Goal: Task Accomplishment & Management: Use online tool/utility

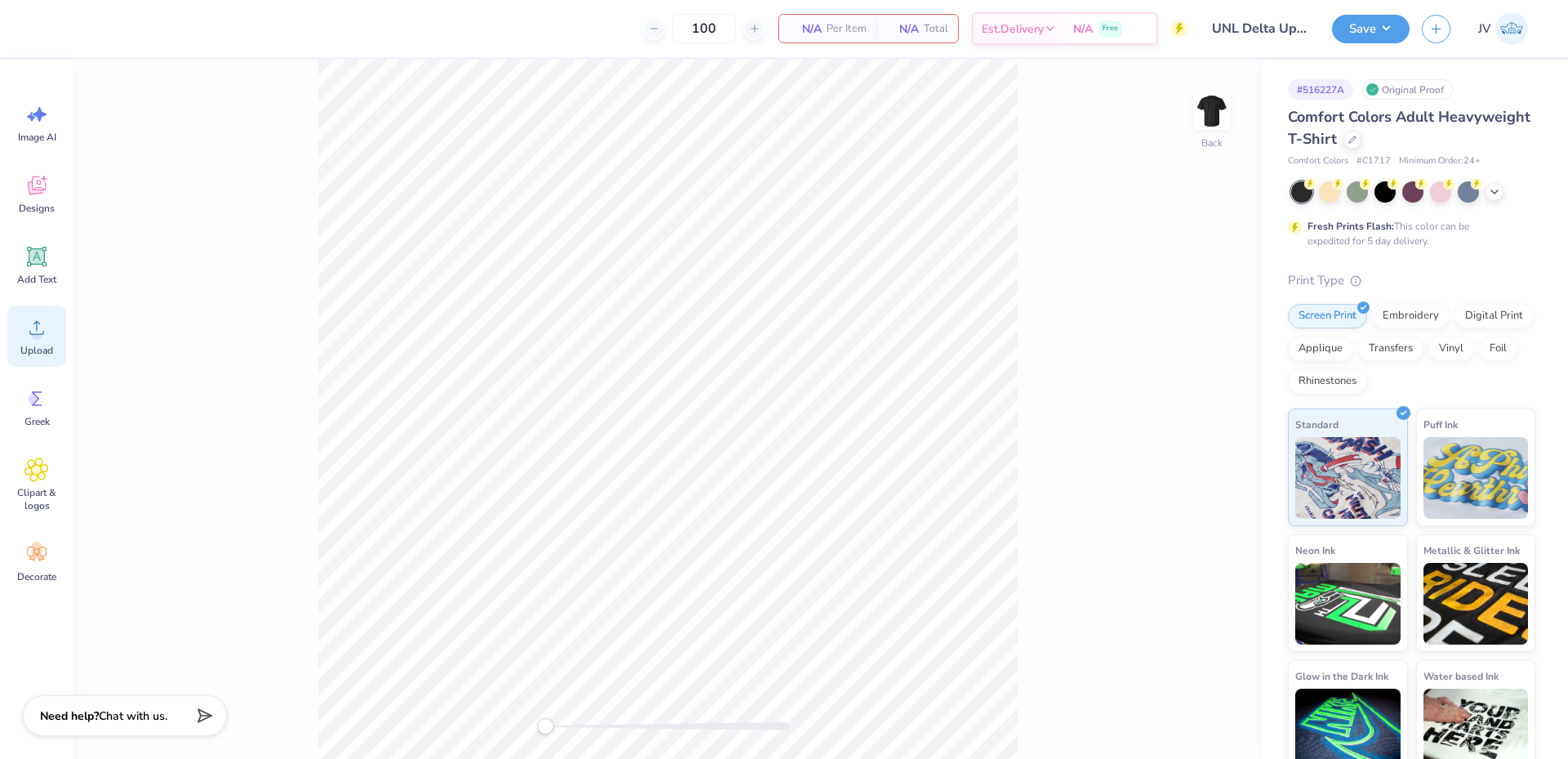
click at [24, 339] on div "Upload" at bounding box center [36, 336] width 58 height 61
click at [41, 268] on icon at bounding box center [37, 257] width 25 height 25
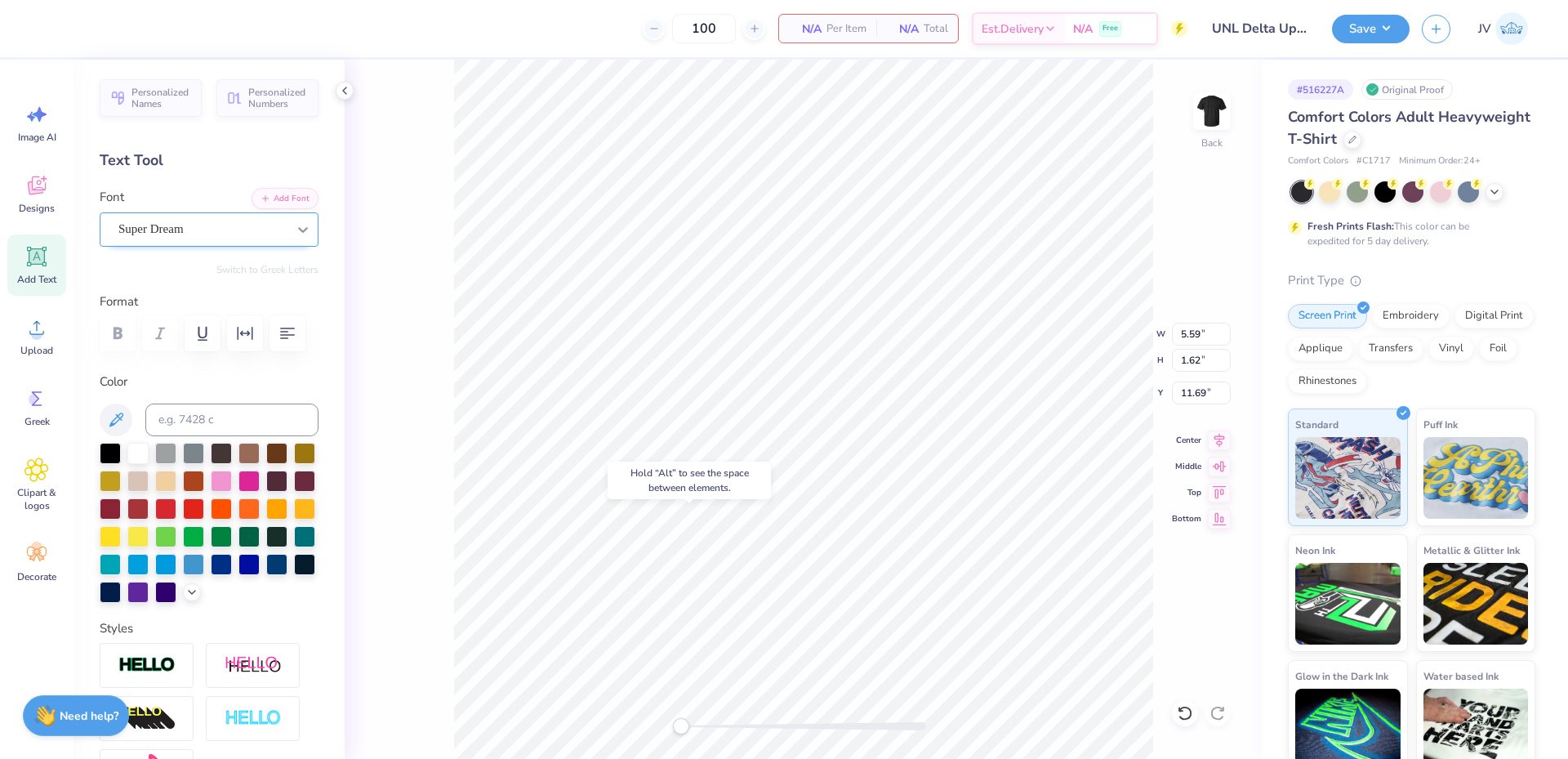
click at [288, 226] on div at bounding box center [303, 230] width 30 height 30
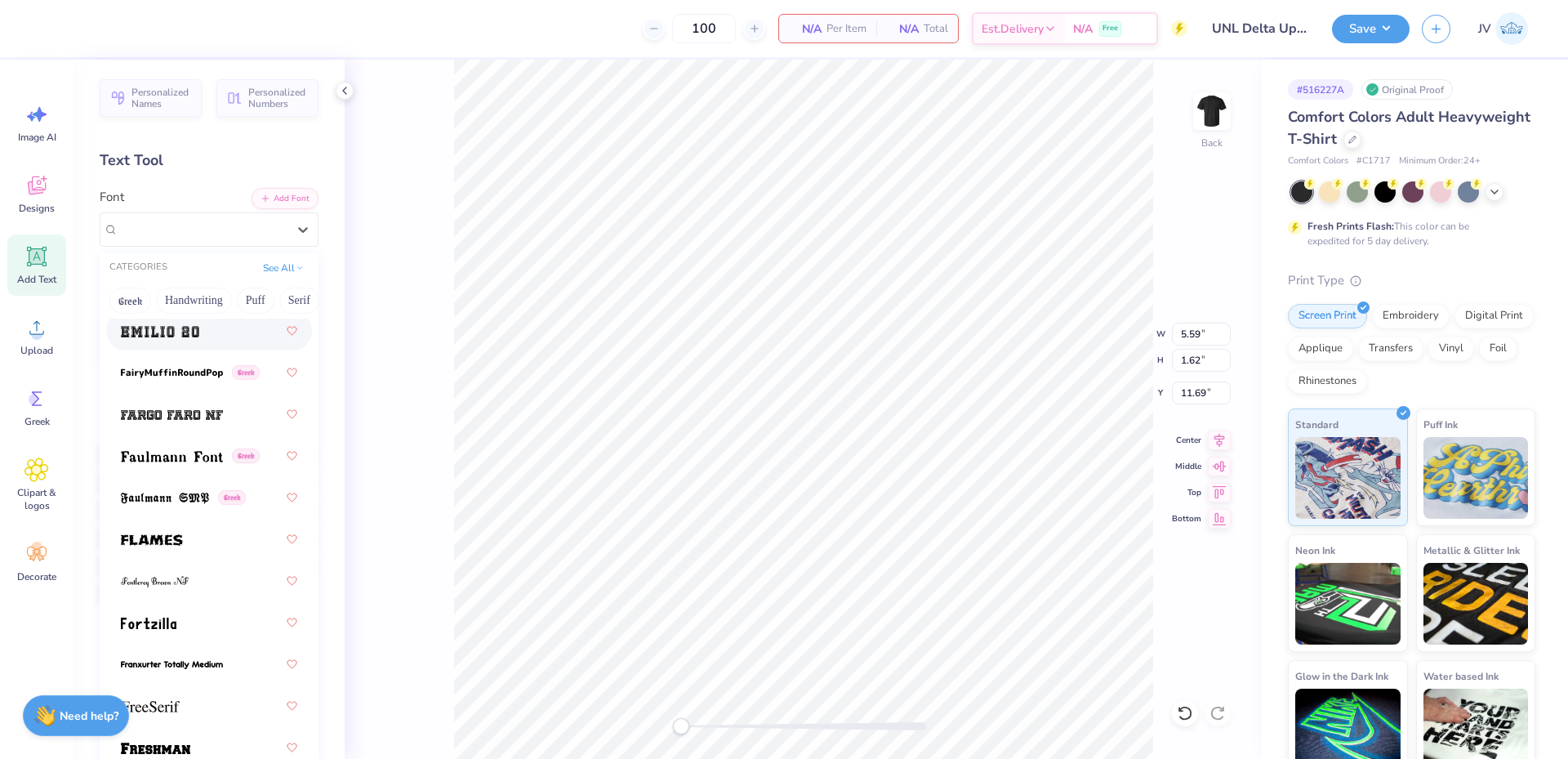
scroll to position [4902, 0]
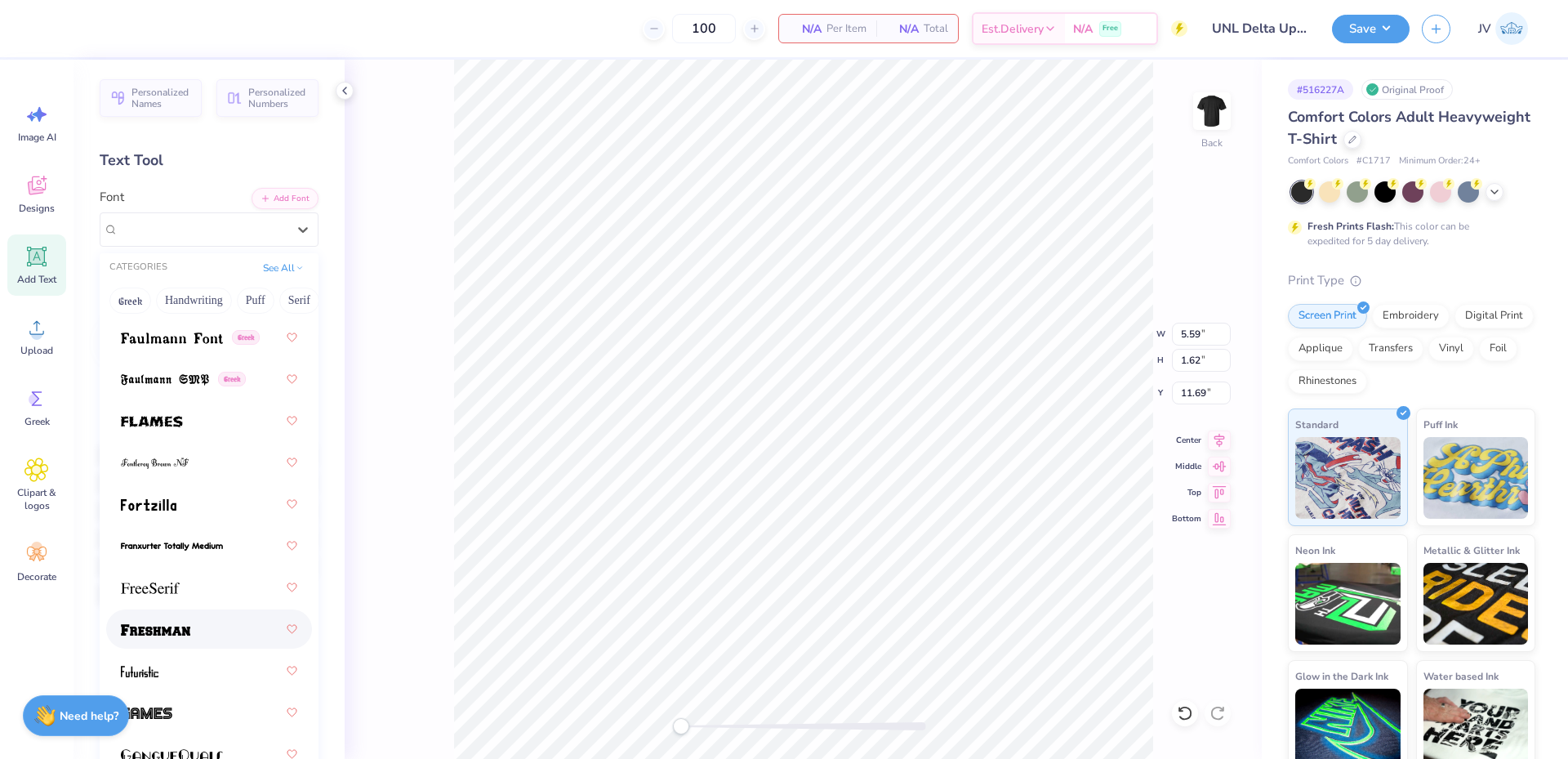
click at [174, 622] on span at bounding box center [156, 629] width 69 height 17
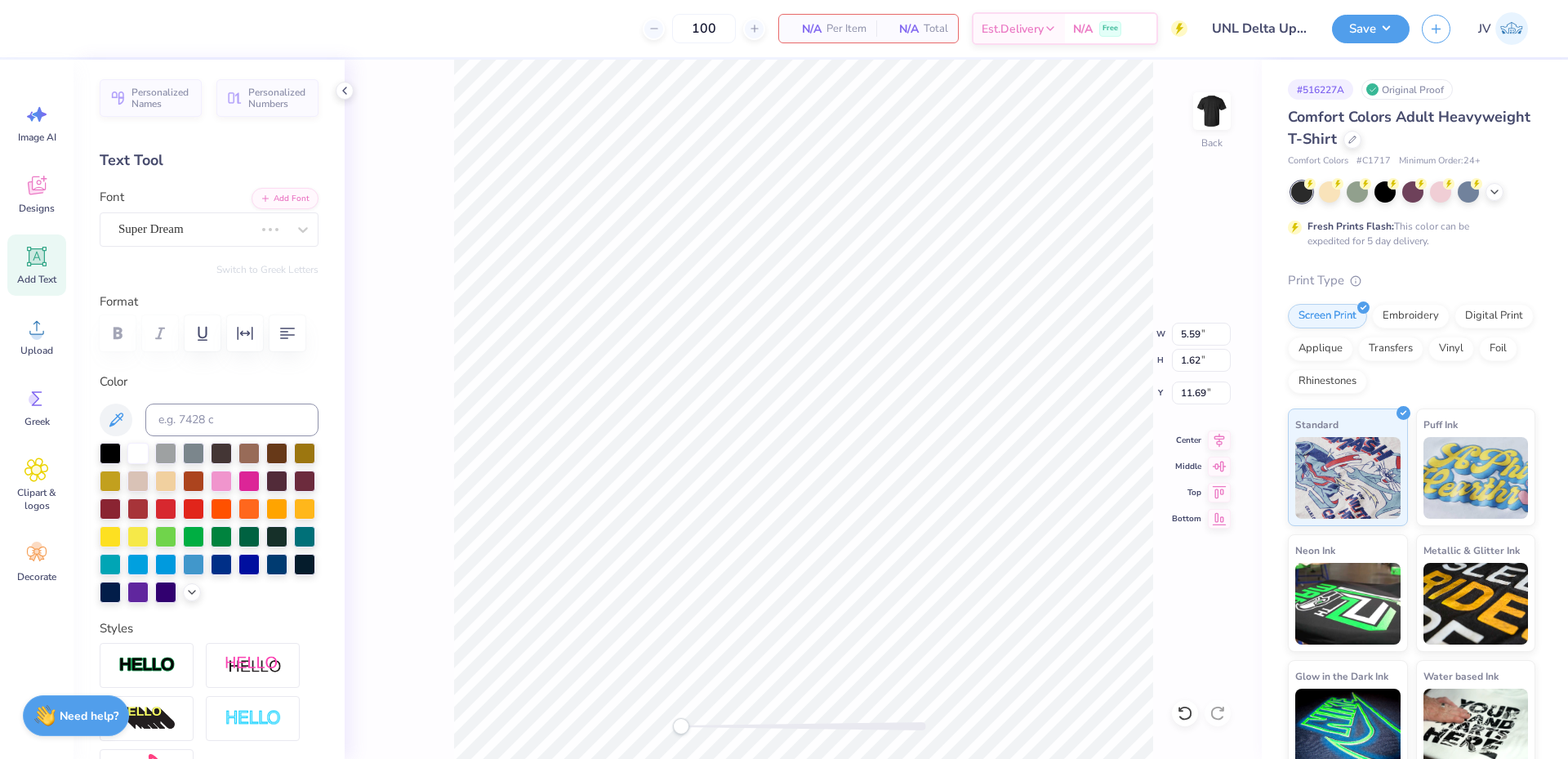
click at [174, 603] on div at bounding box center [209, 523] width 219 height 161
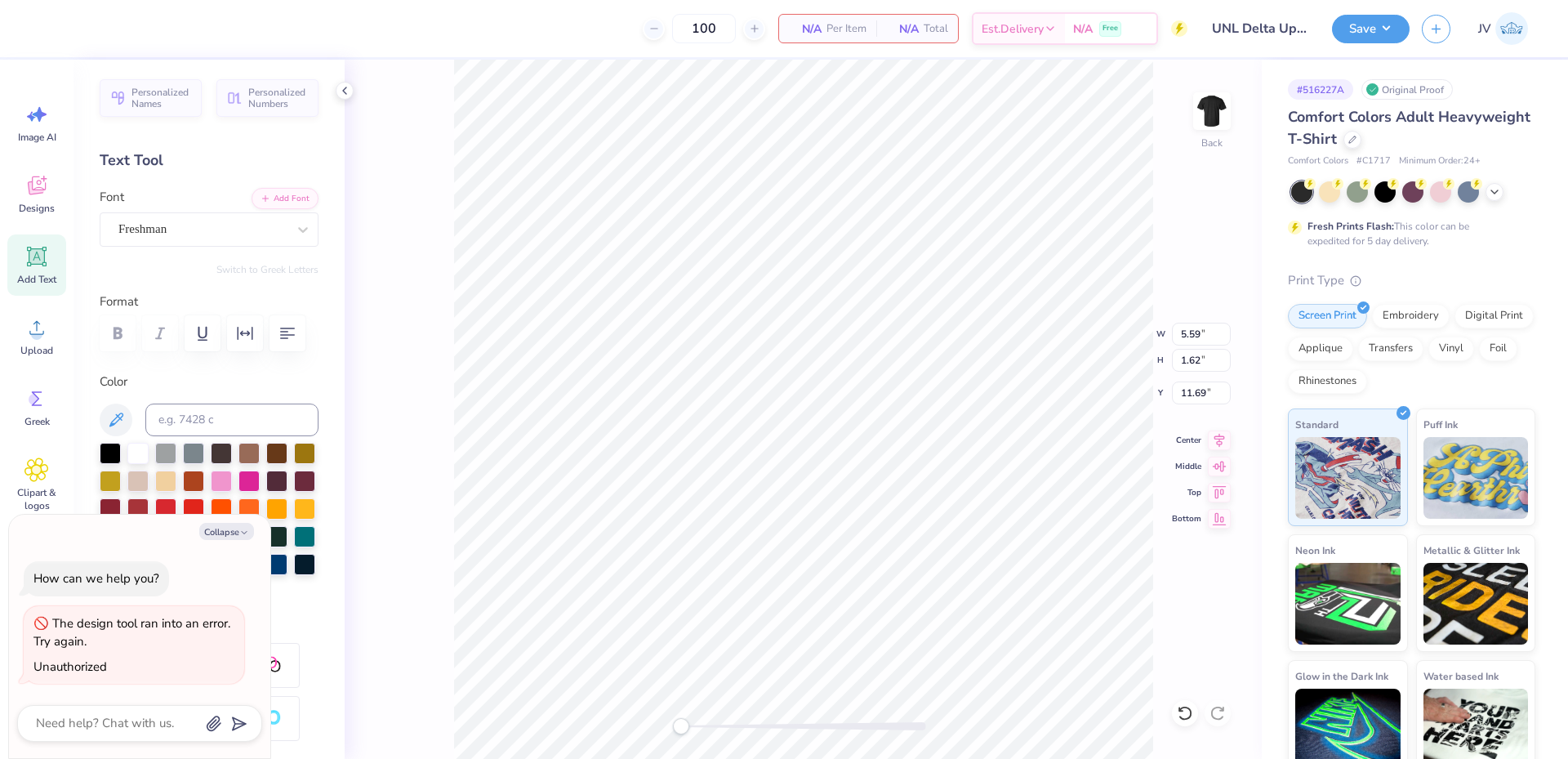
scroll to position [14, 2]
type textarea "x"
type textarea "TEX2T"
type textarea "x"
type textarea "20"
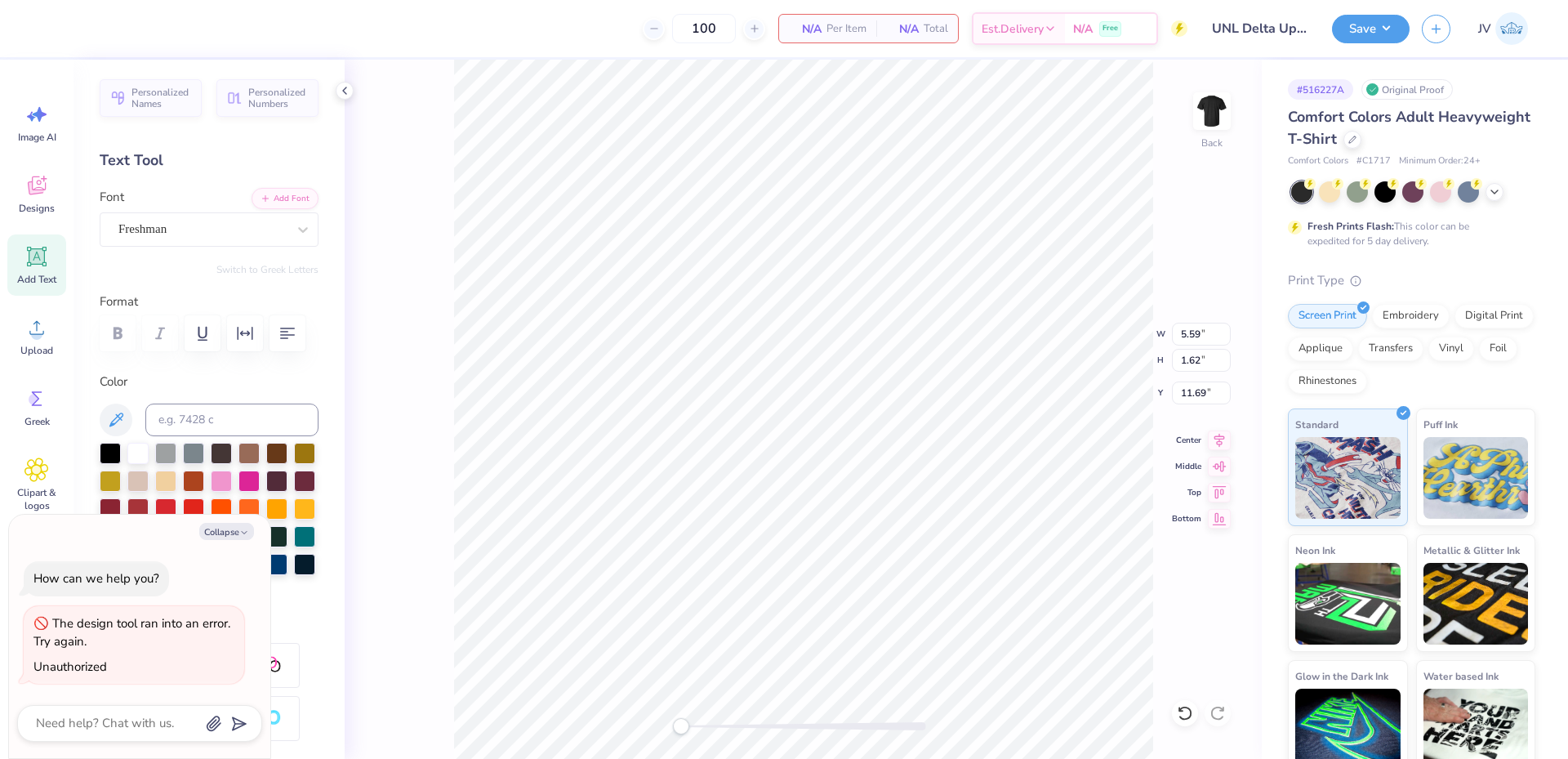
type textarea "x"
type textarea "202"
type textarea "x"
type textarea "2025"
click at [241, 334] on icon "button" at bounding box center [245, 334] width 20 height 20
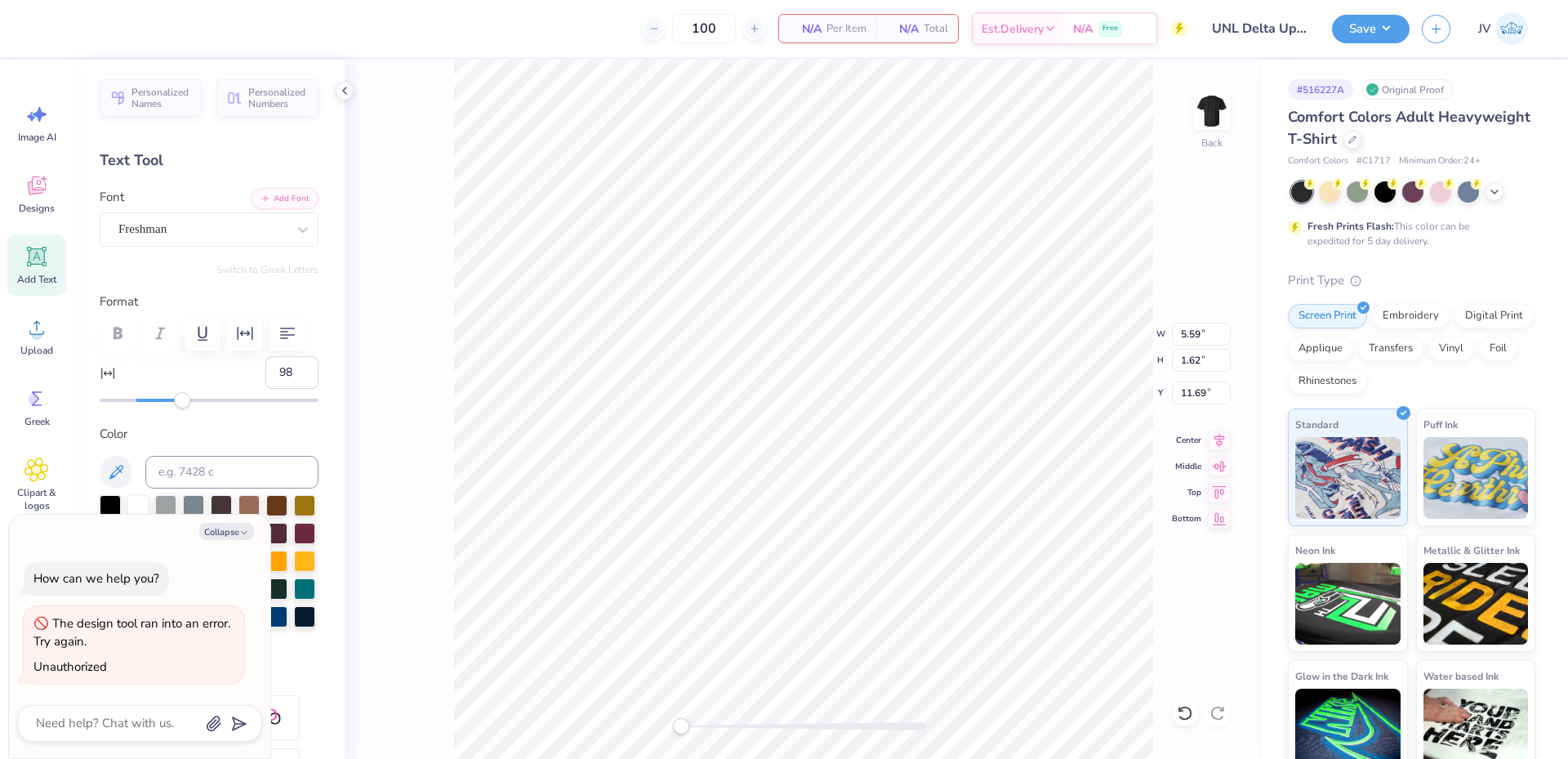
type input "100"
drag, startPoint x: 136, startPoint y: 405, endPoint x: 334, endPoint y: 393, distance: 198.4
click at [334, 393] on div "Personalized Names Personalized Numbers Text Tool Add Font Font Freshman Switch…" at bounding box center [209, 409] width 271 height 700
type textarea "x"
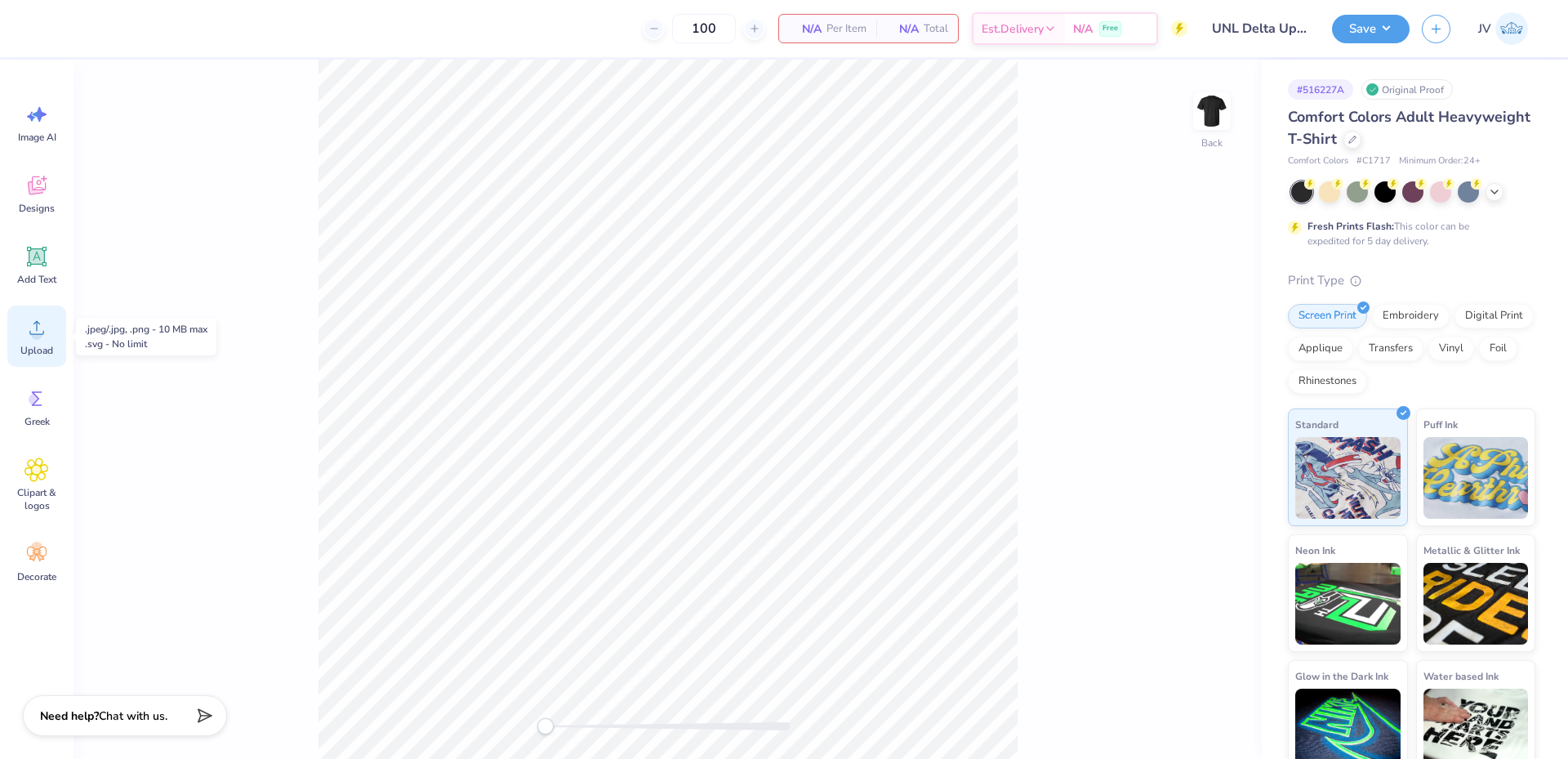
click at [37, 331] on icon at bounding box center [37, 328] width 15 height 14
click at [31, 332] on icon at bounding box center [37, 327] width 25 height 25
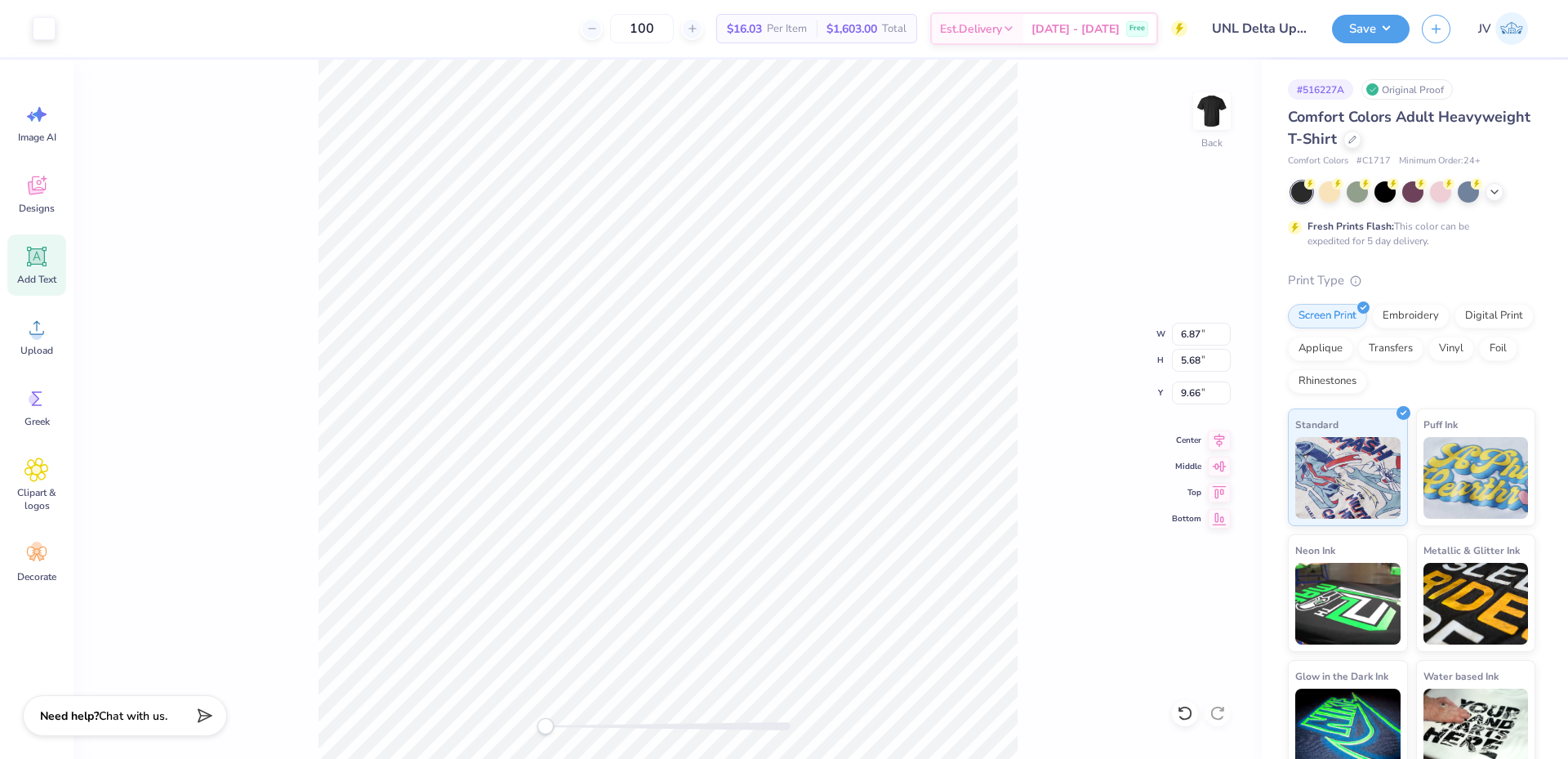
click at [36, 266] on icon at bounding box center [37, 257] width 25 height 25
type input "5.59"
type input "1.62"
type input "11.69"
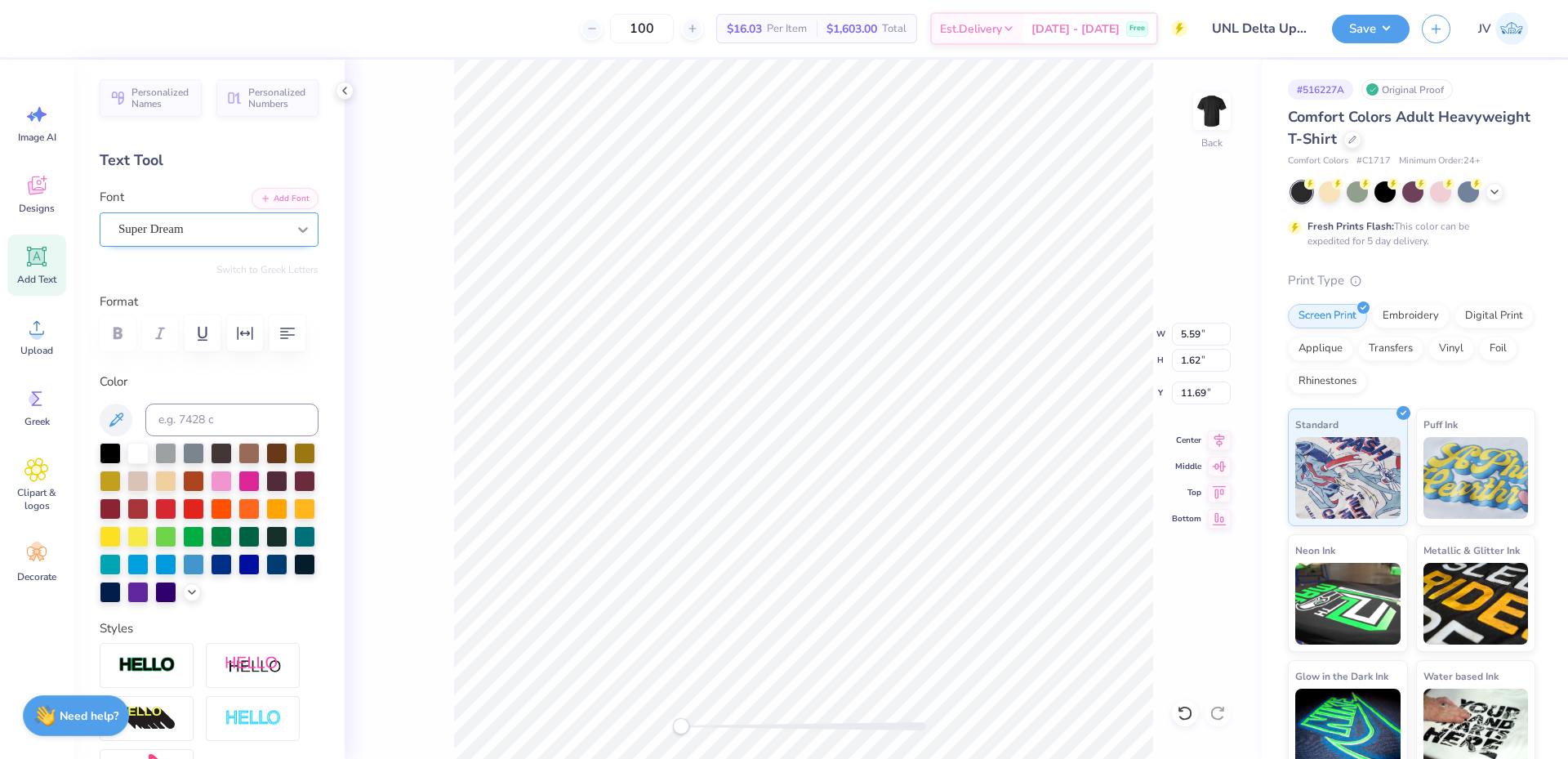
click at [295, 224] on icon at bounding box center [303, 229] width 16 height 16
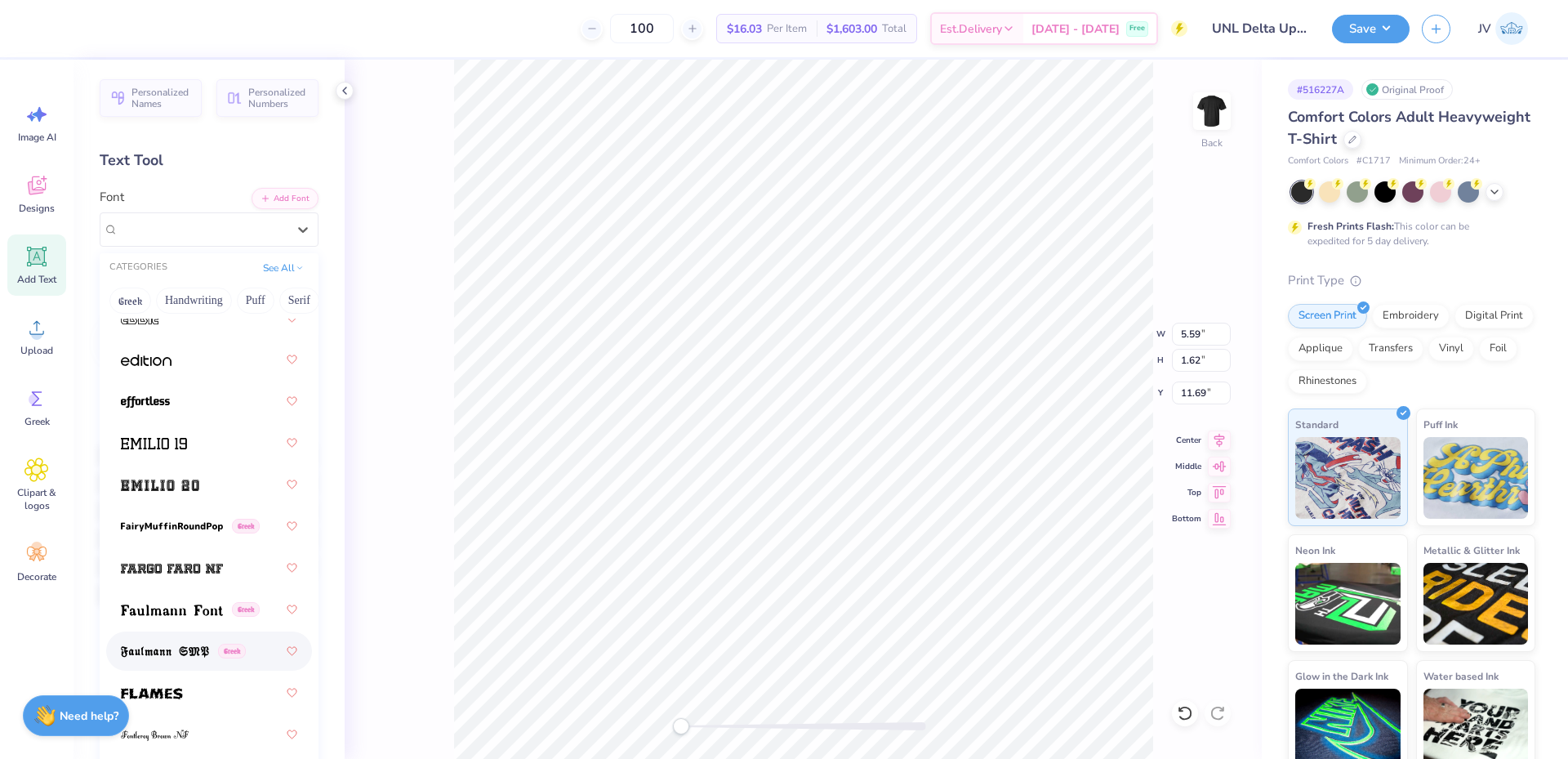
scroll to position [4902, 0]
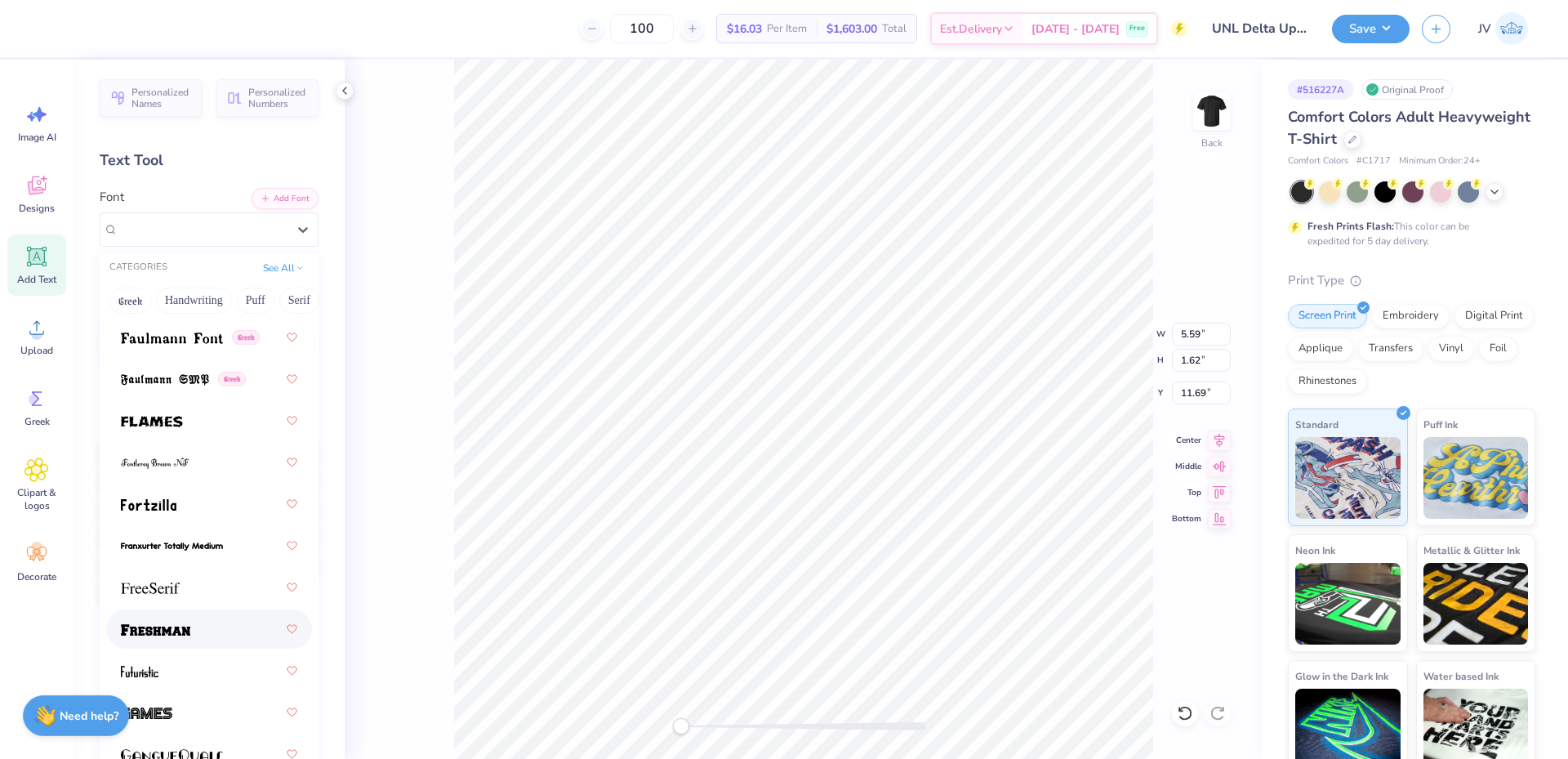
click at [173, 636] on img at bounding box center [156, 630] width 69 height 12
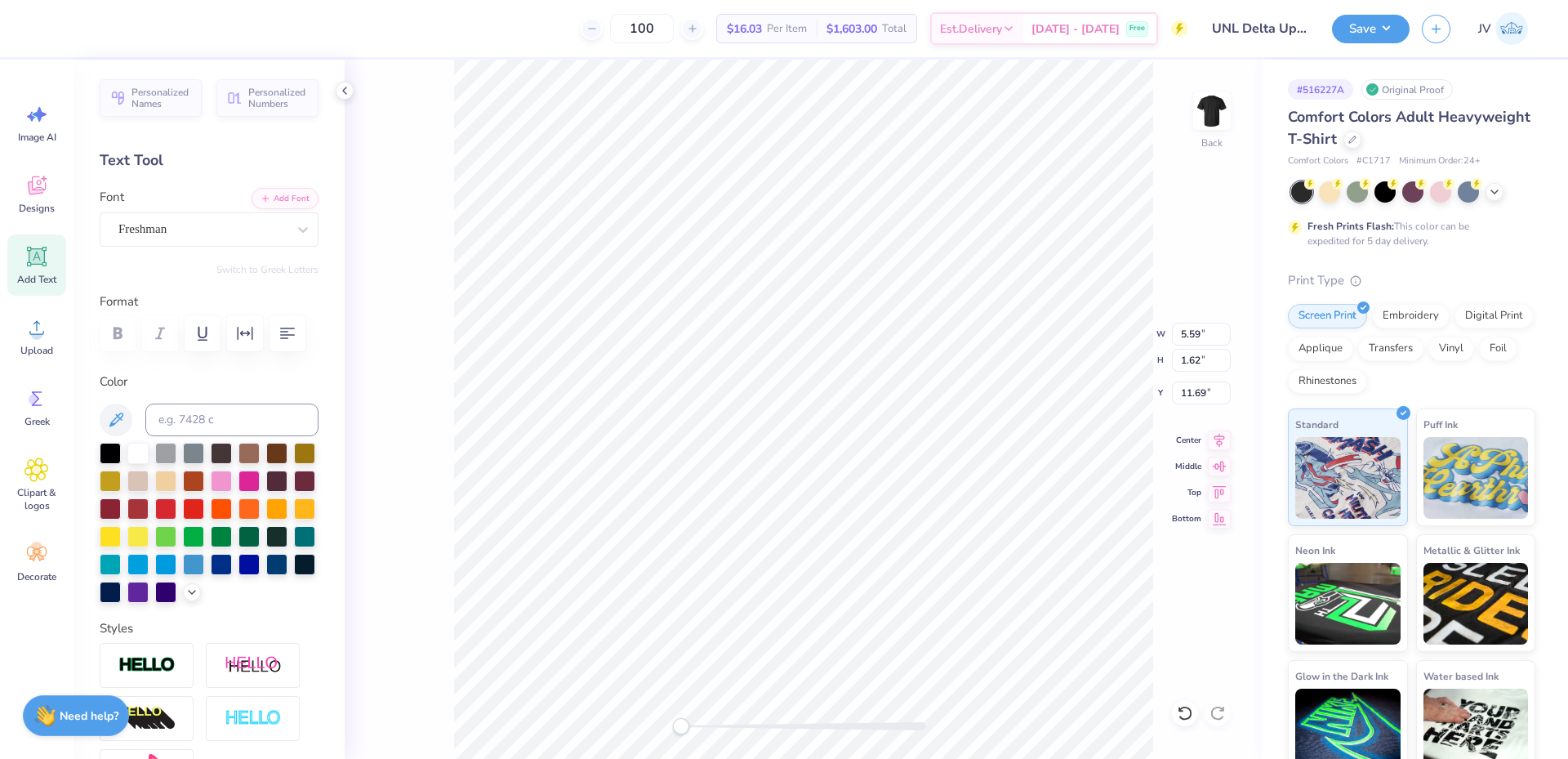
scroll to position [14, 2]
type textarea "2025"
click at [249, 341] on icon "button" at bounding box center [245, 334] width 20 height 20
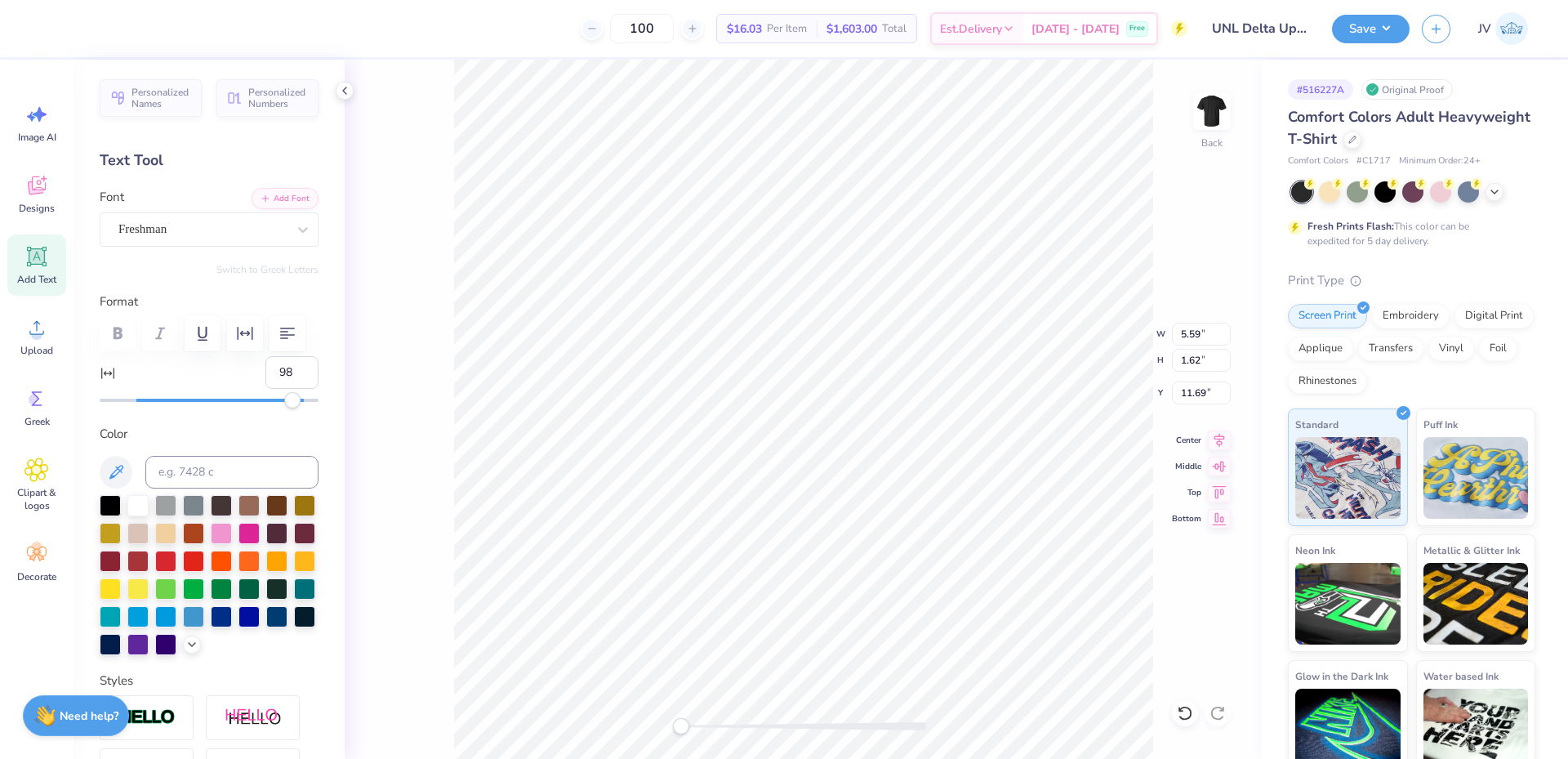
type input "99"
drag, startPoint x: 139, startPoint y: 394, endPoint x: 305, endPoint y: 388, distance: 166.1
click at [305, 388] on div "99" at bounding box center [209, 382] width 219 height 53
click at [1187, 333] on input "6.87" at bounding box center [1201, 334] width 58 height 23
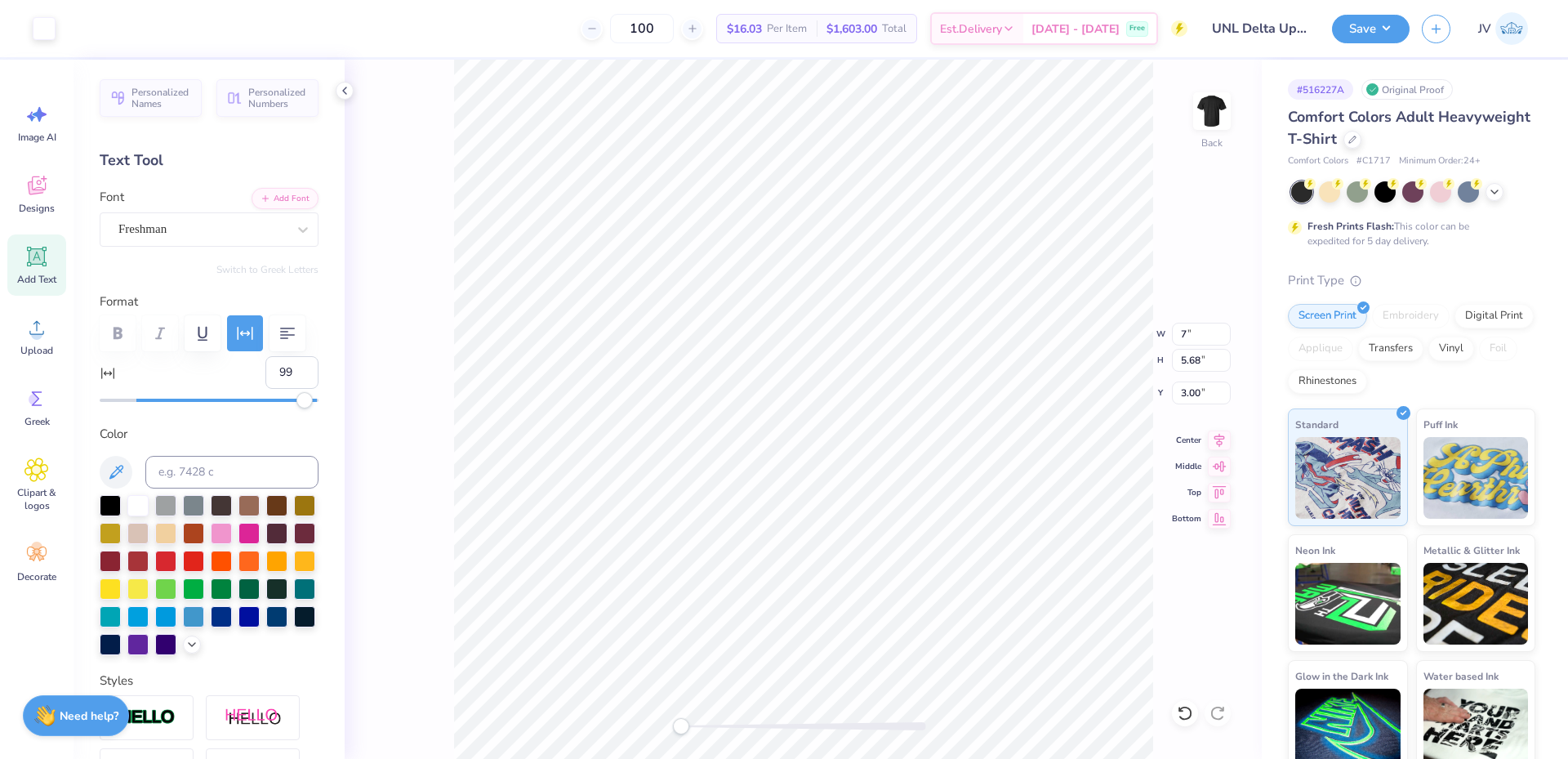
type input "12.97"
type input "1.93"
type input "11.54"
click at [1184, 331] on input "12.97" at bounding box center [1201, 334] width 58 height 23
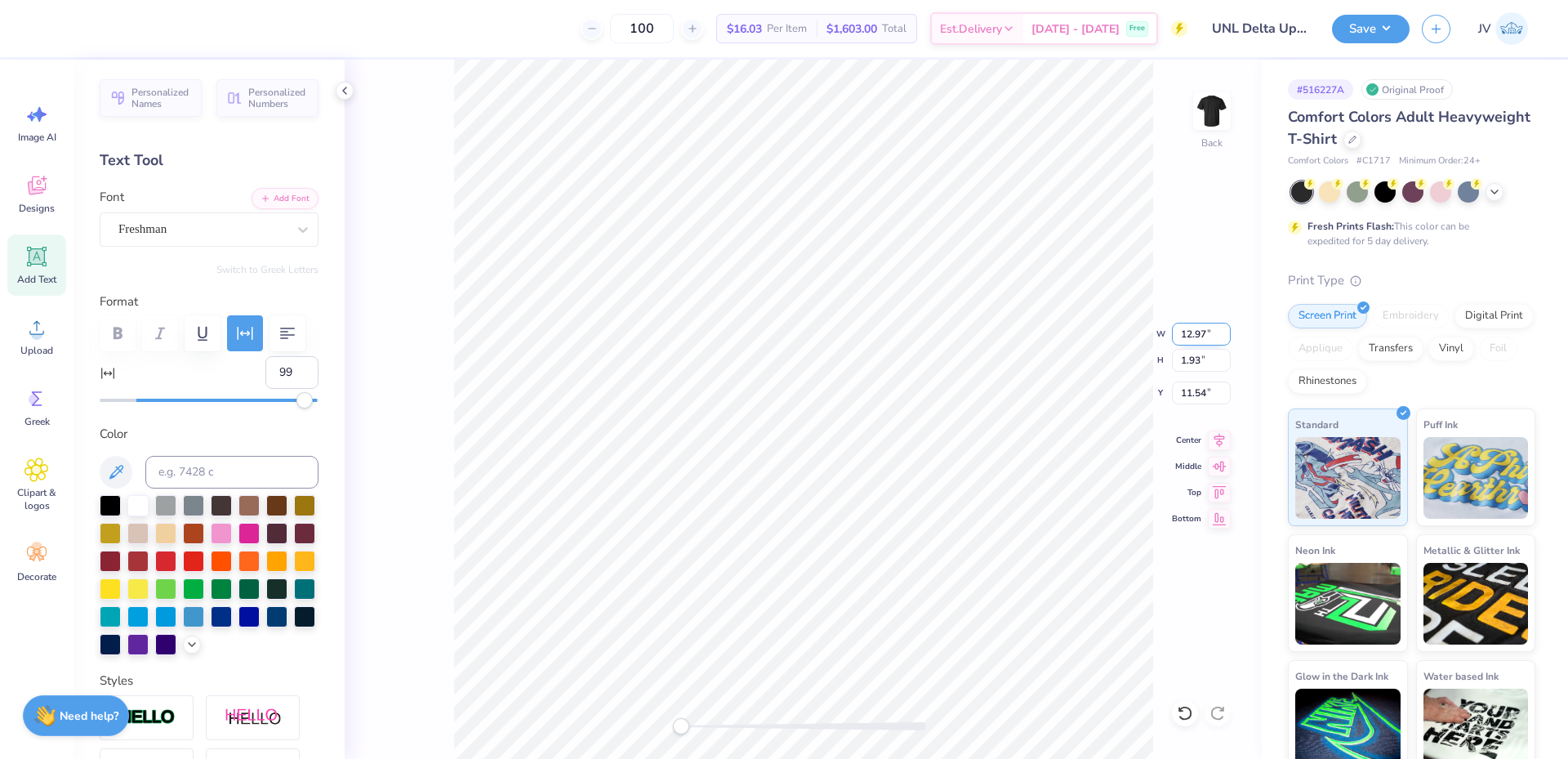
click at [1184, 331] on input "12.97" at bounding box center [1201, 334] width 58 height 23
type input "6.5"
type input "7.13"
type input "5.89"
type input "2.89"
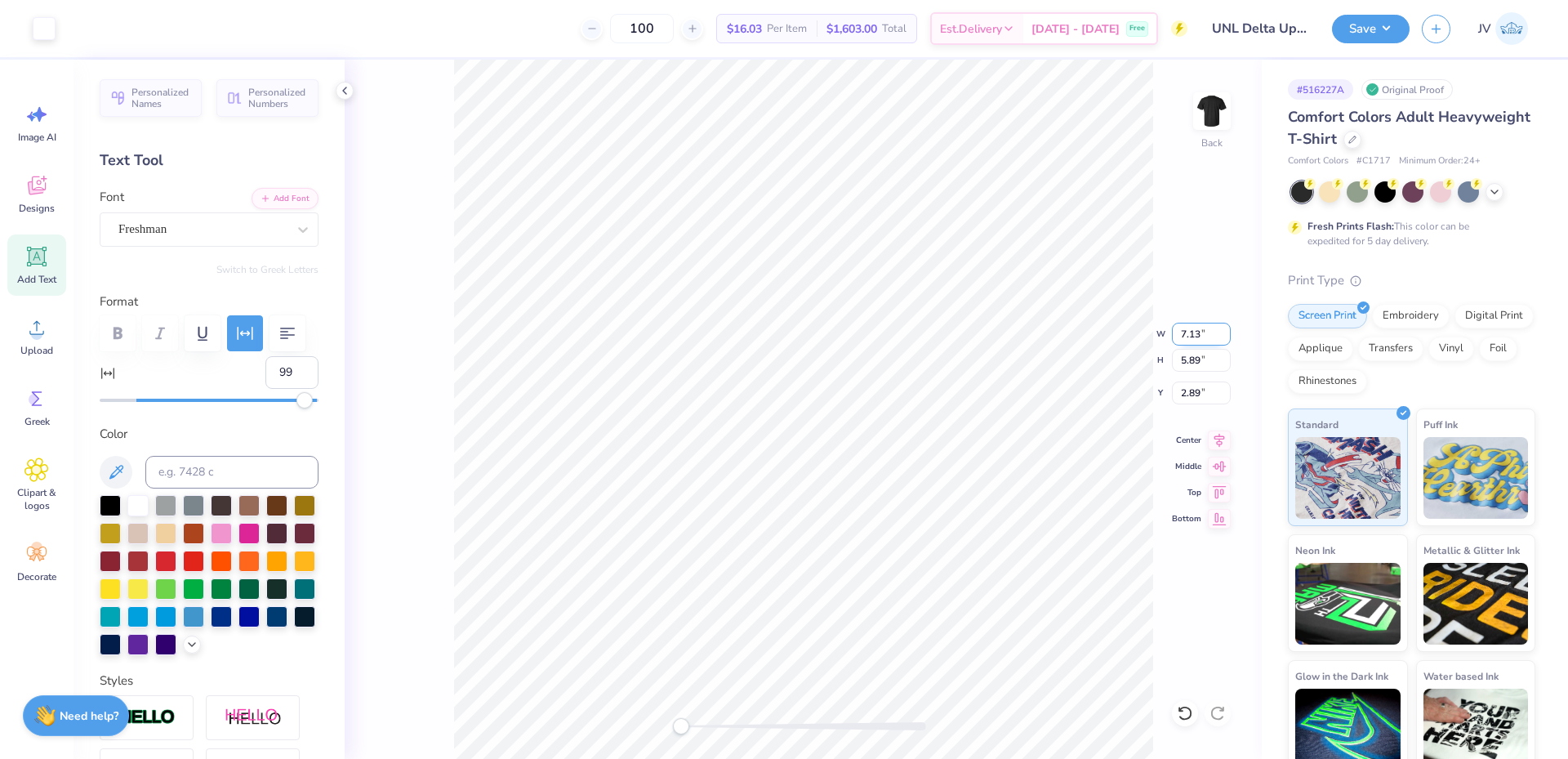
click at [1180, 330] on input "7.13" at bounding box center [1201, 334] width 58 height 23
type input "7"
click at [1186, 328] on input "3.26" at bounding box center [1201, 334] width 58 height 23
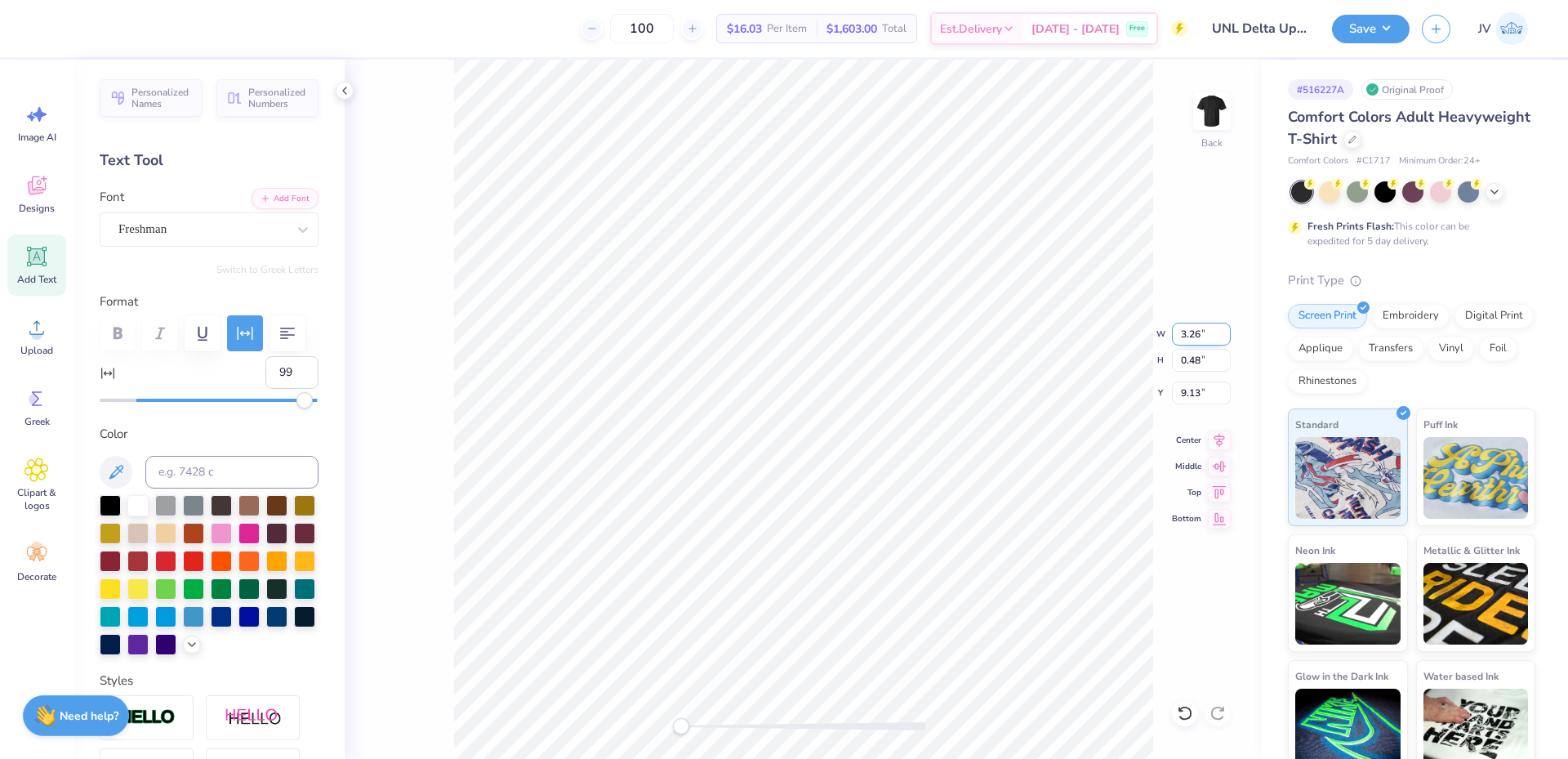
click at [1186, 328] on input "3.26" at bounding box center [1201, 334] width 58 height 23
type input "6.5"
click at [1181, 338] on input "12.97" at bounding box center [1201, 334] width 58 height 23
click at [1182, 338] on input "12.97" at bounding box center [1201, 334] width 58 height 23
type input "6.5"
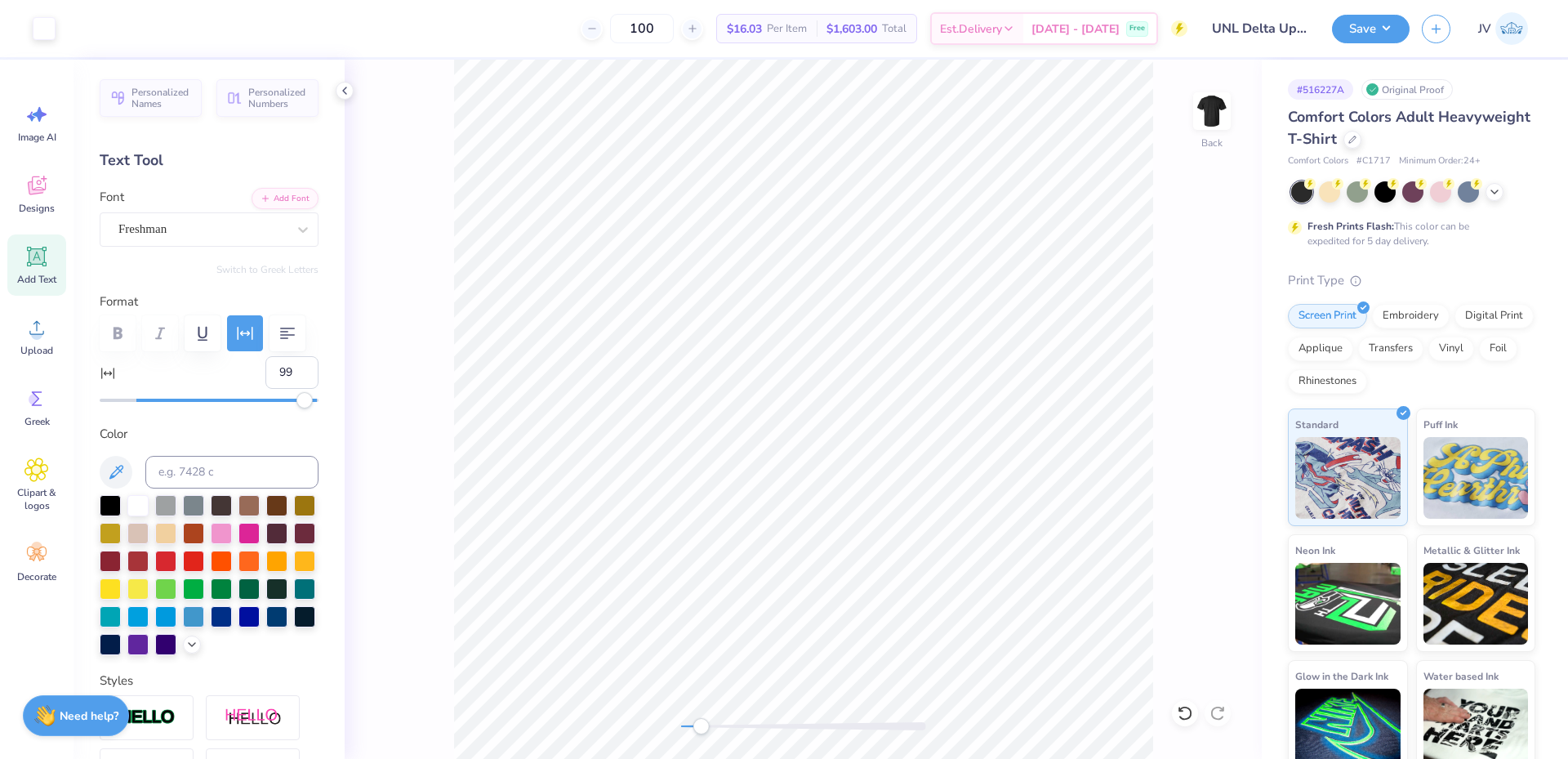
drag, startPoint x: 681, startPoint y: 729, endPoint x: 700, endPoint y: 730, distance: 19.0
click at [700, 730] on div "Accessibility label" at bounding box center [700, 726] width 16 height 16
type input "100"
drag, startPoint x: 304, startPoint y: 401, endPoint x: 362, endPoint y: 401, distance: 58.0
click at [356, 398] on div "100 $16.03 Per Item $1,603.00 Total Est. Delivery Sep 20 - 23 Free Design Title…" at bounding box center [784, 380] width 1568 height 759
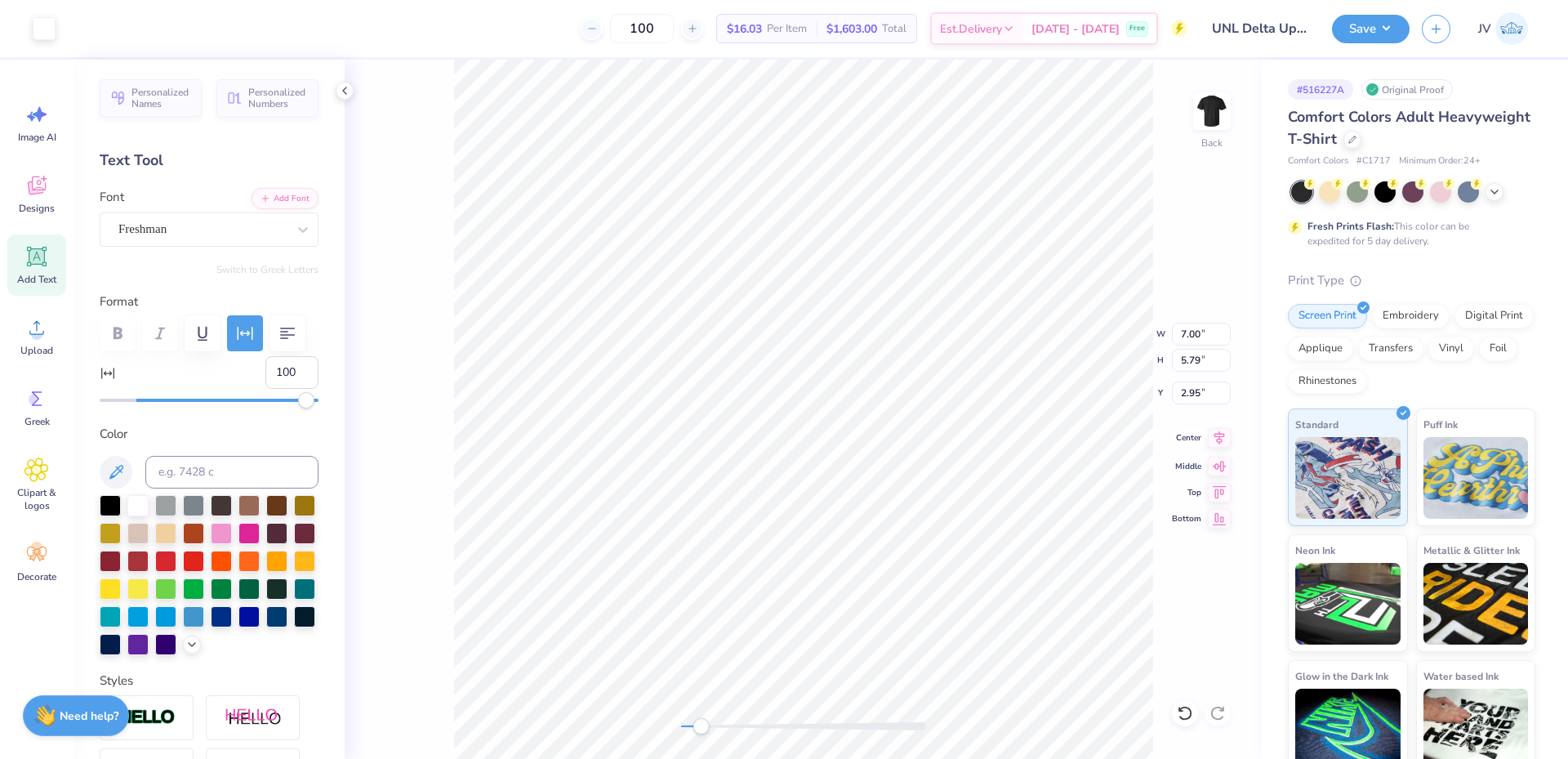
click at [1218, 442] on icon at bounding box center [1219, 438] width 11 height 14
type input "6.18"
type input "5.11"
type input "3.64"
type input "6.18"
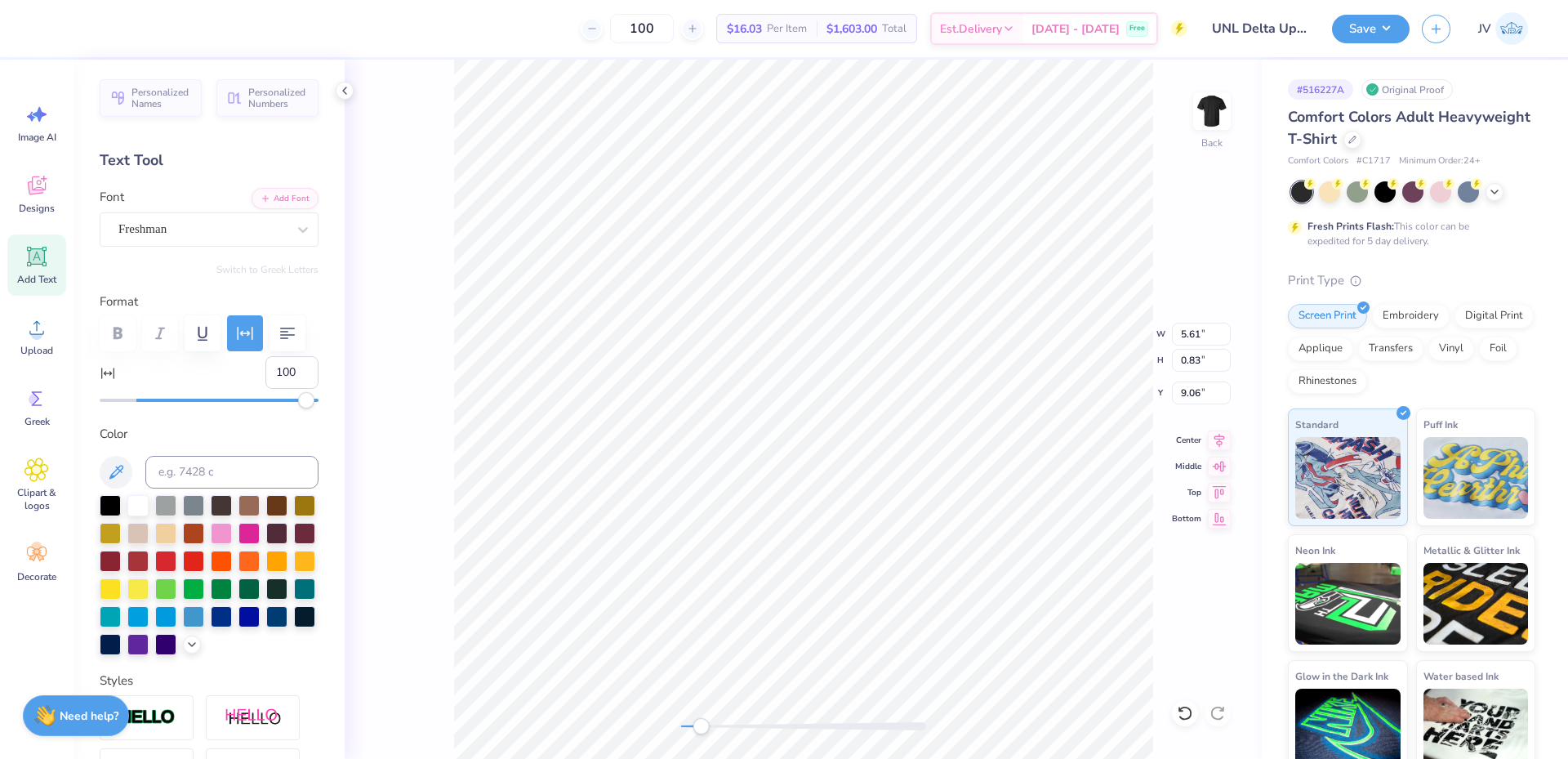
type input "5.11"
type input "3.64"
type input "6.25"
click at [1213, 440] on icon at bounding box center [1219, 438] width 23 height 20
click at [865, 451] on li "Group" at bounding box center [894, 444] width 128 height 32
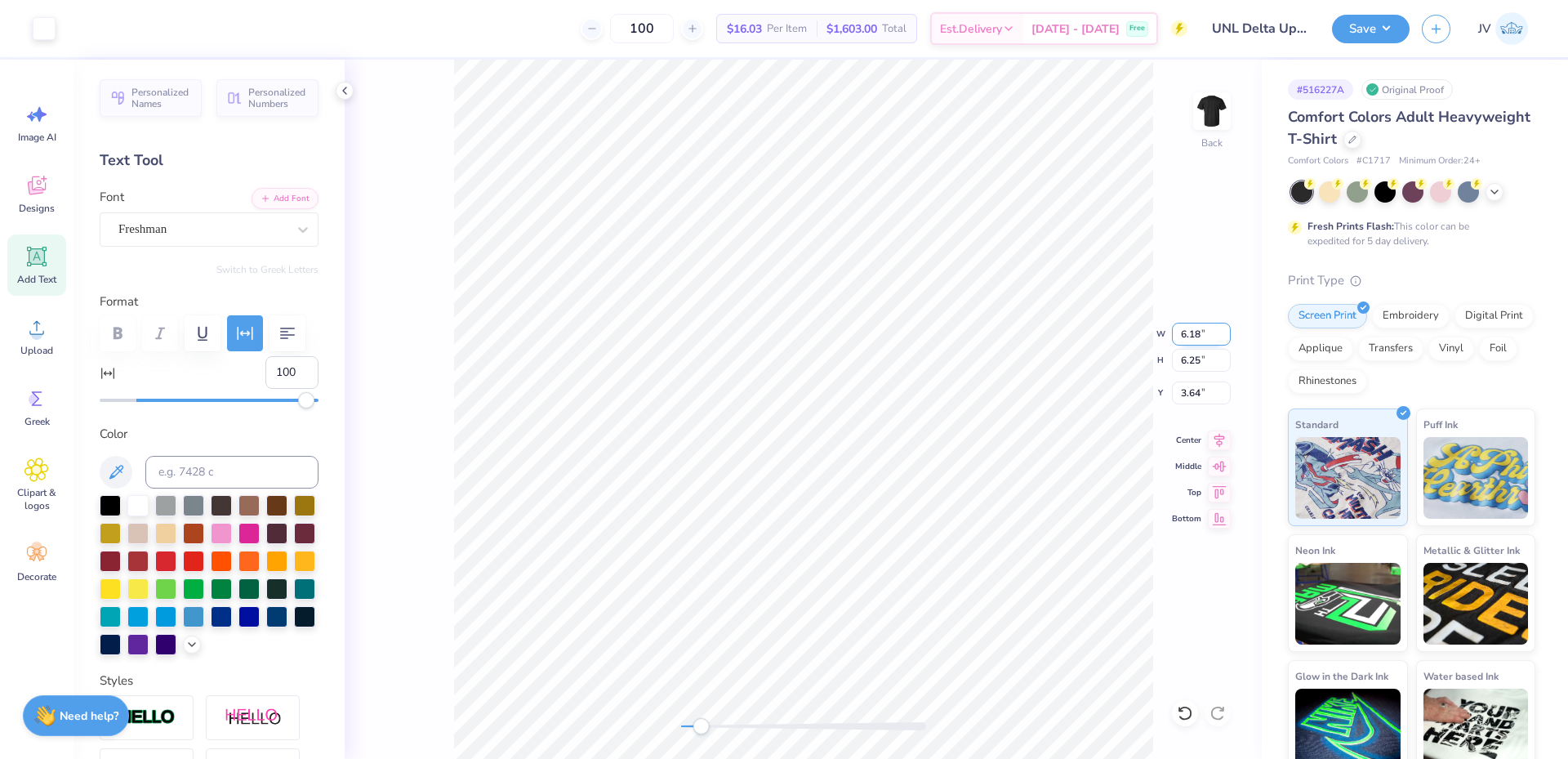
click at [1196, 338] on input "6.18" at bounding box center [1201, 334] width 58 height 23
type input "3.5"
click at [1195, 349] on input "2.00" at bounding box center [1201, 360] width 58 height 23
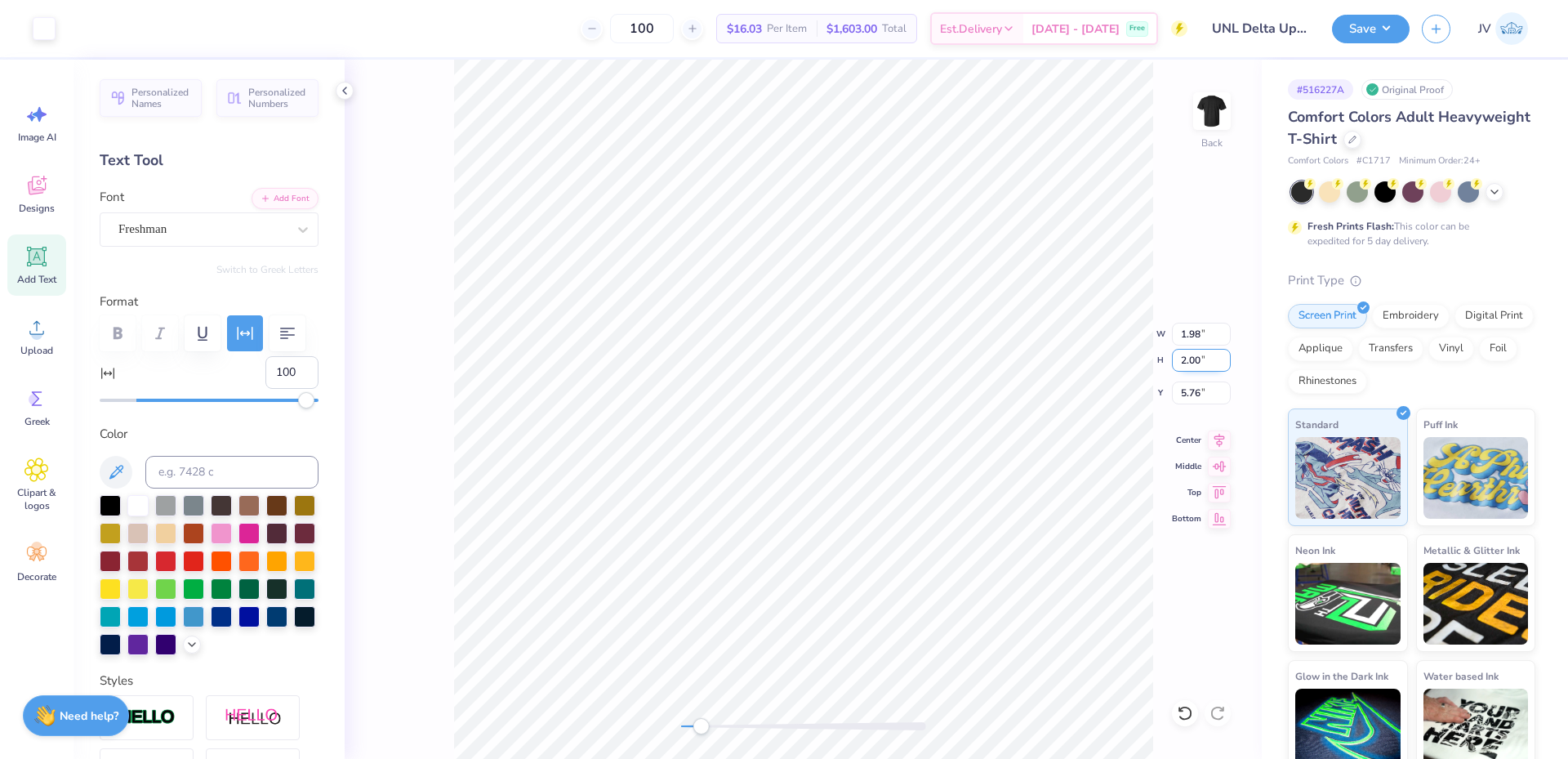
click at [1195, 349] on input "2.00" at bounding box center [1201, 360] width 58 height 23
type input "3.5"
drag, startPoint x: 703, startPoint y: 724, endPoint x: 684, endPoint y: 727, distance: 19.2
click at [684, 727] on div "Accessibility label" at bounding box center [684, 726] width 16 height 16
click at [1188, 398] on input "3.68" at bounding box center [1201, 392] width 58 height 23
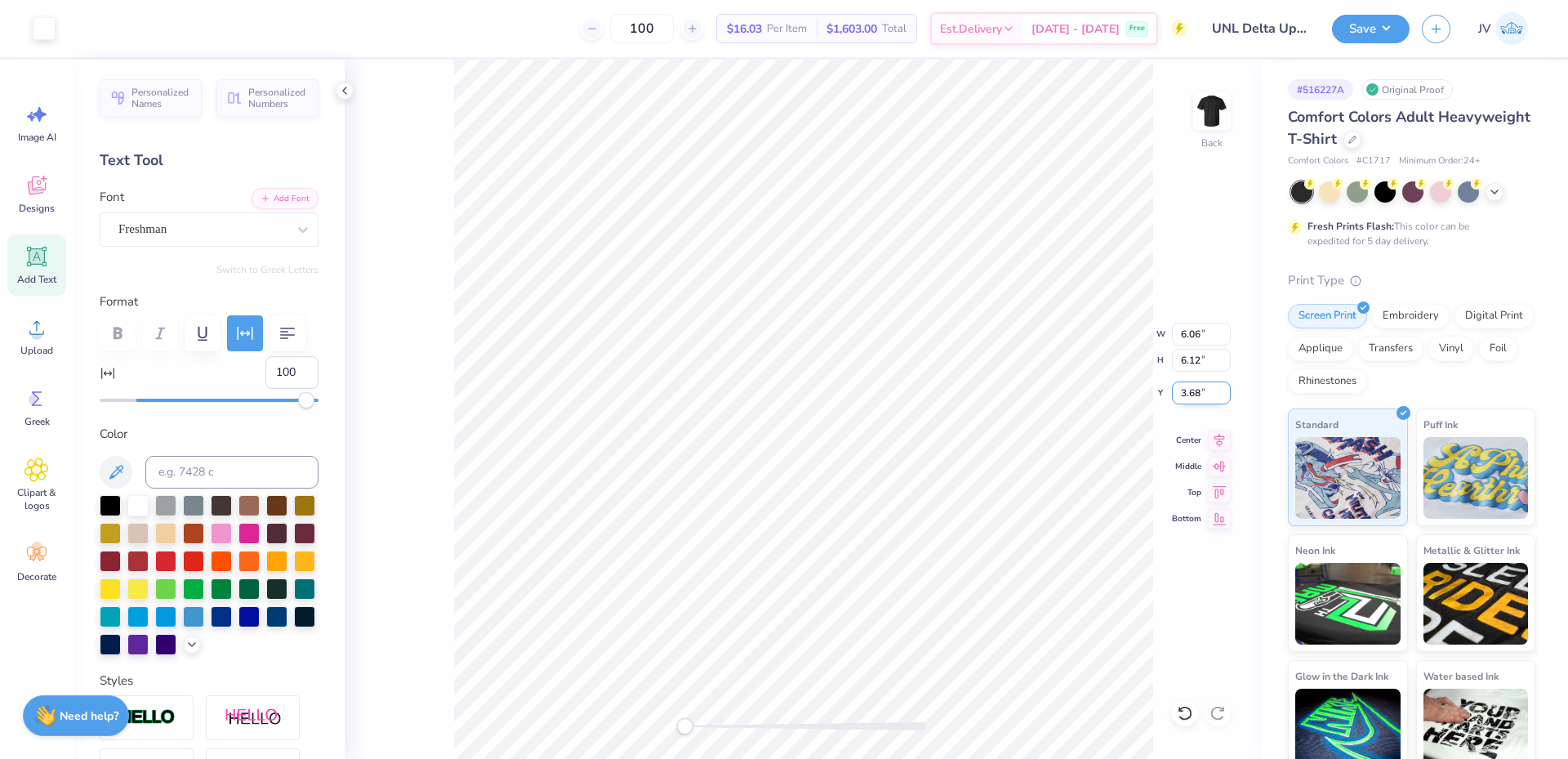
click at [1188, 398] on input "3.68" at bounding box center [1201, 392] width 58 height 23
type input "3"
click at [1184, 359] on input "6.12" at bounding box center [1201, 360] width 58 height 23
click at [1185, 359] on input "6.12" at bounding box center [1201, 360] width 58 height 23
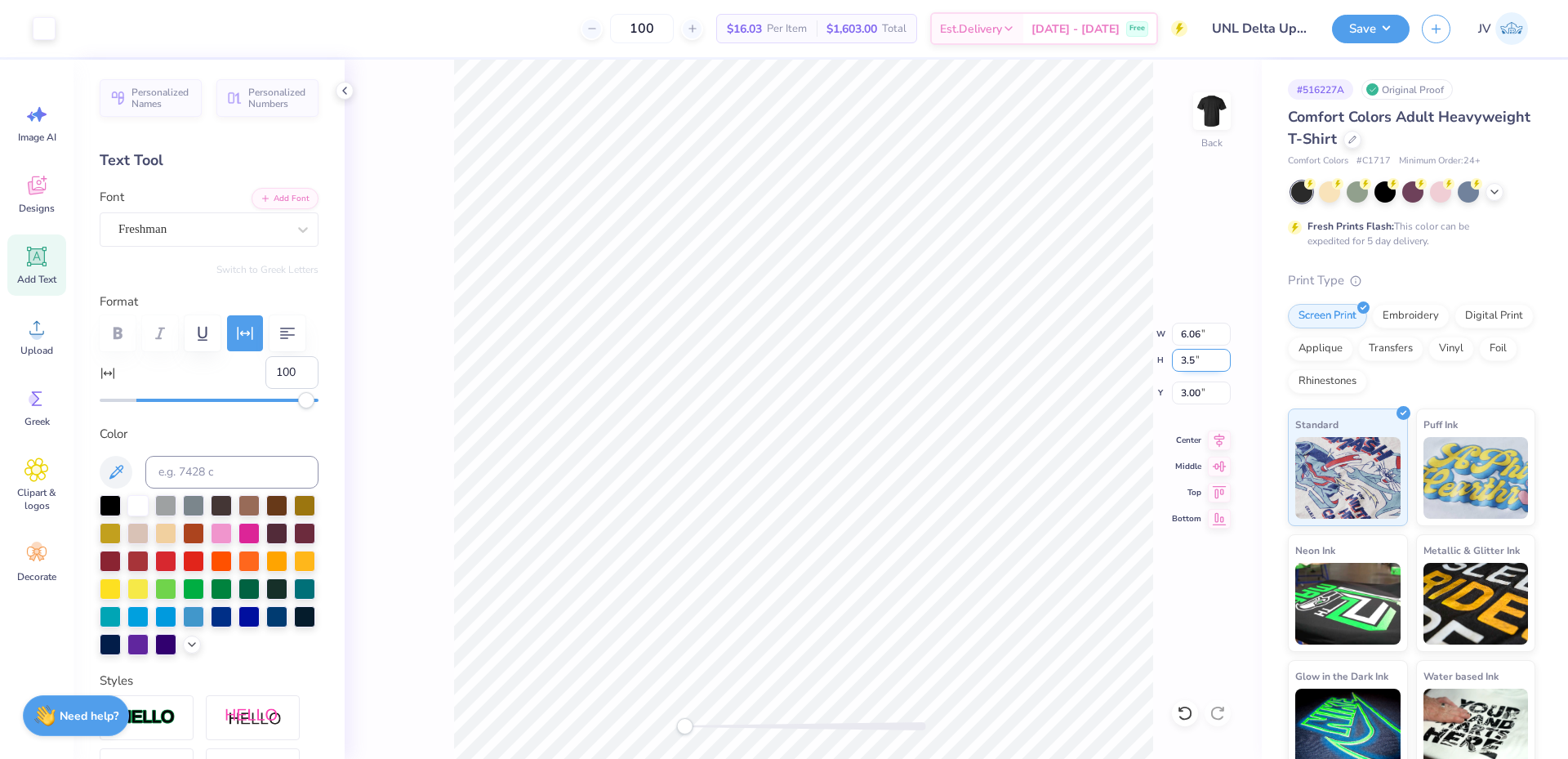
type input "3.5"
click at [944, 532] on li "Ungroup" at bounding box center [966, 532] width 128 height 32
click at [915, 471] on li "Group" at bounding box center [917, 478] width 128 height 32
click at [1187, 363] on input "3.60" at bounding box center [1201, 360] width 58 height 23
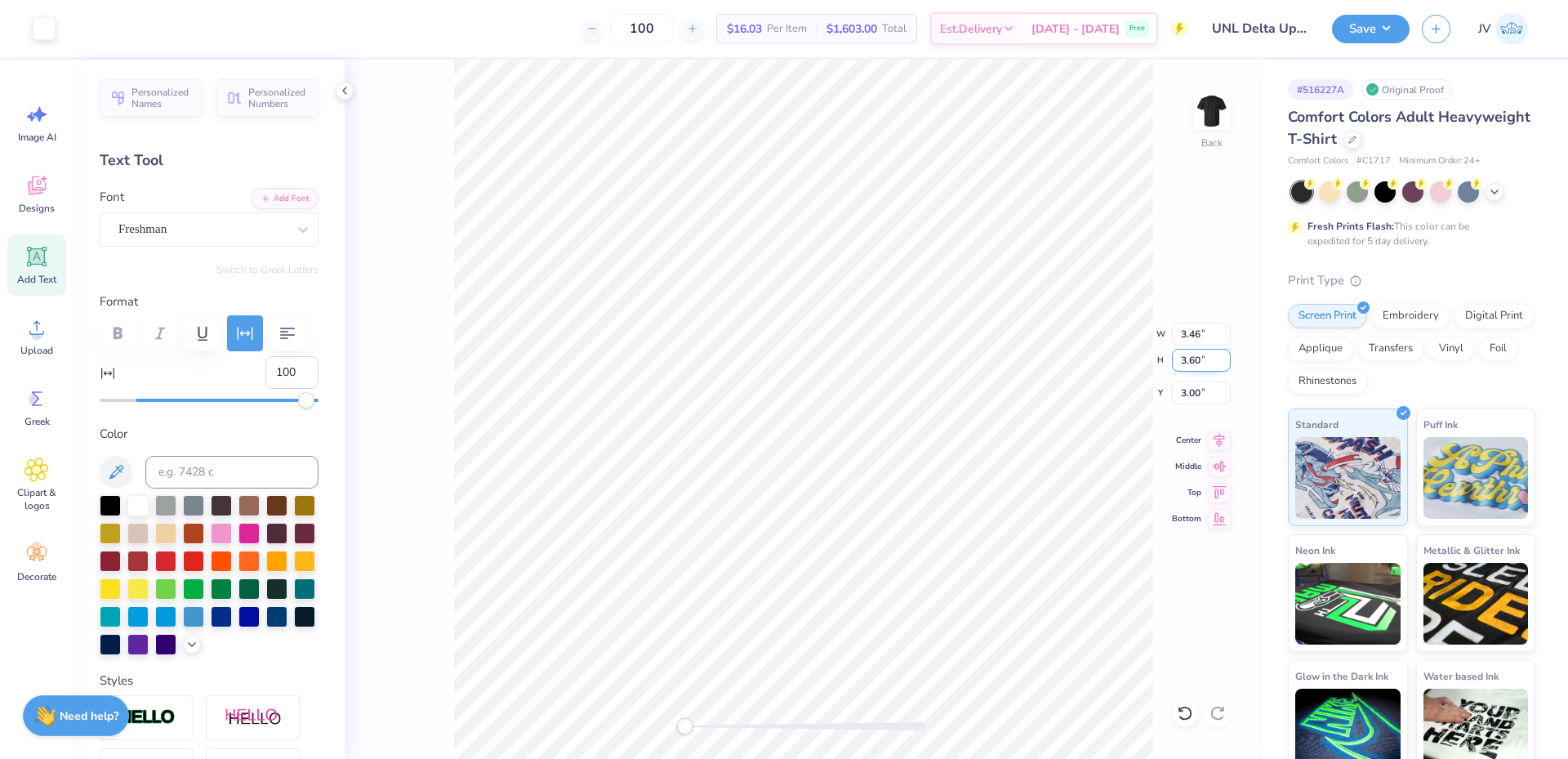
click at [1187, 363] on input "3.60" at bounding box center [1201, 360] width 58 height 23
type input "3.5"
click at [1186, 392] on input "3.10" at bounding box center [1201, 392] width 58 height 23
click at [1189, 391] on input "3.10" at bounding box center [1201, 392] width 58 height 23
type input "3"
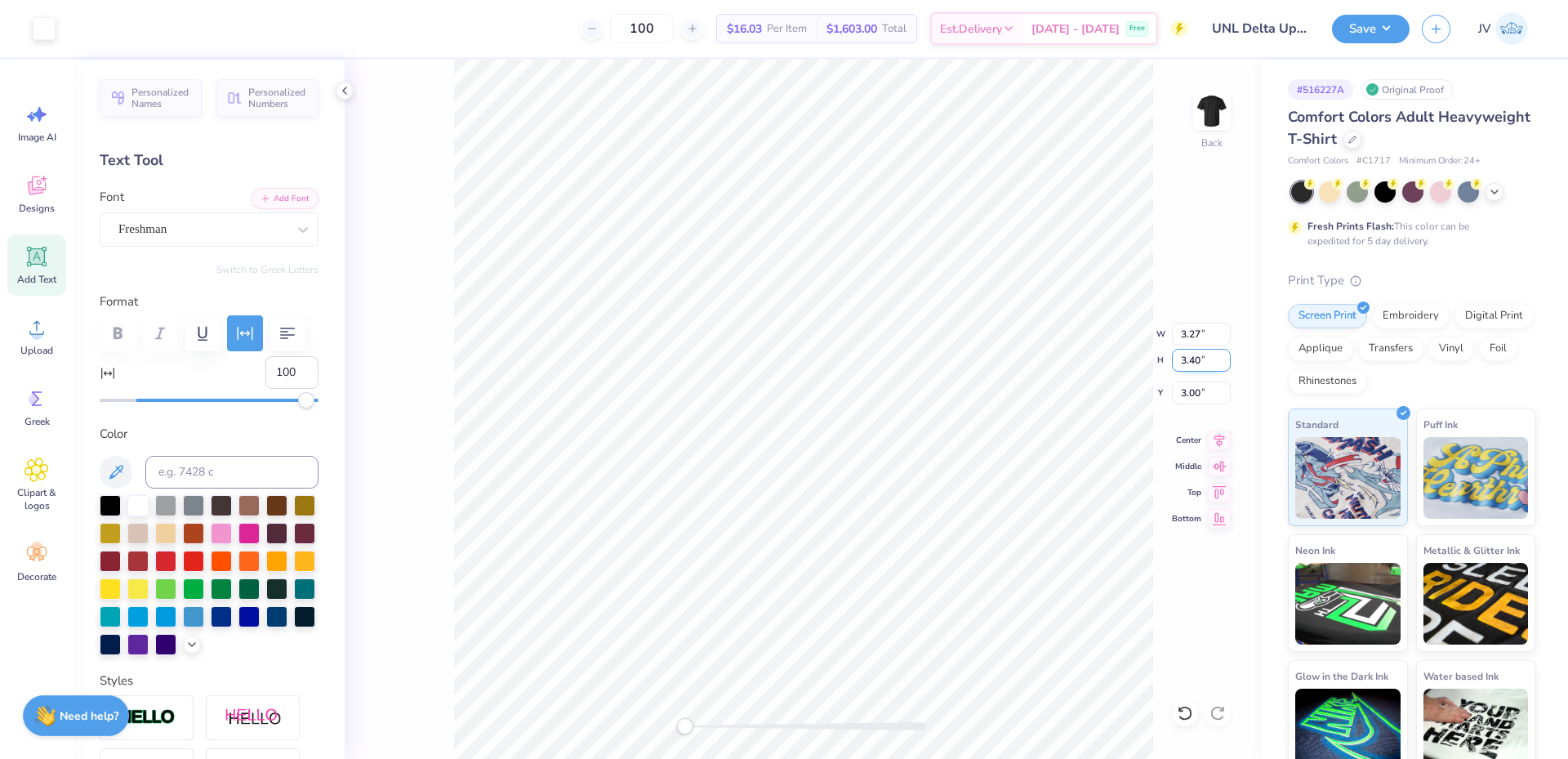
click at [1198, 370] on input "3.40" at bounding box center [1201, 360] width 58 height 23
type input "3.5"
click at [691, 58] on div "Art colors 100 $16.03 Per Item $1,603.00 Total Est. Delivery Sep 20 - 23 Free D…" at bounding box center [784, 380] width 1568 height 759
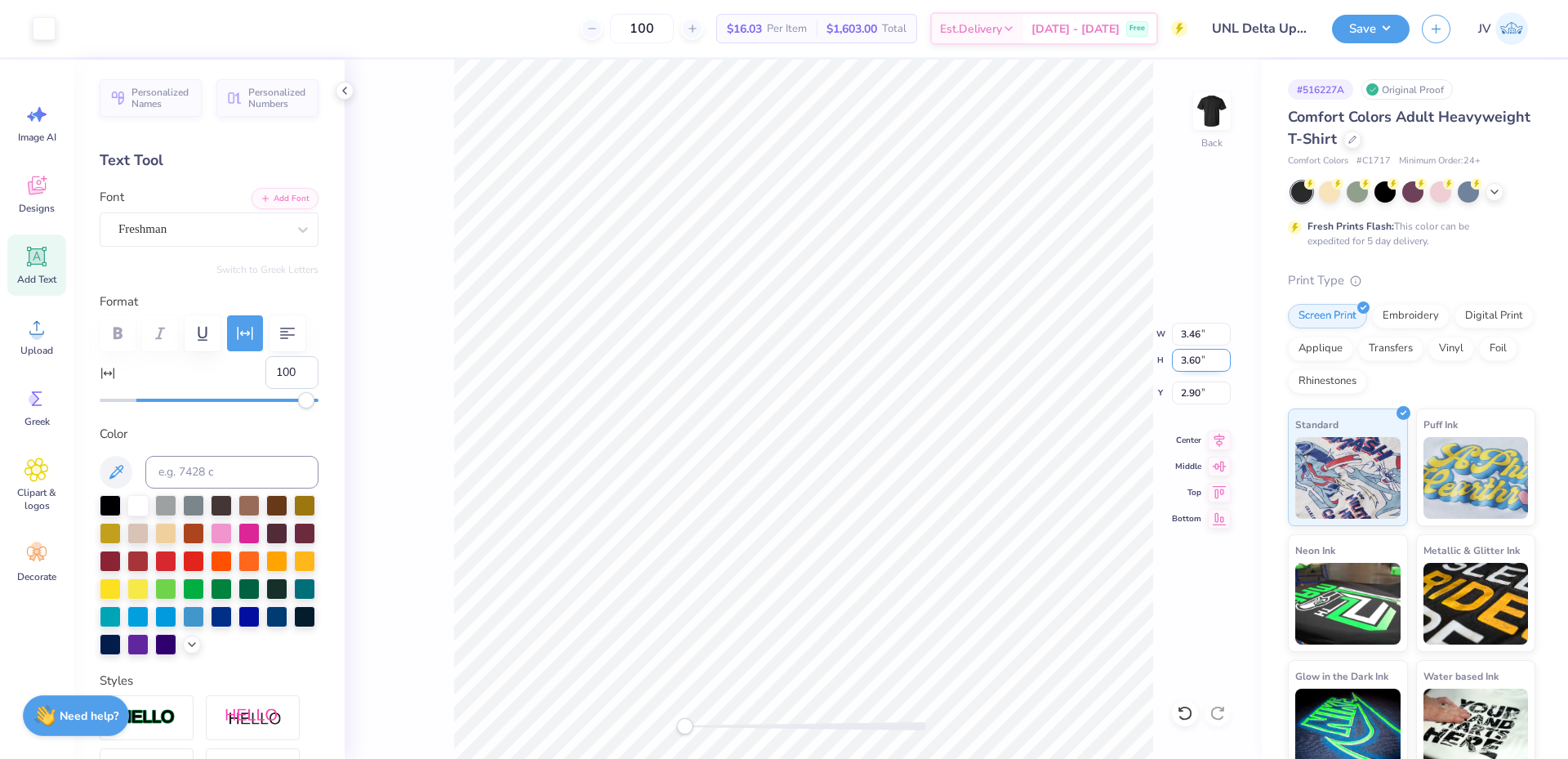
click at [1195, 365] on input "3.60" at bounding box center [1201, 360] width 58 height 23
type input "3.5"
click at [1190, 366] on input "3.40" at bounding box center [1201, 360] width 58 height 23
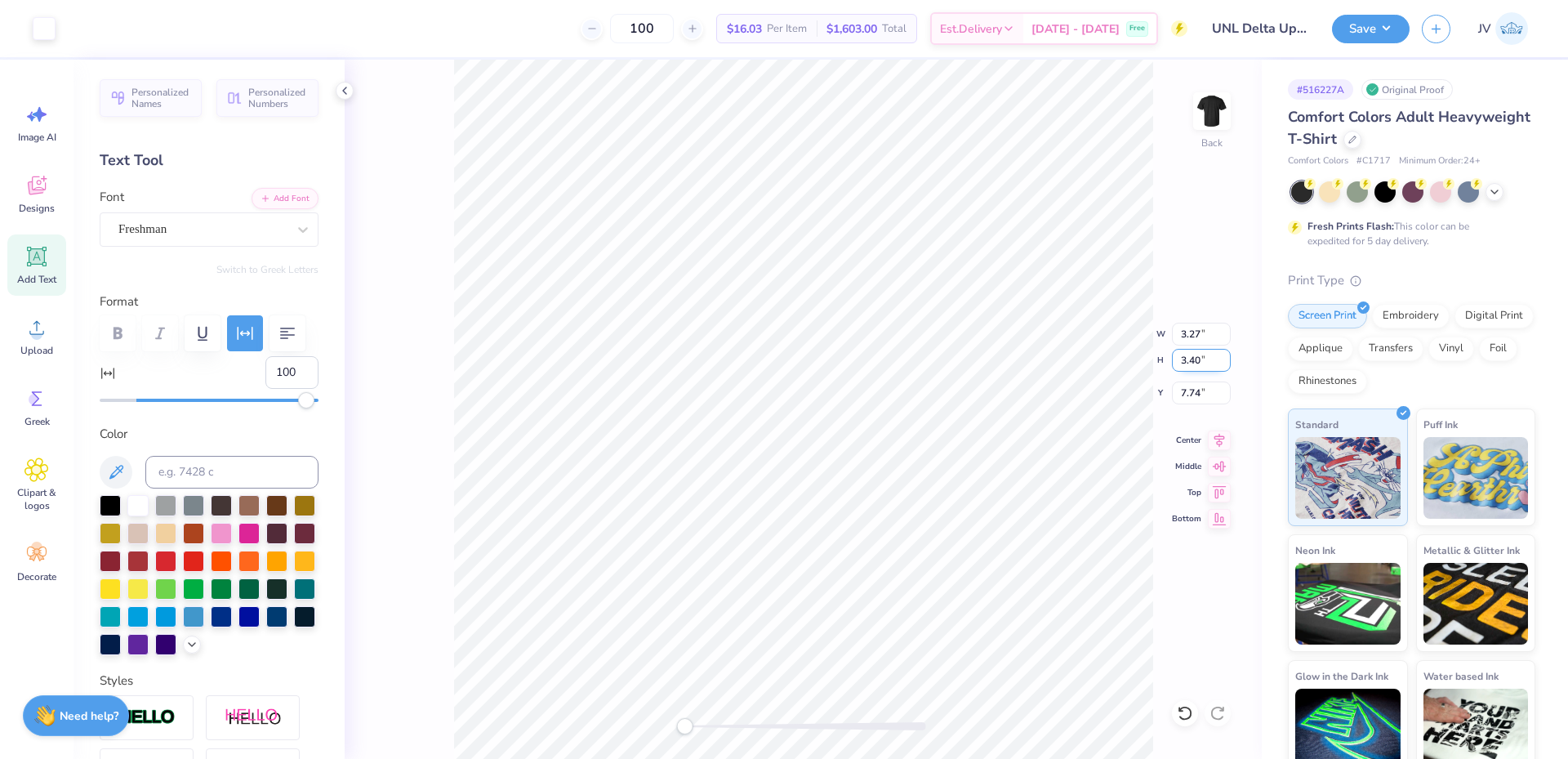
click at [1190, 366] on input "3.40" at bounding box center [1201, 360] width 58 height 23
type input "3.5"
click at [1180, 366] on input "6.83" at bounding box center [1201, 360] width 58 height 23
type input "3.5"
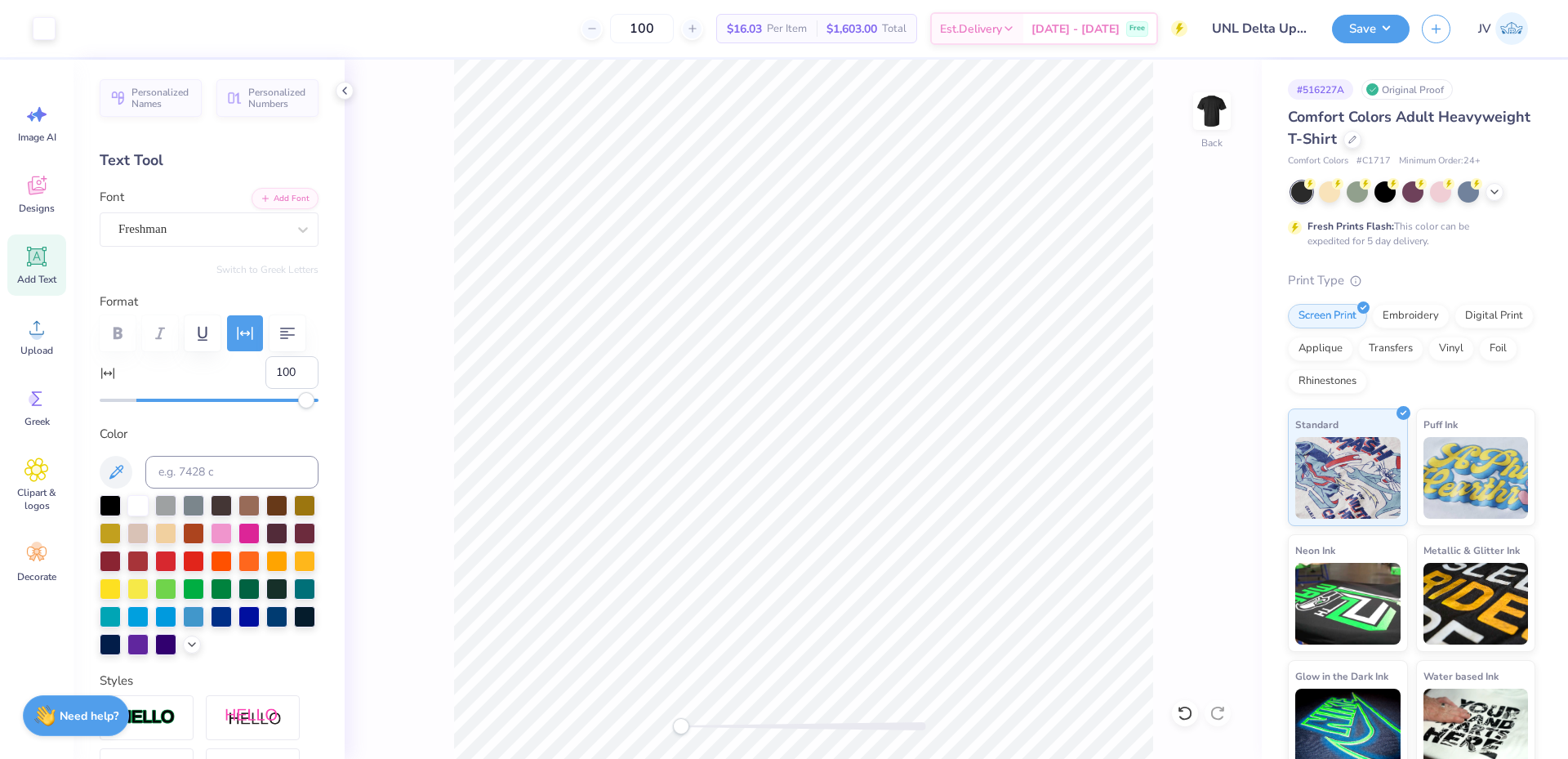
click at [664, 726] on div "Back" at bounding box center [803, 409] width 917 height 700
click at [1197, 401] on input "7.33" at bounding box center [1201, 392] width 58 height 23
type input "3"
click at [1210, 129] on img at bounding box center [1212, 111] width 65 height 65
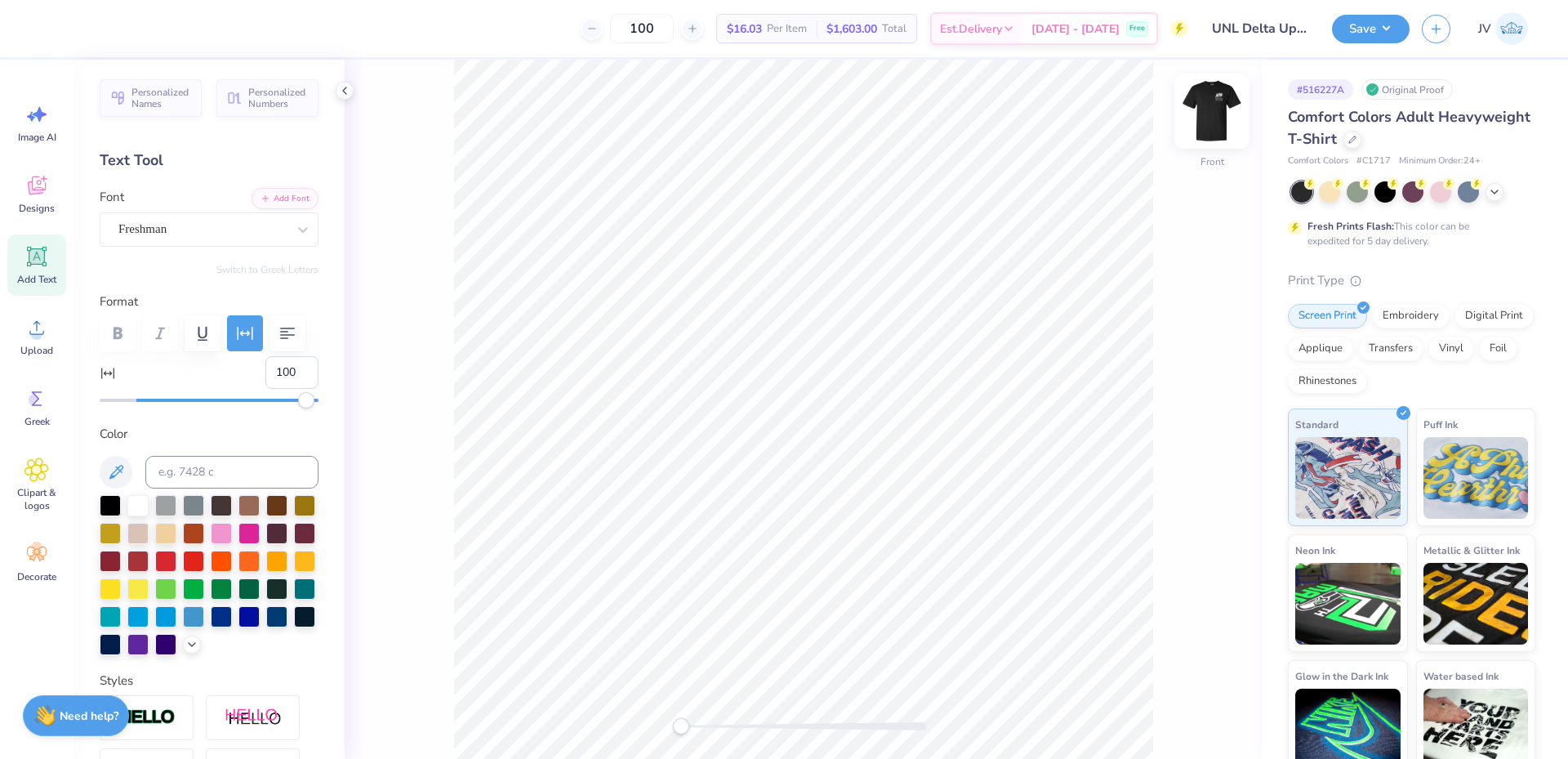
click at [1214, 132] on img at bounding box center [1212, 111] width 65 height 65
click at [1218, 135] on img at bounding box center [1212, 111] width 65 height 65
click at [35, 342] on div "Upload" at bounding box center [36, 336] width 58 height 61
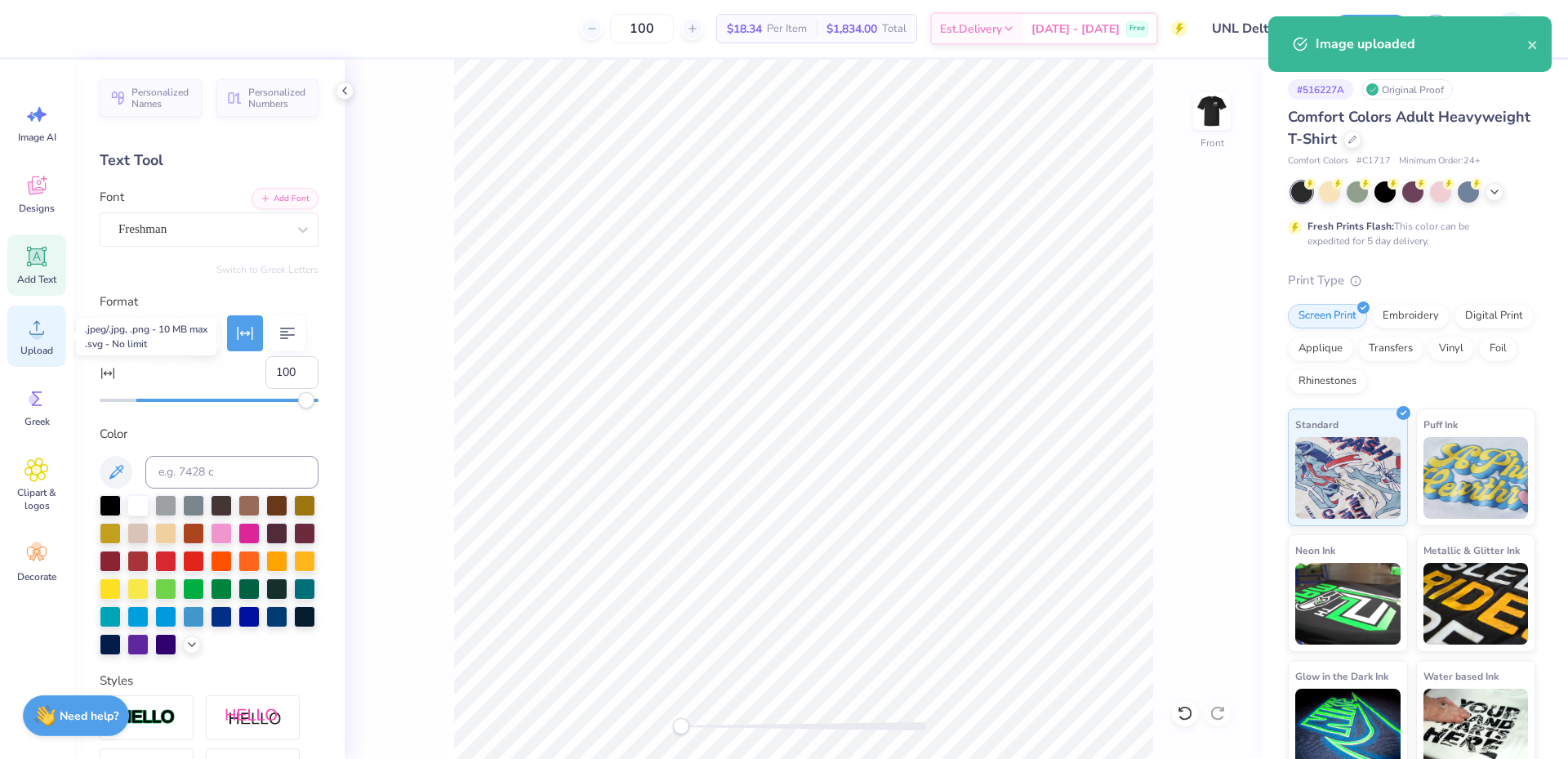
click at [36, 336] on circle at bounding box center [37, 334] width 12 height 12
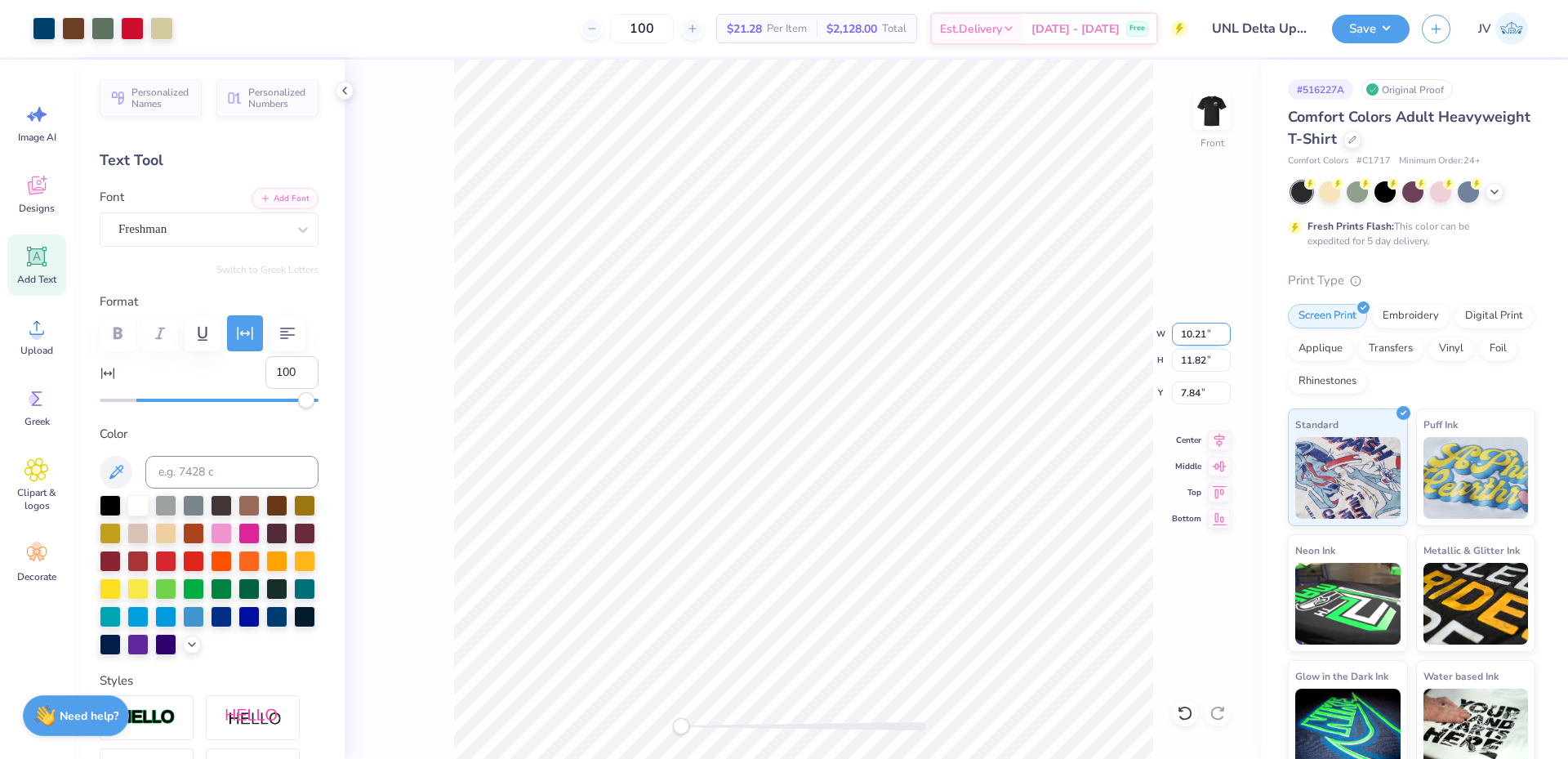
click at [1193, 331] on input "10.21" at bounding box center [1201, 334] width 58 height 23
type input "12"
click at [1194, 398] on input "7.84" at bounding box center [1201, 392] width 58 height 23
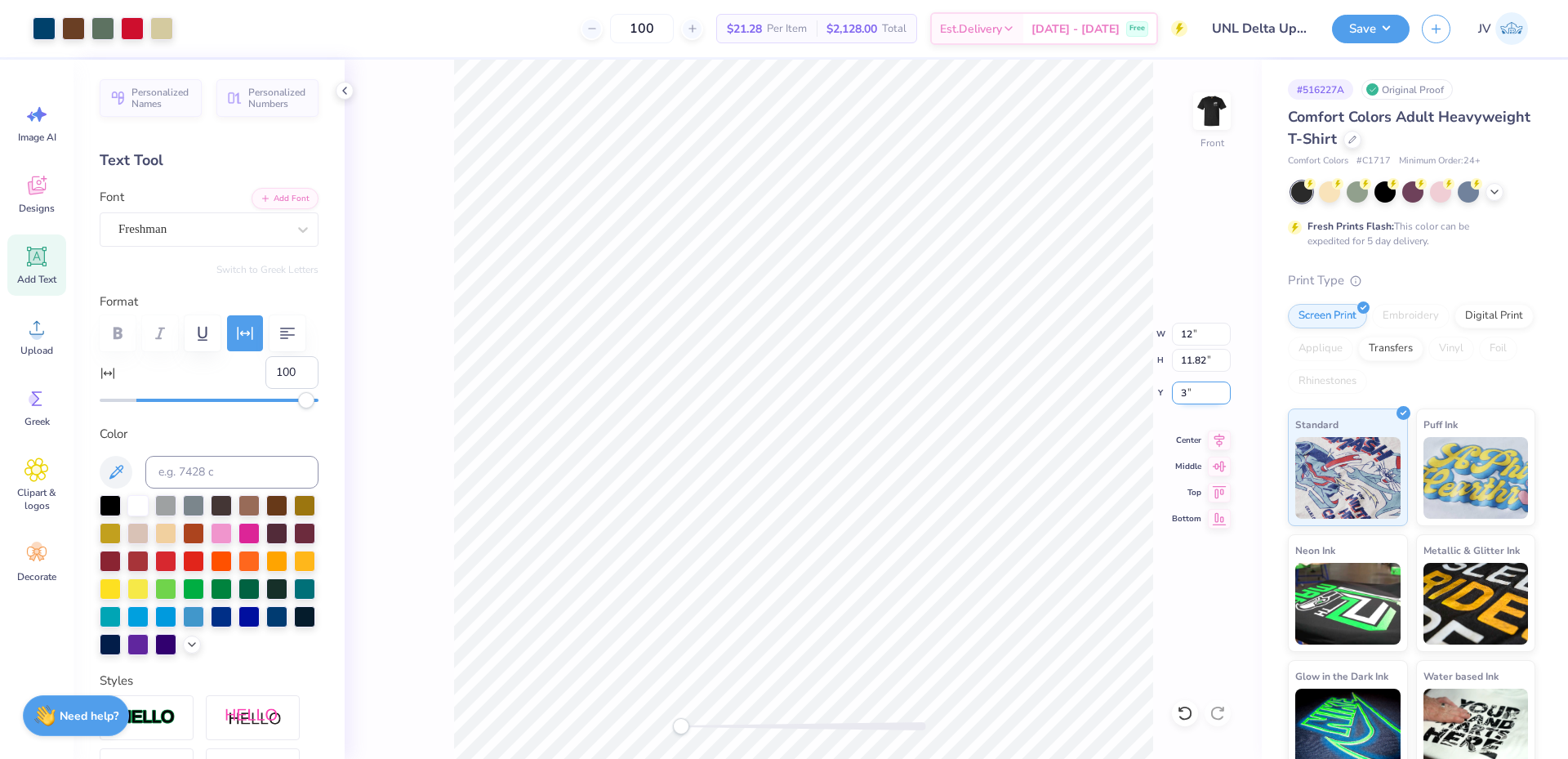
type input "3"
click at [1188, 361] on input "16.32" at bounding box center [1201, 360] width 58 height 23
click at [1191, 341] on input "14.10" at bounding box center [1201, 334] width 58 height 23
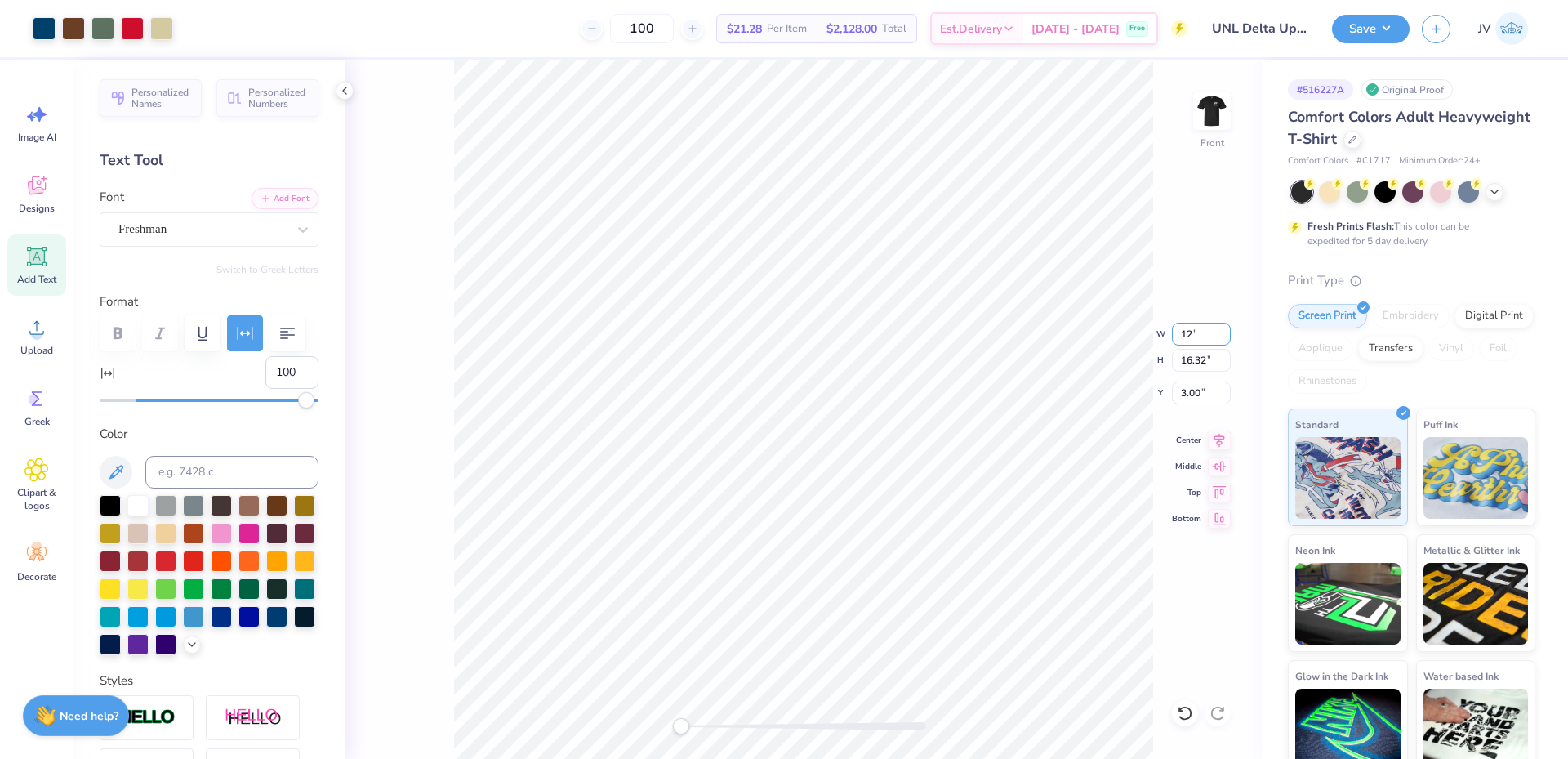
type input "12"
click at [1192, 388] on input "5.25" at bounding box center [1201, 392] width 58 height 23
type input "3"
click at [668, 731] on div "Front" at bounding box center [803, 409] width 917 height 700
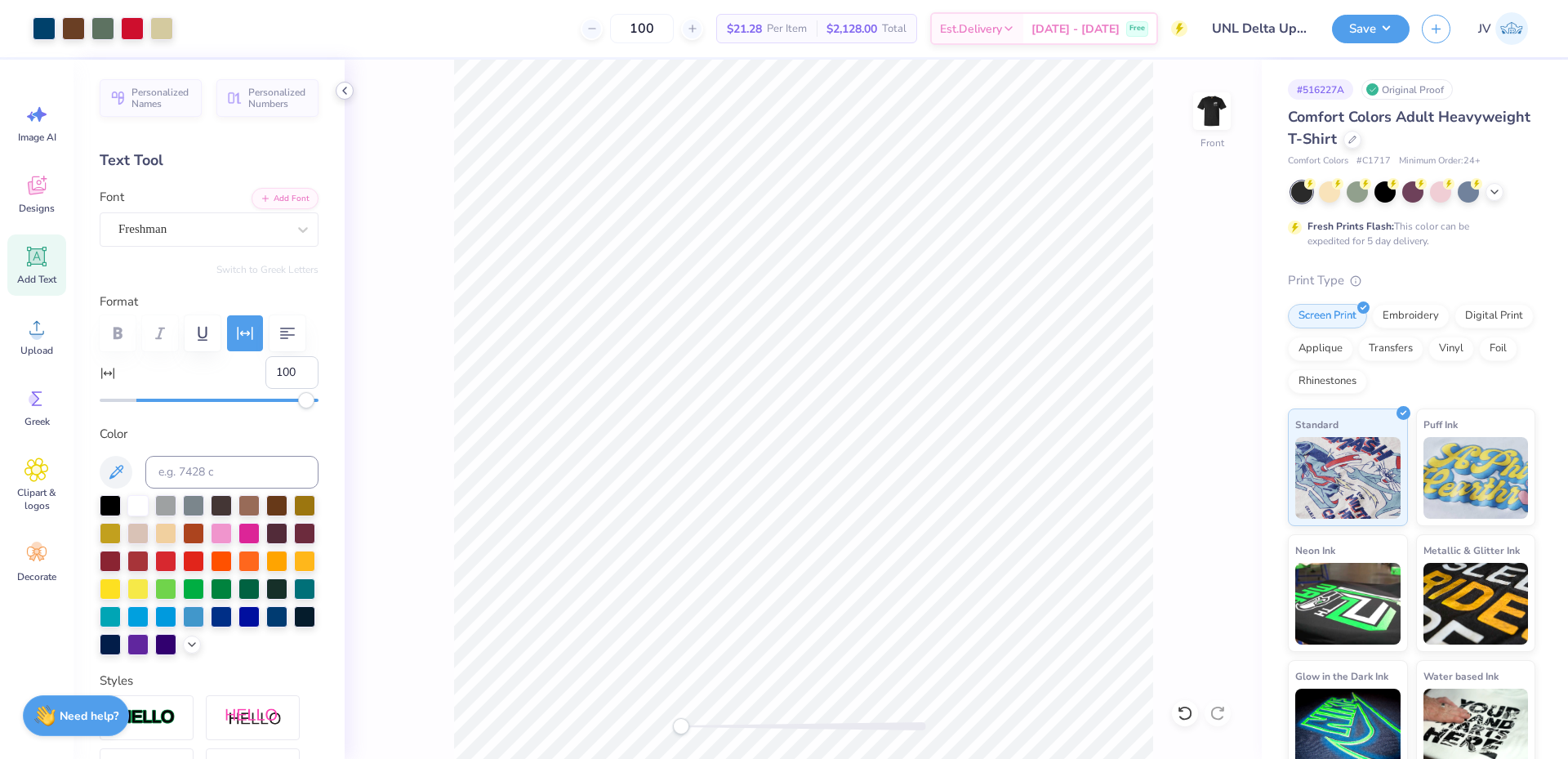
click at [342, 91] on icon at bounding box center [344, 90] width 13 height 13
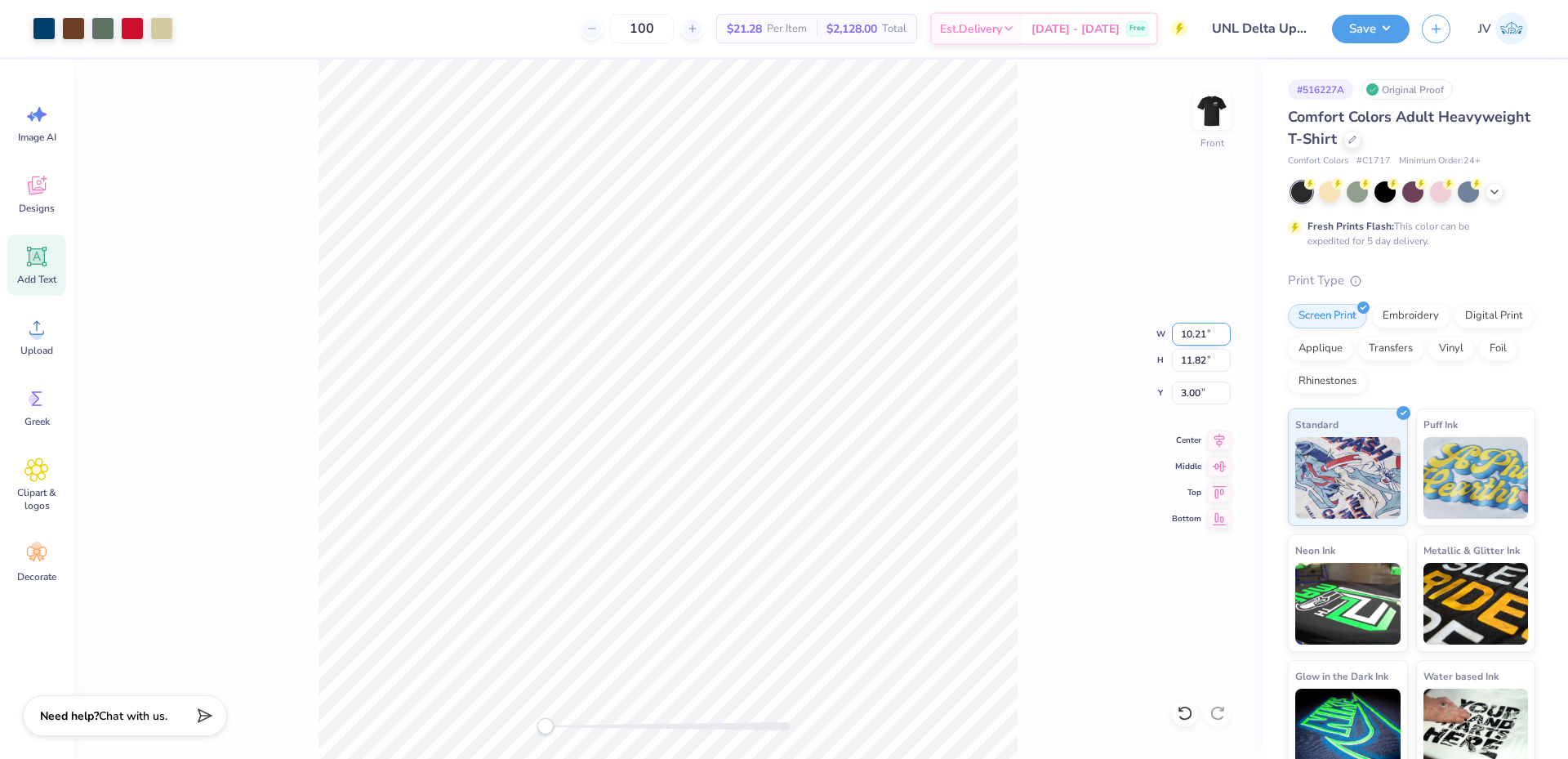
click at [1195, 341] on input "10.21" at bounding box center [1201, 334] width 58 height 23
type input "12"
click at [1191, 338] on input "5.78" at bounding box center [1201, 334] width 58 height 23
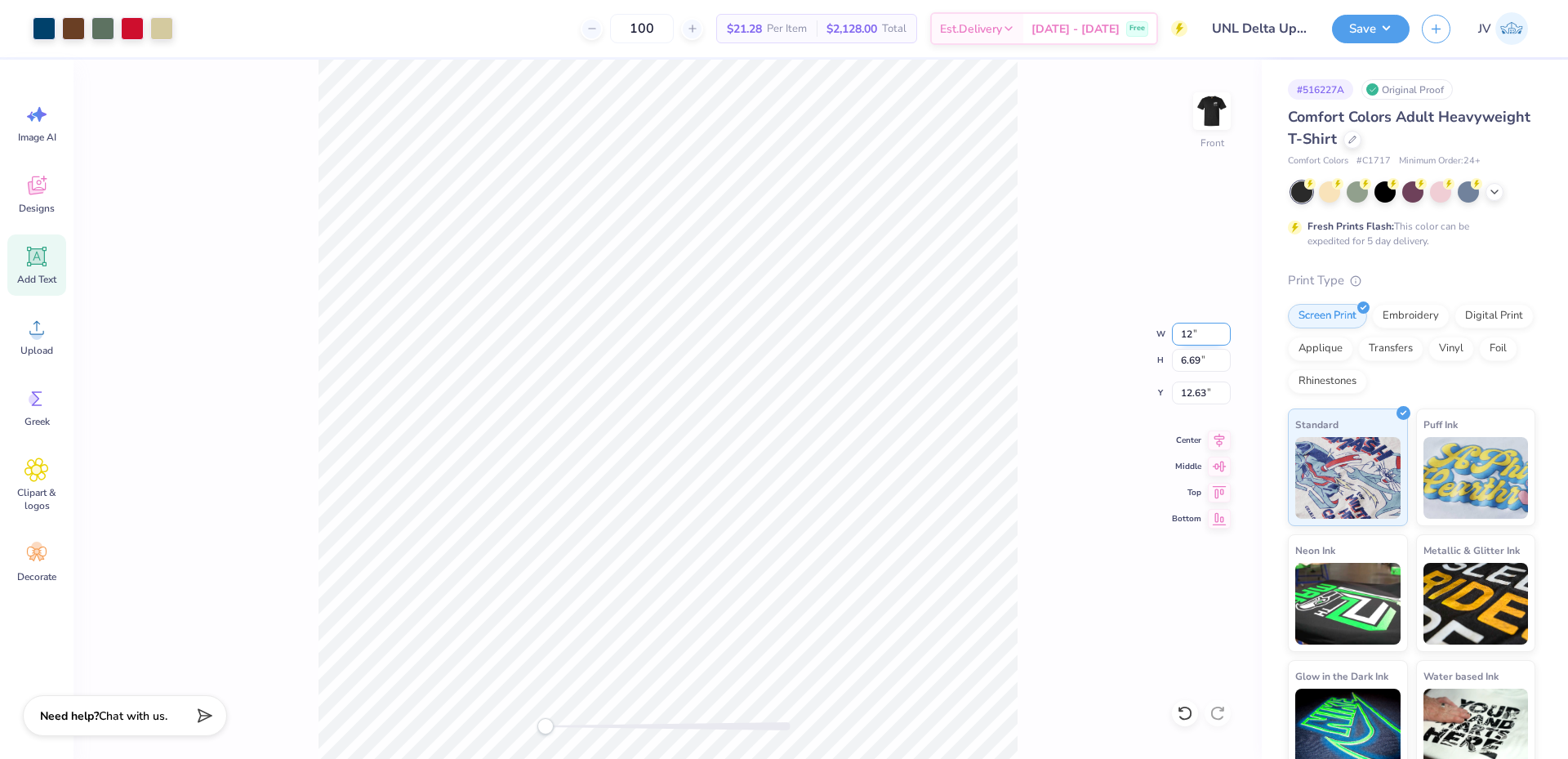
type input "12"
click at [506, 736] on div "Front" at bounding box center [668, 409] width 1189 height 700
click at [1190, 341] on input "5.78" at bounding box center [1201, 334] width 58 height 23
type input "12"
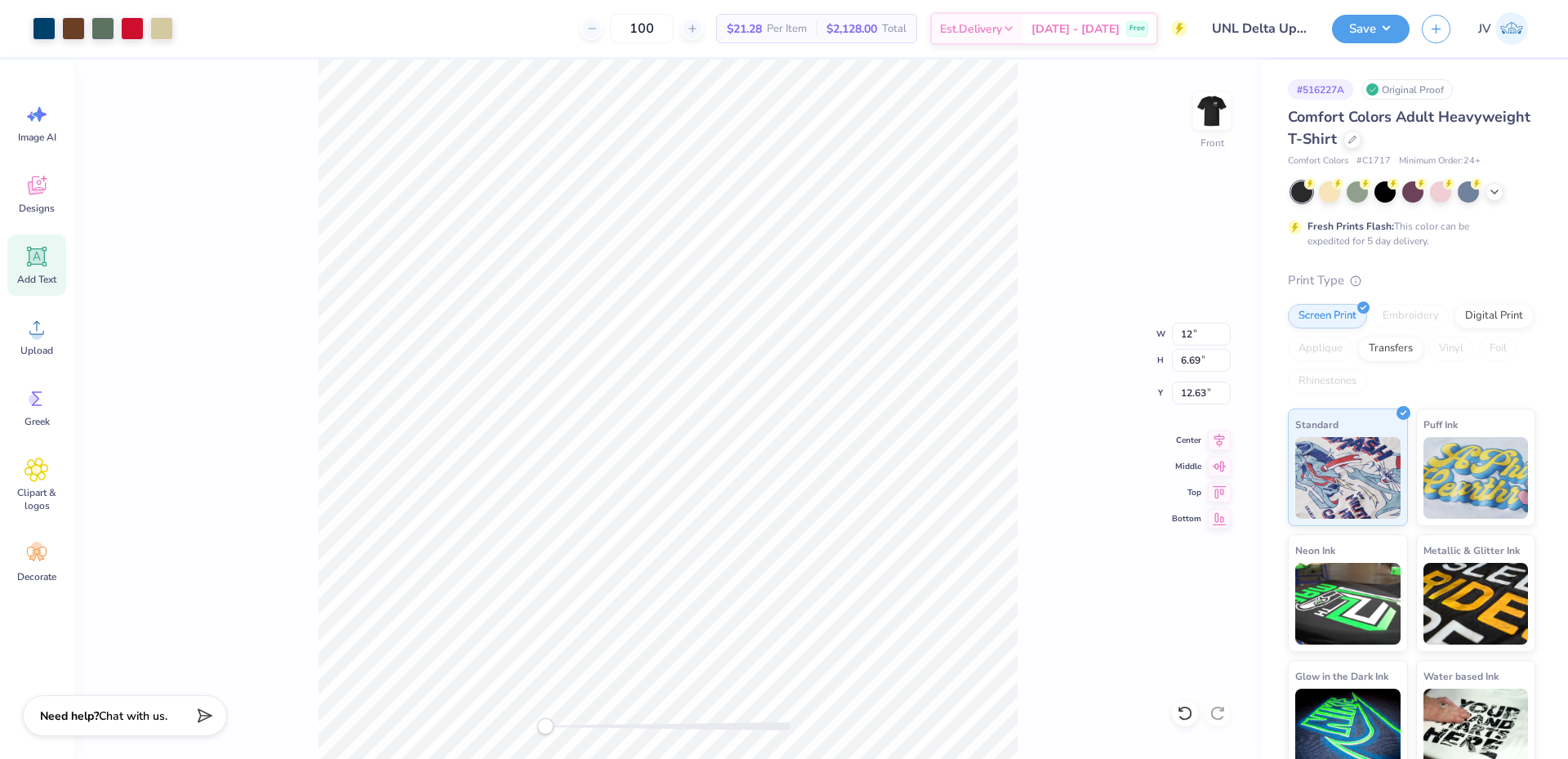
click at [540, 729] on div "Accessibility label" at bounding box center [546, 726] width 16 height 16
click at [526, 729] on div "Front" at bounding box center [668, 409] width 1189 height 700
click at [1190, 330] on input "14.53" at bounding box center [1201, 334] width 58 height 23
type input "12"
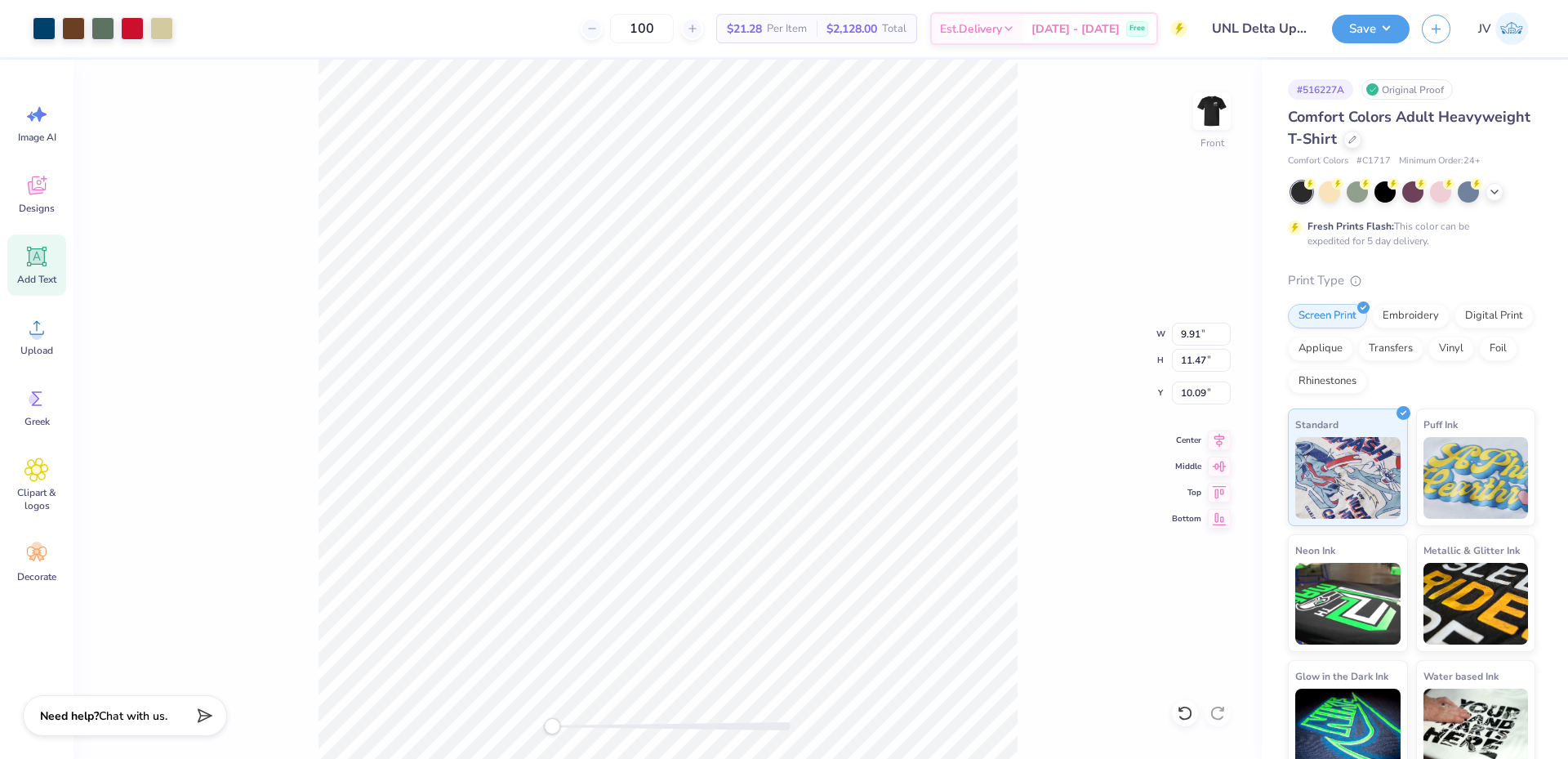
click at [552, 724] on div "Accessibility label" at bounding box center [552, 726] width 16 height 16
click at [1193, 398] on input "10.09" at bounding box center [1201, 392] width 58 height 23
type input "3"
click at [515, 738] on div "Front" at bounding box center [668, 409] width 1189 height 700
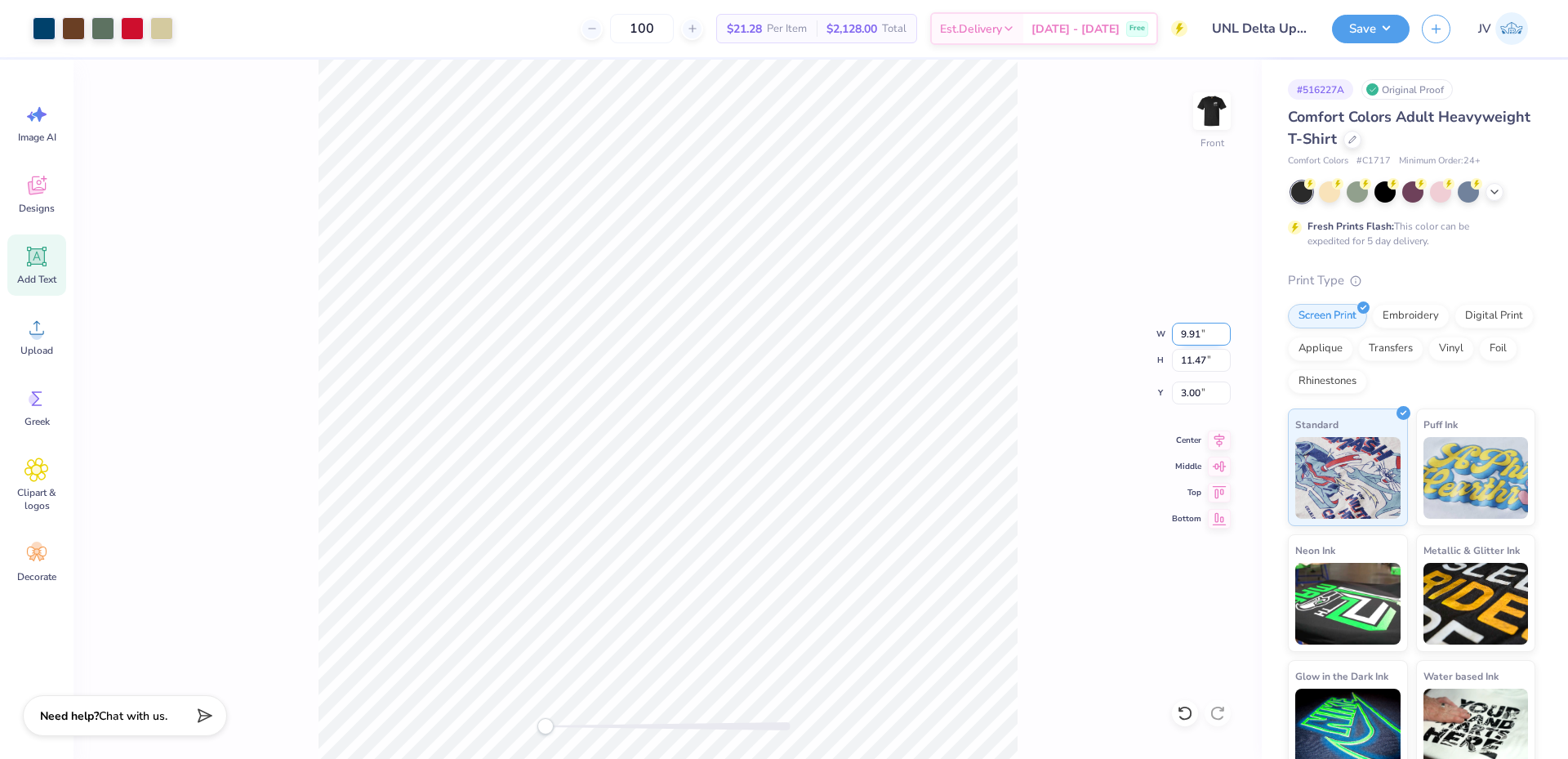
click at [1192, 342] on input "9.91" at bounding box center [1201, 334] width 58 height 23
type input "10"
click at [1192, 366] on input "11.47" at bounding box center [1201, 360] width 58 height 23
click at [1193, 380] on div "Front W 10 10 " H 11.47 11.47 " Y 3.00 3.00 " Center Middle Top Bottom" at bounding box center [668, 409] width 1189 height 700
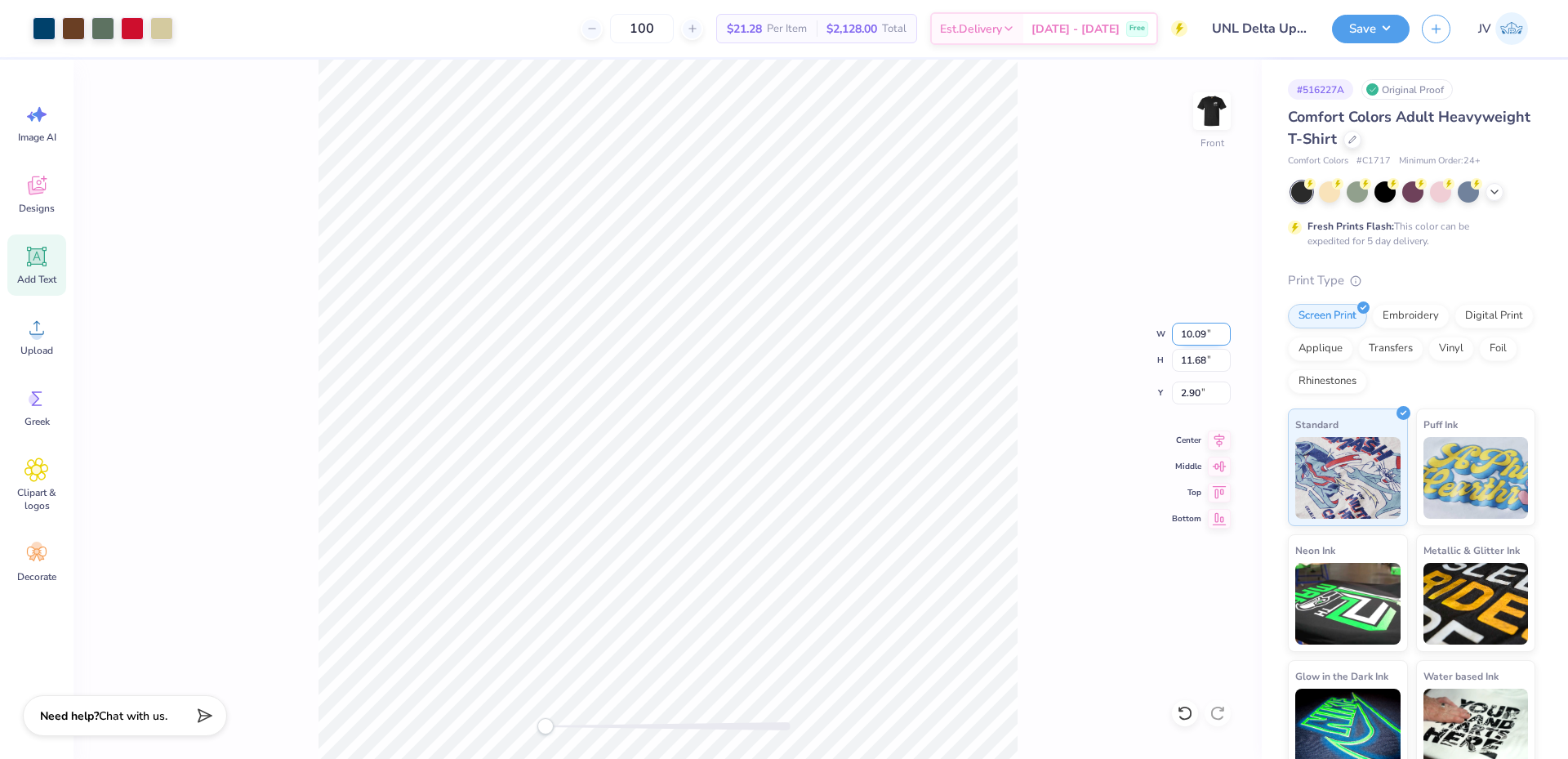
click at [1197, 339] on input "10.09" at bounding box center [1201, 334] width 58 height 23
type input "12"
click at [502, 738] on div "Front" at bounding box center [668, 409] width 1189 height 700
click at [1185, 332] on input "10.00" at bounding box center [1201, 334] width 58 height 23
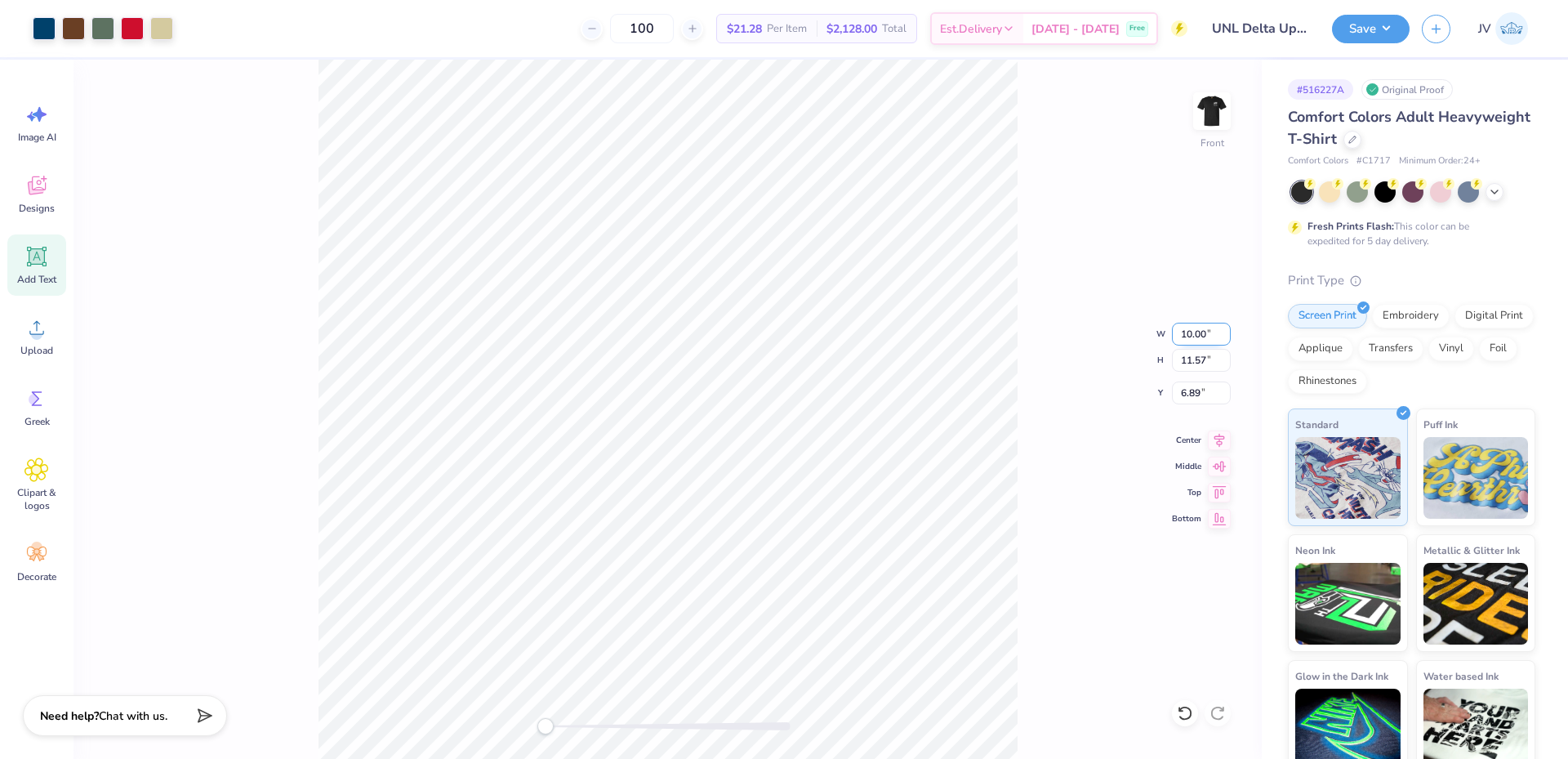
click at [1185, 332] on input "10.00" at bounding box center [1201, 334] width 58 height 23
type input "12"
click at [1201, 366] on input "11.57" at bounding box center [1201, 360] width 58 height 23
click at [1194, 386] on input "6.89" at bounding box center [1201, 392] width 58 height 23
click at [1199, 360] on input "11.57" at bounding box center [1201, 360] width 58 height 23
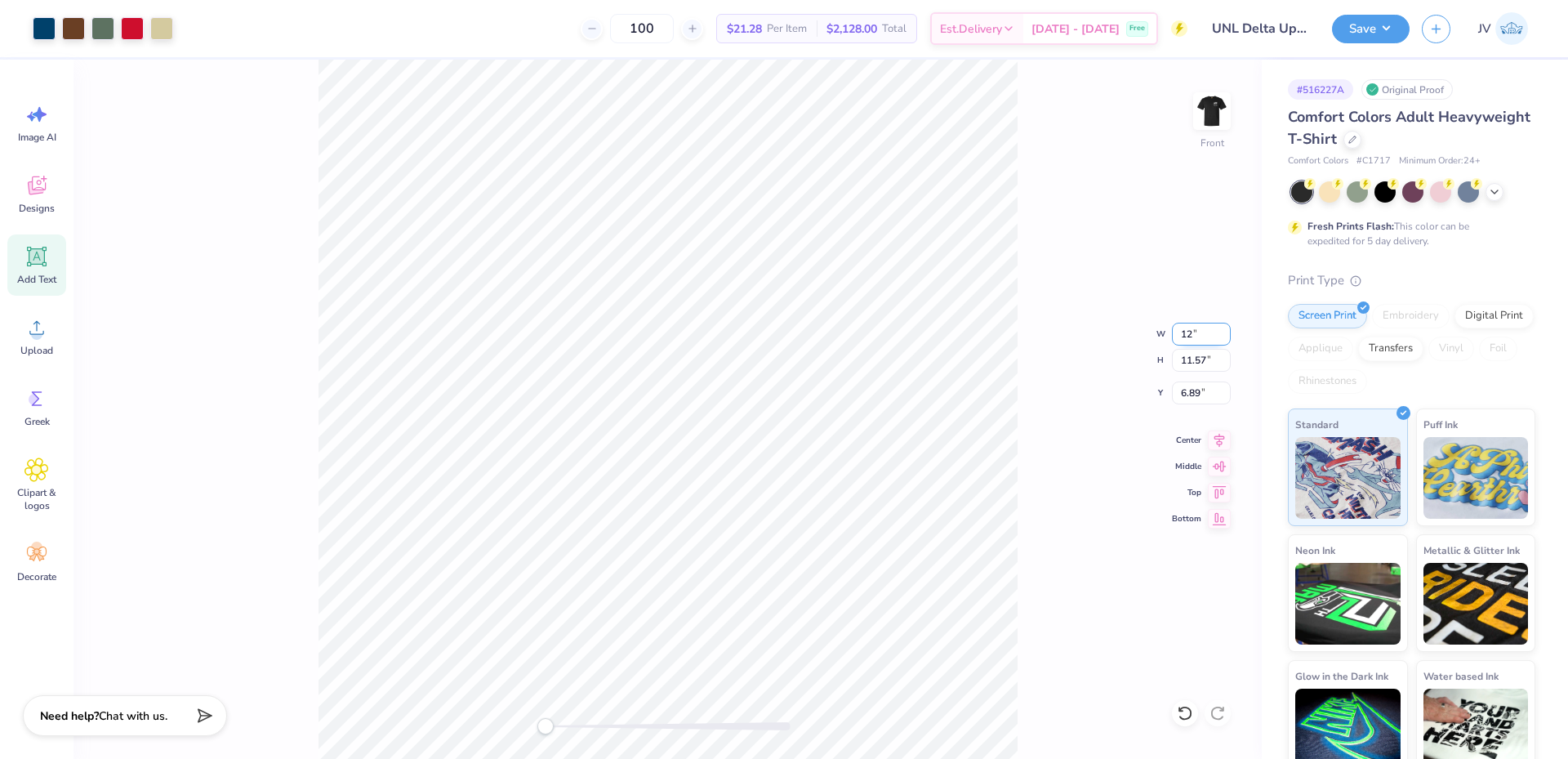
click at [1202, 334] on input "12" at bounding box center [1201, 334] width 58 height 23
click at [1196, 354] on input "11.57" at bounding box center [1201, 360] width 58 height 23
click at [1197, 399] on input "6.89" at bounding box center [1201, 392] width 58 height 23
click at [1201, 360] on input "11.57" at bounding box center [1201, 360] width 58 height 23
click at [1202, 330] on input "12" at bounding box center [1201, 334] width 58 height 23
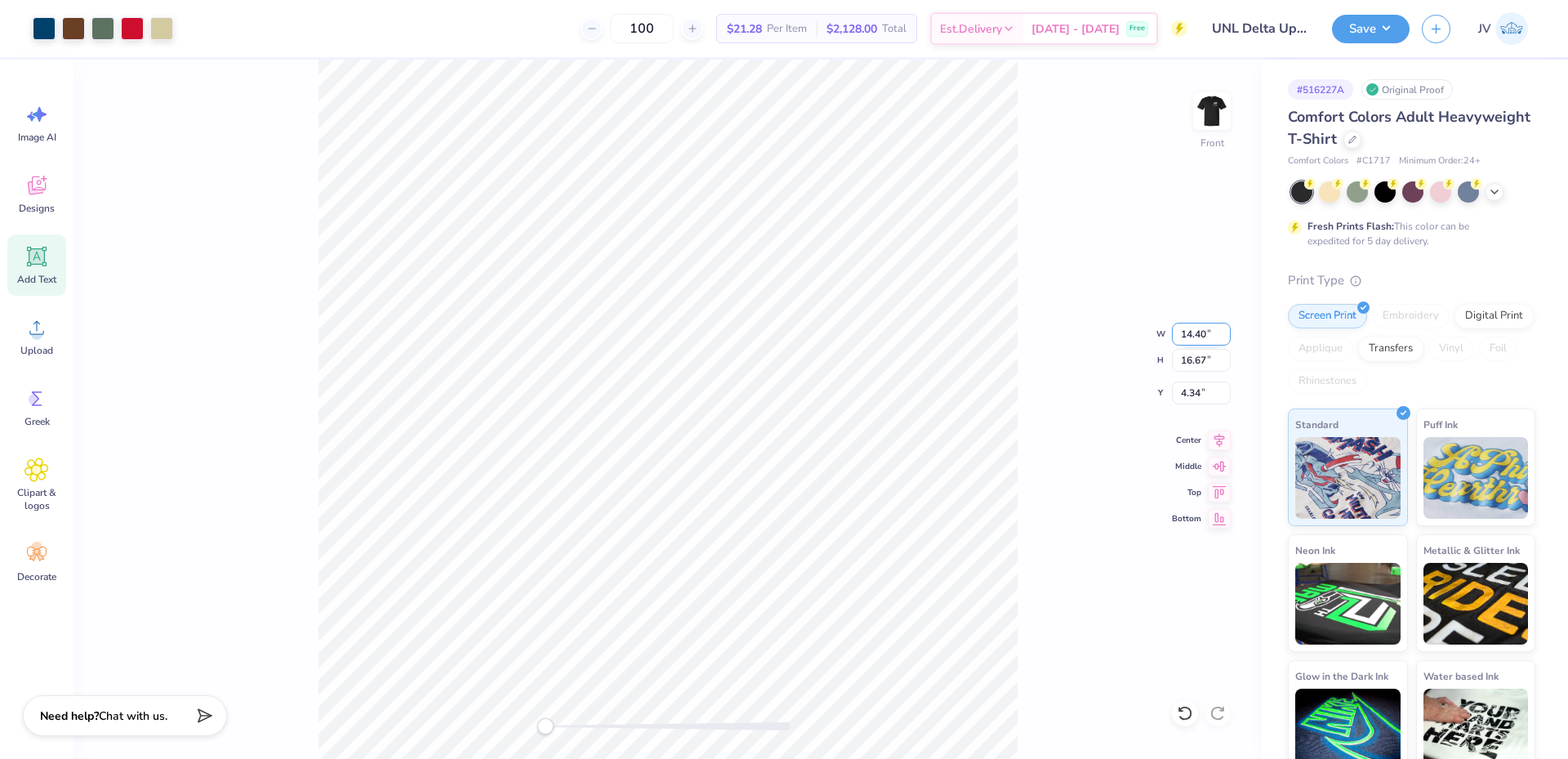
click at [1194, 339] on input "14.40" at bounding box center [1201, 334] width 58 height 23
type input "12"
click at [1022, 467] on div "Front W 10.00 10.00 " H 11.57 11.57 " Y 6.89 6.89 " Center Middle Top Bottom" at bounding box center [668, 409] width 1189 height 700
click at [1192, 384] on input "5.73" at bounding box center [1201, 392] width 58 height 23
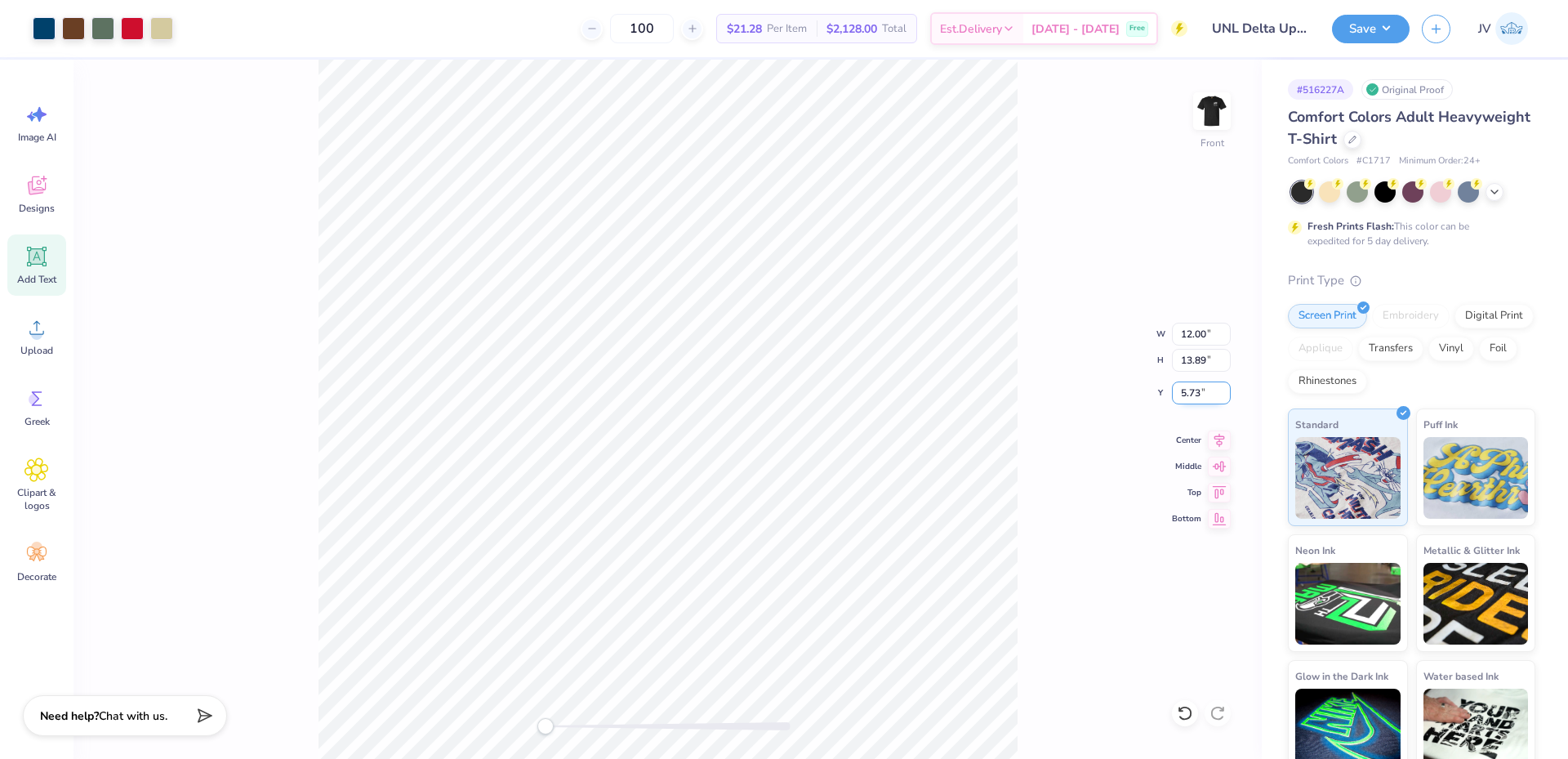
click at [1192, 384] on input "5.73" at bounding box center [1201, 392] width 58 height 23
type input "3"
click at [1036, 286] on div "Front W 12.00 12.00 " H 13.89 13.89 " Y 3.00 3.00 " Center Middle Top Bottom" at bounding box center [668, 409] width 1189 height 700
click at [263, 651] on div "Front" at bounding box center [668, 409] width 1189 height 700
click at [1371, 32] on button "Save" at bounding box center [1371, 26] width 77 height 29
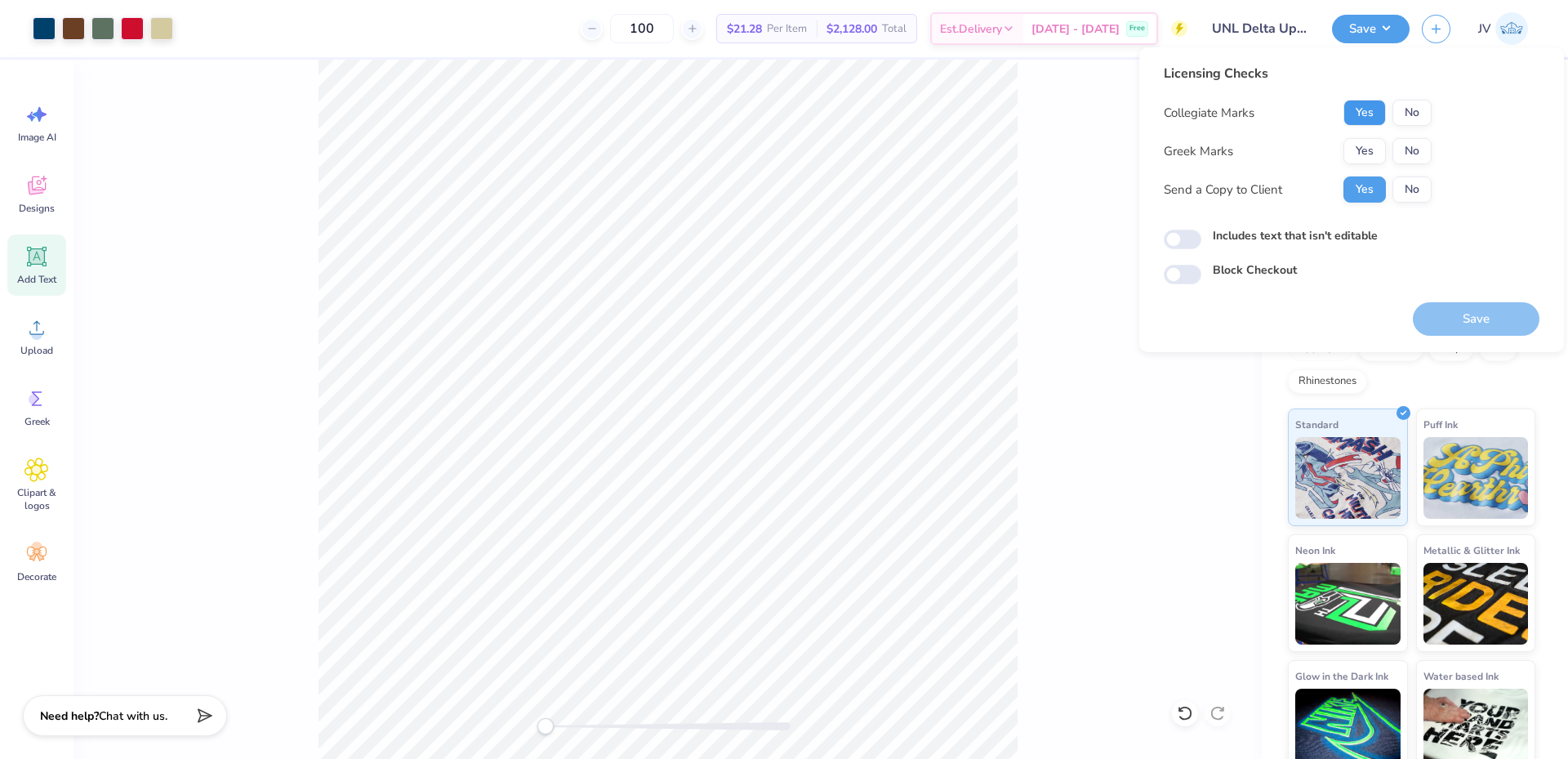
click at [1375, 114] on button "Yes" at bounding box center [1364, 113] width 43 height 26
click at [1368, 140] on button "Yes" at bounding box center [1364, 151] width 43 height 26
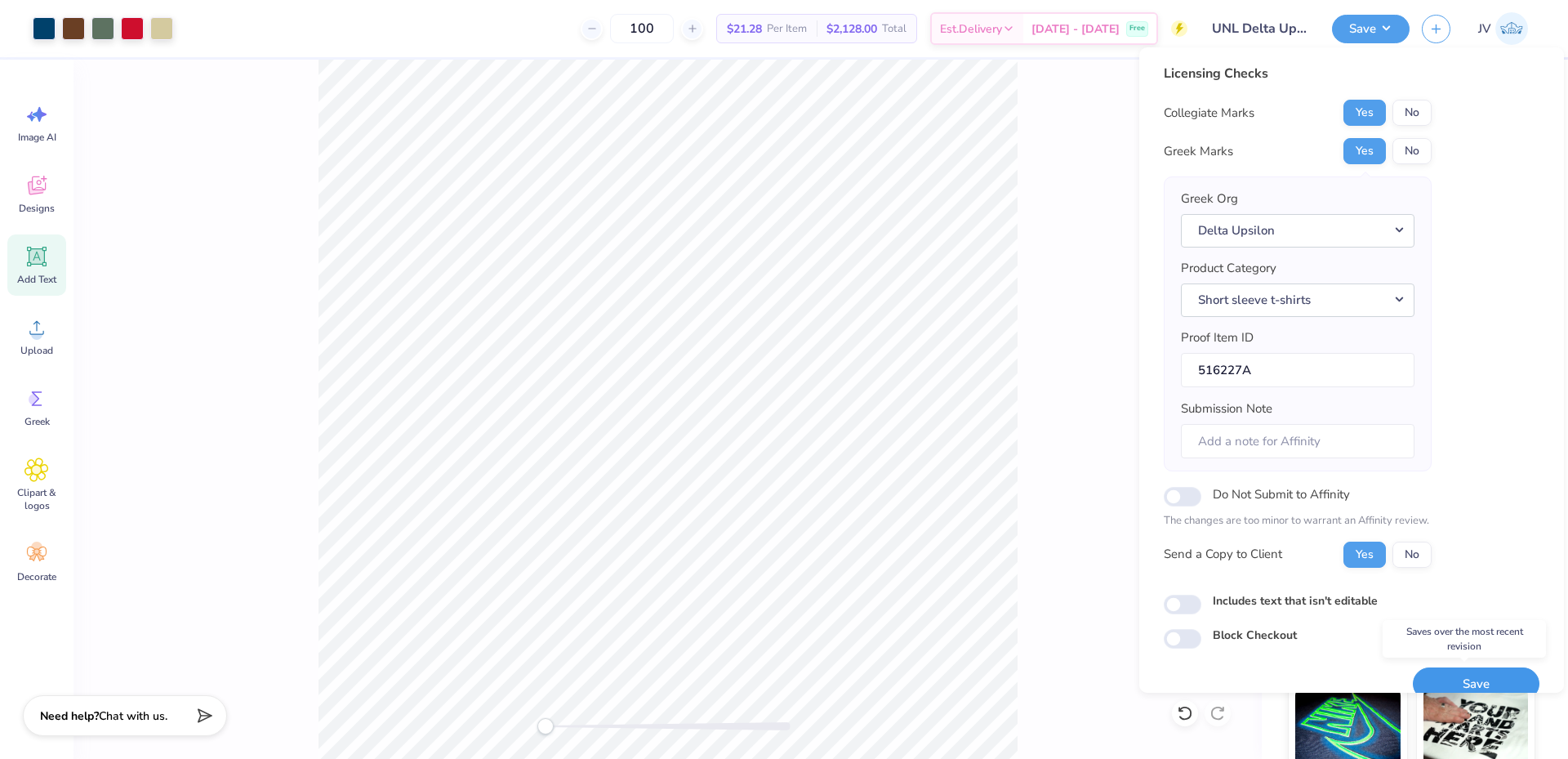
click at [1452, 676] on button "Save" at bounding box center [1476, 685] width 127 height 34
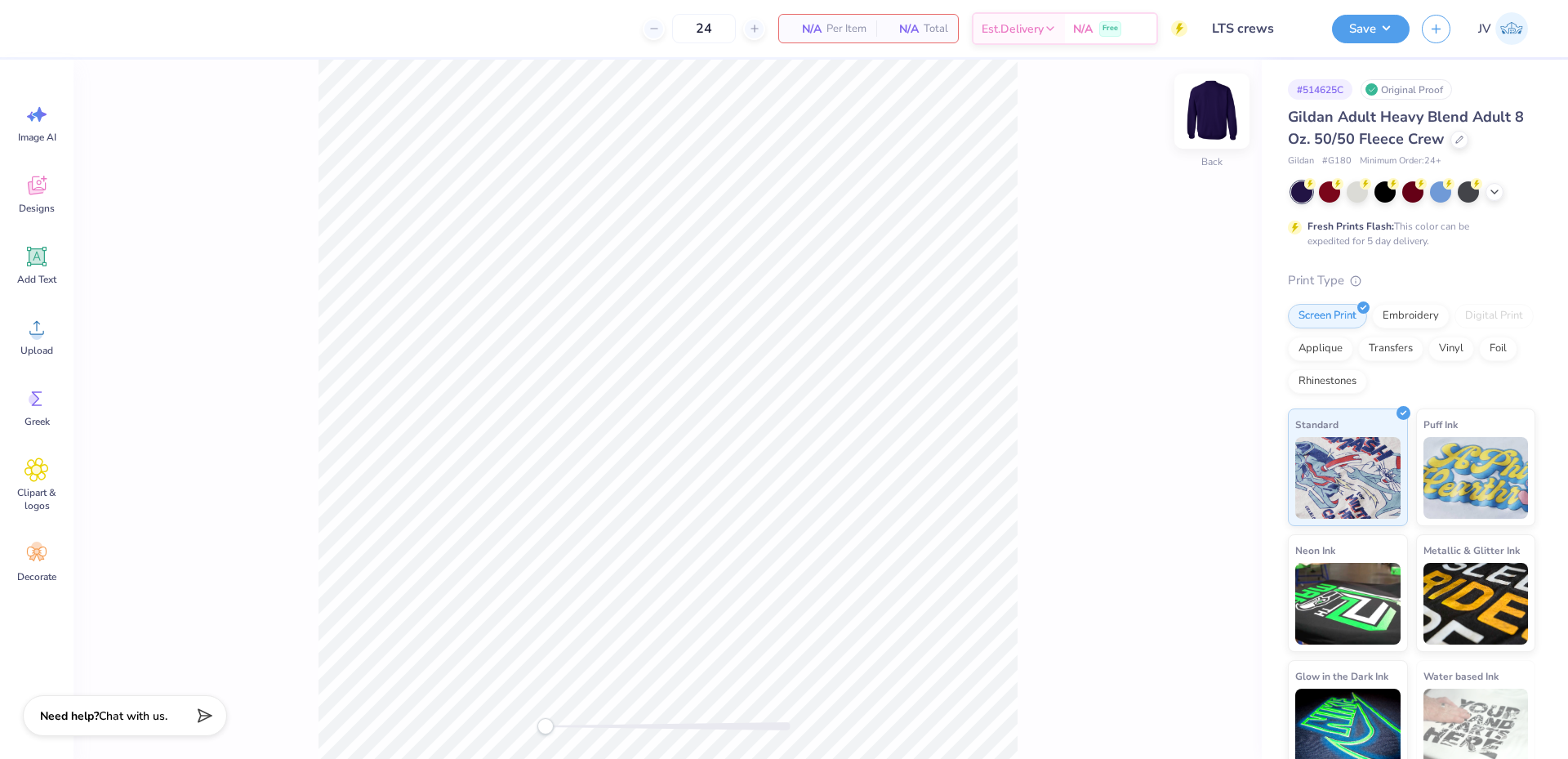
click at [1213, 118] on img at bounding box center [1212, 111] width 65 height 65
click at [36, 328] on icon at bounding box center [37, 327] width 25 height 25
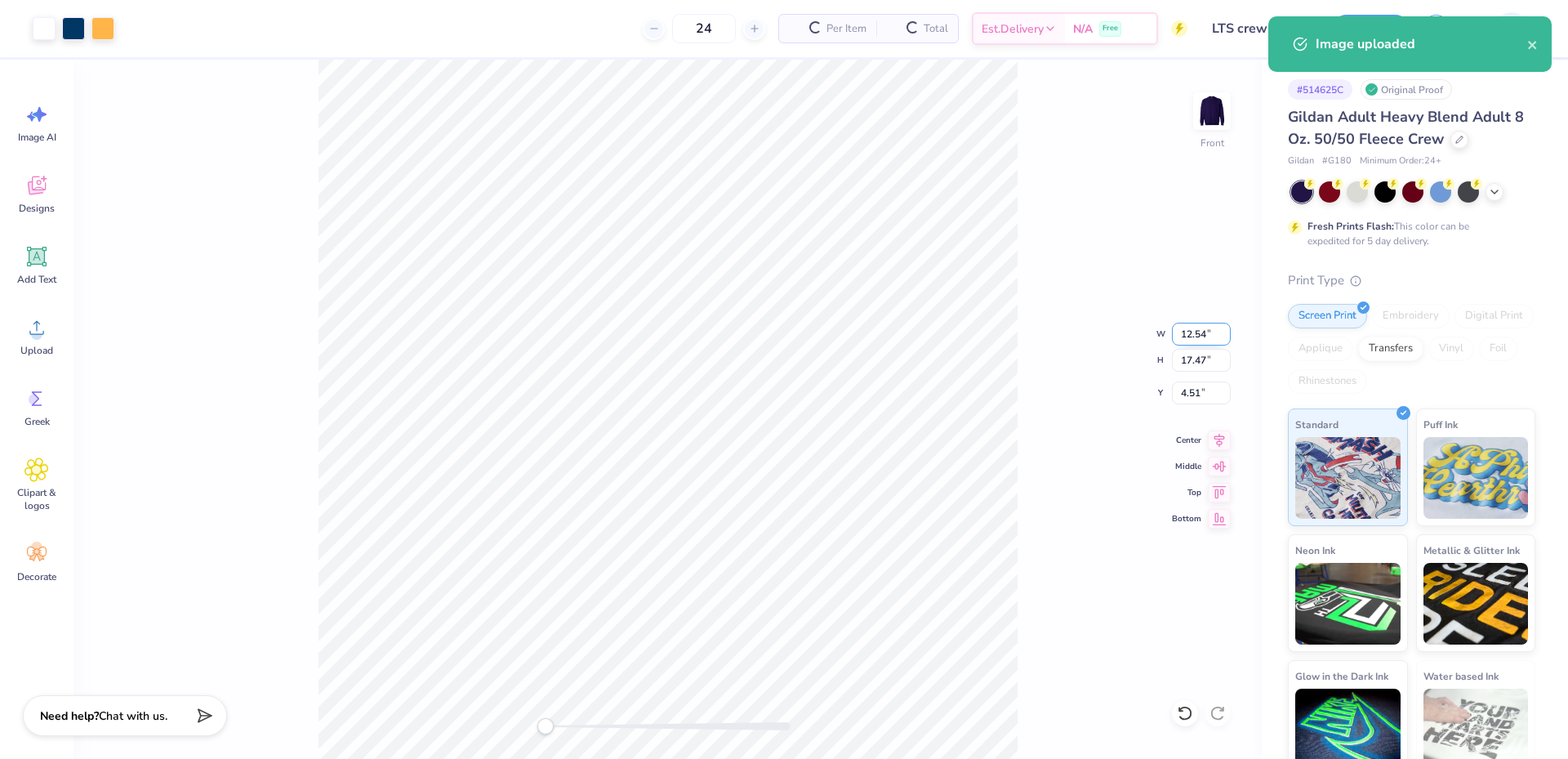
click at [1190, 328] on input "12.54" at bounding box center [1201, 334] width 58 height 23
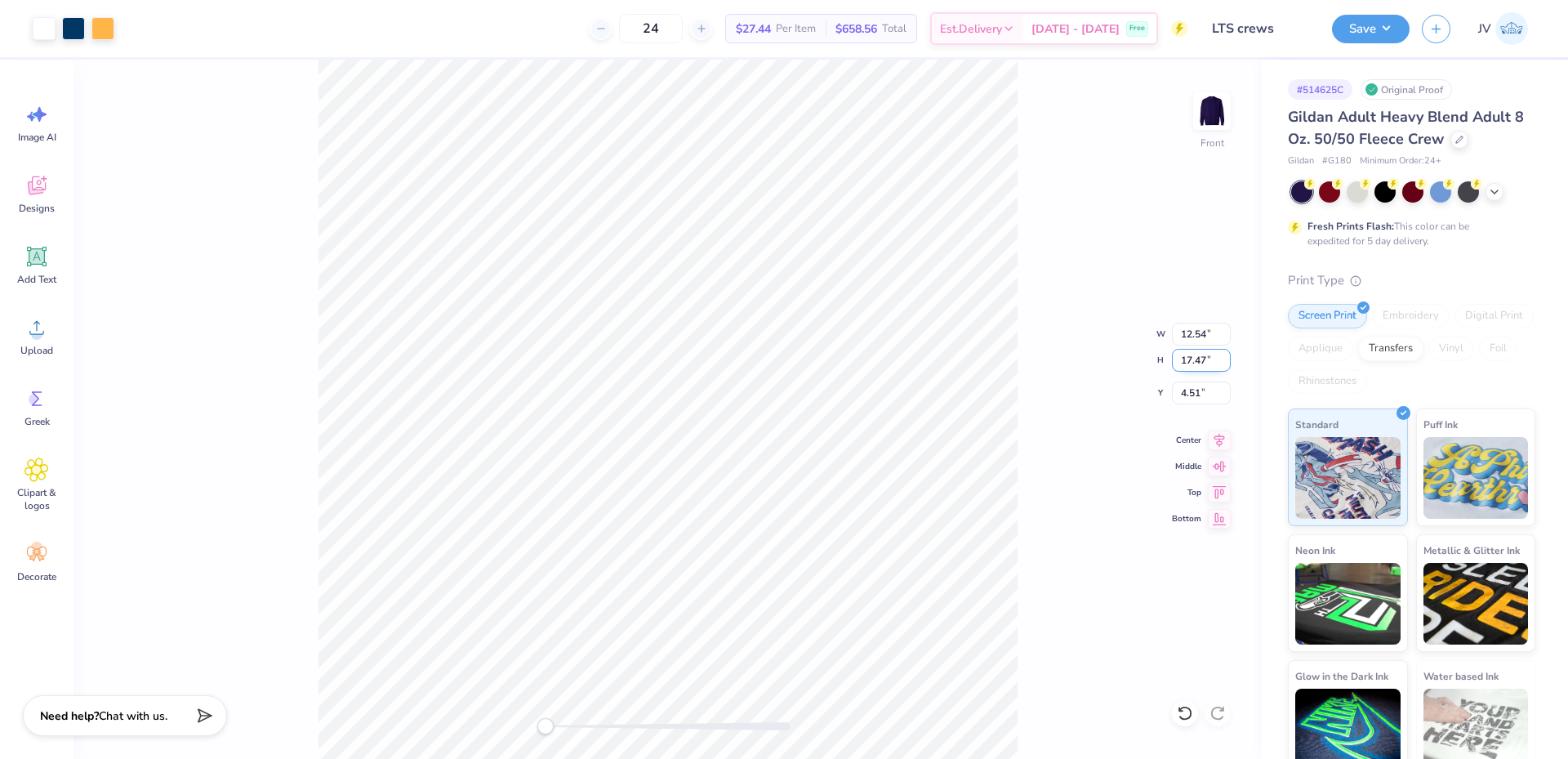
click at [1195, 359] on input "17.47" at bounding box center [1201, 360] width 58 height 23
type input "15"
click at [1021, 461] on div "Front W 12.54 12.54 " H 15 15 " Y 4.51 4.51 " Center Middle Top Bottom" at bounding box center [668, 409] width 1189 height 700
click at [1188, 363] on input "12.88" at bounding box center [1201, 360] width 58 height 23
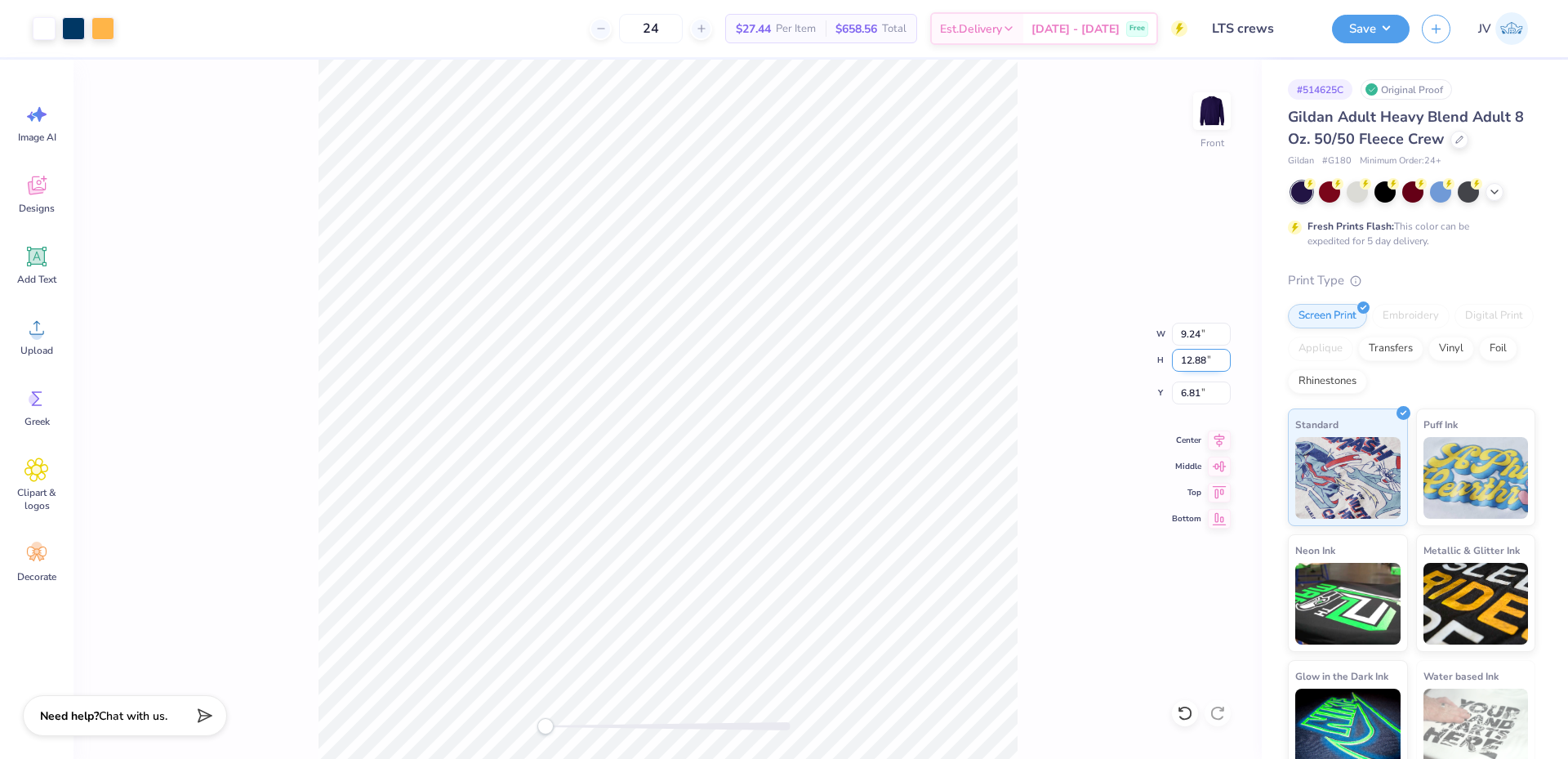
click at [1188, 363] on input "12.88" at bounding box center [1201, 360] width 58 height 23
type input "15"
click at [1106, 407] on div "Front W 9.24 9.24 " H 15 15 " Y 6.81 6.81 " Center Middle Top Bottom" at bounding box center [668, 409] width 1189 height 700
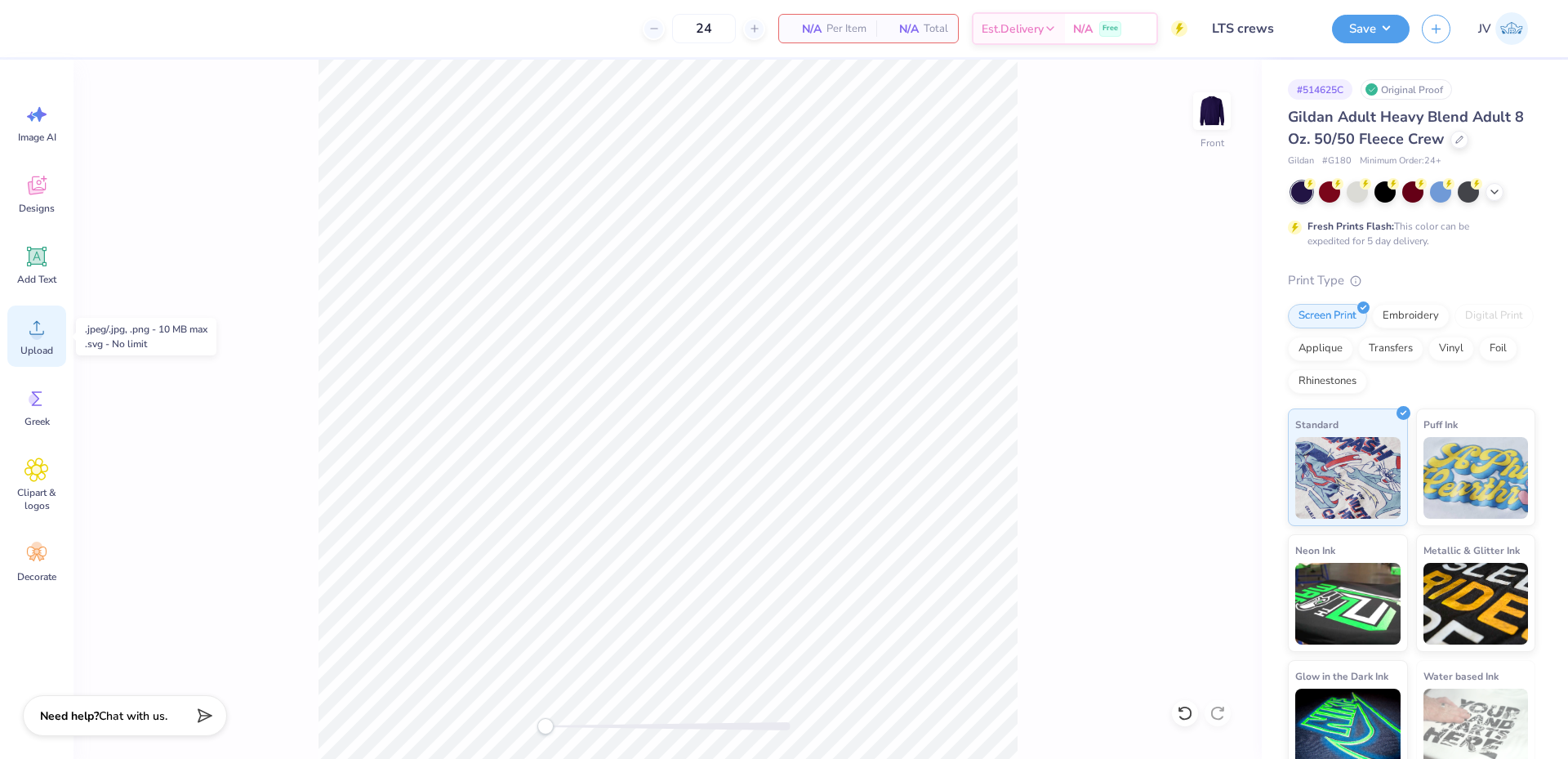
click at [39, 342] on div "Upload" at bounding box center [36, 336] width 58 height 61
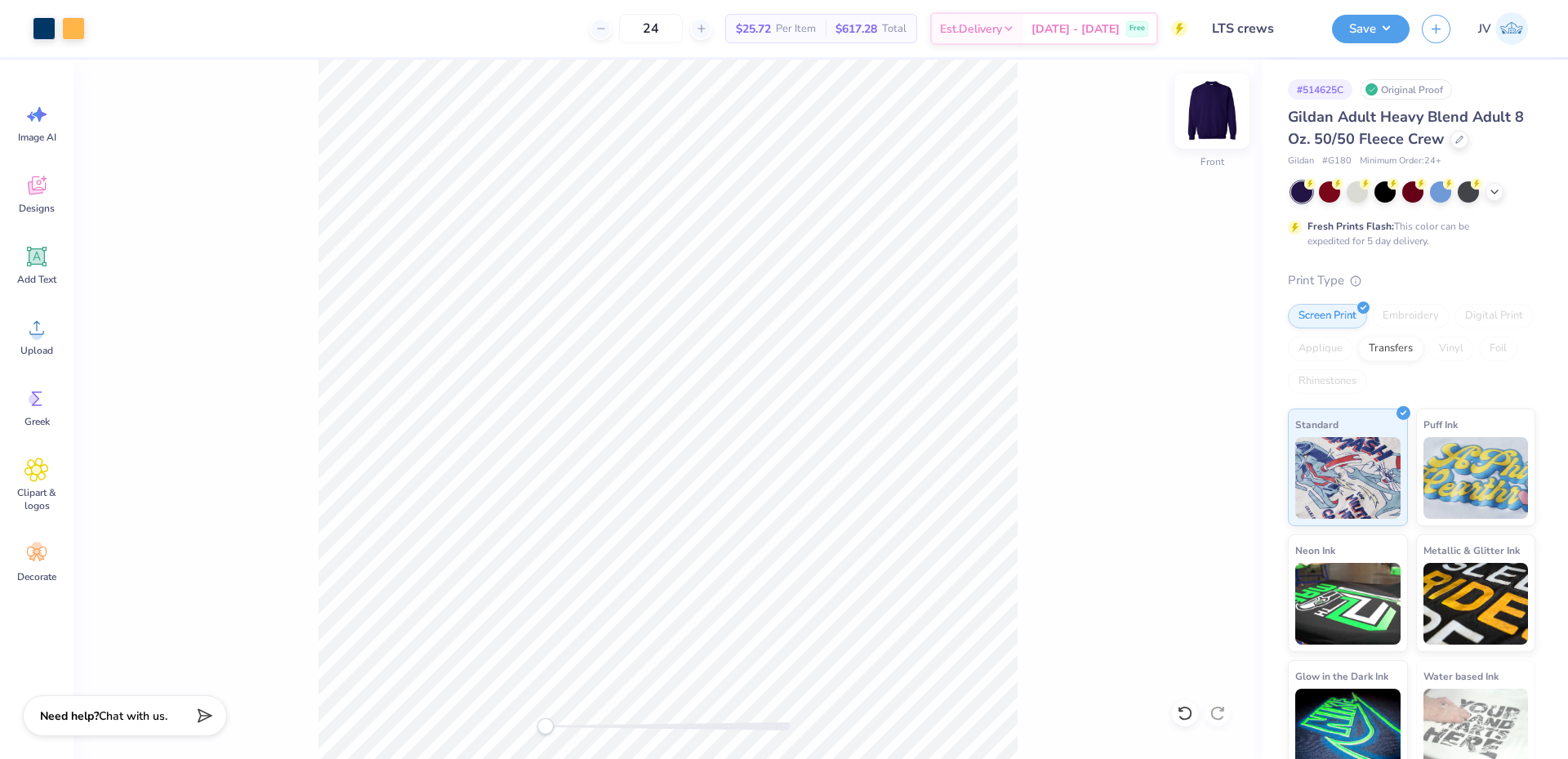
click at [1218, 114] on img at bounding box center [1212, 111] width 65 height 65
click at [1218, 114] on img at bounding box center [1211, 111] width 33 height 33
click at [1211, 106] on img at bounding box center [1212, 111] width 65 height 65
click at [45, 328] on icon at bounding box center [37, 327] width 25 height 25
click at [47, 262] on icon at bounding box center [37, 257] width 25 height 25
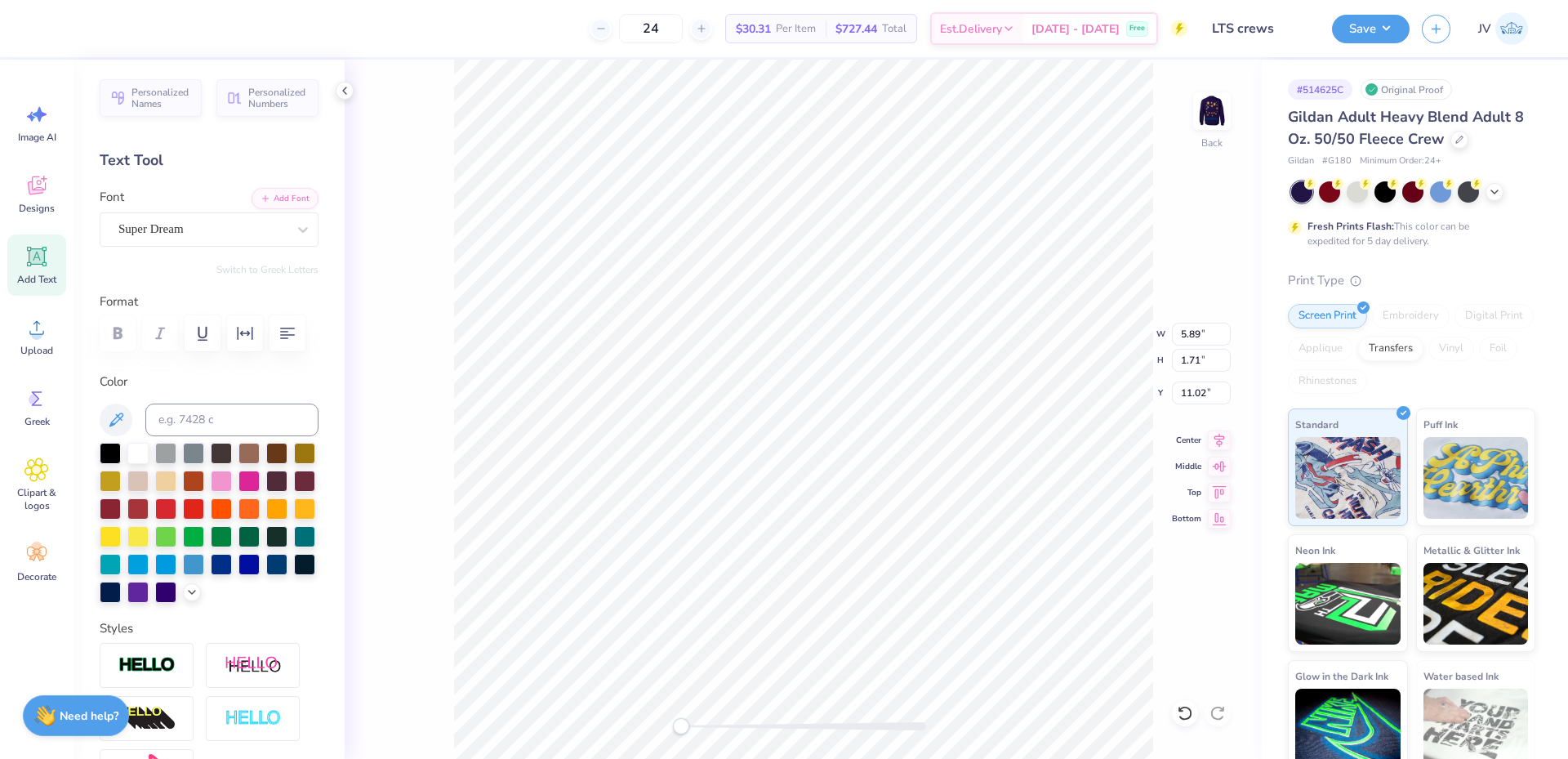
scroll to position [14, 2]
type textarea "PHI"
click at [288, 225] on div at bounding box center [303, 230] width 30 height 30
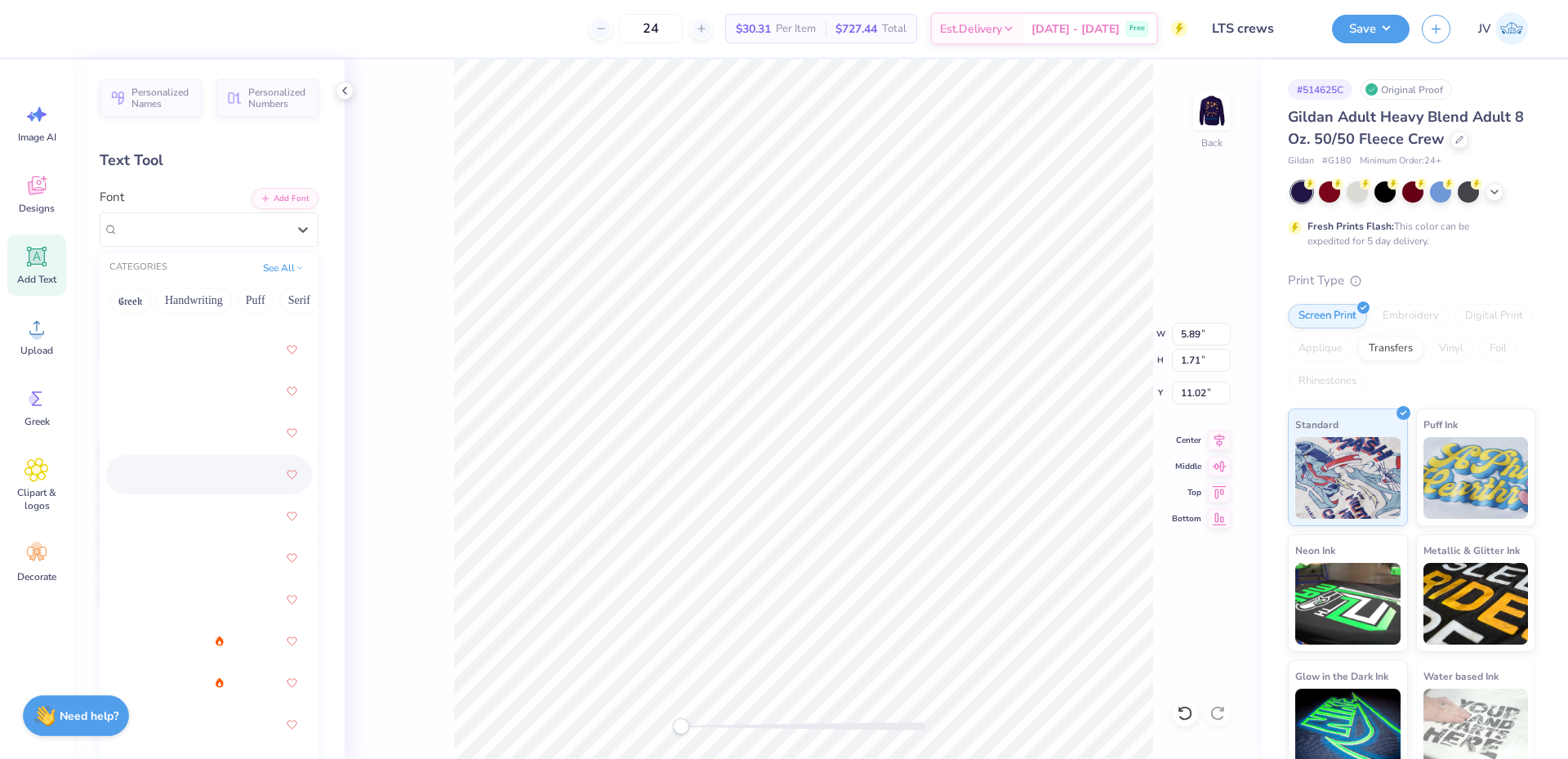
scroll to position [2996, 0]
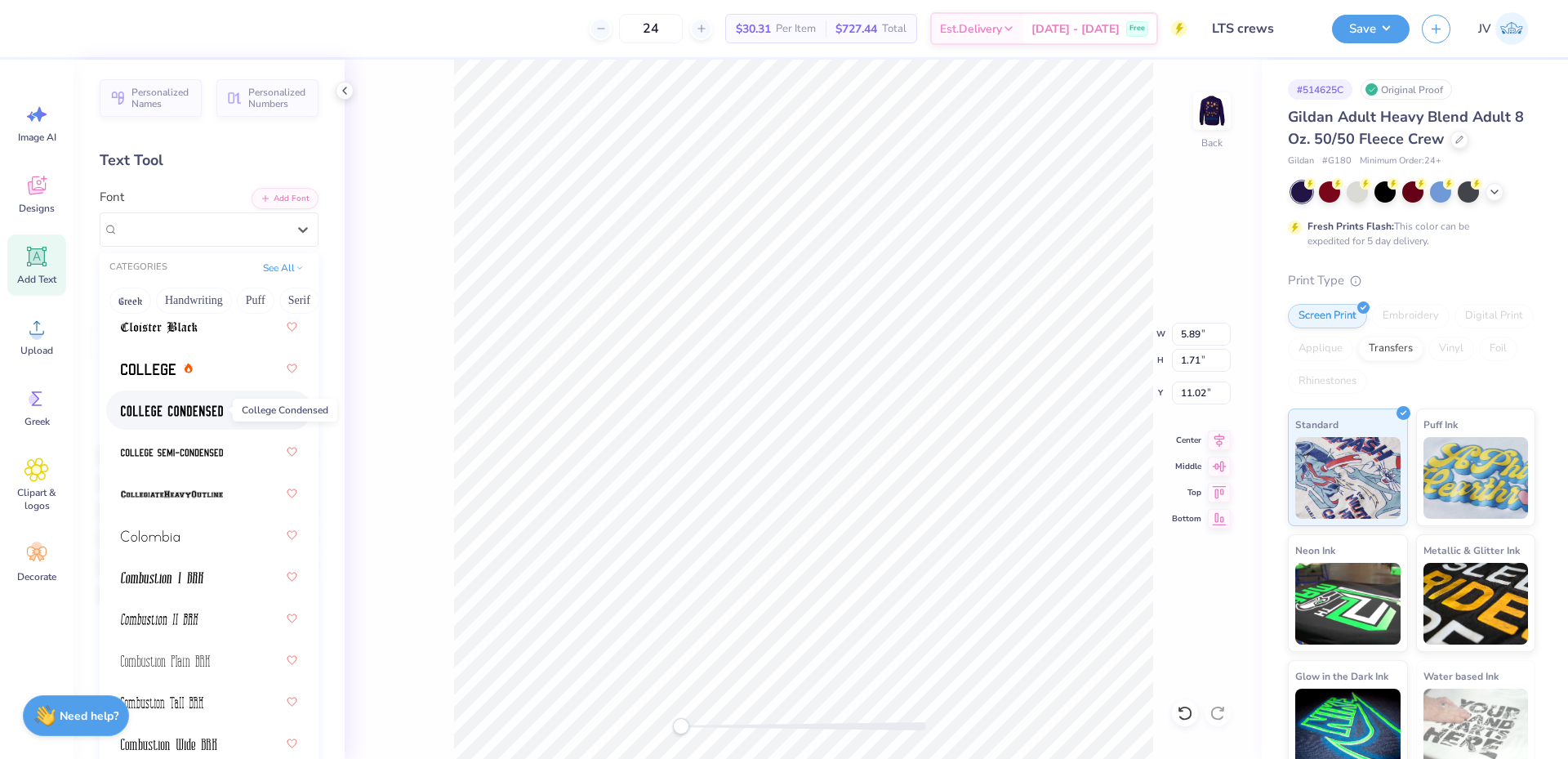
click at [188, 415] on img at bounding box center [171, 411] width 102 height 12
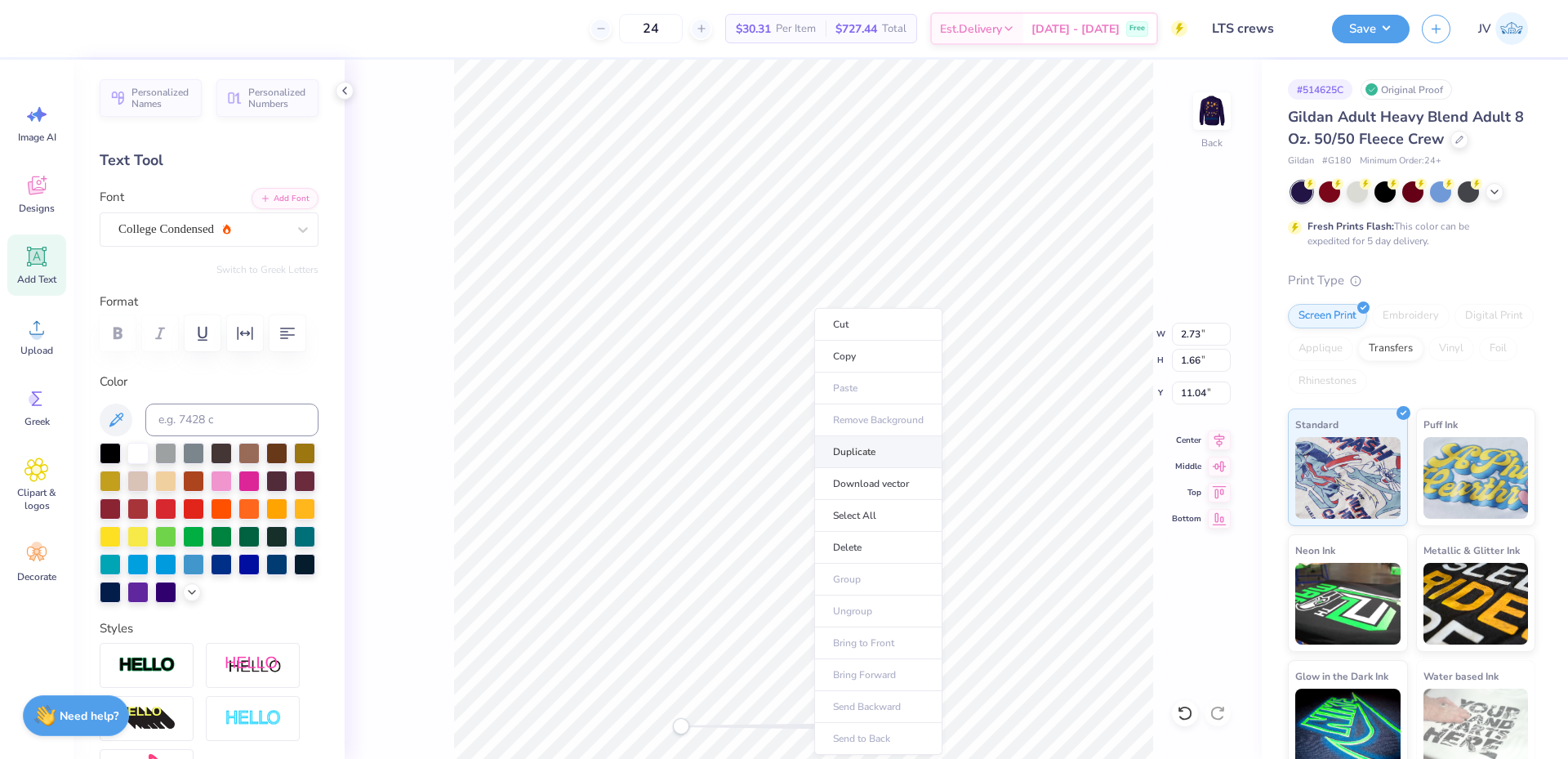
click at [874, 448] on li "Duplicate" at bounding box center [878, 452] width 128 height 32
type input "12.04"
type textarea "SIMGA"
click at [864, 443] on li "Duplicate" at bounding box center [867, 452] width 128 height 32
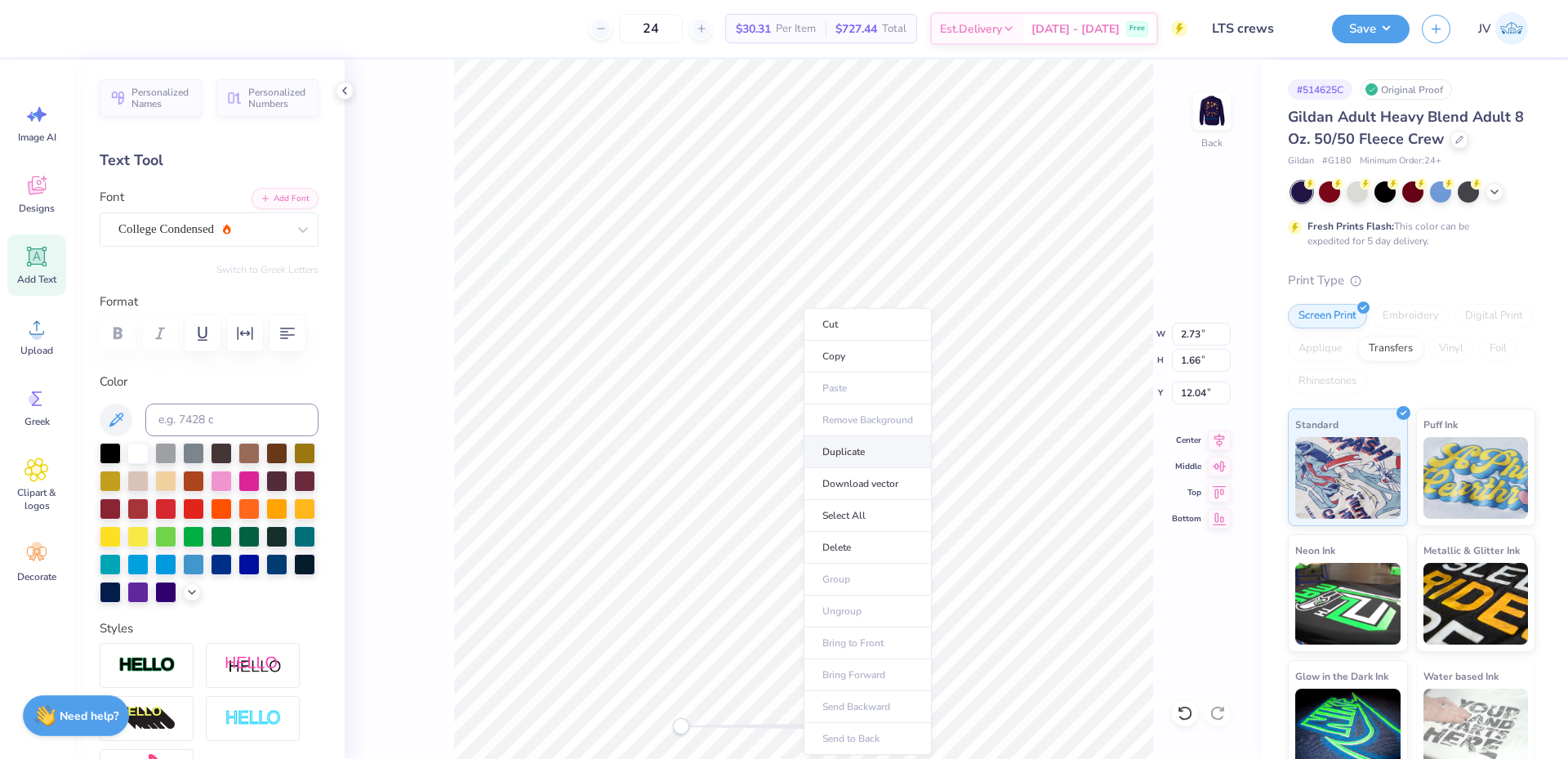
type input "5.11"
type input "14.20"
type textarea "RHO"
click at [1214, 440] on icon at bounding box center [1219, 438] width 23 height 20
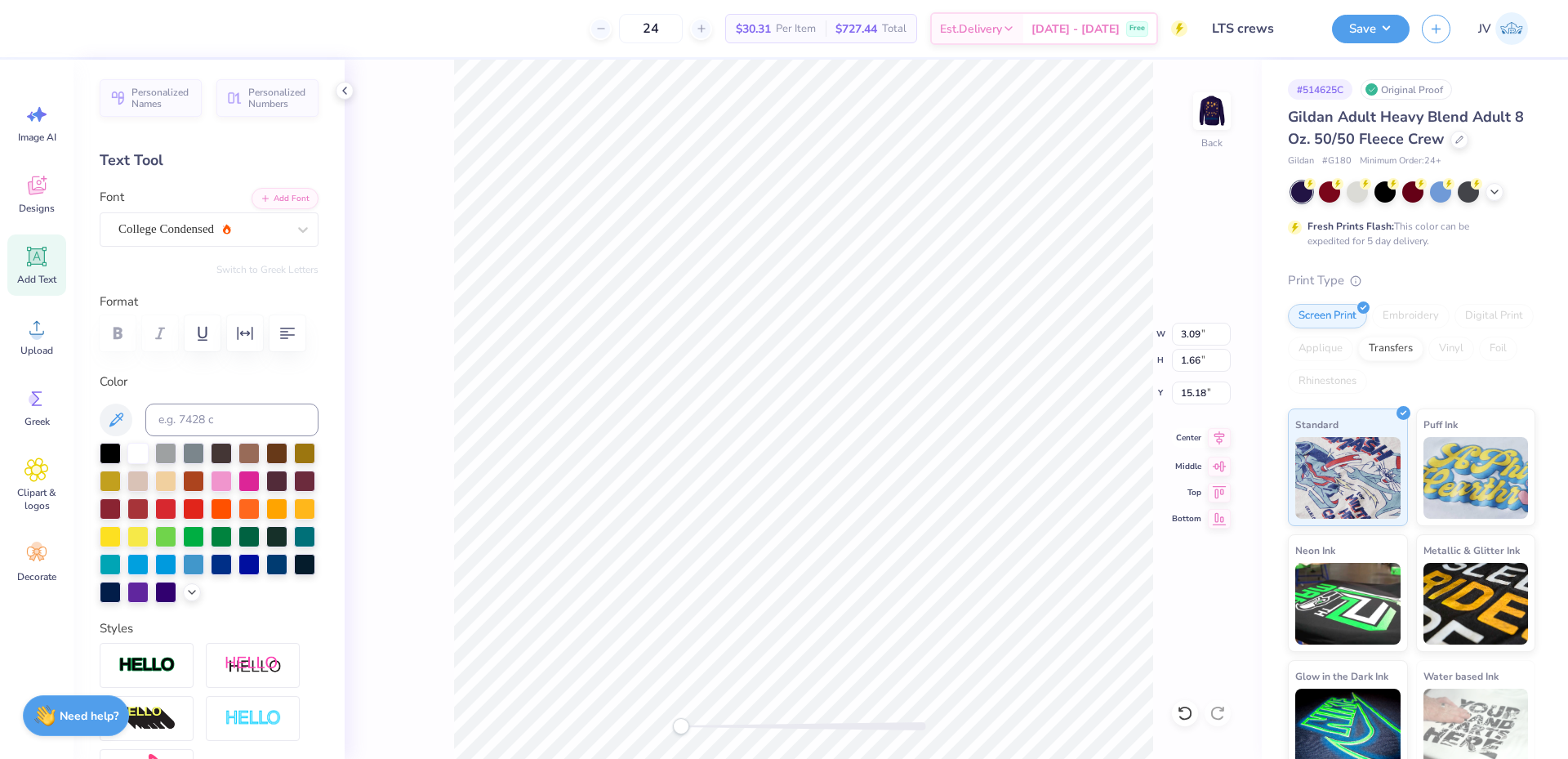
click at [1222, 438] on icon at bounding box center [1219, 438] width 23 height 20
type input "5.11"
type input "13.10"
type input "2.73"
type input "11.04"
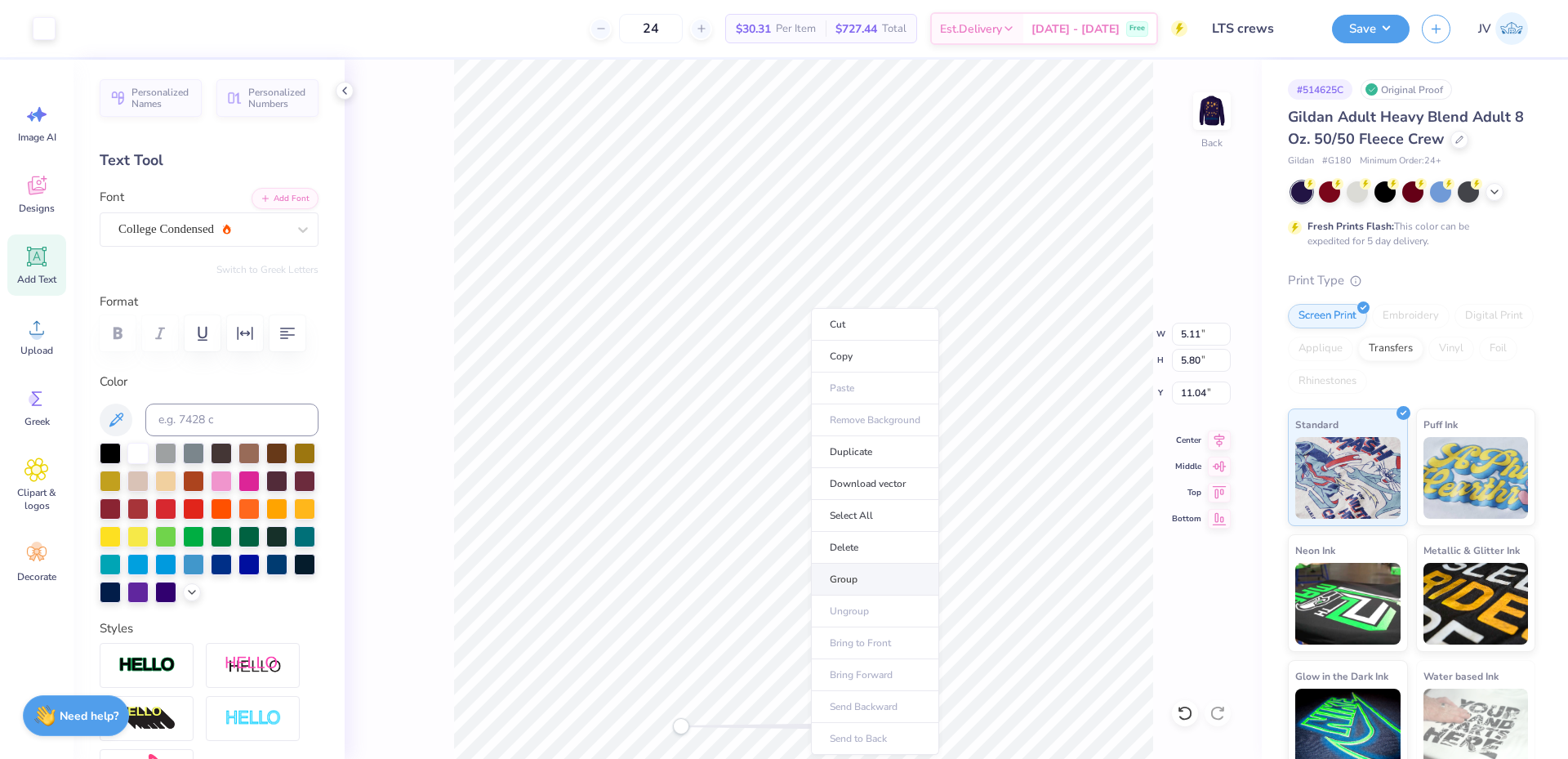
click at [864, 571] on li "Group" at bounding box center [875, 580] width 128 height 32
click at [1181, 364] on input "5.80" at bounding box center [1201, 360] width 58 height 23
type input "3.5"
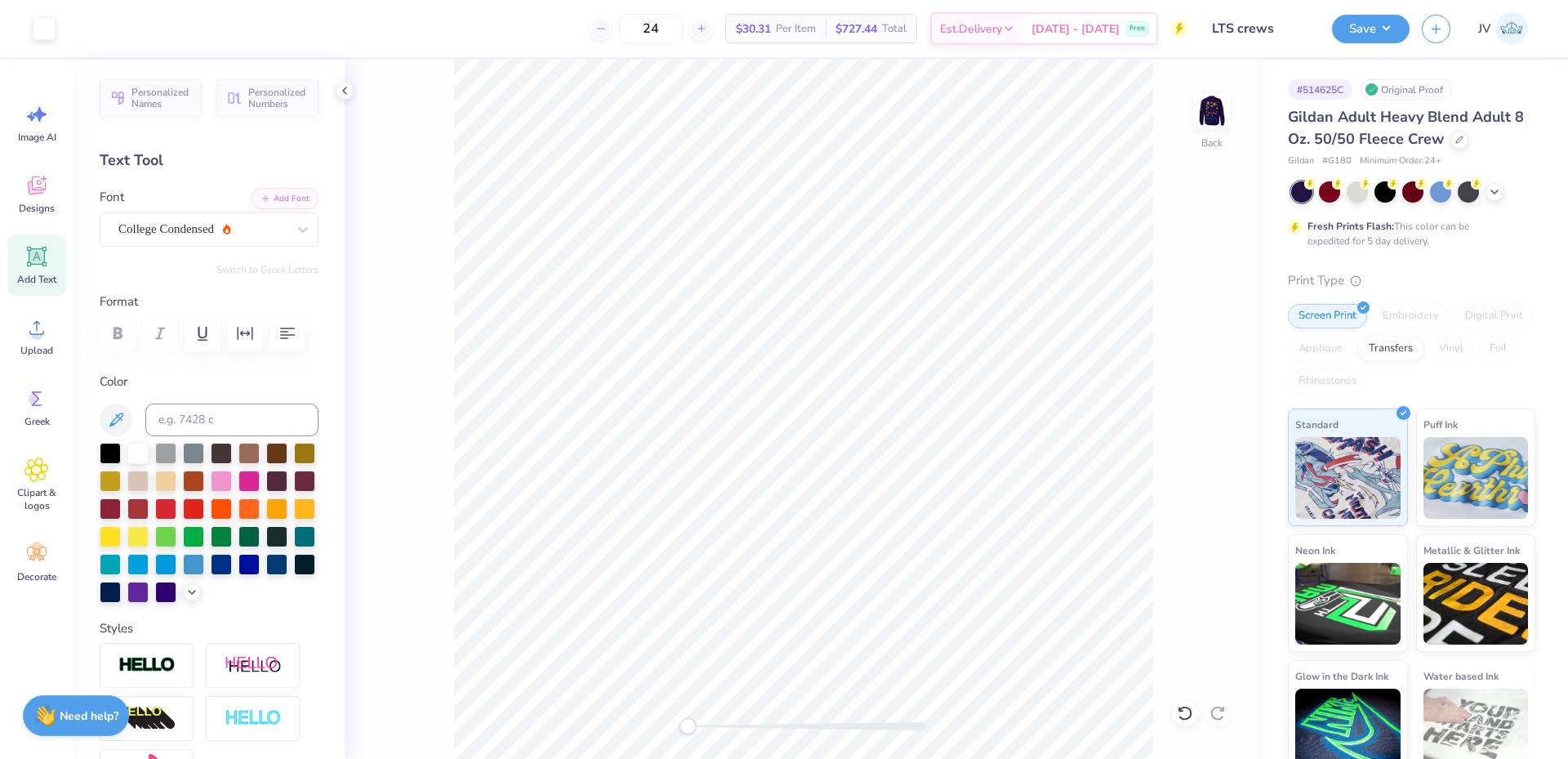
click at [703, 714] on div "Back" at bounding box center [803, 409] width 917 height 700
click at [661, 733] on div "Back" at bounding box center [803, 409] width 917 height 700
click at [1188, 391] on input "12.89" at bounding box center [1201, 392] width 58 height 23
type input "3"
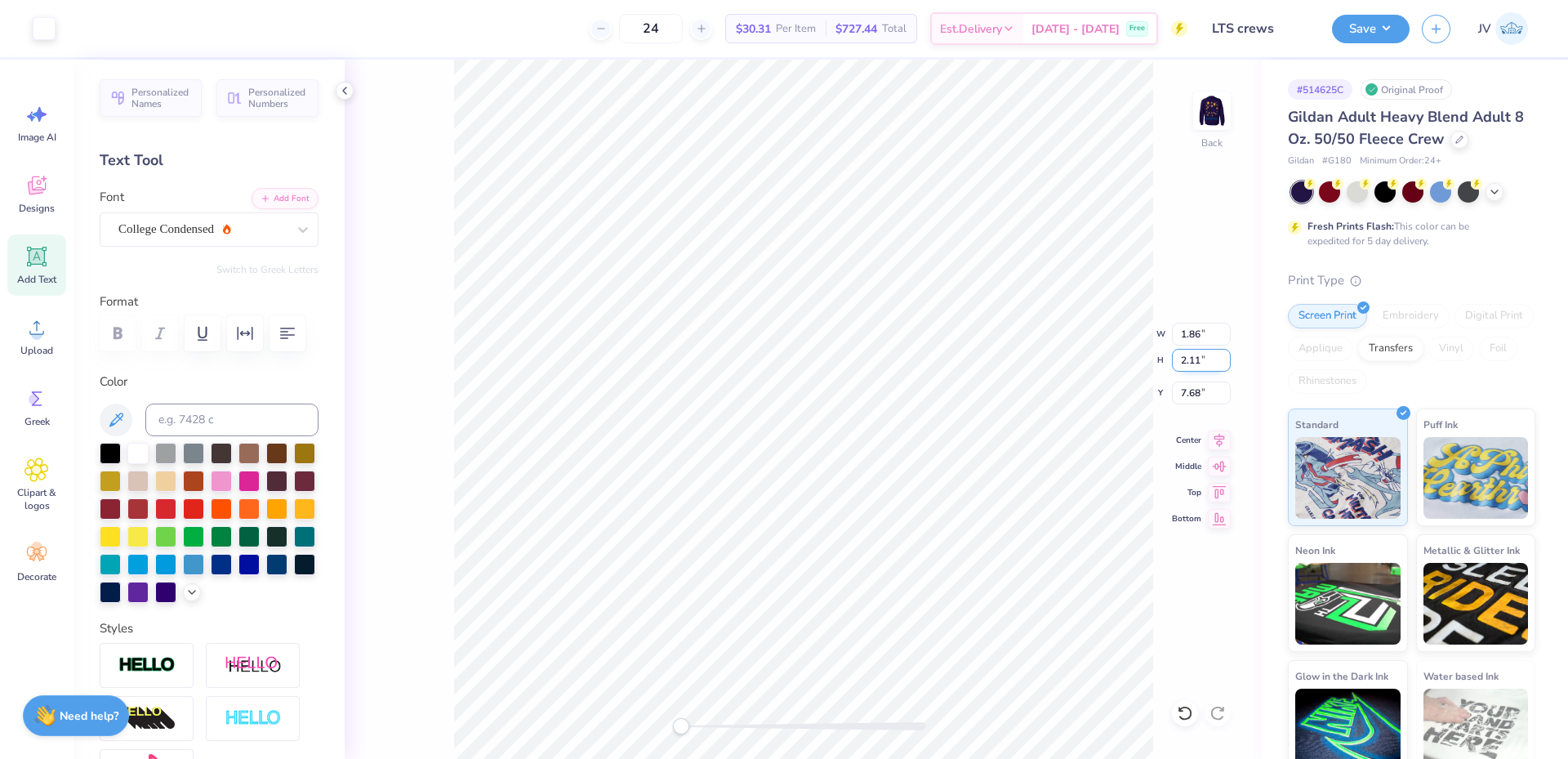
click at [1176, 366] on input "2.11" at bounding box center [1201, 360] width 58 height 23
click at [1179, 366] on input "2.11" at bounding box center [1201, 360] width 58 height 23
type input "3.5"
click at [1185, 361] on input "5.80" at bounding box center [1201, 360] width 58 height 23
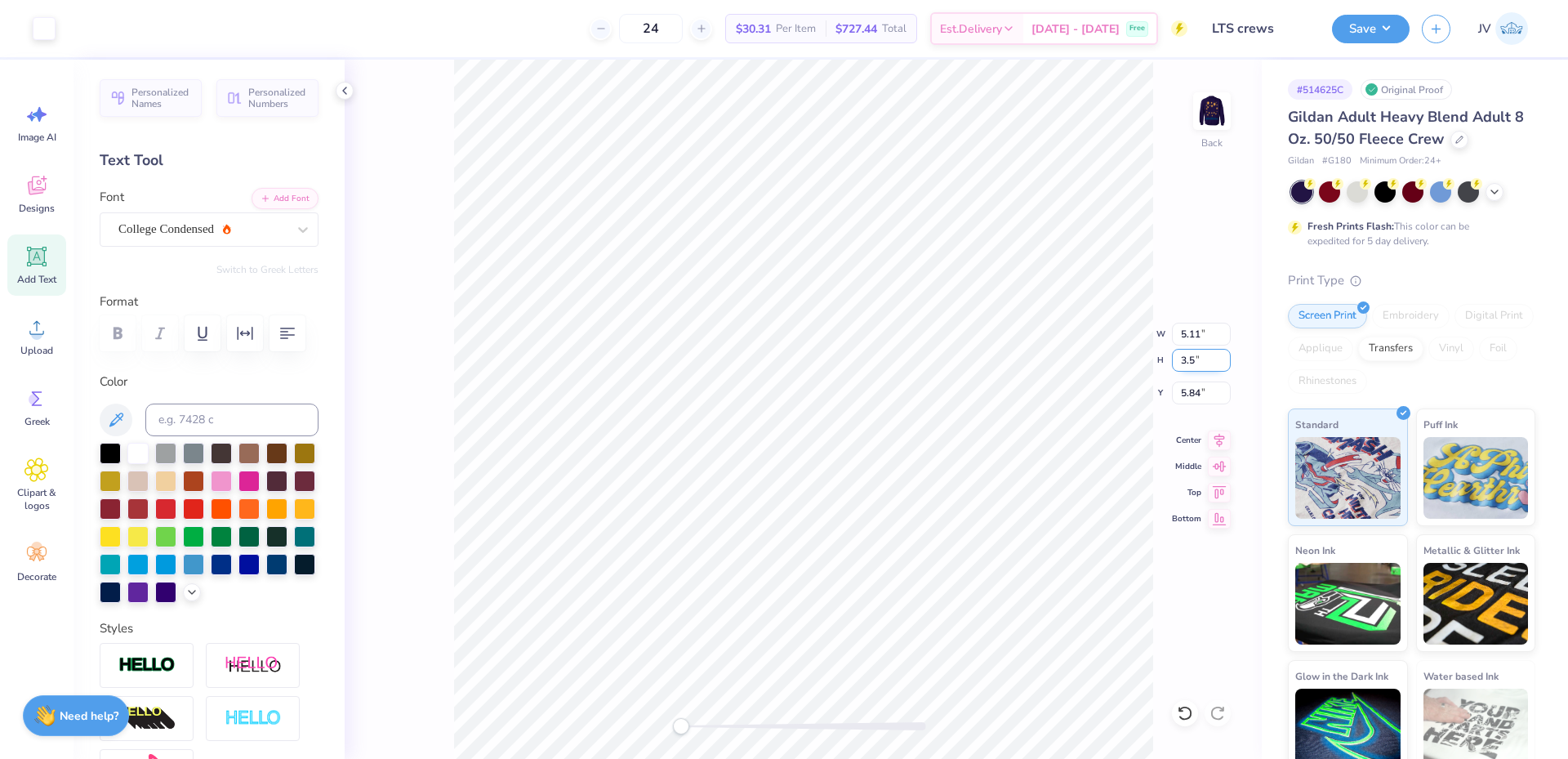
type input "3.5"
click at [343, 93] on icon at bounding box center [344, 90] width 13 height 13
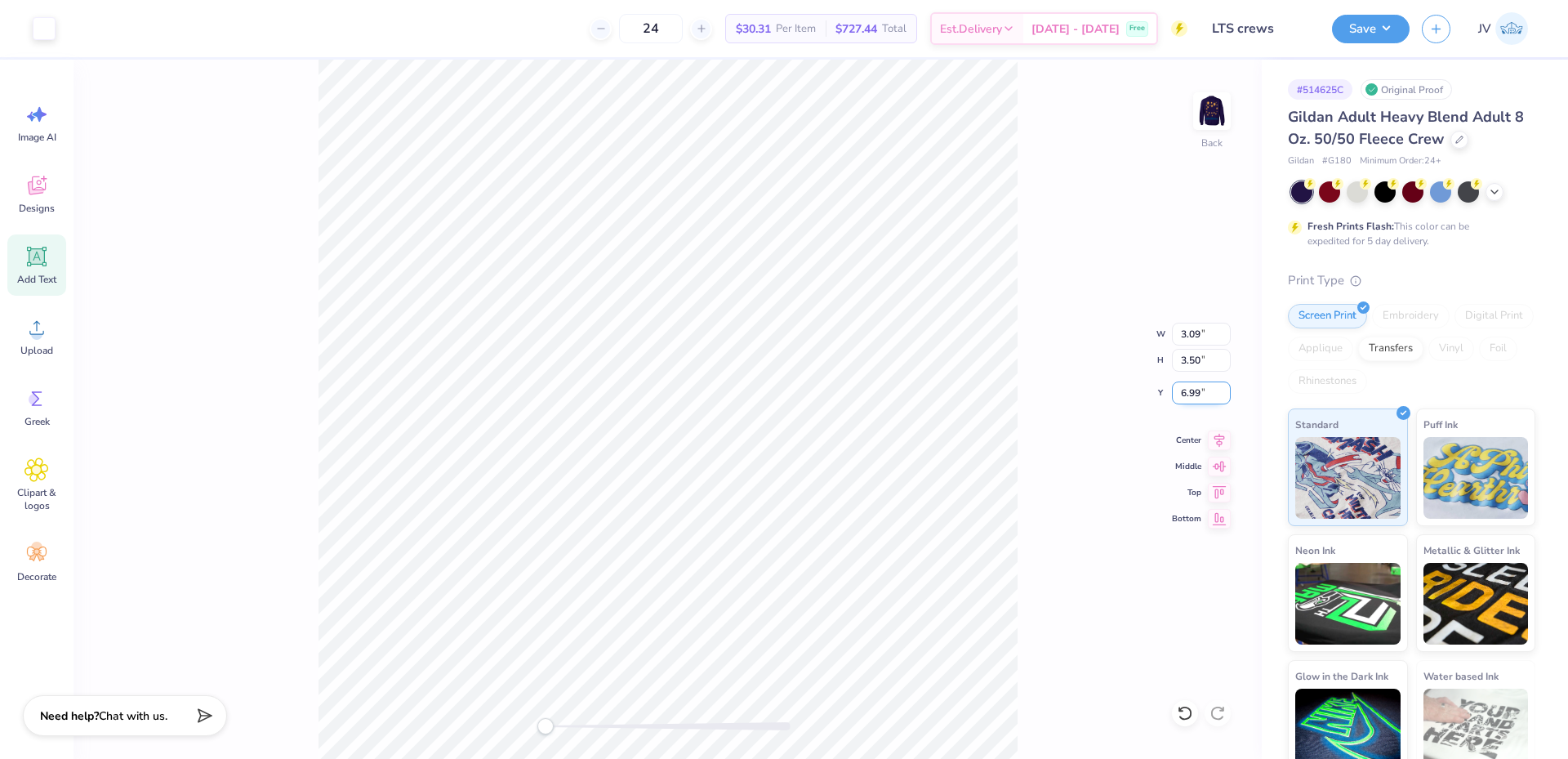
click at [1188, 400] on input "6.99" at bounding box center [1201, 392] width 58 height 23
click at [1189, 400] on input "6.99" at bounding box center [1201, 392] width 58 height 23
type input "3"
click at [1205, 111] on img at bounding box center [1212, 111] width 65 height 65
click at [1193, 367] on input "7.93" at bounding box center [1201, 360] width 58 height 23
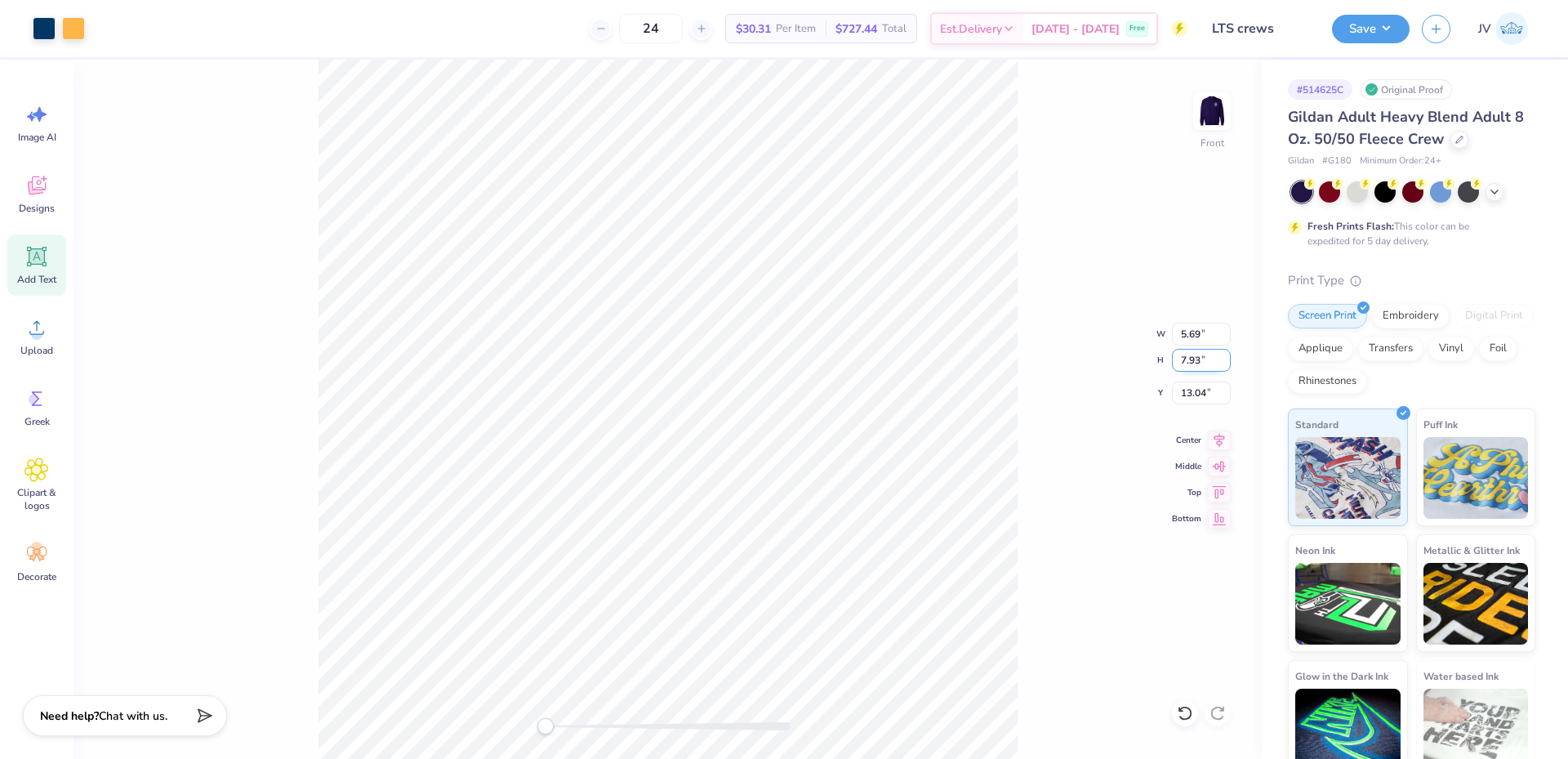
click at [1193, 367] on input "7.93" at bounding box center [1201, 360] width 58 height 23
type input "15"
click at [1190, 366] on input "7.93" at bounding box center [1201, 360] width 58 height 23
type input "15"
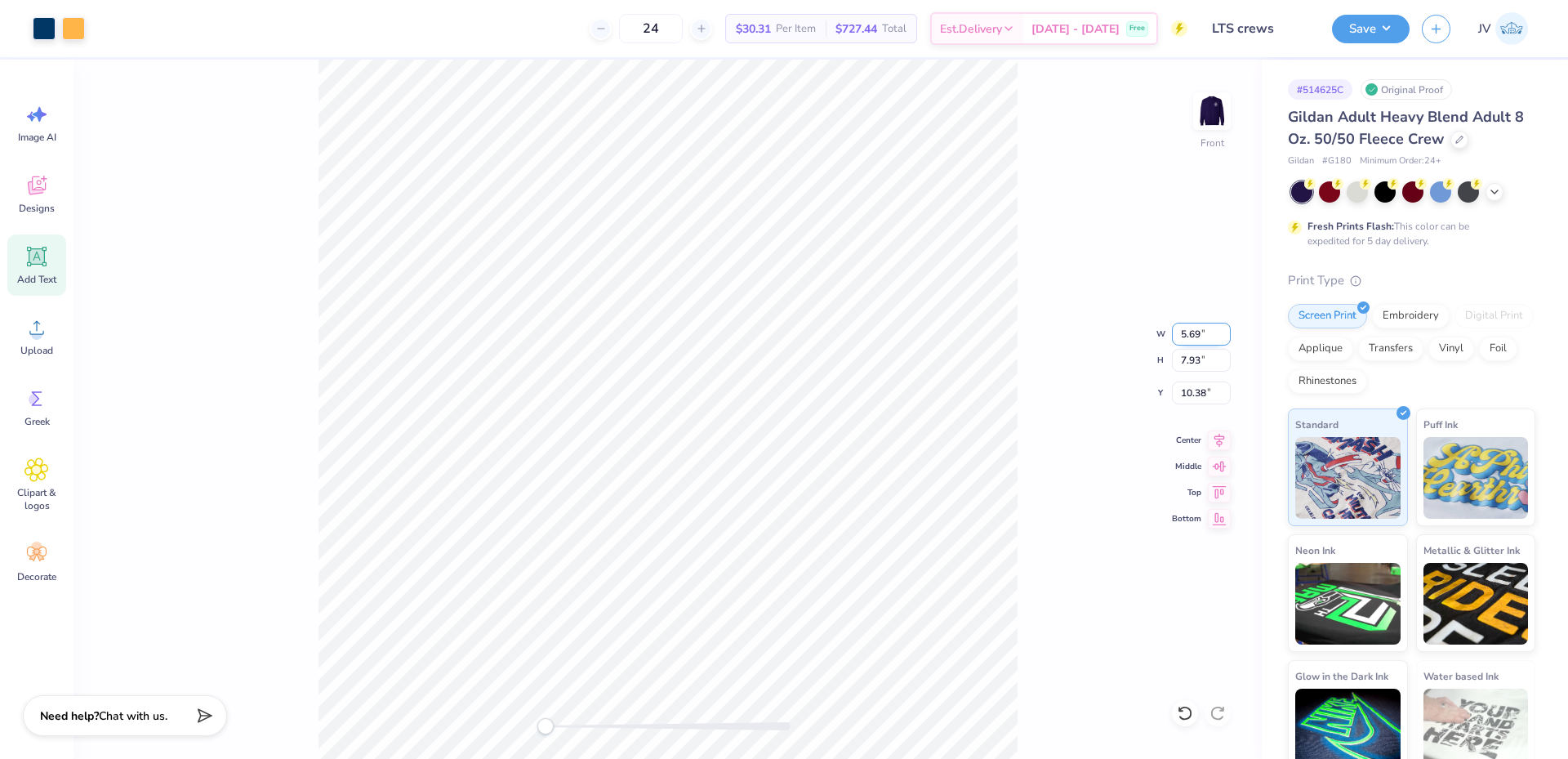
click at [1185, 342] on input "5.69" at bounding box center [1201, 334] width 58 height 23
type input "12"
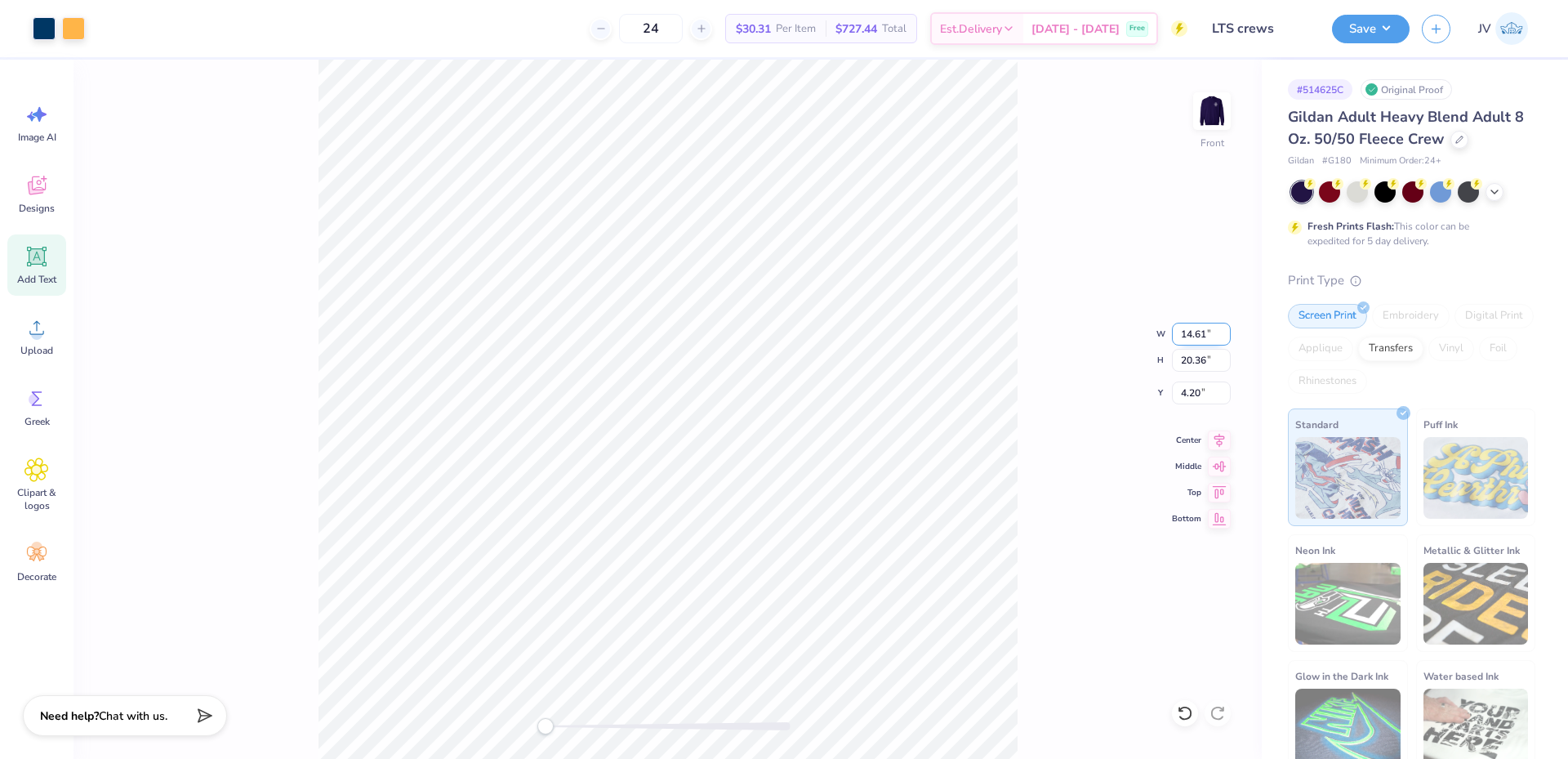
click at [1184, 341] on input "14.61" at bounding box center [1201, 334] width 58 height 23
type input "12"
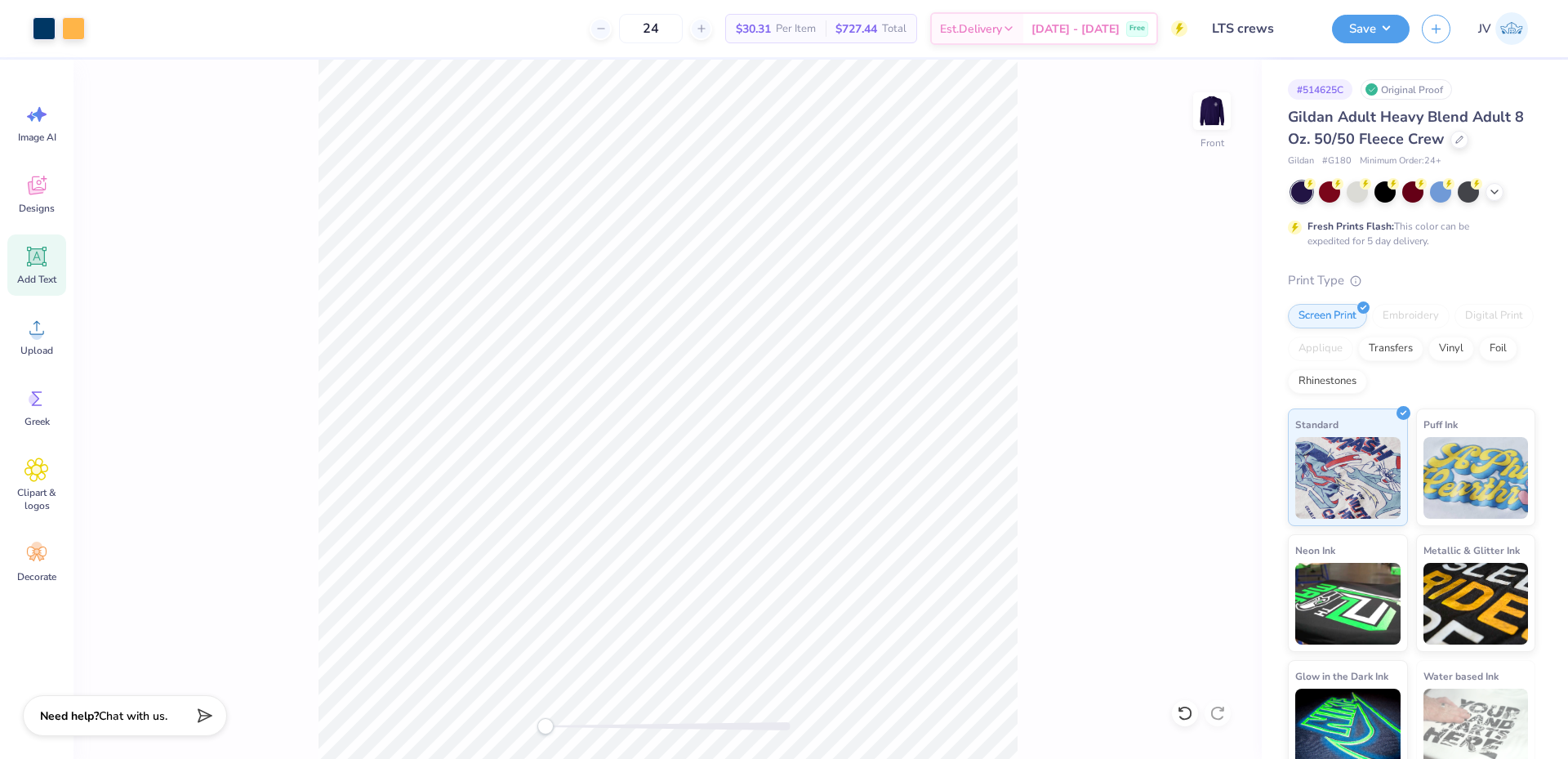
click at [535, 728] on div "Front" at bounding box center [668, 409] width 1189 height 700
click at [31, 271] on div "Add Text" at bounding box center [36, 266] width 58 height 61
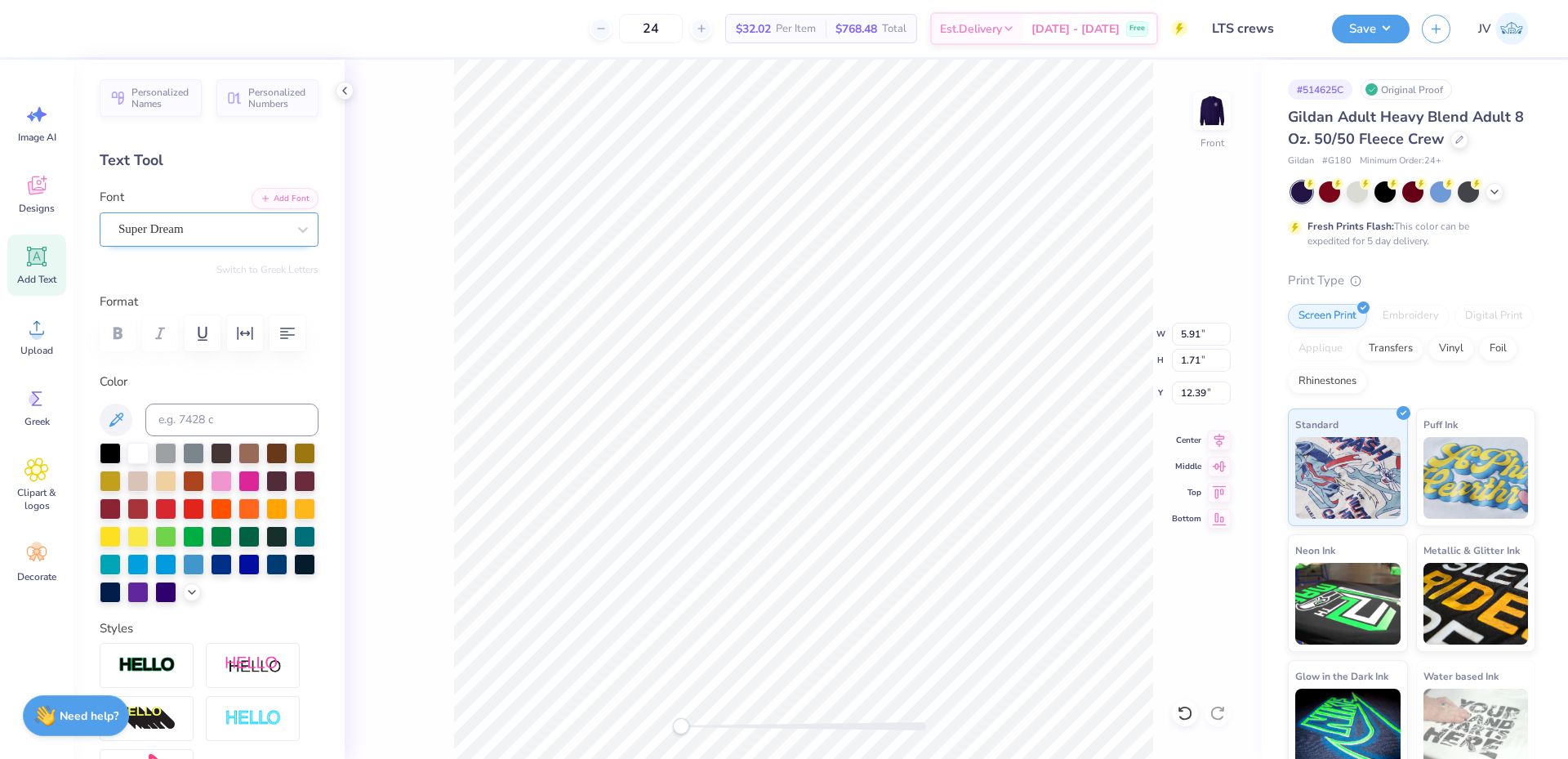
type textarea "LIGHT"
click at [240, 215] on div "Super Dream" at bounding box center [209, 229] width 219 height 35
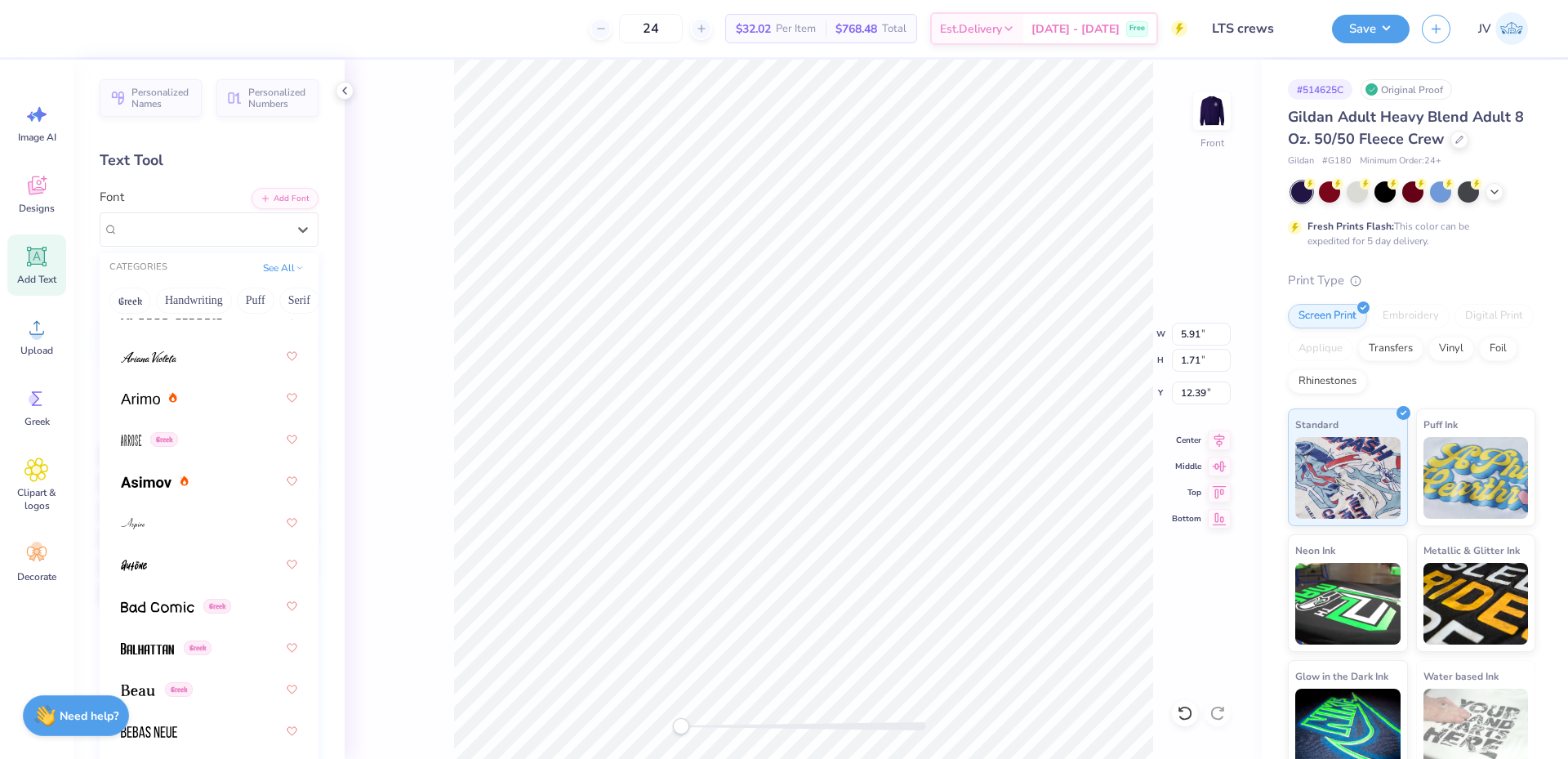
scroll to position [817, 0]
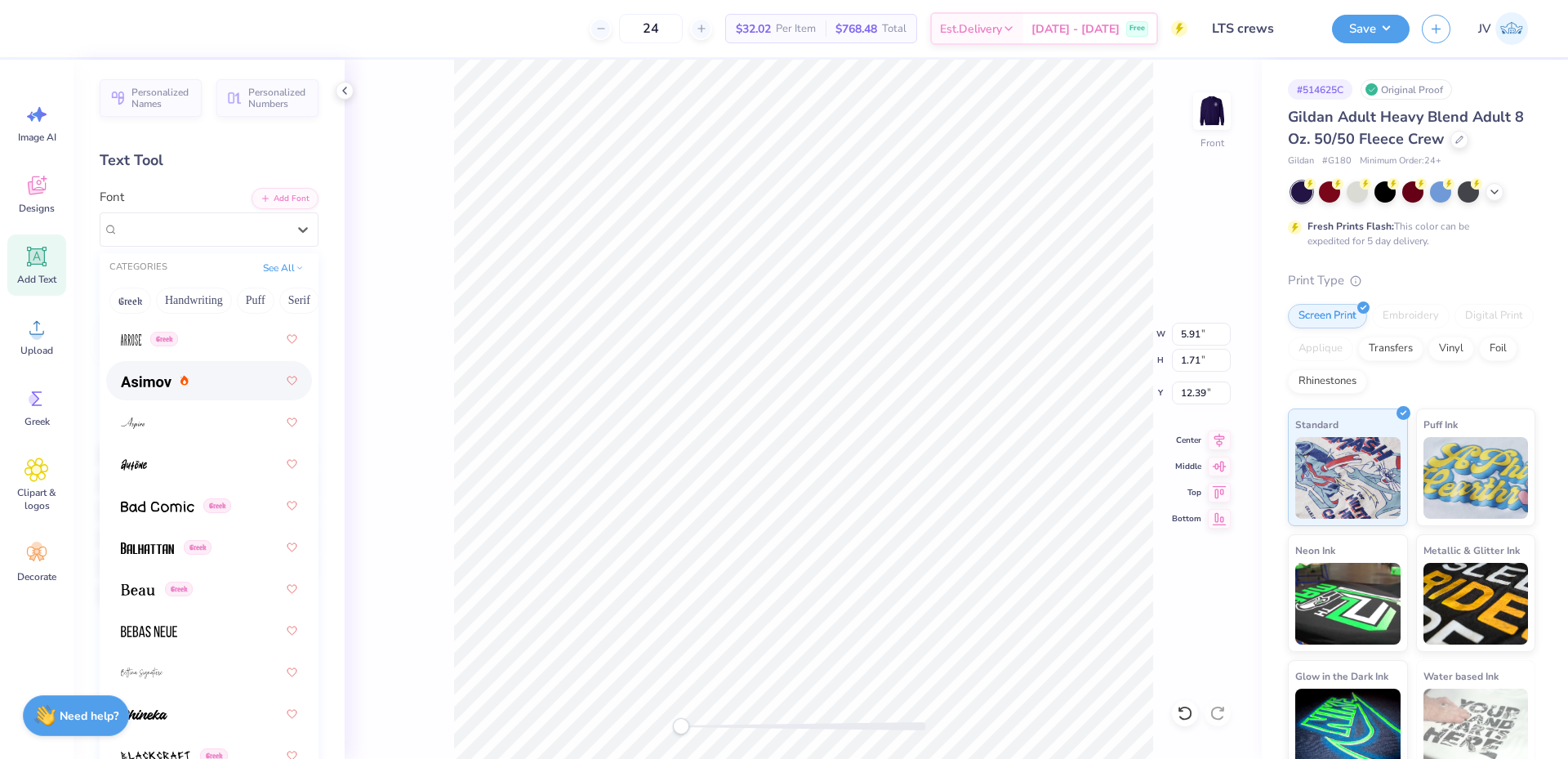
click at [202, 378] on div at bounding box center [209, 380] width 176 height 30
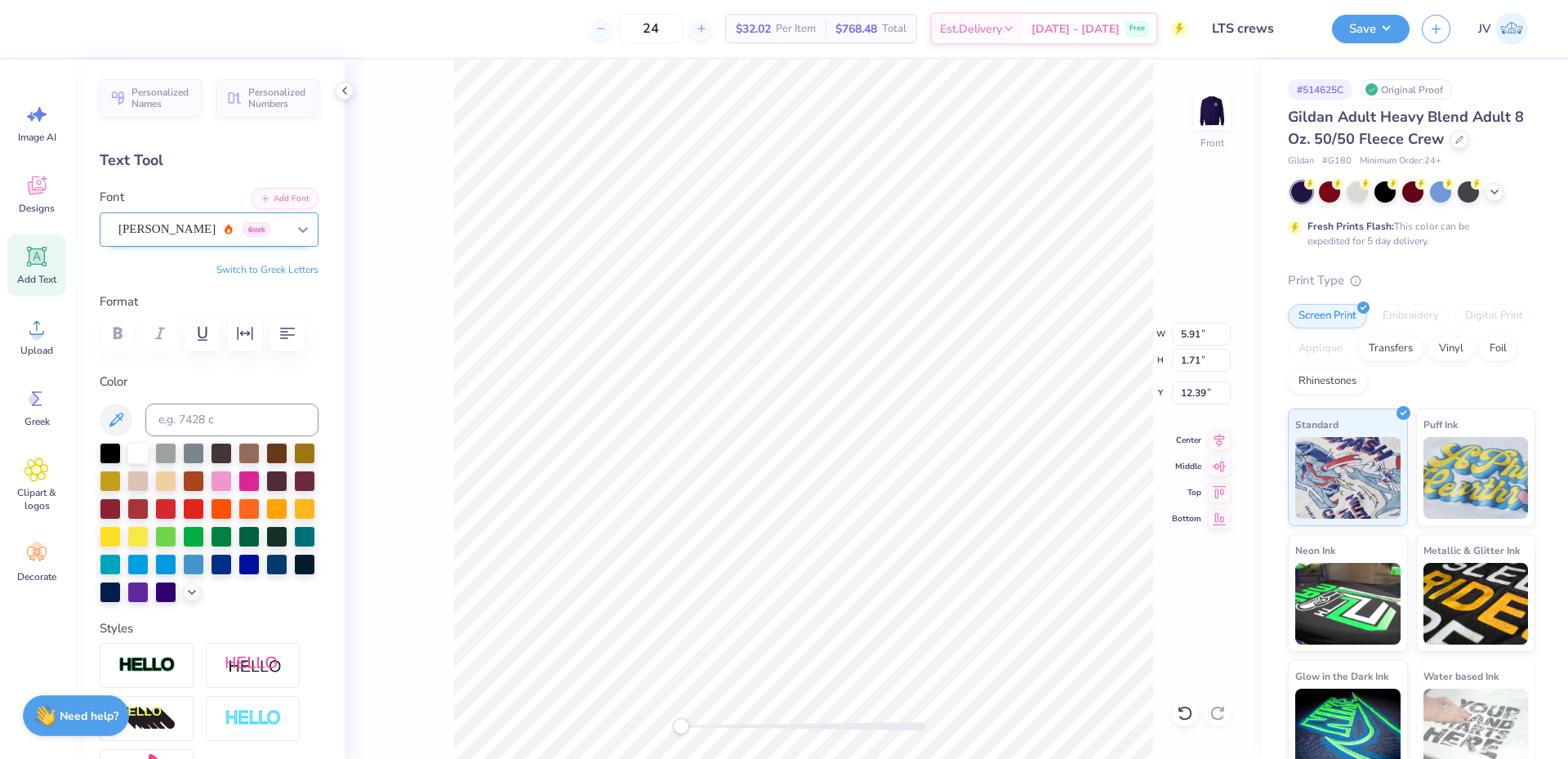
click at [295, 224] on icon at bounding box center [303, 229] width 16 height 16
click at [879, 450] on li "Duplicate" at bounding box center [895, 452] width 128 height 32
type input "6.69"
type input "1.78"
type input "13.36"
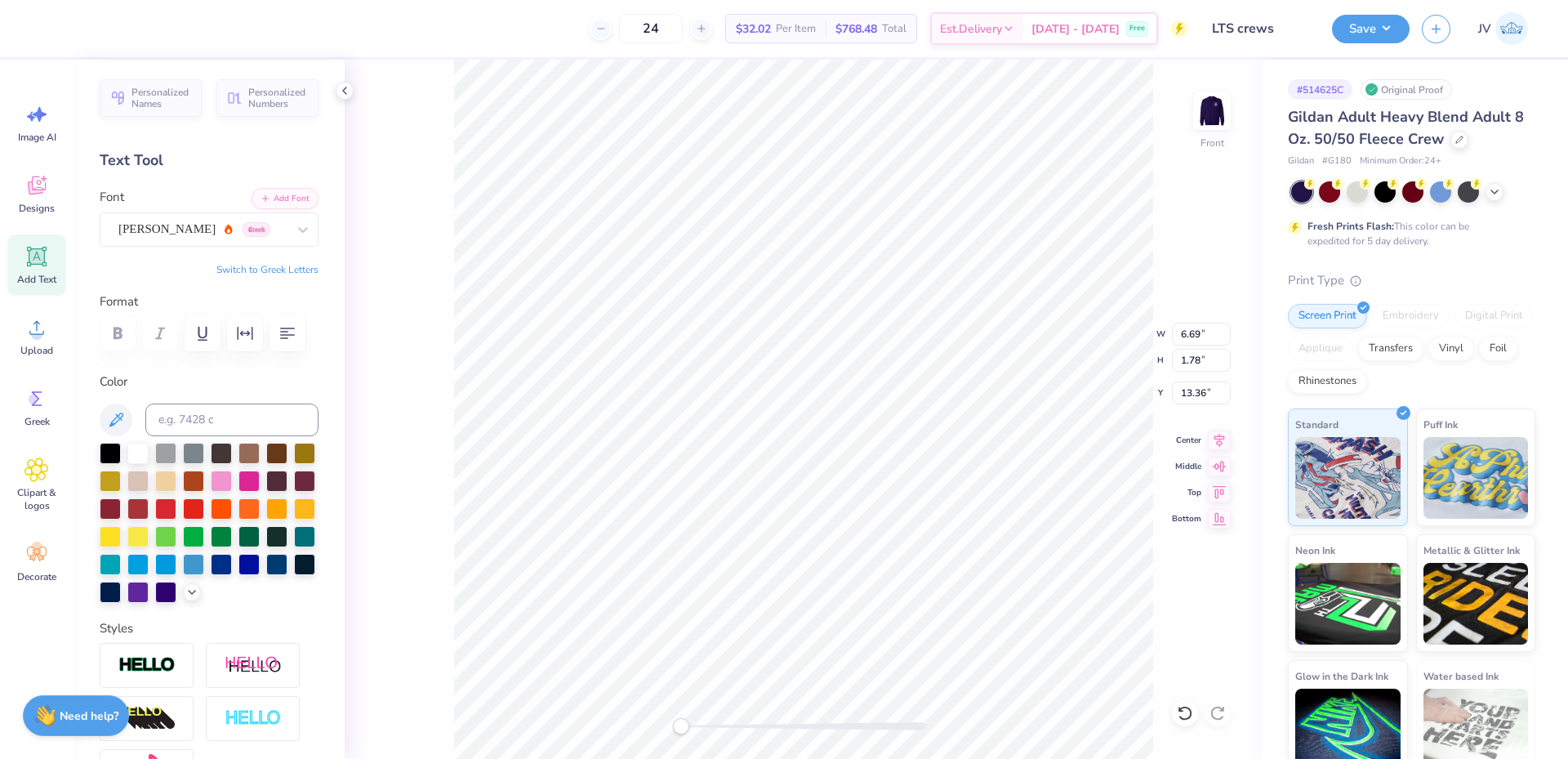
scroll to position [14, 2]
type textarea "THE SKY"
type input "6.69"
type input "12.36"
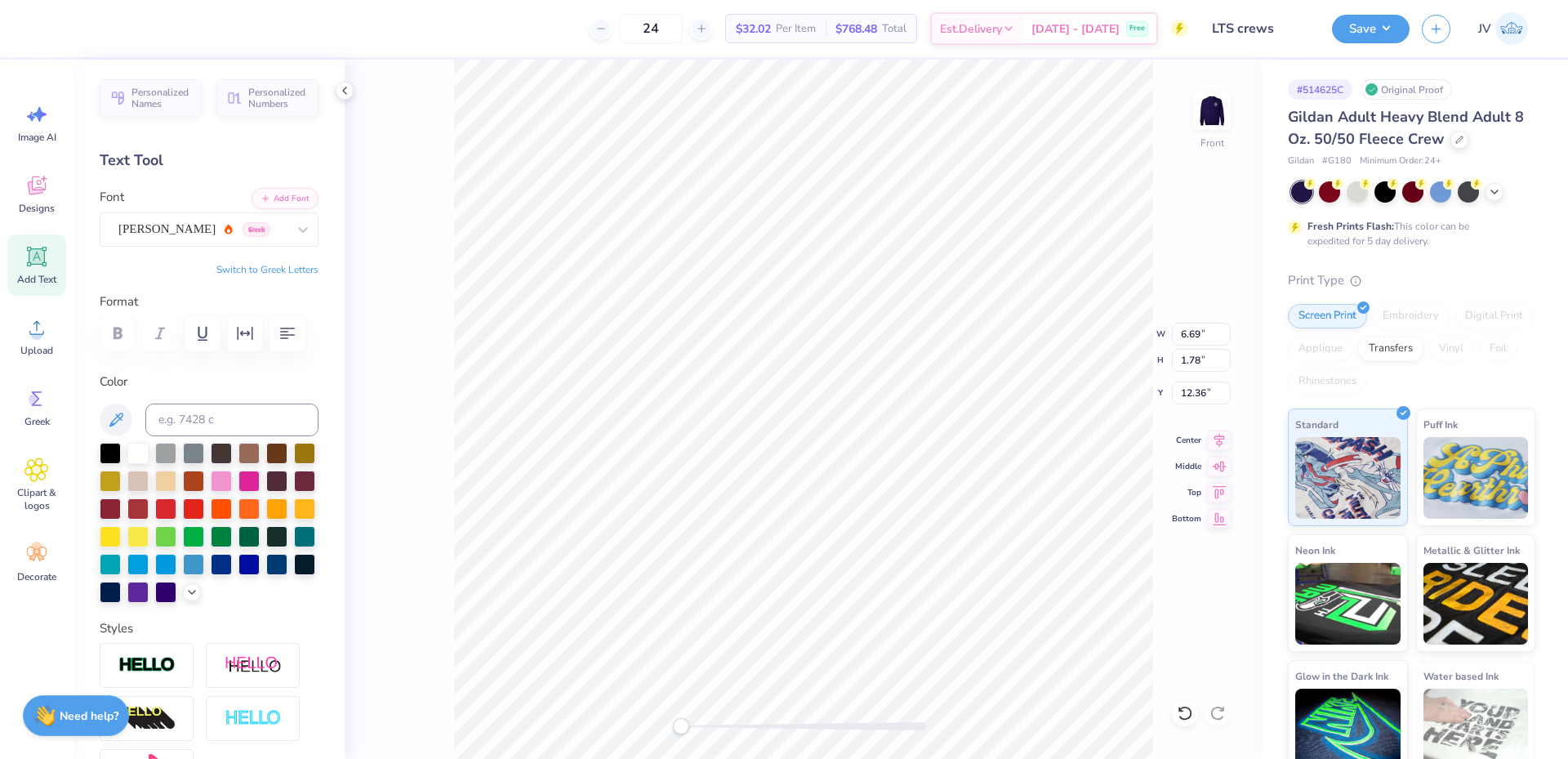
type input "9.71"
type input "4.21"
click at [884, 576] on li "Group" at bounding box center [920, 580] width 128 height 32
click at [837, 550] on li "Group" at bounding box center [852, 551] width 128 height 32
click at [1189, 364] on input "8.61" at bounding box center [1201, 360] width 58 height 23
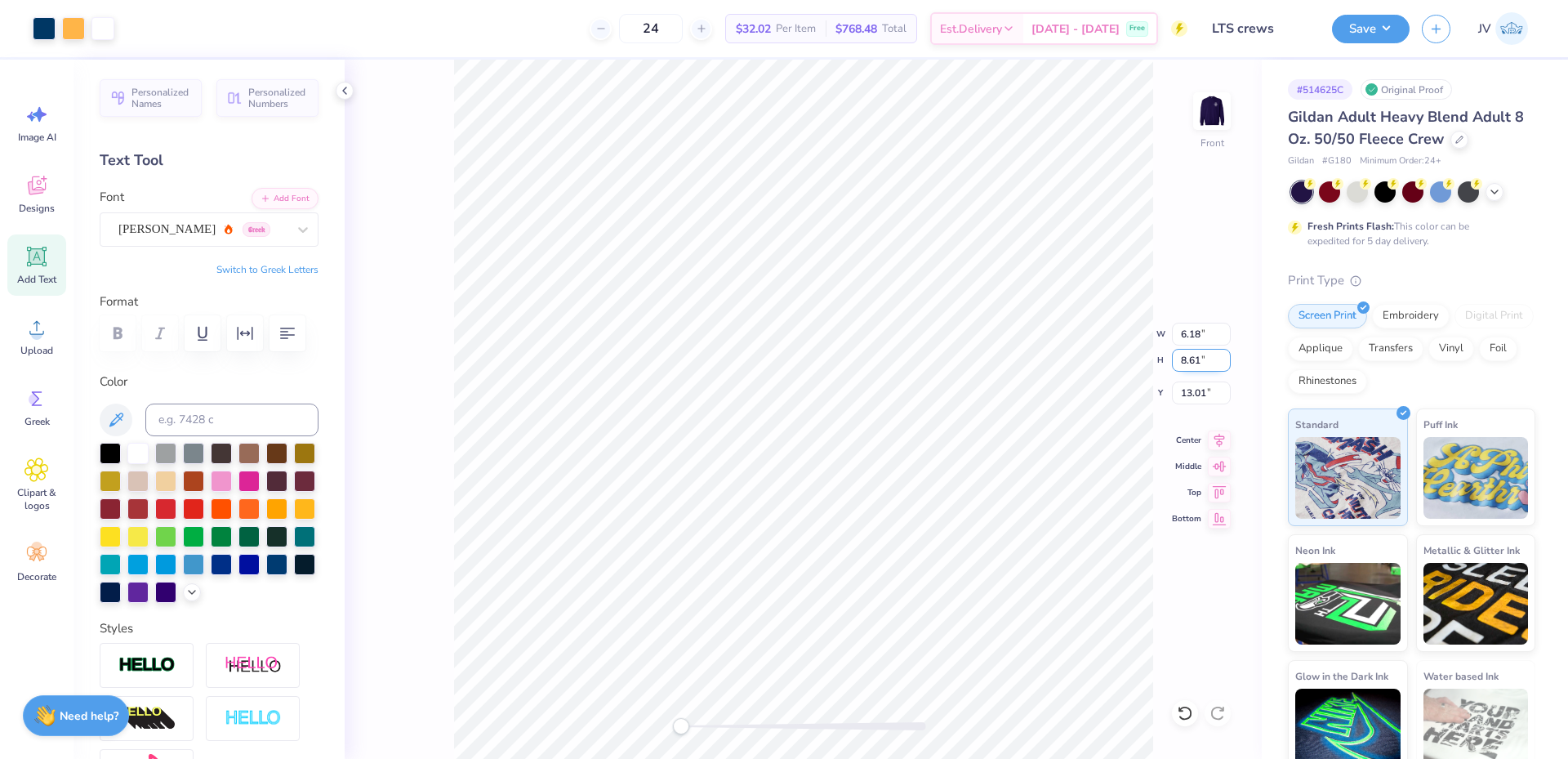
click at [1189, 364] on input "8.61" at bounding box center [1201, 360] width 58 height 23
type input "15"
click at [1185, 355] on input "16.72" at bounding box center [1201, 360] width 58 height 23
type input "15"
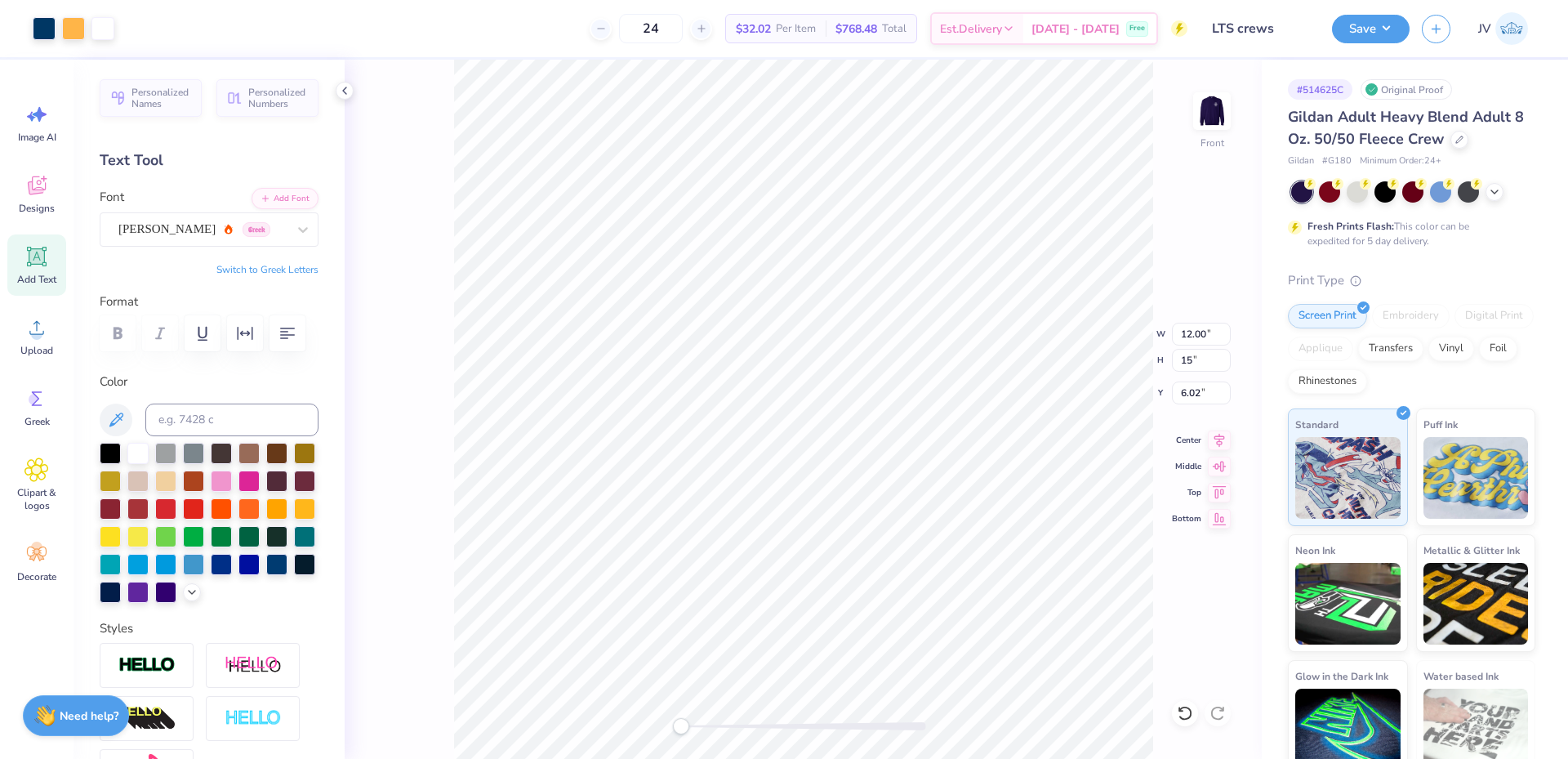
click at [670, 738] on div "Front W 12.00 12.00 " H 15 15 " Y 6.02 6.02 " Center Middle Top Bottom" at bounding box center [803, 409] width 917 height 700
click at [1183, 361] on input "11.12" at bounding box center [1201, 360] width 58 height 23
type input "15"
click at [1185, 383] on input "7.94" at bounding box center [1201, 392] width 58 height 23
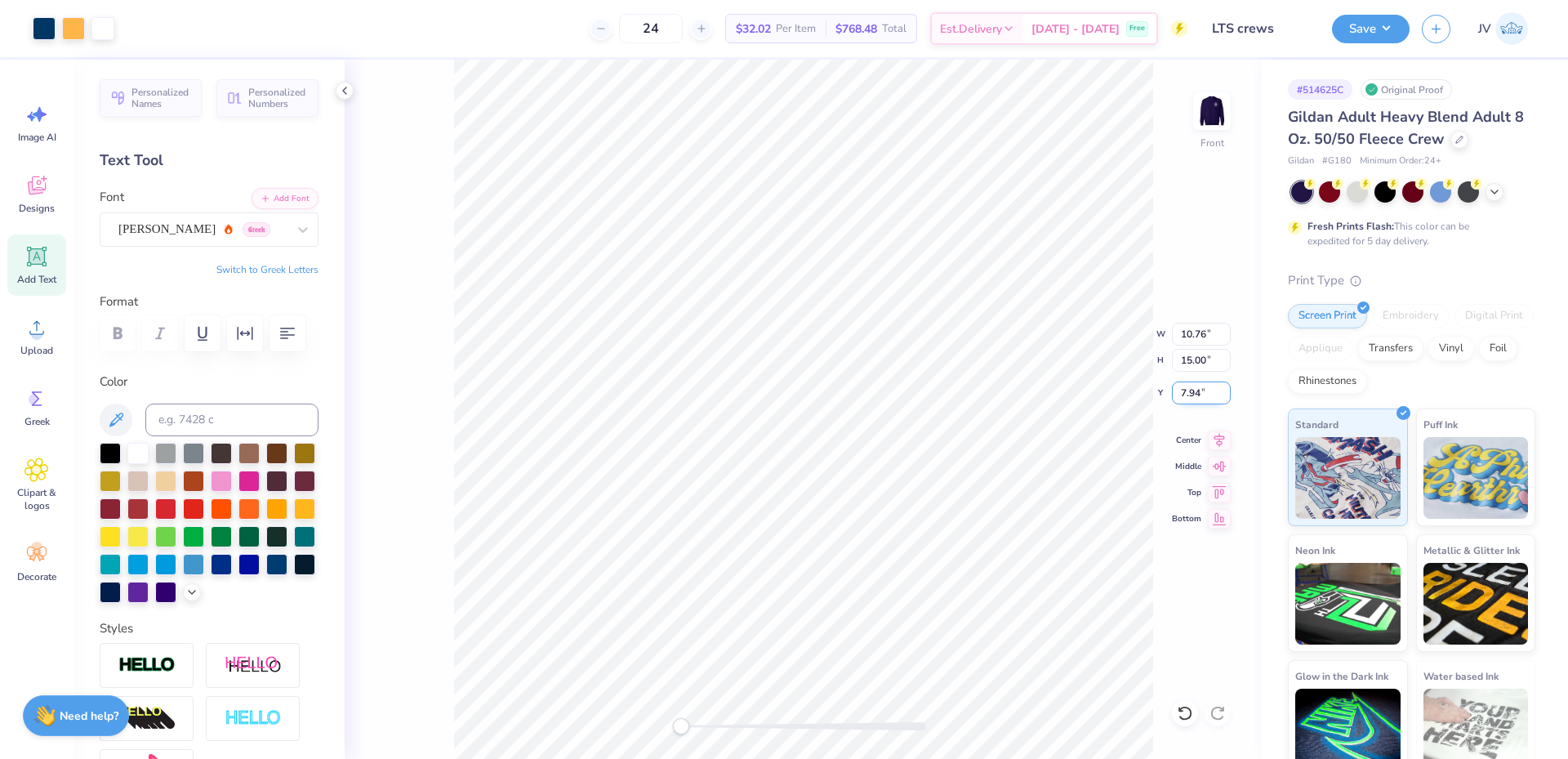
click at [1185, 383] on input "7.94" at bounding box center [1201, 392] width 58 height 23
type input "3"
click at [919, 512] on li "Ungroup" at bounding box center [932, 516] width 128 height 32
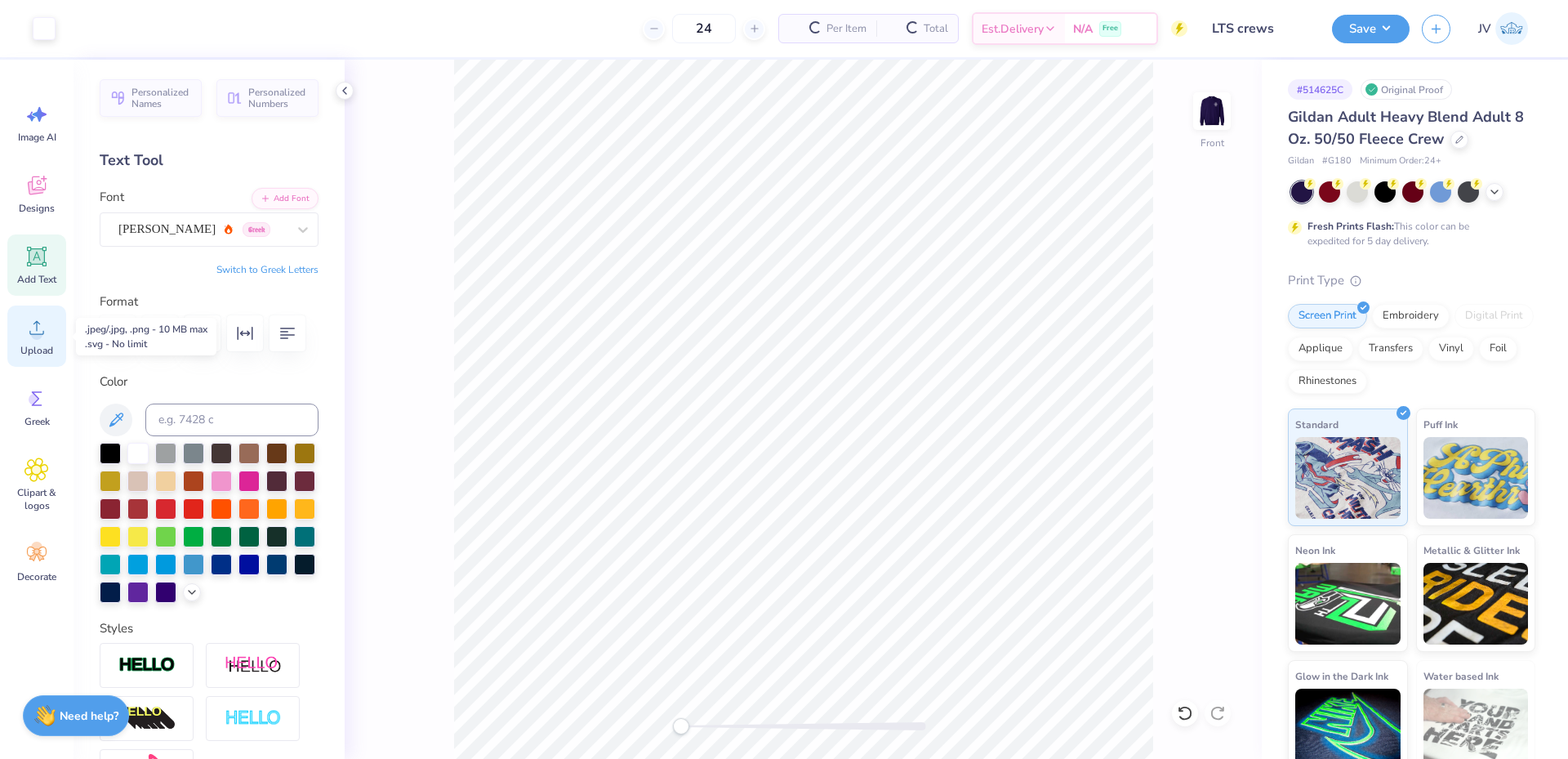
click at [42, 323] on icon at bounding box center [37, 327] width 25 height 25
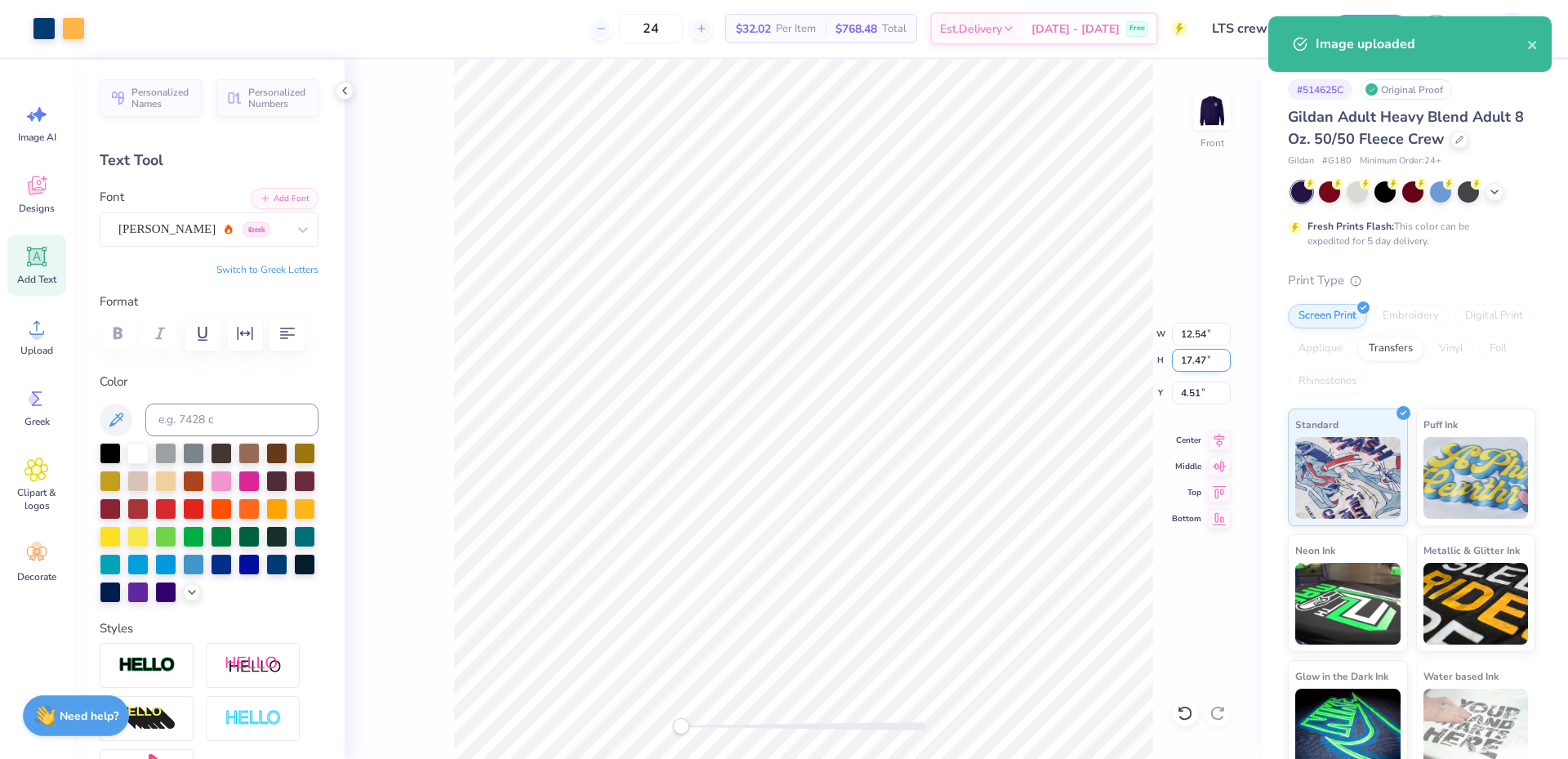
click at [1192, 358] on input "17.47" at bounding box center [1201, 360] width 58 height 23
click at [1192, 357] on input "17.47" at bounding box center [1201, 360] width 58 height 23
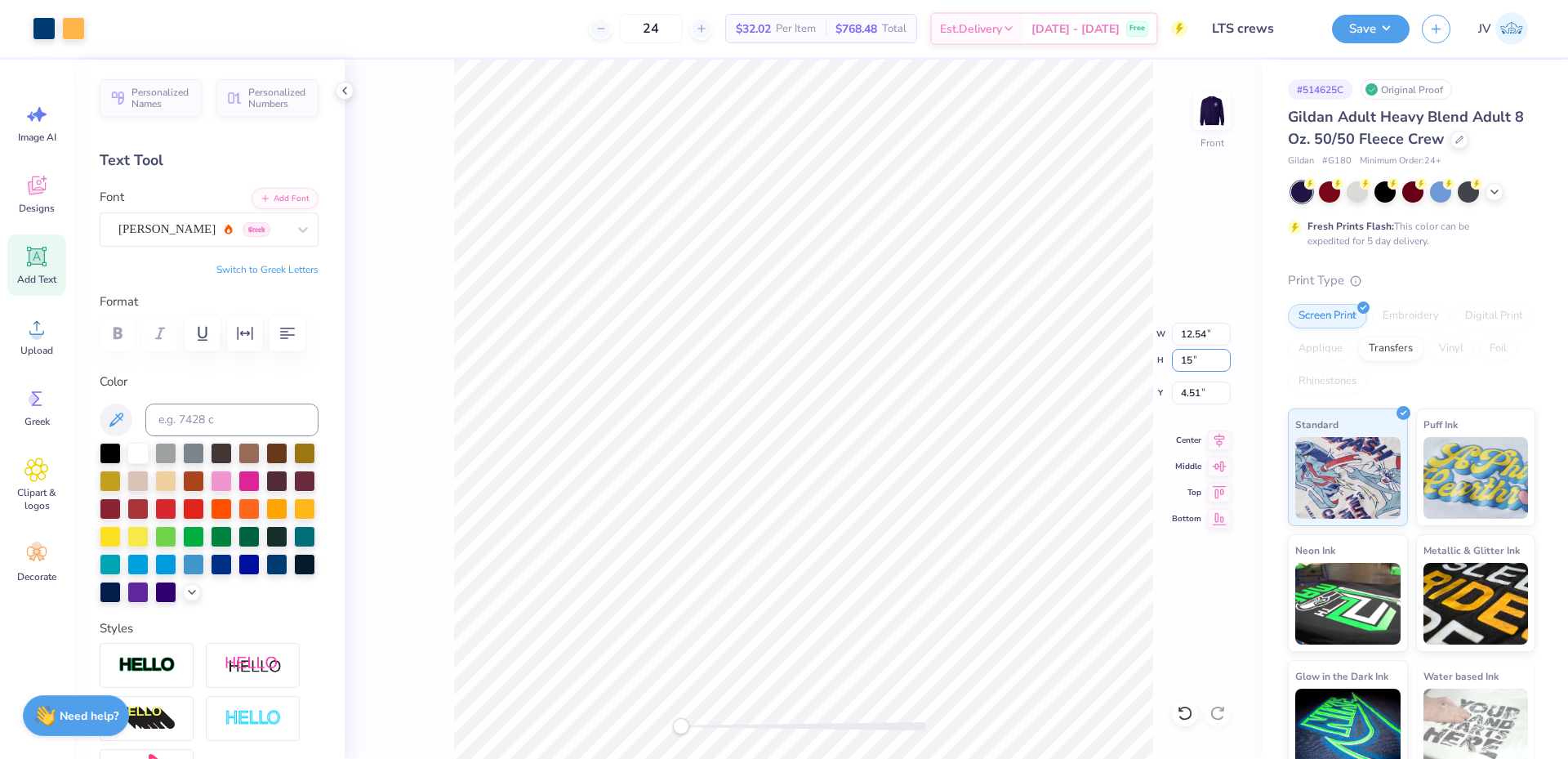
type input "15"
type input "3"
click at [465, 0] on html "Art colors 24 $32.02 Per Item $768.48 Total Est. Delivery Sep 20 - 23 Free Desi…" at bounding box center [784, 380] width 1568 height 759
click at [947, 729] on li "Send to Back" at bounding box center [933, 739] width 128 height 32
type input "10.76"
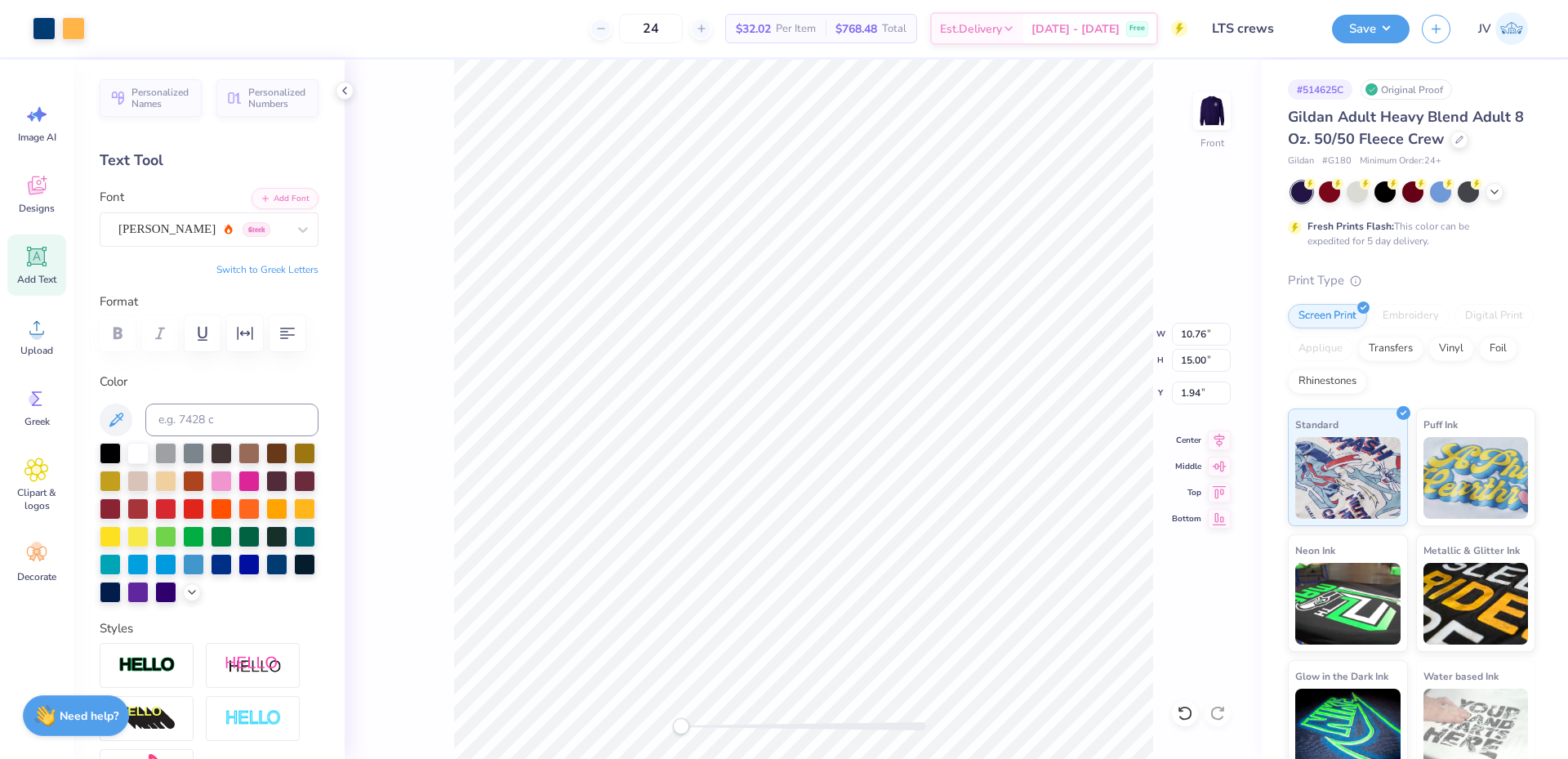
type input "15.00"
type input "1.94"
click at [1195, 391] on input "1.94" at bounding box center [1201, 392] width 58 height 23
type input "3"
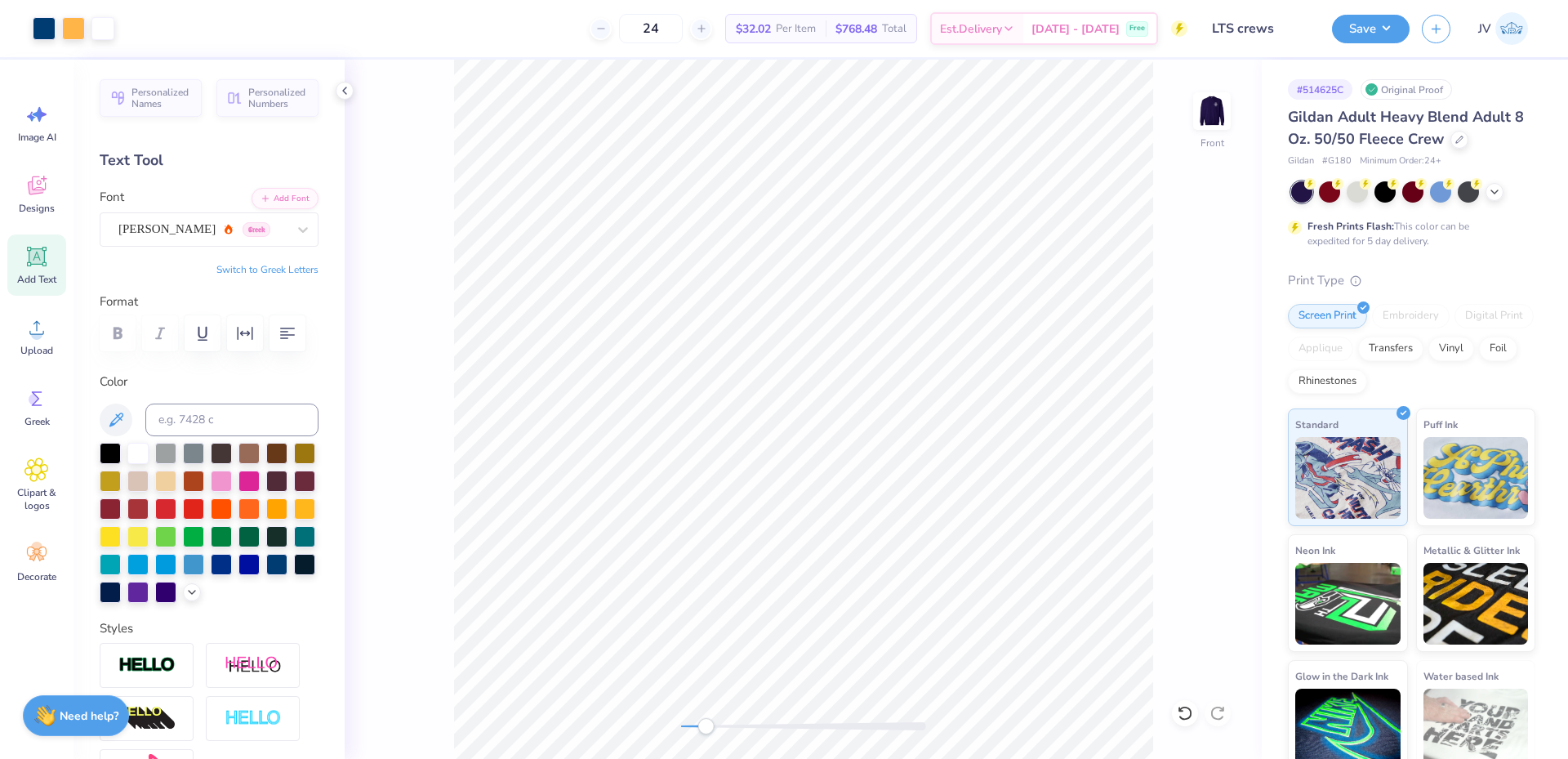
drag, startPoint x: 685, startPoint y: 732, endPoint x: 705, endPoint y: 732, distance: 20.0
click at [705, 732] on div "Accessibility label" at bounding box center [705, 726] width 16 height 16
drag, startPoint x: 700, startPoint y: 721, endPoint x: 747, endPoint y: 719, distance: 47.0
click at [747, 719] on div "Accessibility label" at bounding box center [746, 726] width 16 height 16
type input "10.76"
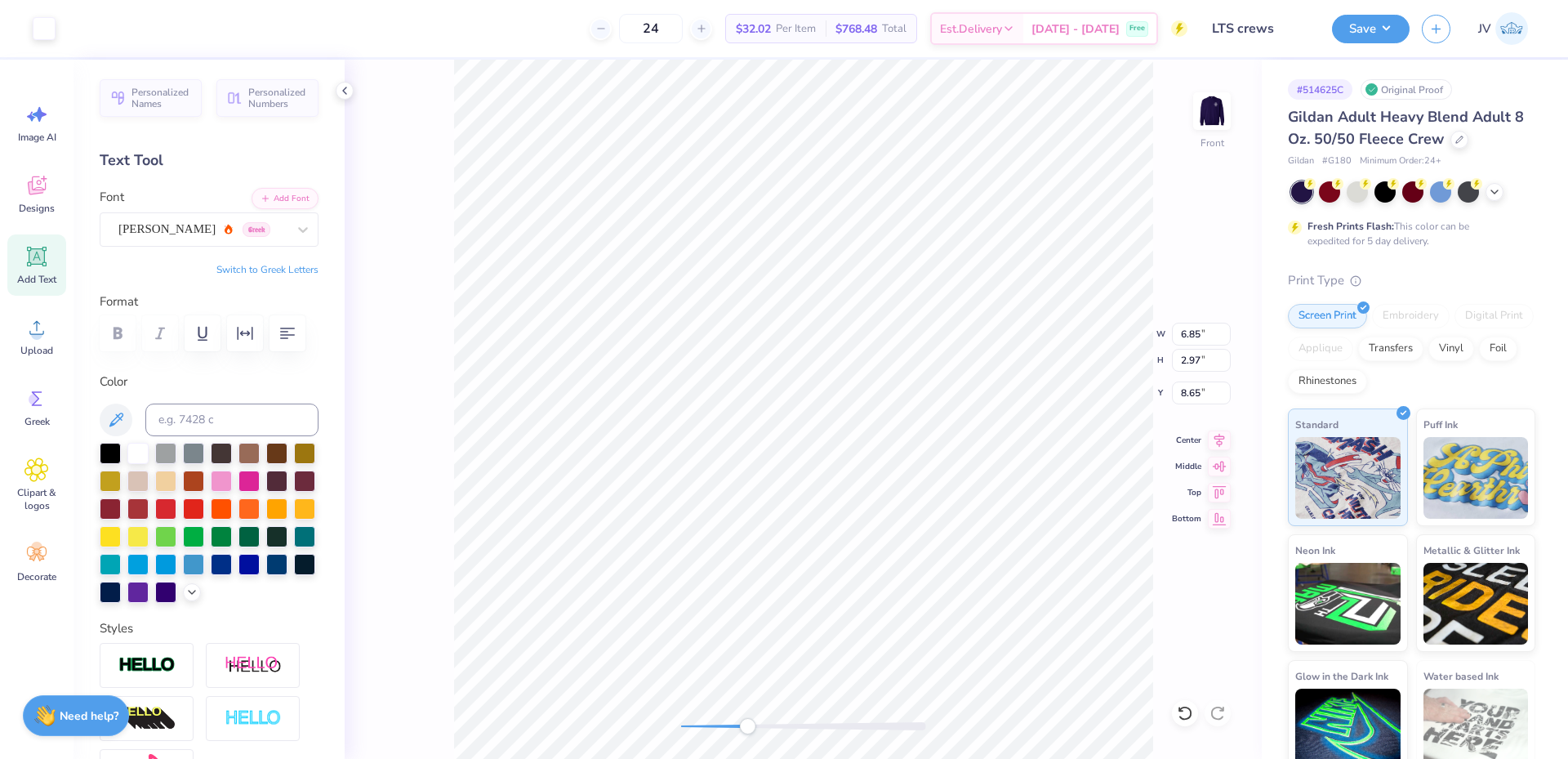
type input "15.00"
type input "3.00"
type input "6.85"
type input "2.97"
type input "8.75"
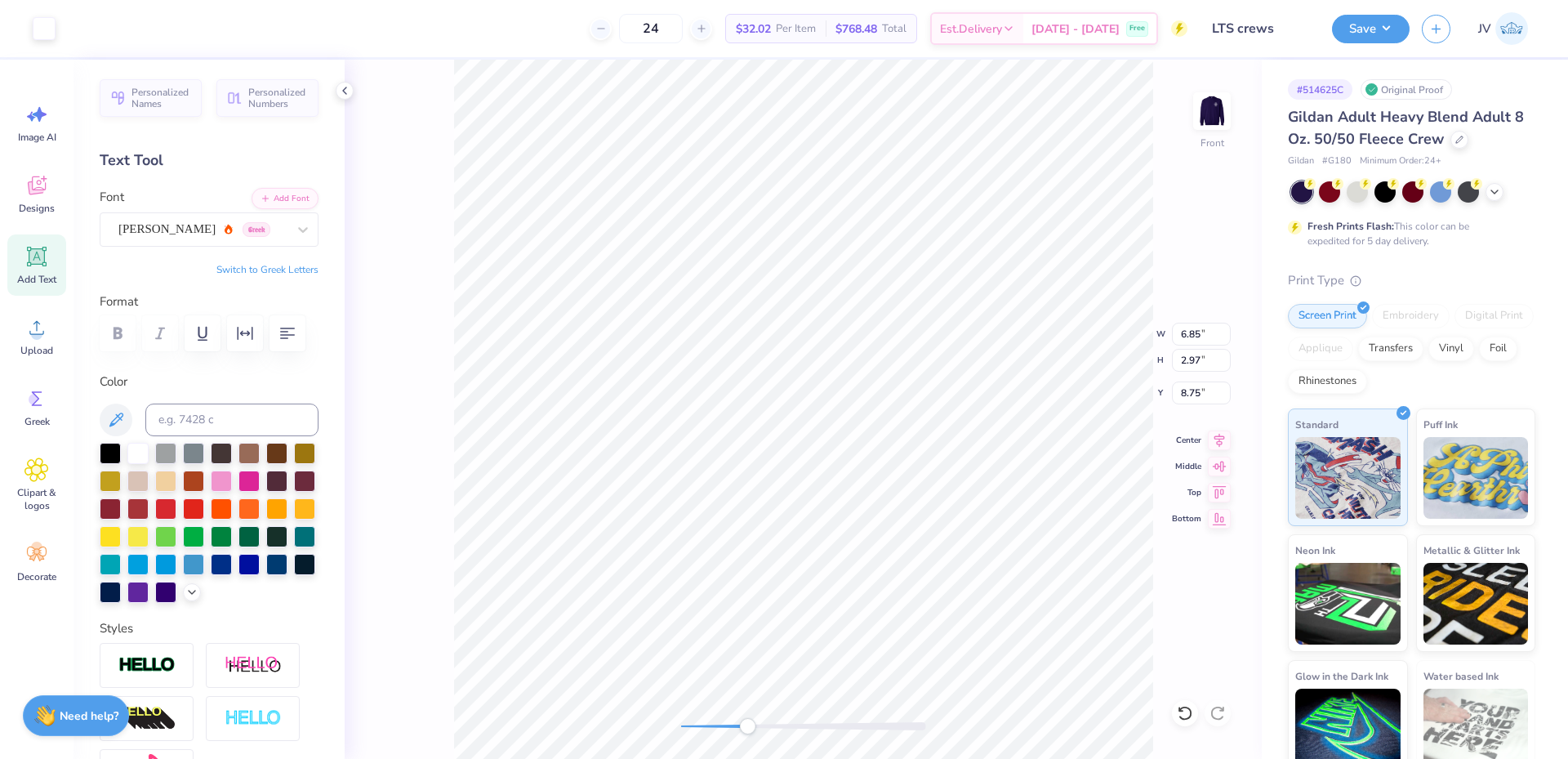
type input "10.76"
type input "15.00"
type input "3.00"
click at [655, 723] on div "Front W 10.76 10.76 " H 15.00 15.00 " Y 3.00 3.00 " Center Middle Top Bottom" at bounding box center [803, 409] width 917 height 700
click at [673, 737] on div "Front" at bounding box center [803, 409] width 917 height 700
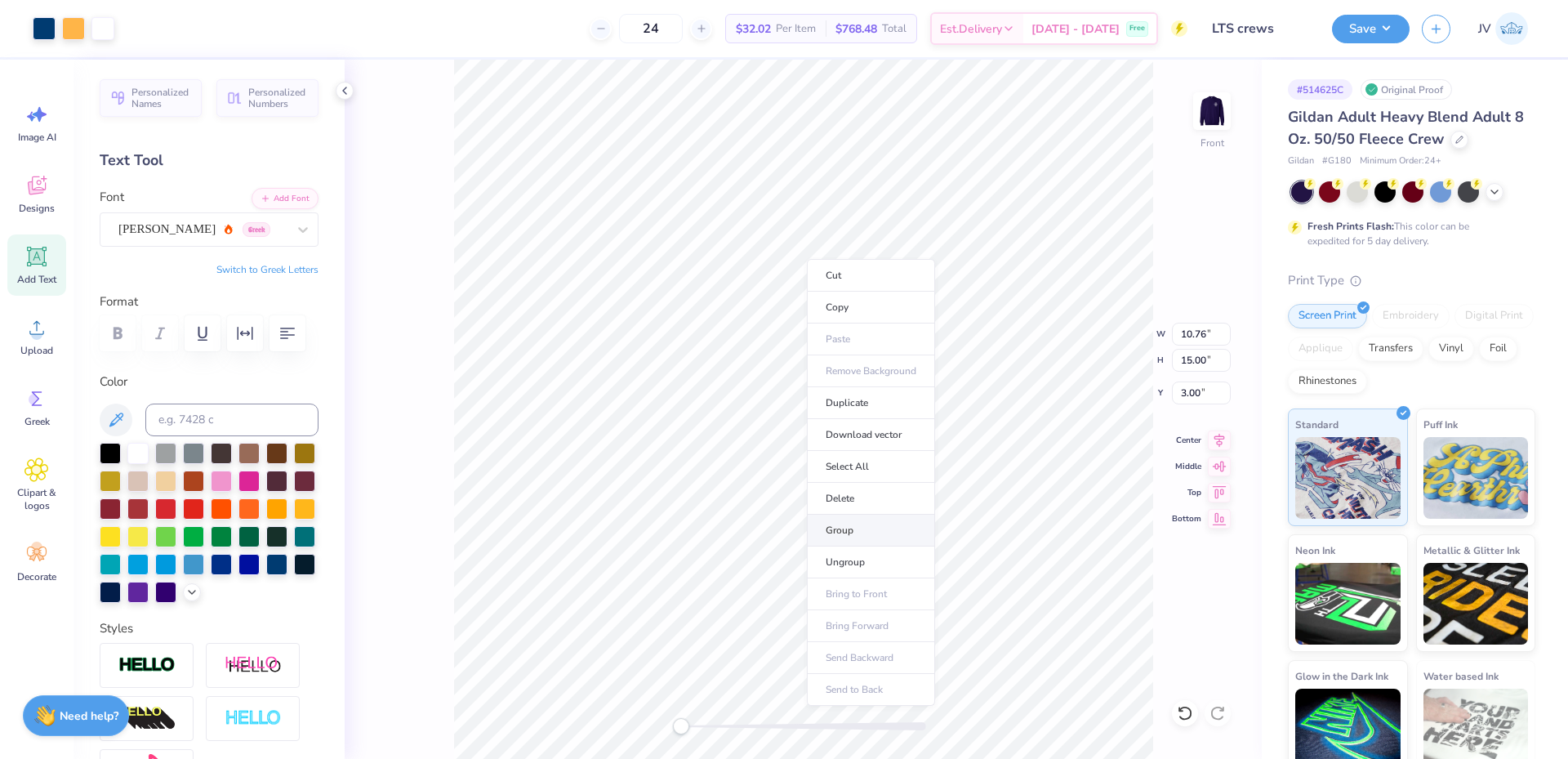
click at [878, 527] on li "Group" at bounding box center [871, 530] width 128 height 32
click at [1202, 108] on img at bounding box center [1212, 111] width 65 height 65
click at [1359, 21] on button "Save" at bounding box center [1371, 26] width 77 height 29
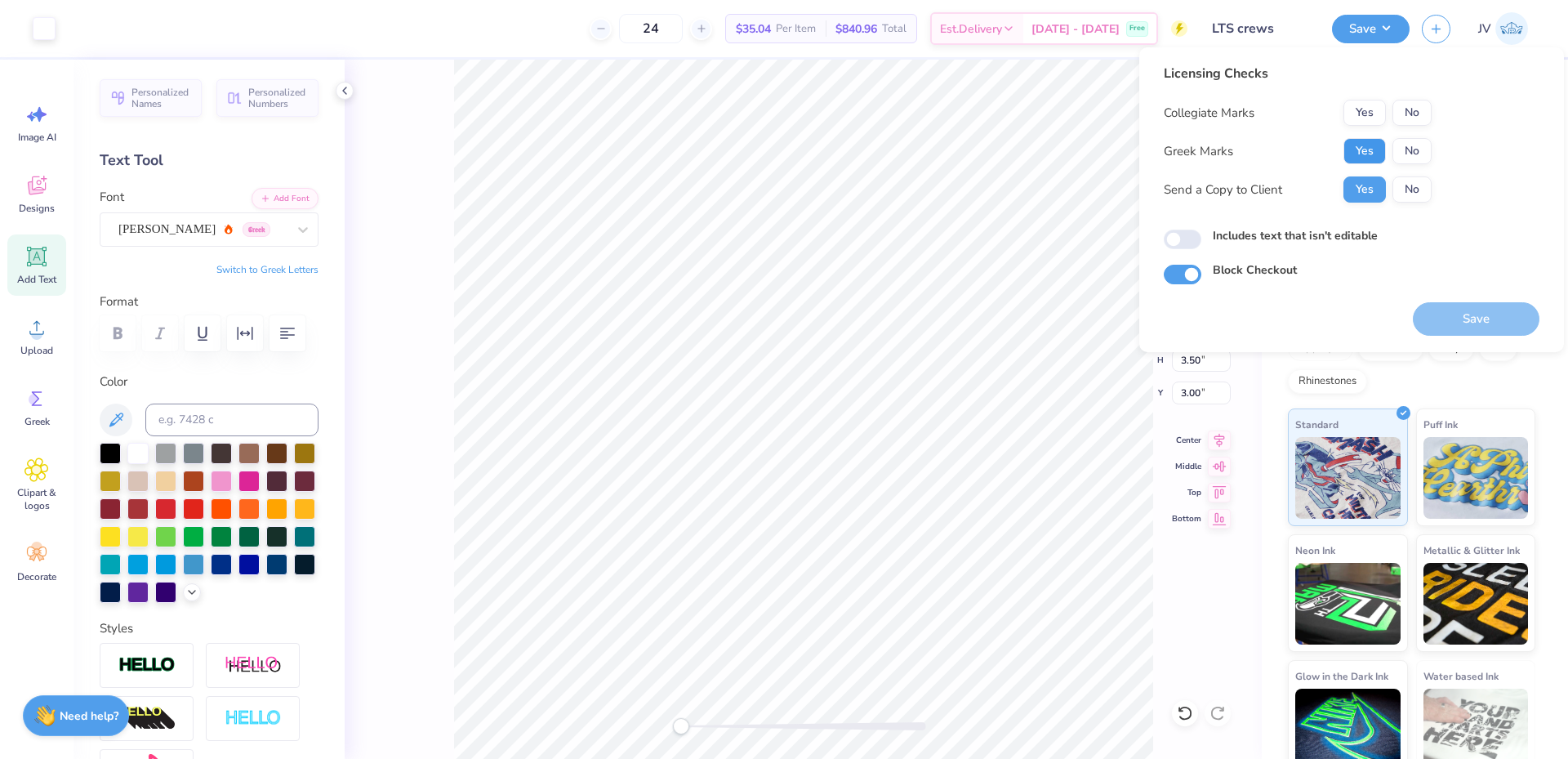
click at [1355, 156] on button "Yes" at bounding box center [1364, 151] width 43 height 26
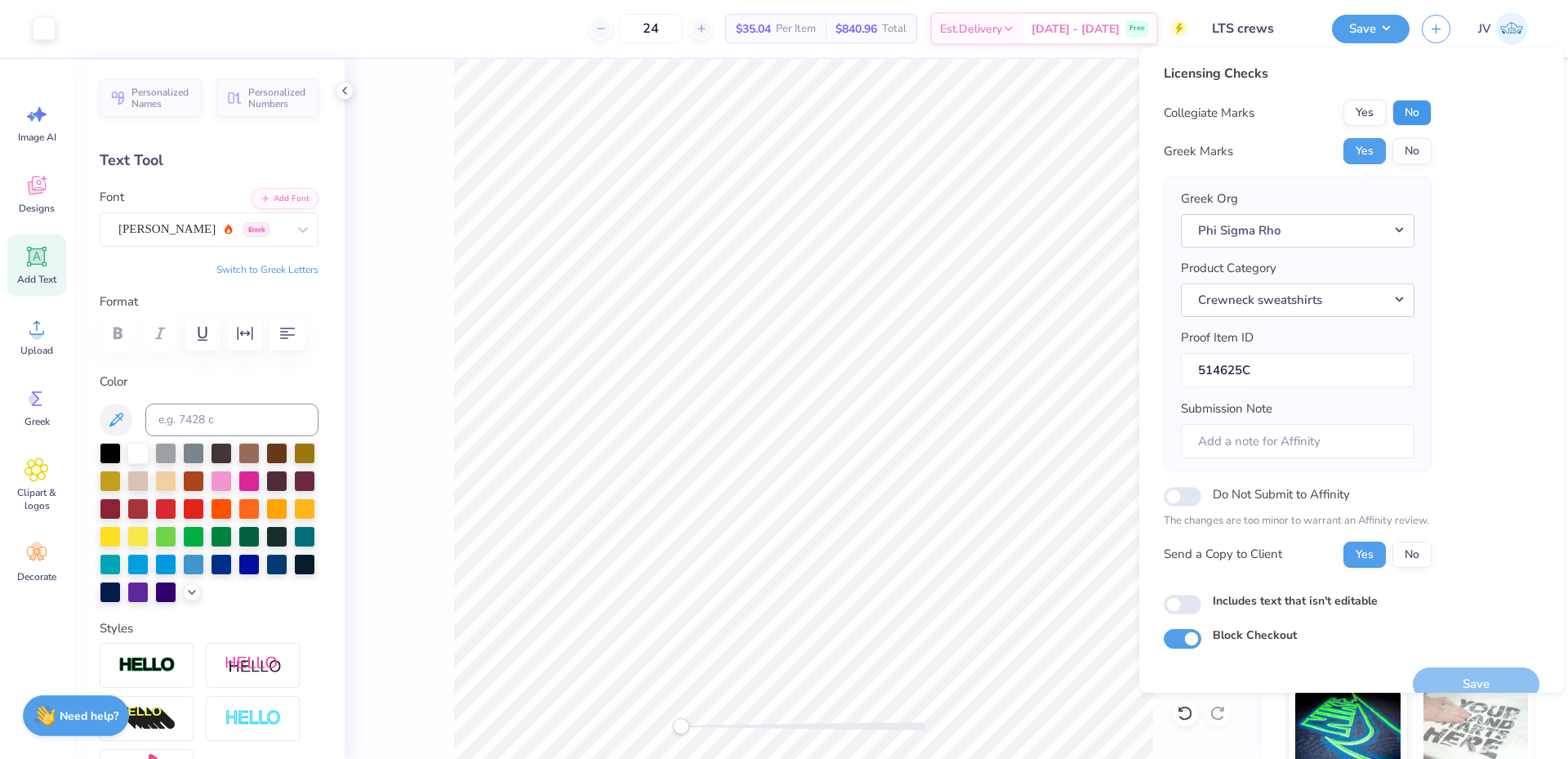
click at [1411, 105] on button "No" at bounding box center [1412, 113] width 40 height 26
click at [1439, 683] on button "Save" at bounding box center [1476, 685] width 127 height 34
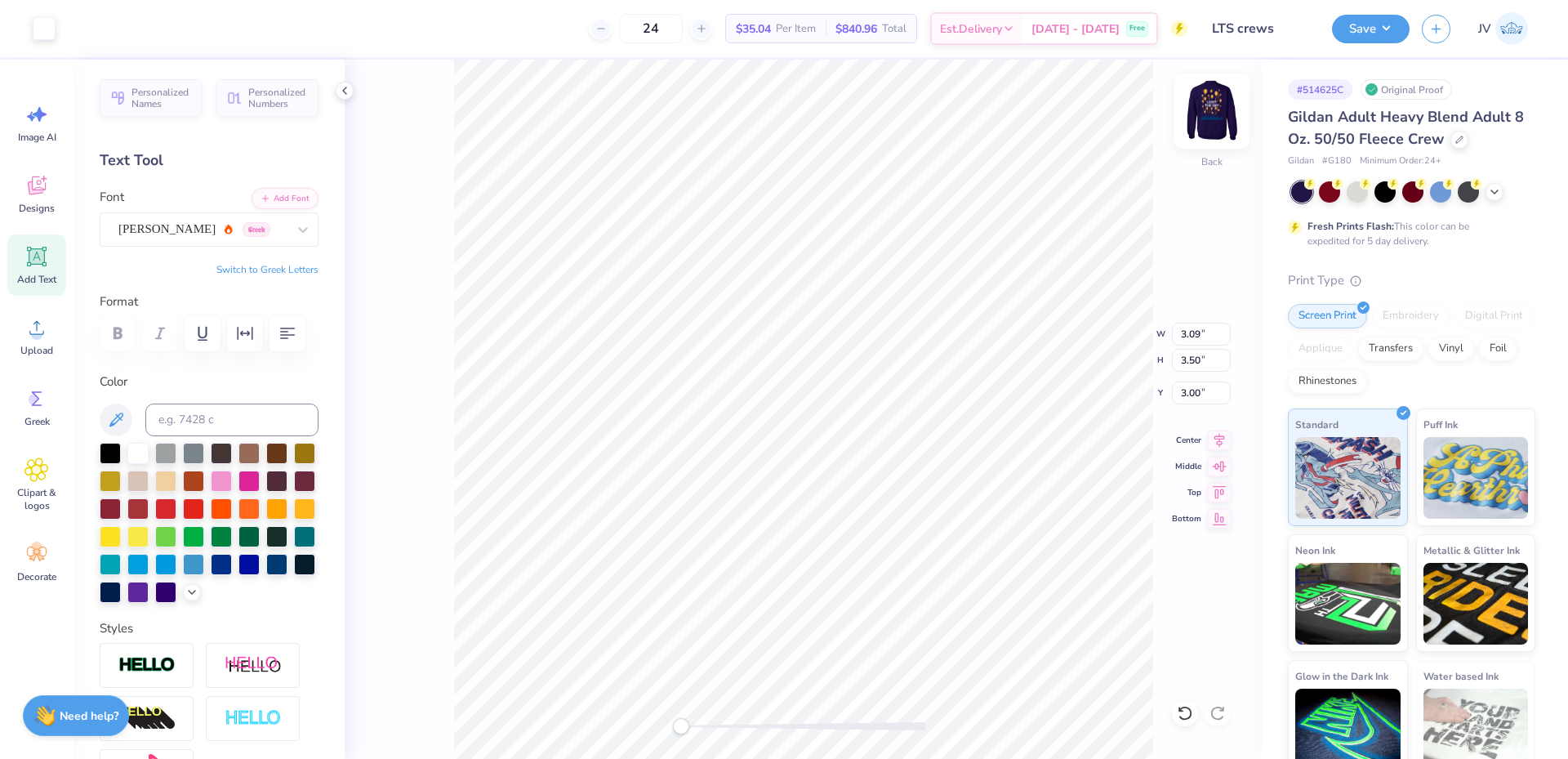
click at [1207, 108] on img at bounding box center [1212, 111] width 65 height 65
type input "3.51"
type input "5.32"
click at [435, 271] on div "Front W 10.76 10.76 " H 15.00 15.00 " Y 3.00 3.00 " Center Middle Top Bottom" at bounding box center [803, 409] width 917 height 700
click at [900, 530] on li "Ungroup" at bounding box center [920, 530] width 128 height 32
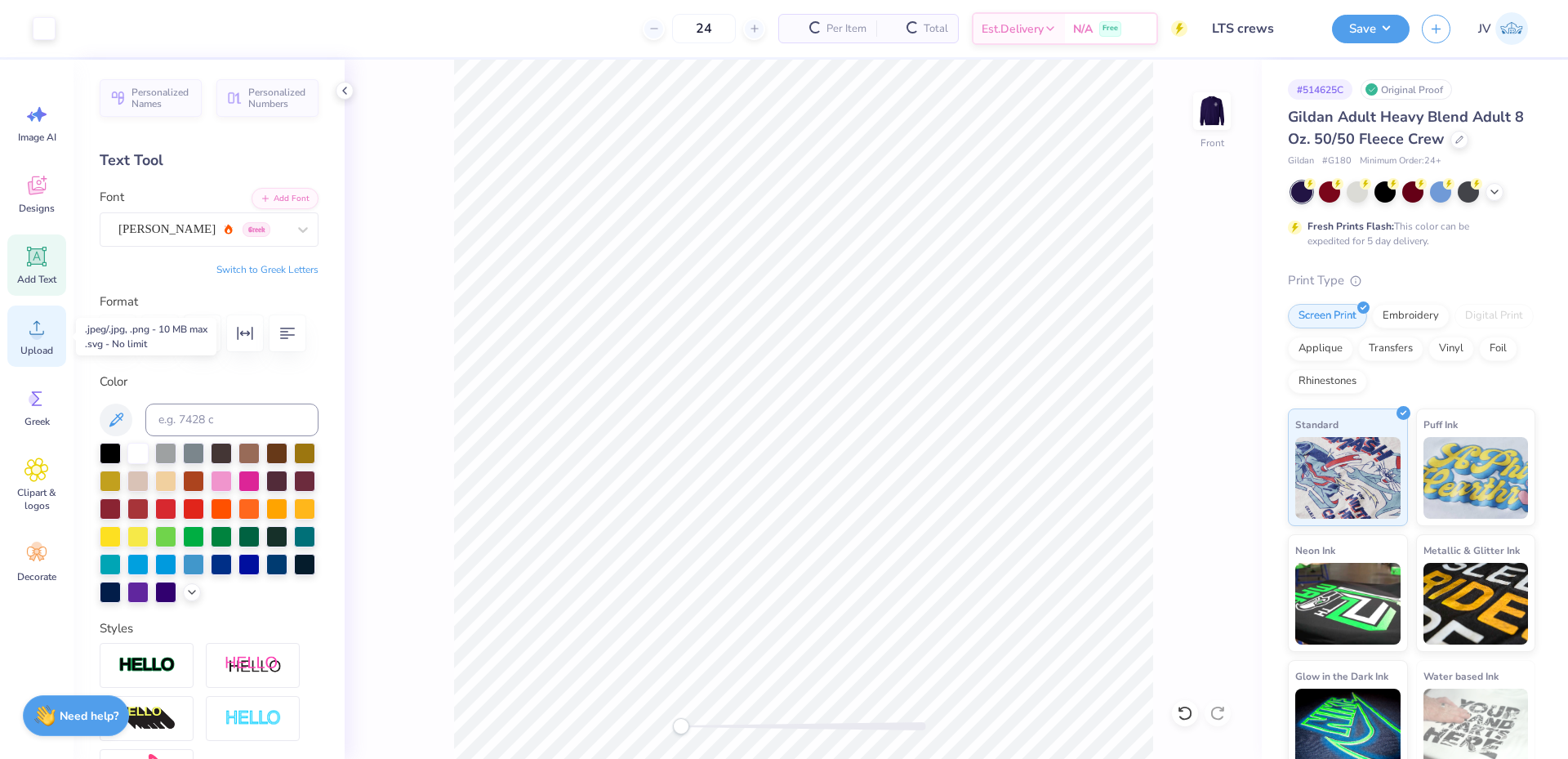
click at [34, 333] on icon at bounding box center [37, 327] width 25 height 25
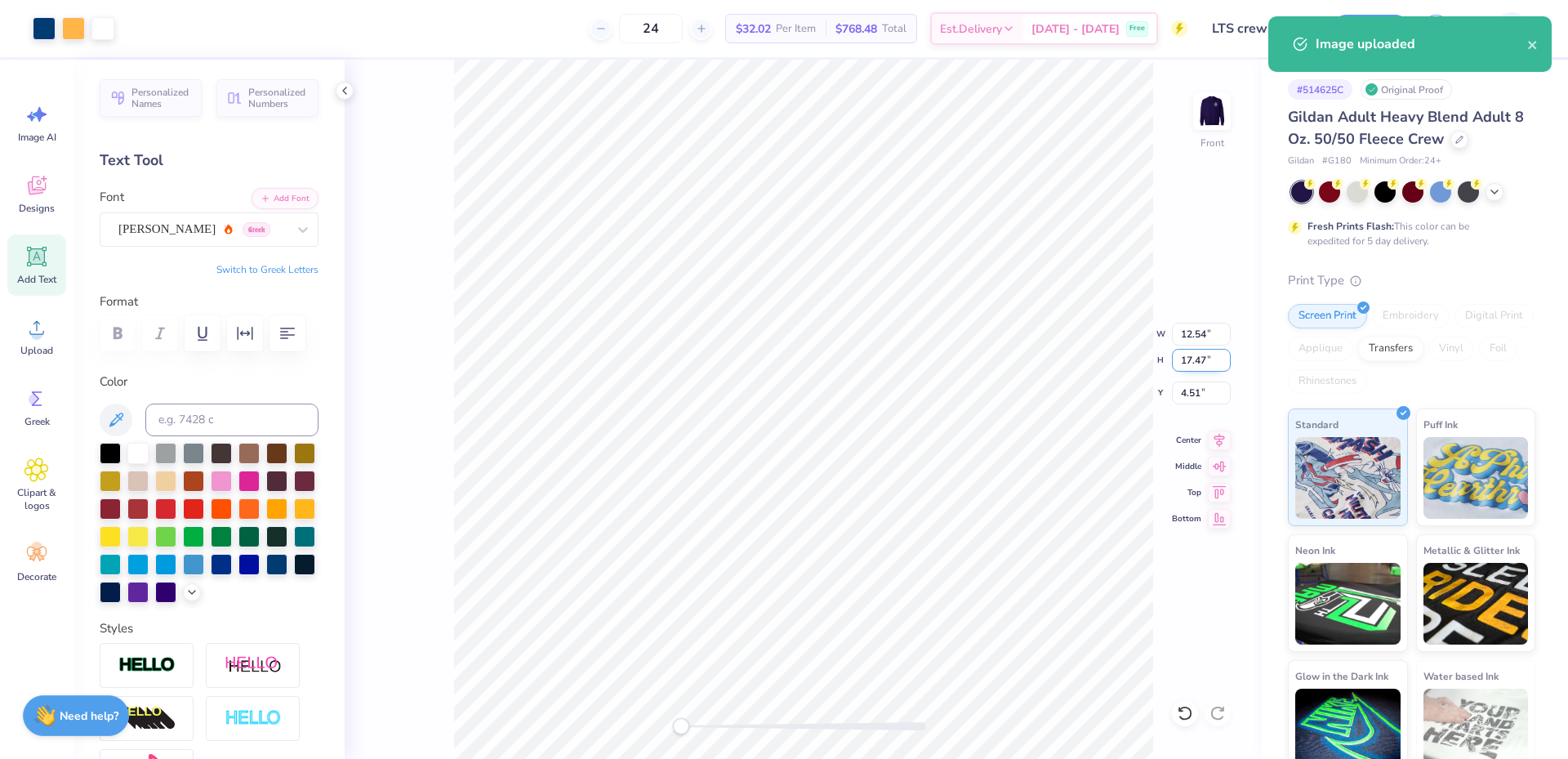
click at [1195, 361] on input "17.47" at bounding box center [1201, 360] width 58 height 23
type input "4"
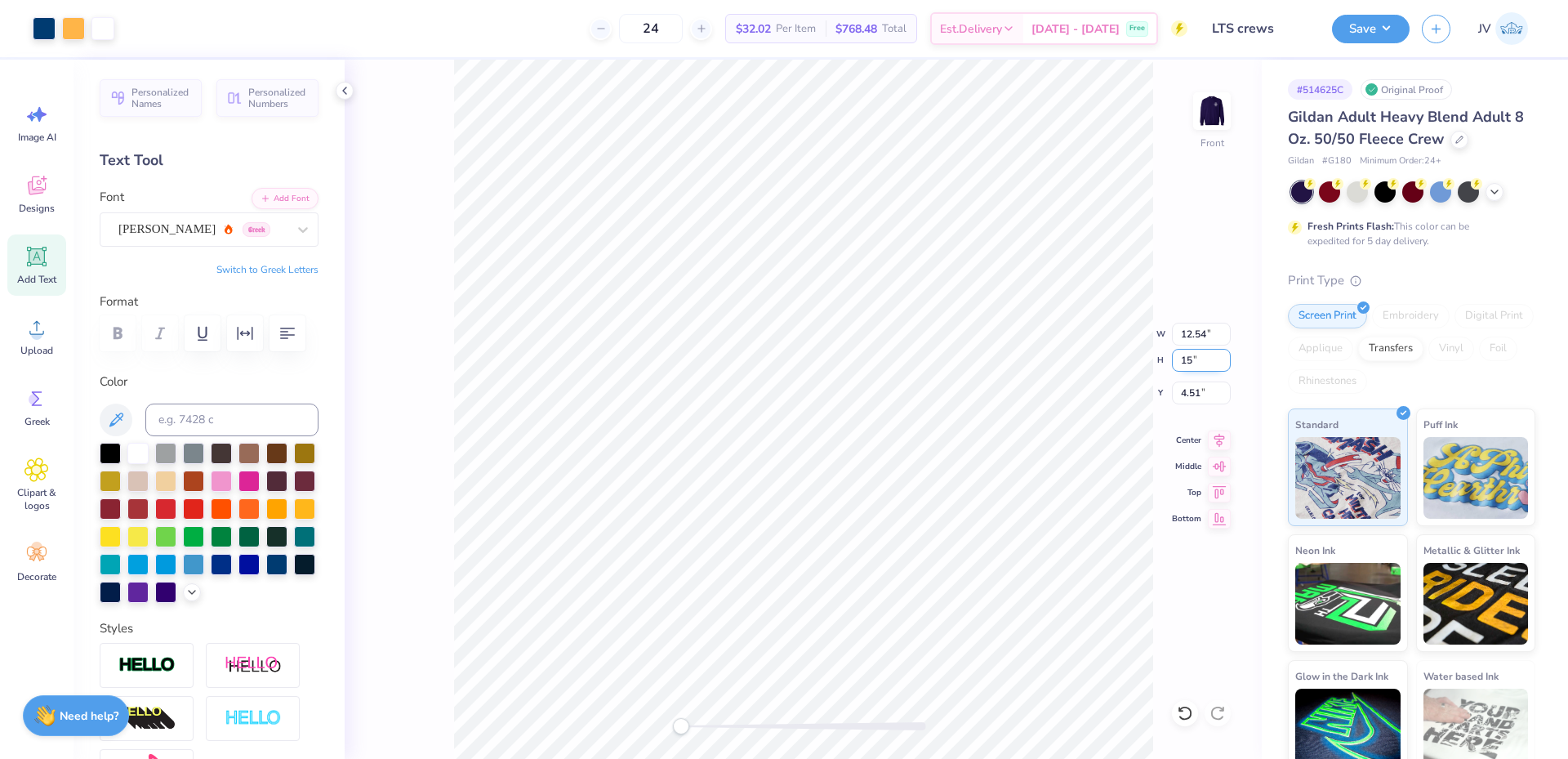
type input "15"
type input "3"
click at [1181, 364] on input "12.88" at bounding box center [1201, 360] width 58 height 23
type input "15"
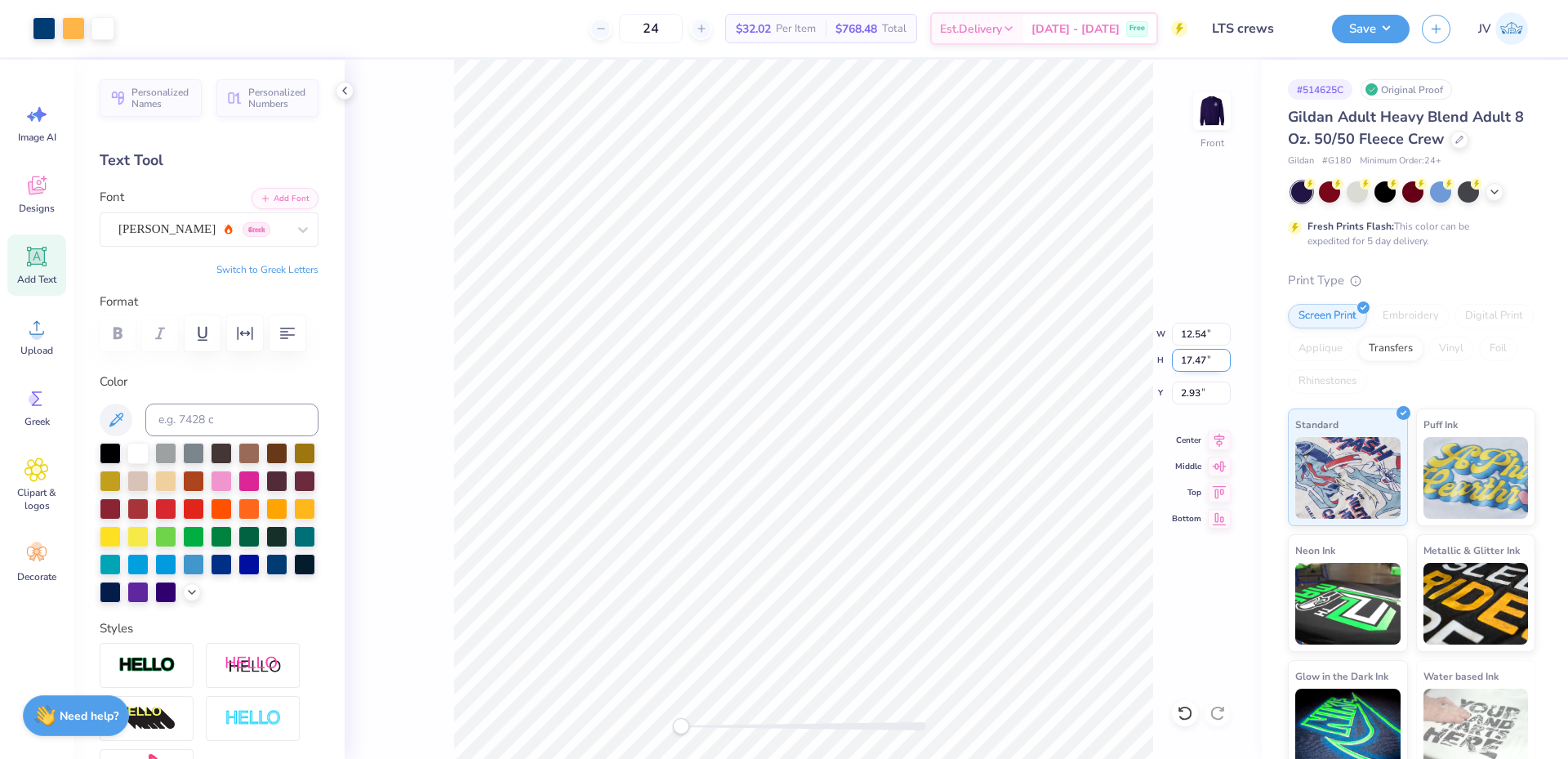
click at [1185, 371] on input "17.47" at bounding box center [1201, 360] width 58 height 23
type input "15"
click at [670, 732] on div "Front W 9.24 9.24 " H 12.88 12.88 " Y 5.23 5.23 " Center Middle Top Bottom" at bounding box center [803, 409] width 917 height 700
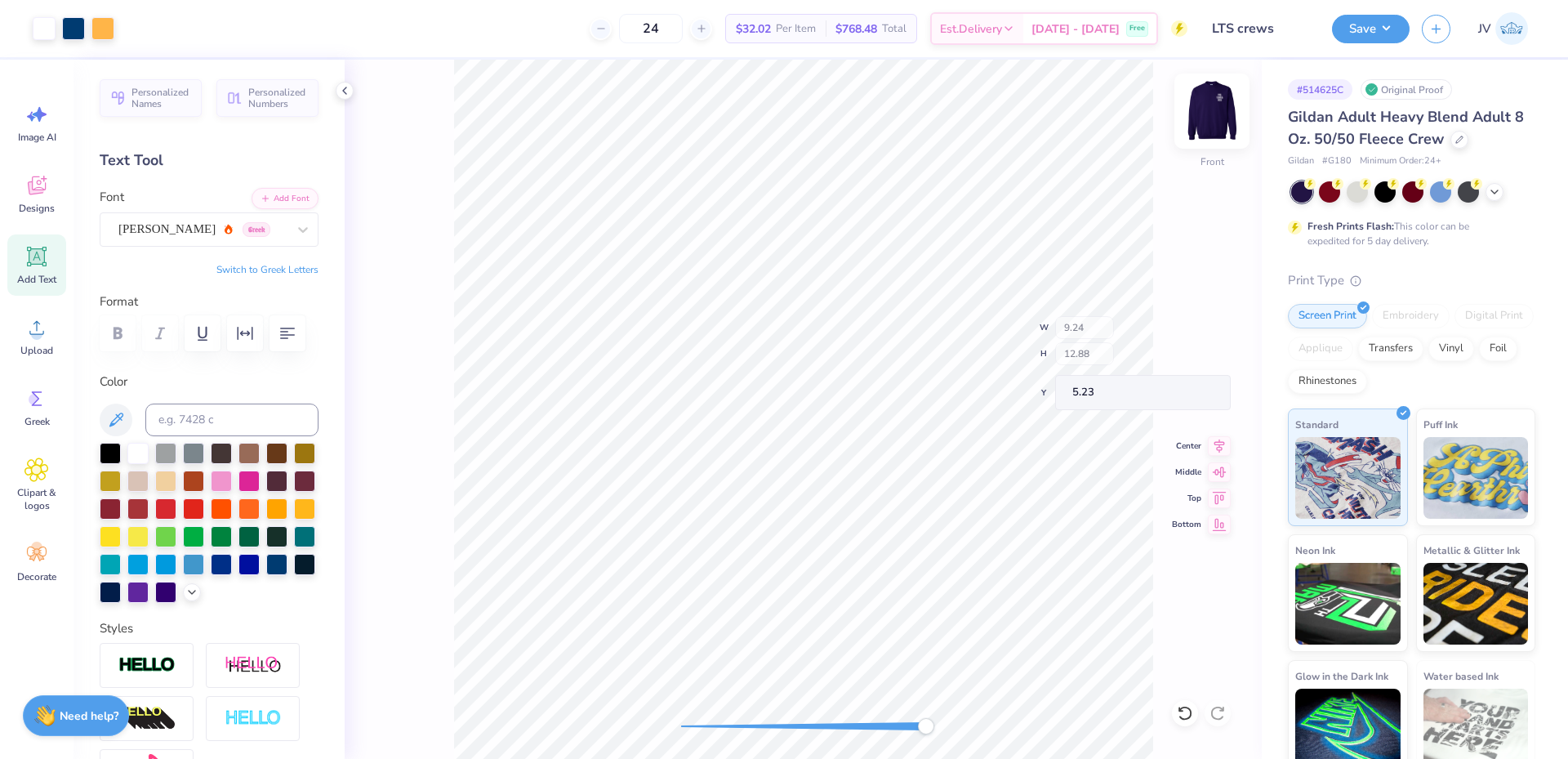
click at [1211, 114] on img at bounding box center [1212, 111] width 65 height 65
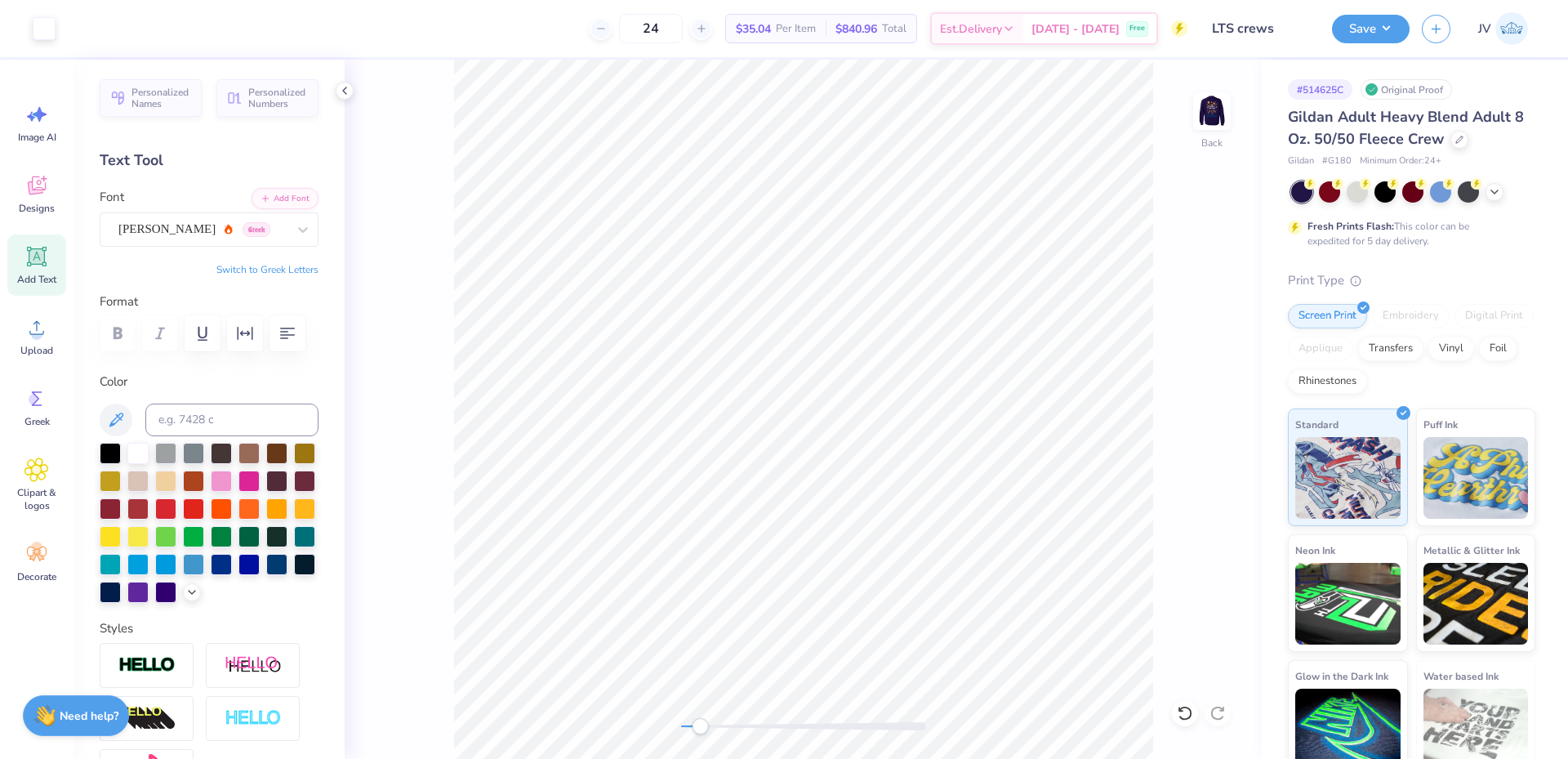
click at [650, 738] on div "Back" at bounding box center [803, 409] width 917 height 700
click at [1212, 123] on img at bounding box center [1212, 111] width 65 height 65
click at [1196, 393] on input "4.17" at bounding box center [1201, 392] width 58 height 23
type input "3"
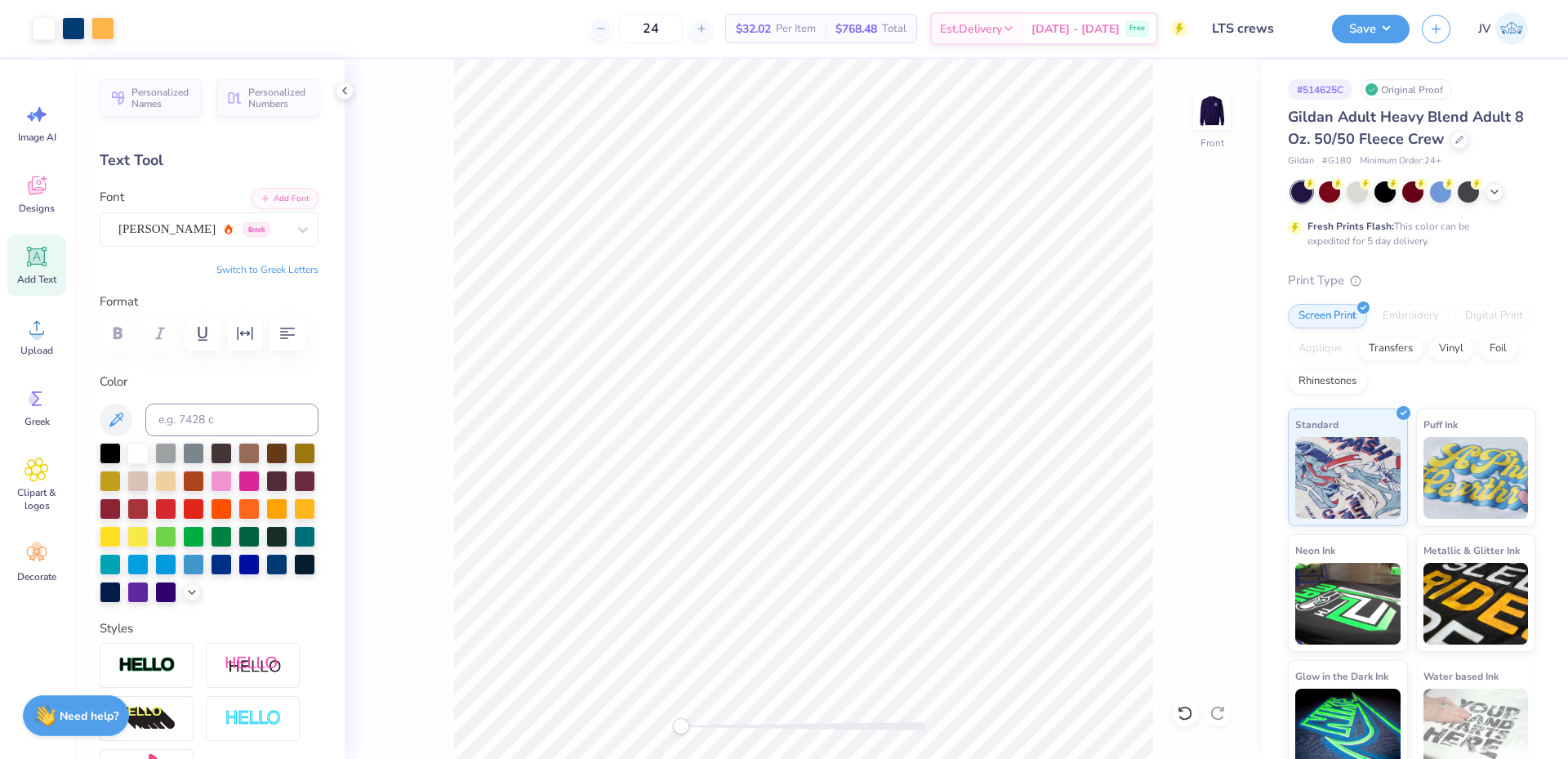
click at [674, 732] on div "Front" at bounding box center [803, 409] width 917 height 700
click at [878, 467] on li "Group" at bounding box center [861, 470] width 128 height 32
click at [1390, 14] on button "Save" at bounding box center [1371, 26] width 77 height 29
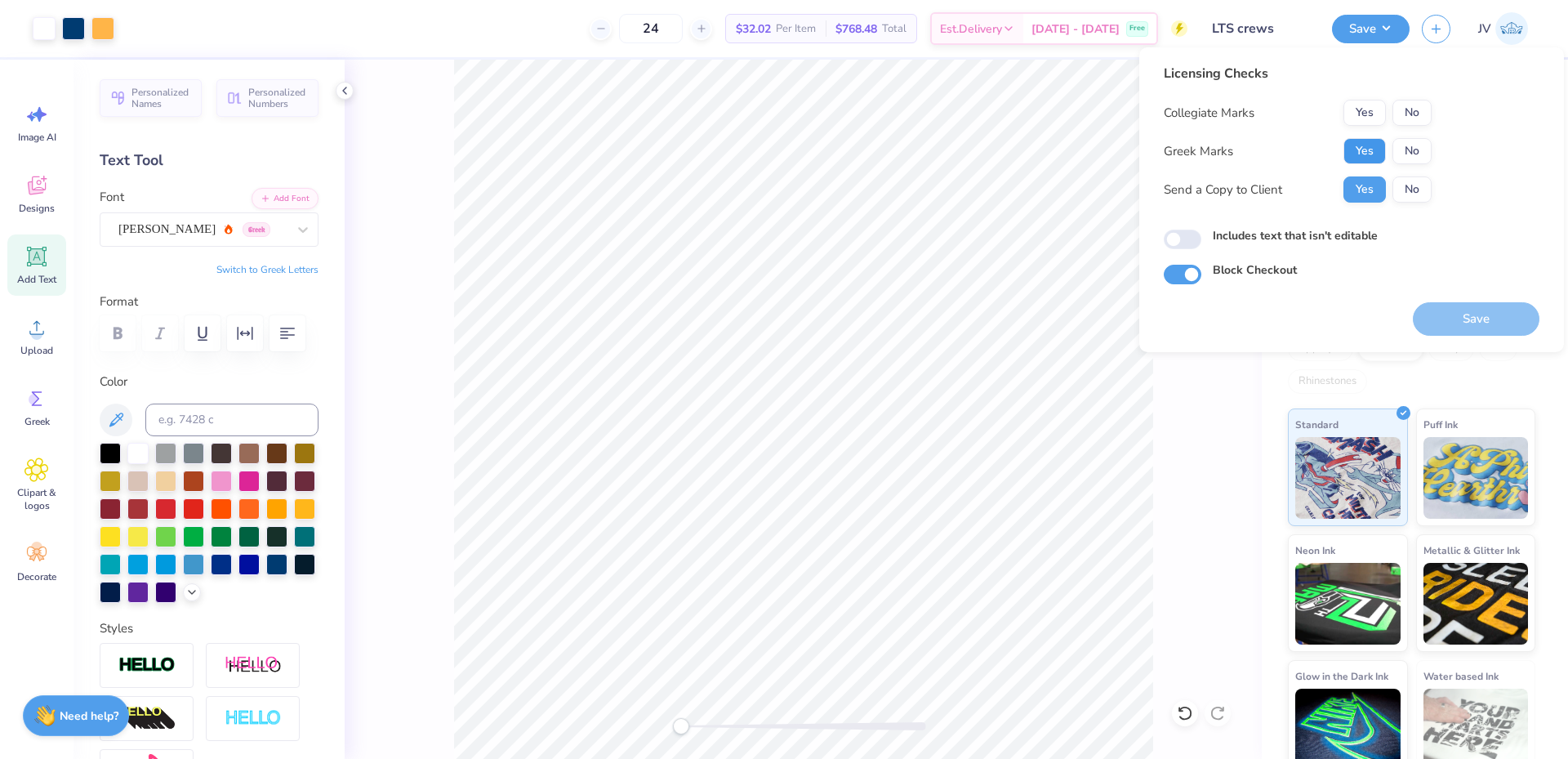
click at [1369, 146] on button "Yes" at bounding box center [1364, 151] width 43 height 26
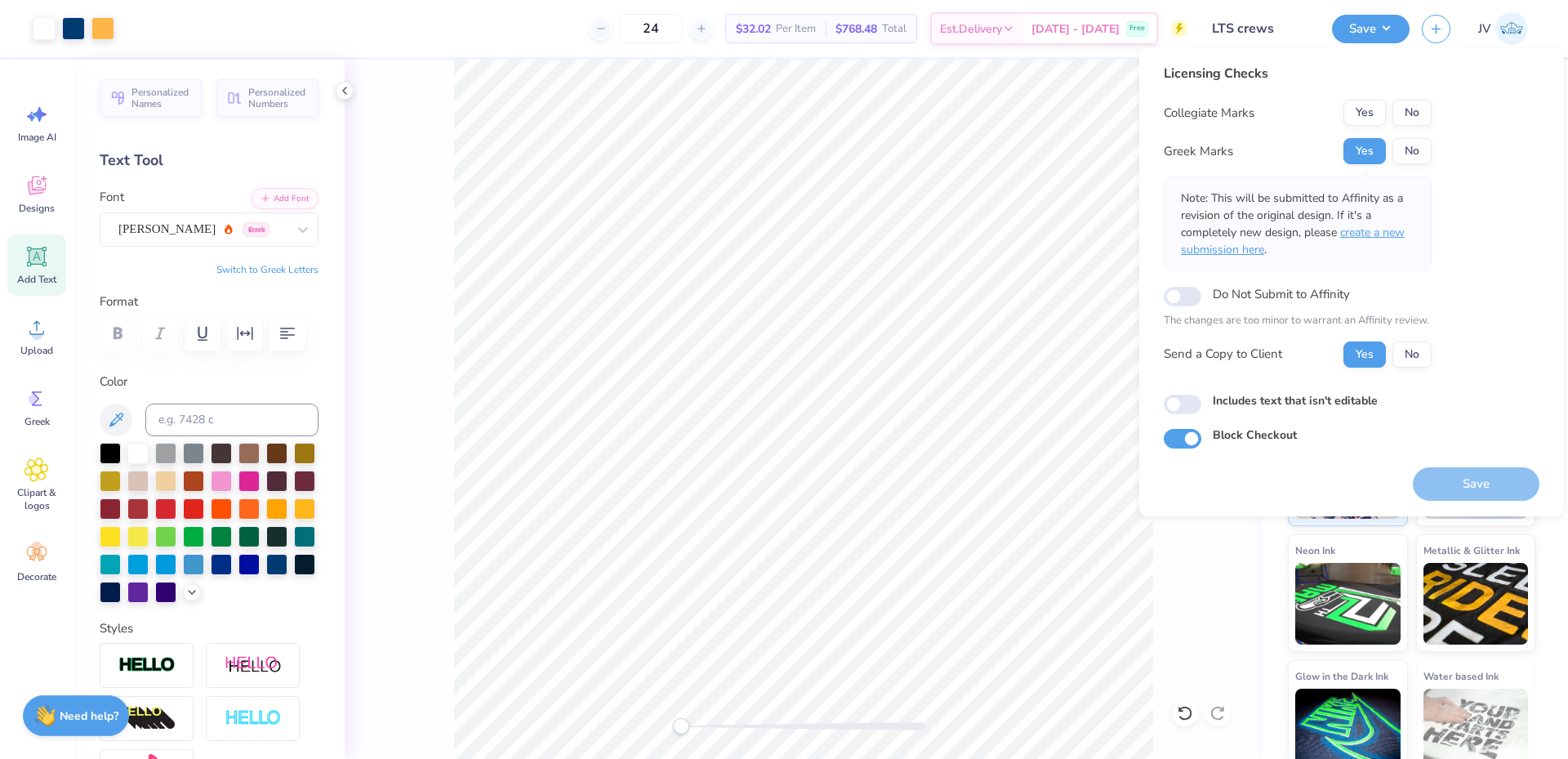
click at [1367, 235] on span "create a new submission here" at bounding box center [1293, 241] width 224 height 33
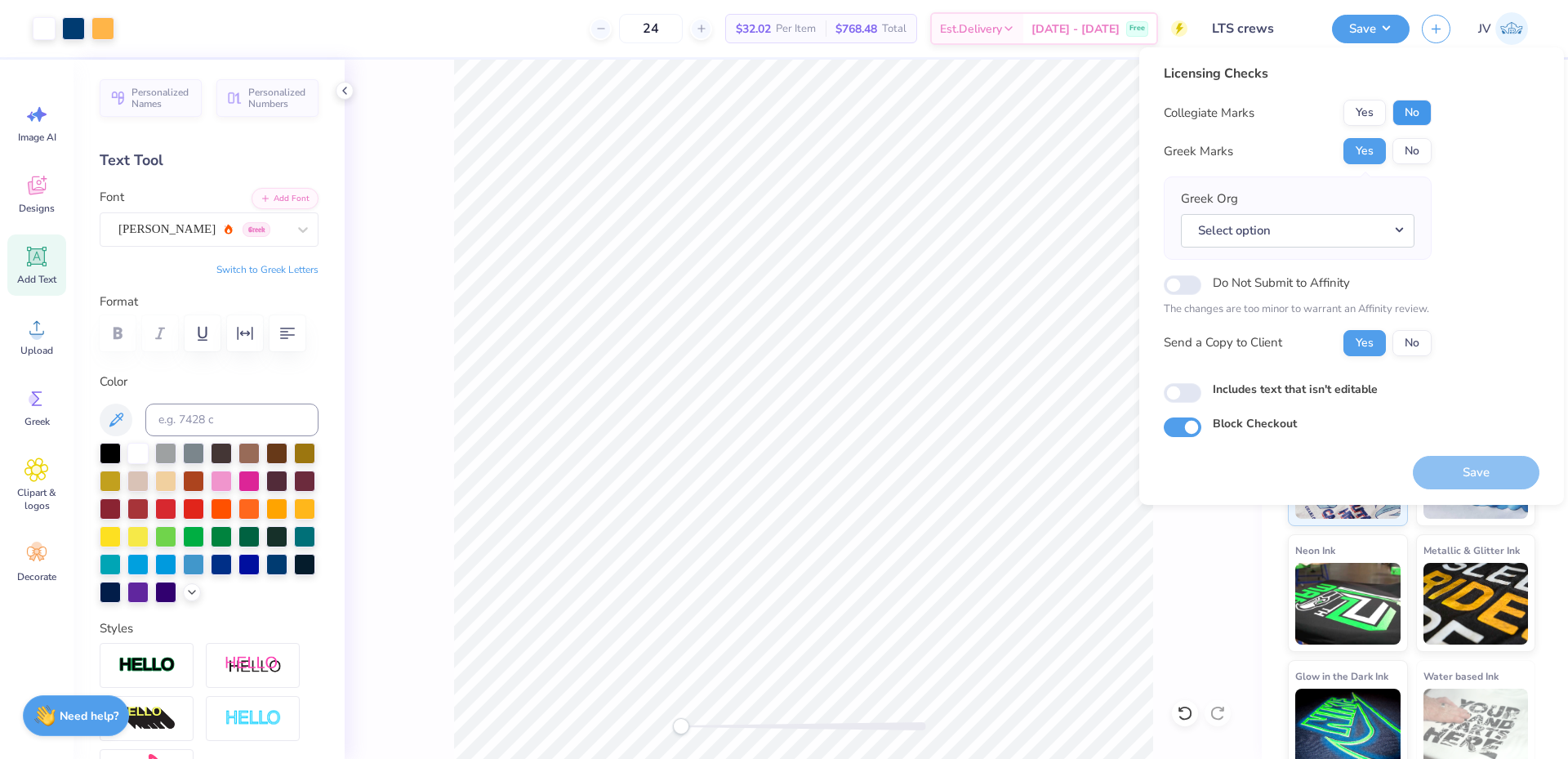
click at [1418, 105] on button "No" at bounding box center [1412, 113] width 40 height 26
click at [1371, 235] on button "Select option" at bounding box center [1298, 231] width 234 height 34
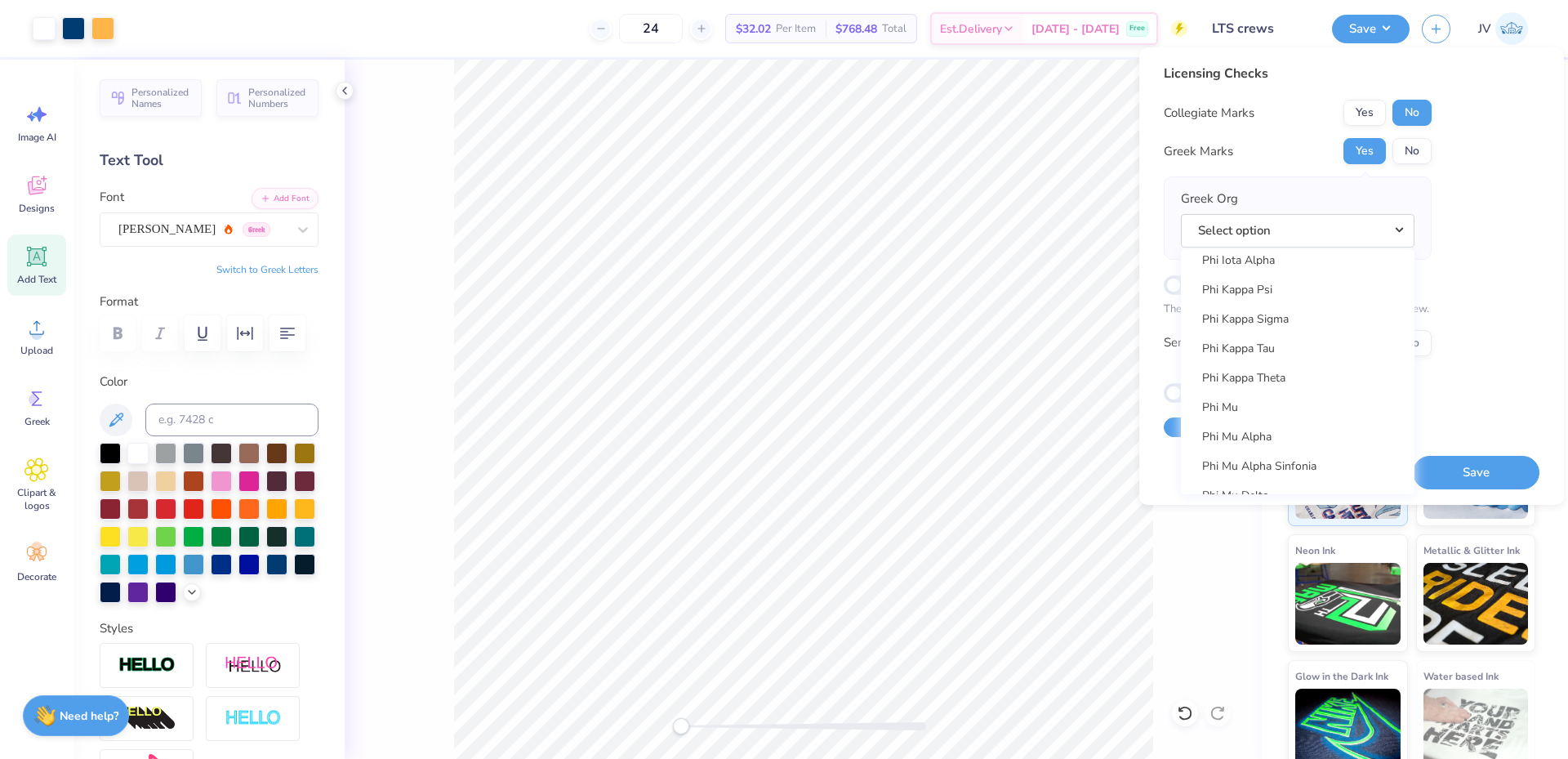
scroll to position [8987, 0]
click at [1291, 457] on link "Phi Sigma Rho" at bounding box center [1298, 458] width 221 height 27
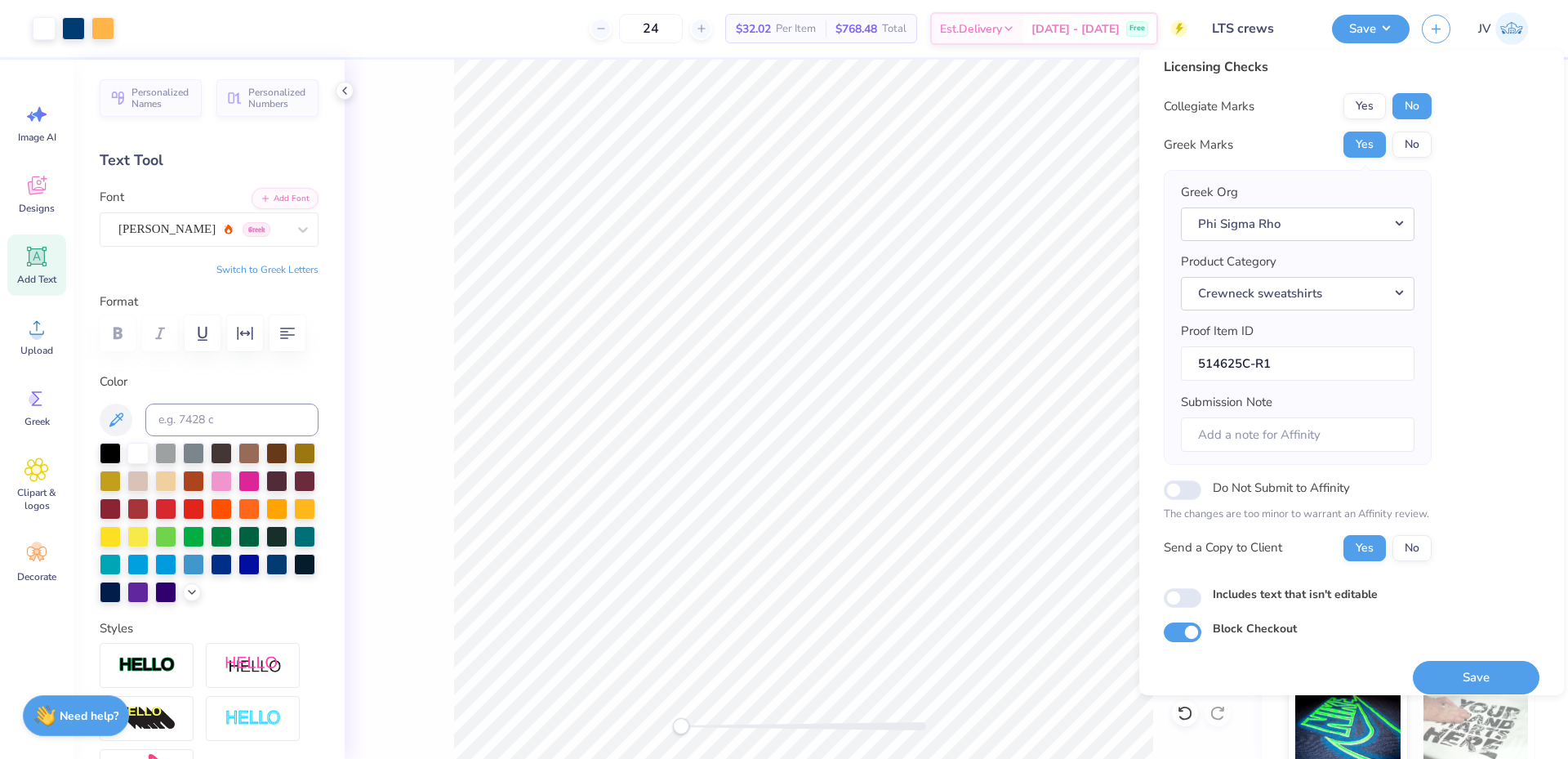
scroll to position [24, 0]
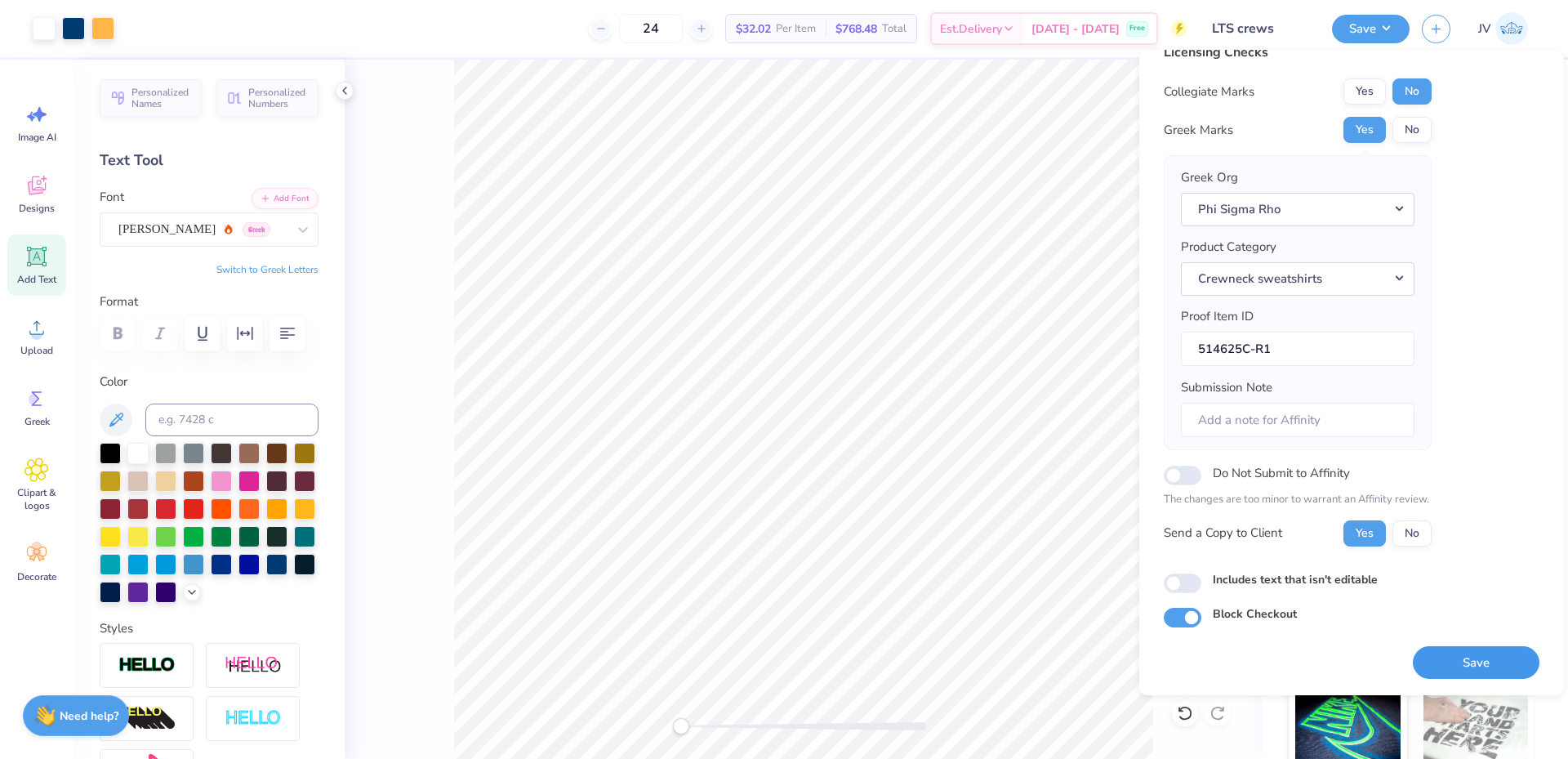
click at [1463, 667] on button "Save" at bounding box center [1476, 663] width 127 height 34
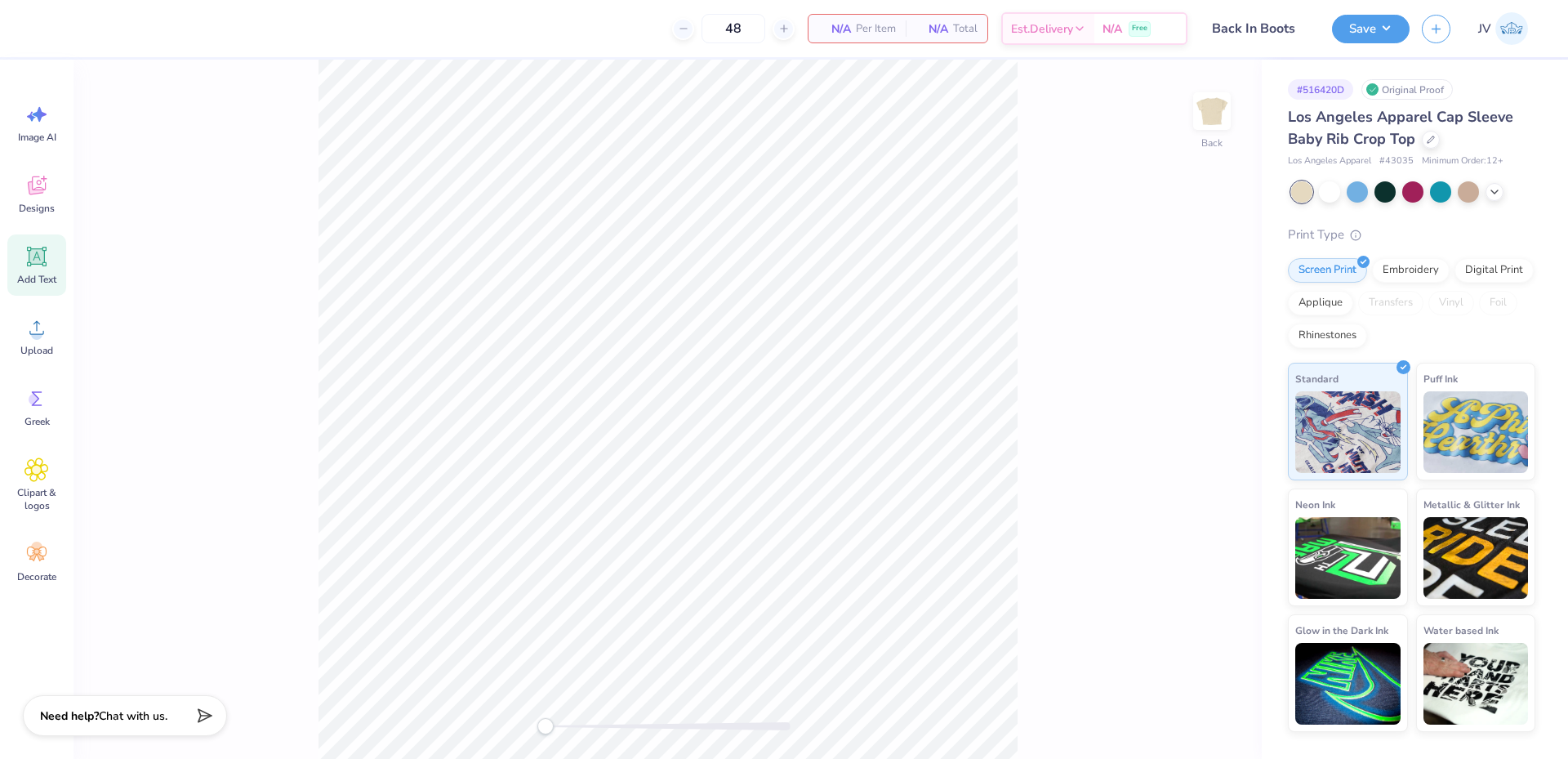
click at [33, 267] on icon at bounding box center [37, 257] width 25 height 25
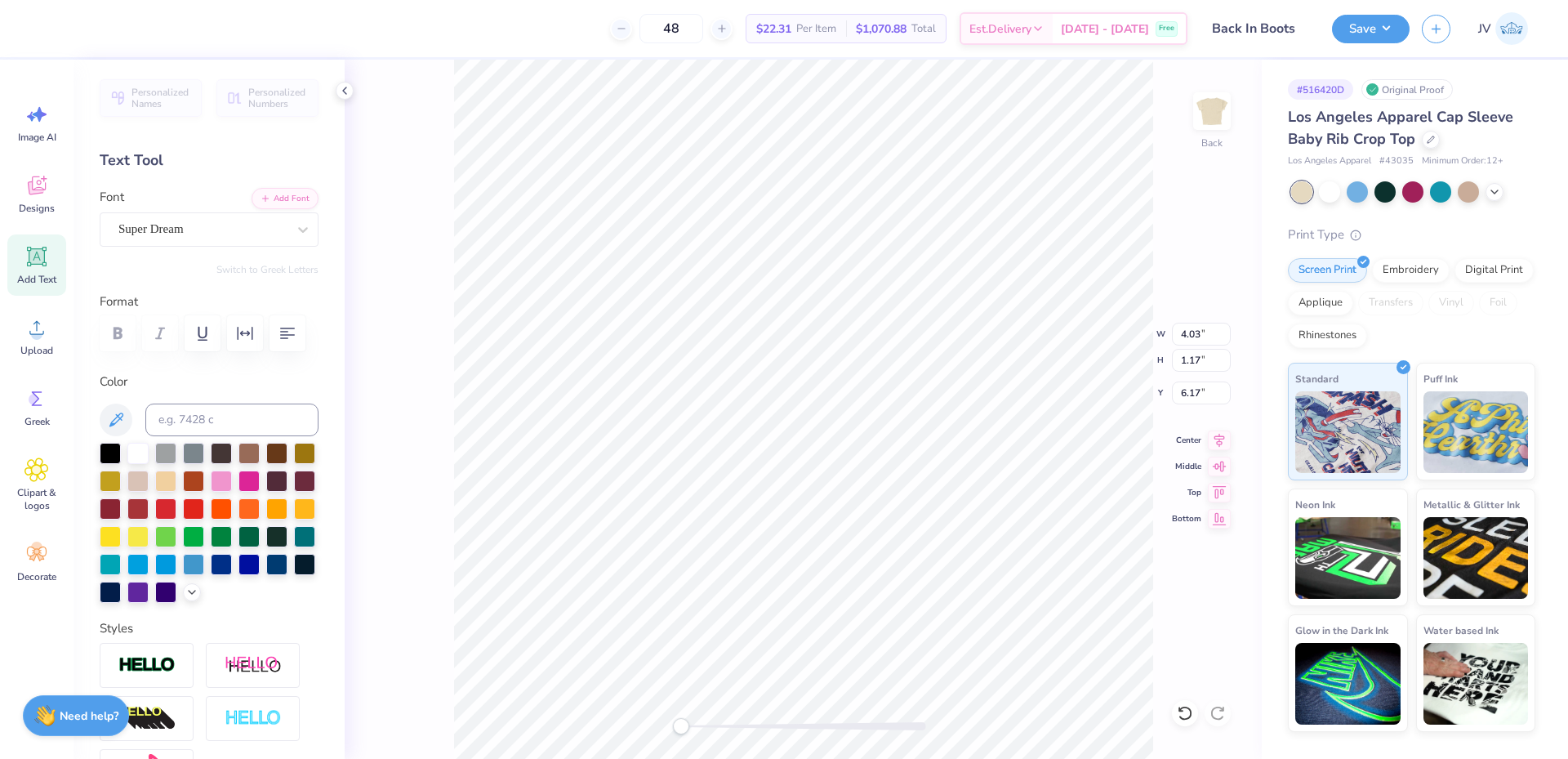
scroll to position [14, 2]
type textarea "Alpha"
click at [109, 448] on div at bounding box center [110, 451] width 21 height 21
click at [295, 221] on icon at bounding box center [303, 229] width 16 height 16
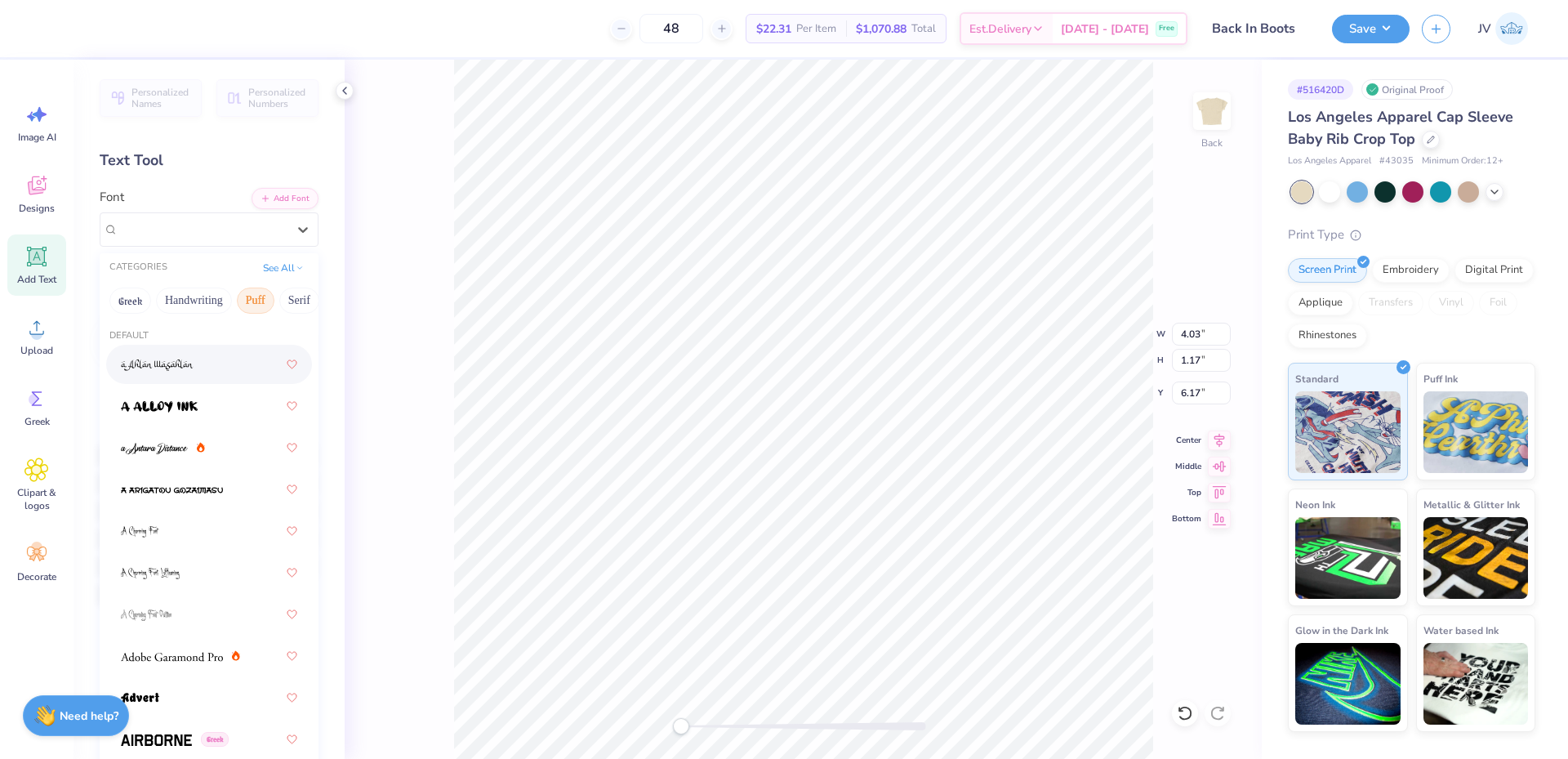
click at [252, 308] on button "Puff" at bounding box center [256, 300] width 38 height 26
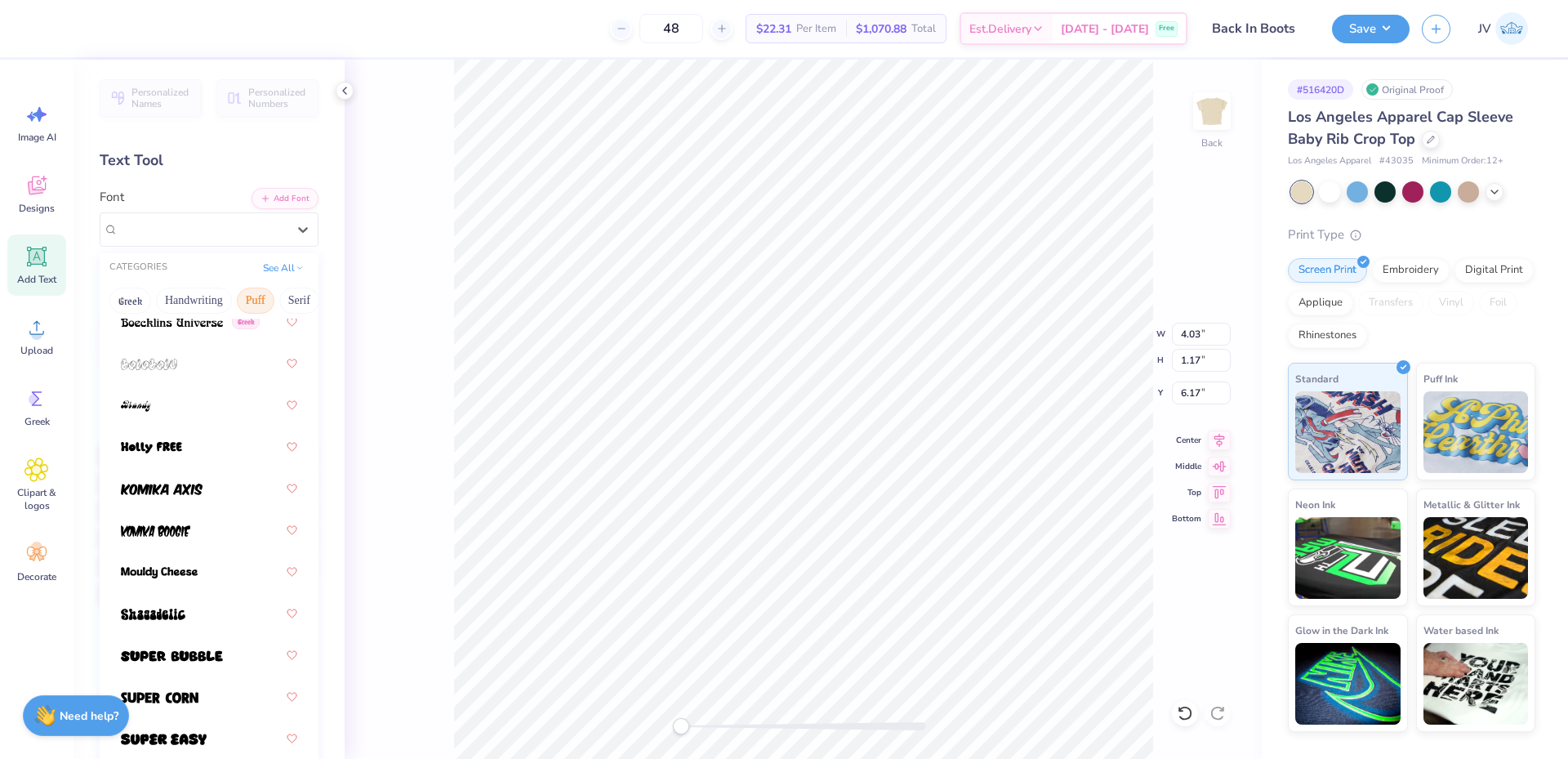
scroll to position [171, 0]
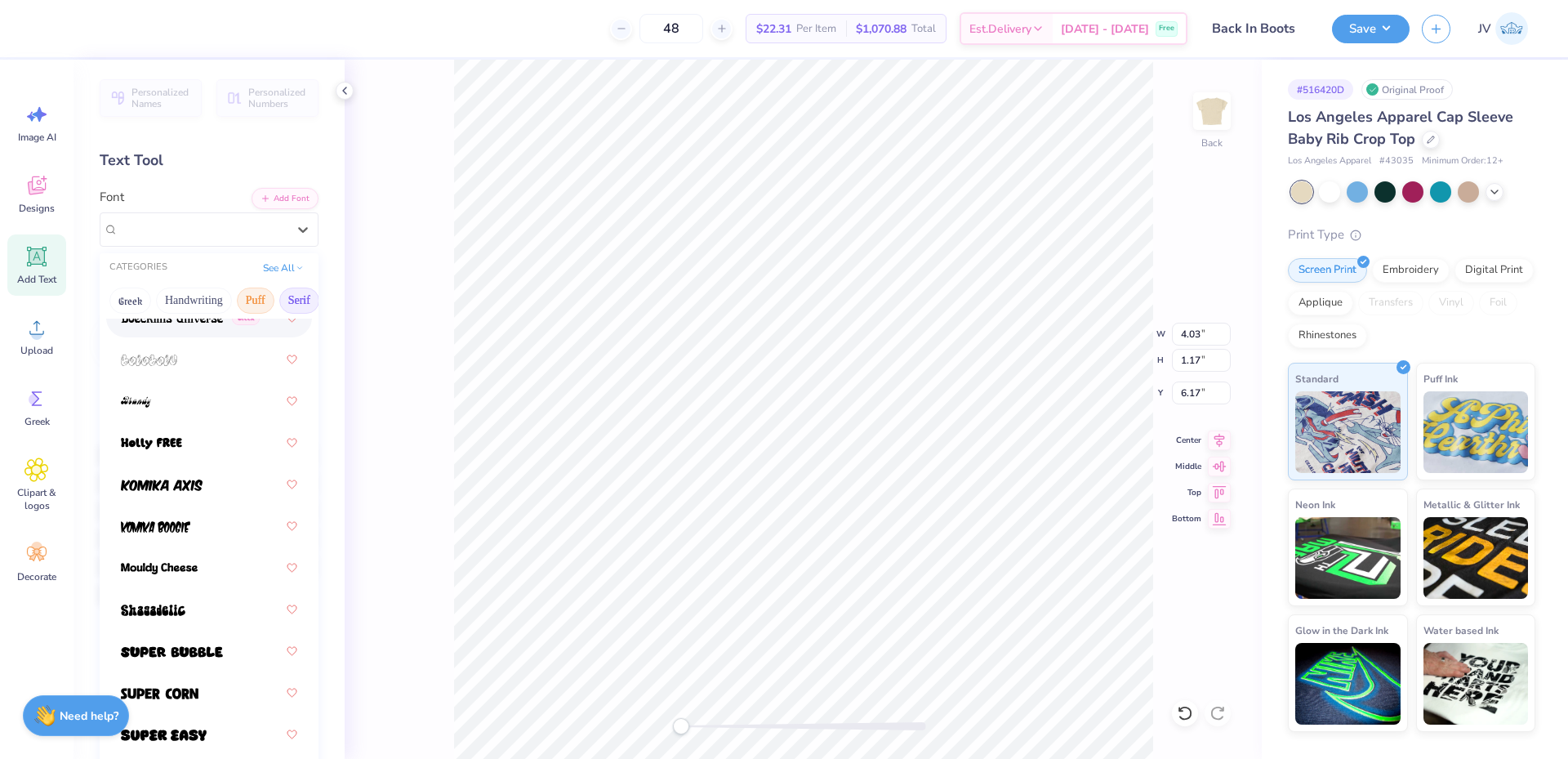
click at [284, 296] on button "Serif" at bounding box center [299, 300] width 40 height 26
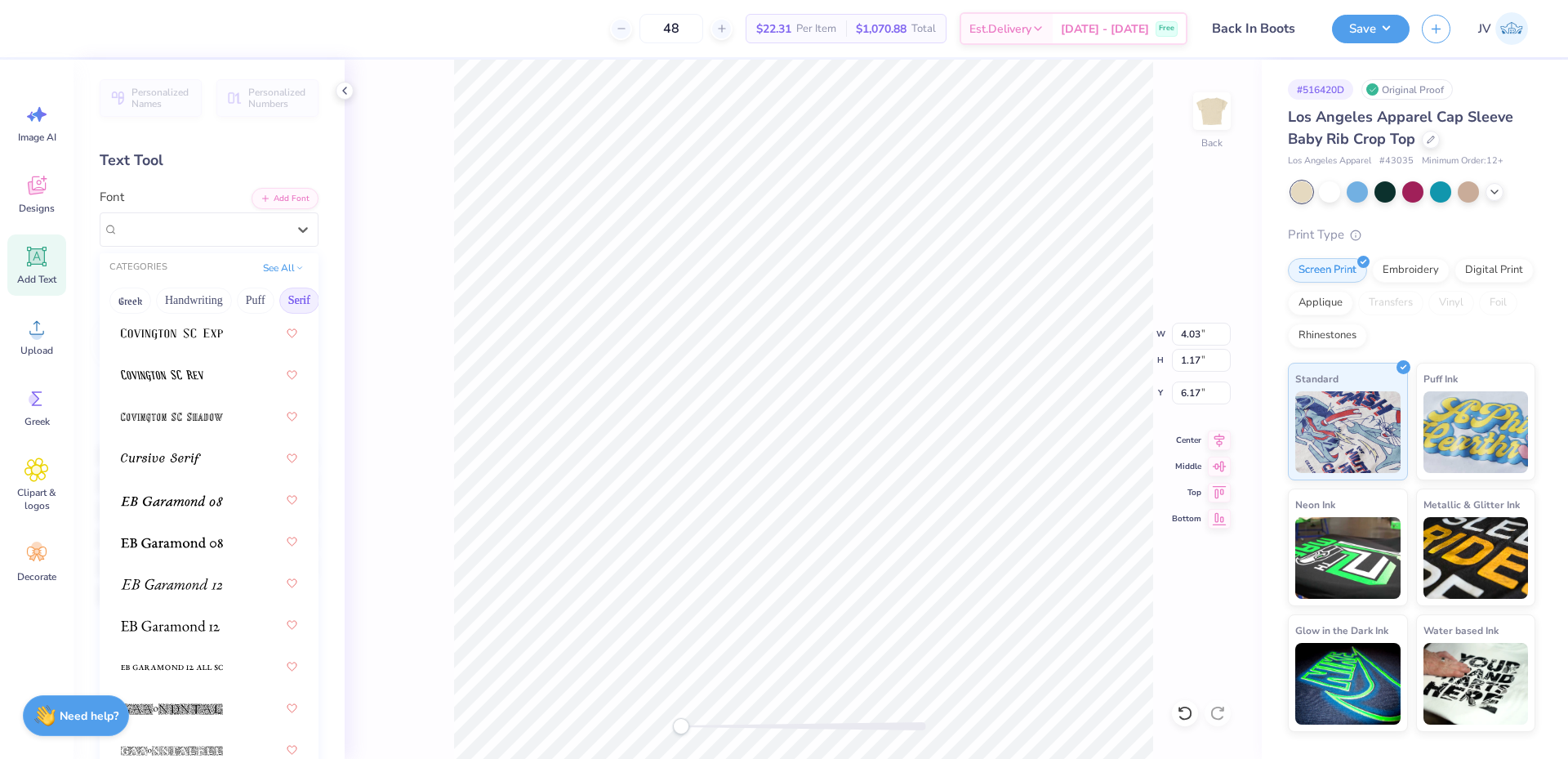
scroll to position [1230, 0]
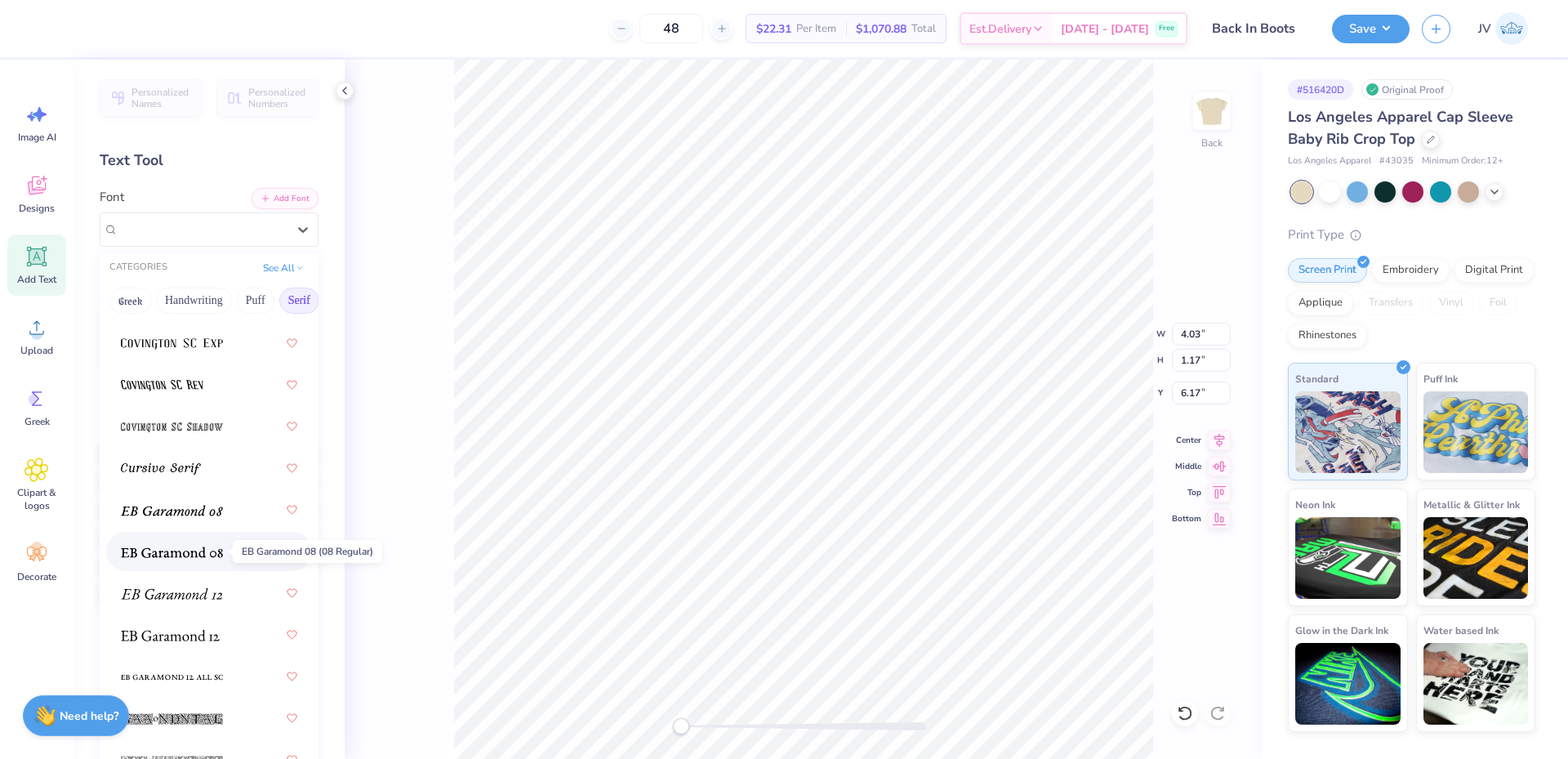
click at [155, 554] on img at bounding box center [171, 553] width 102 height 12
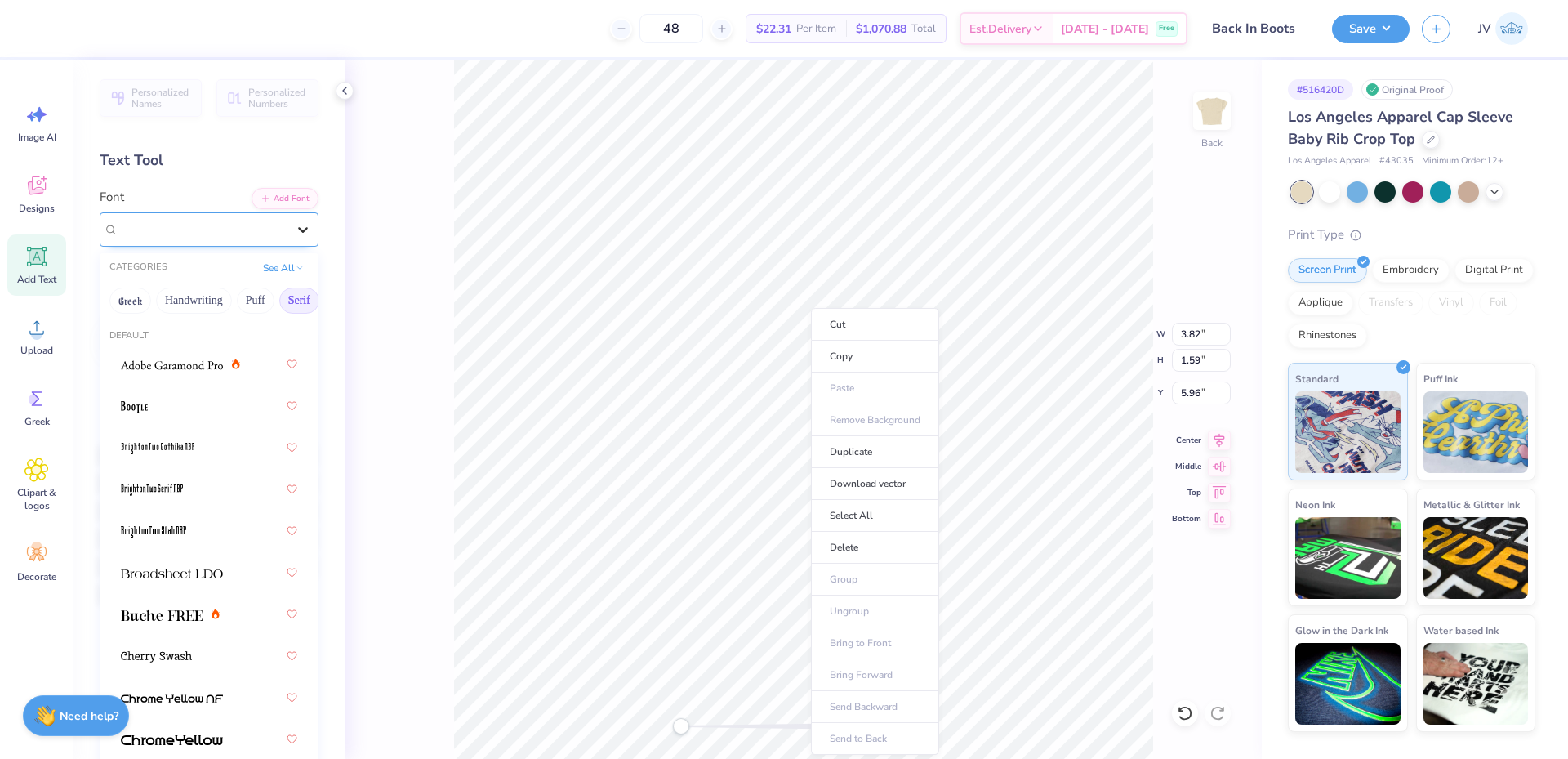
click at [295, 227] on icon at bounding box center [303, 229] width 16 height 16
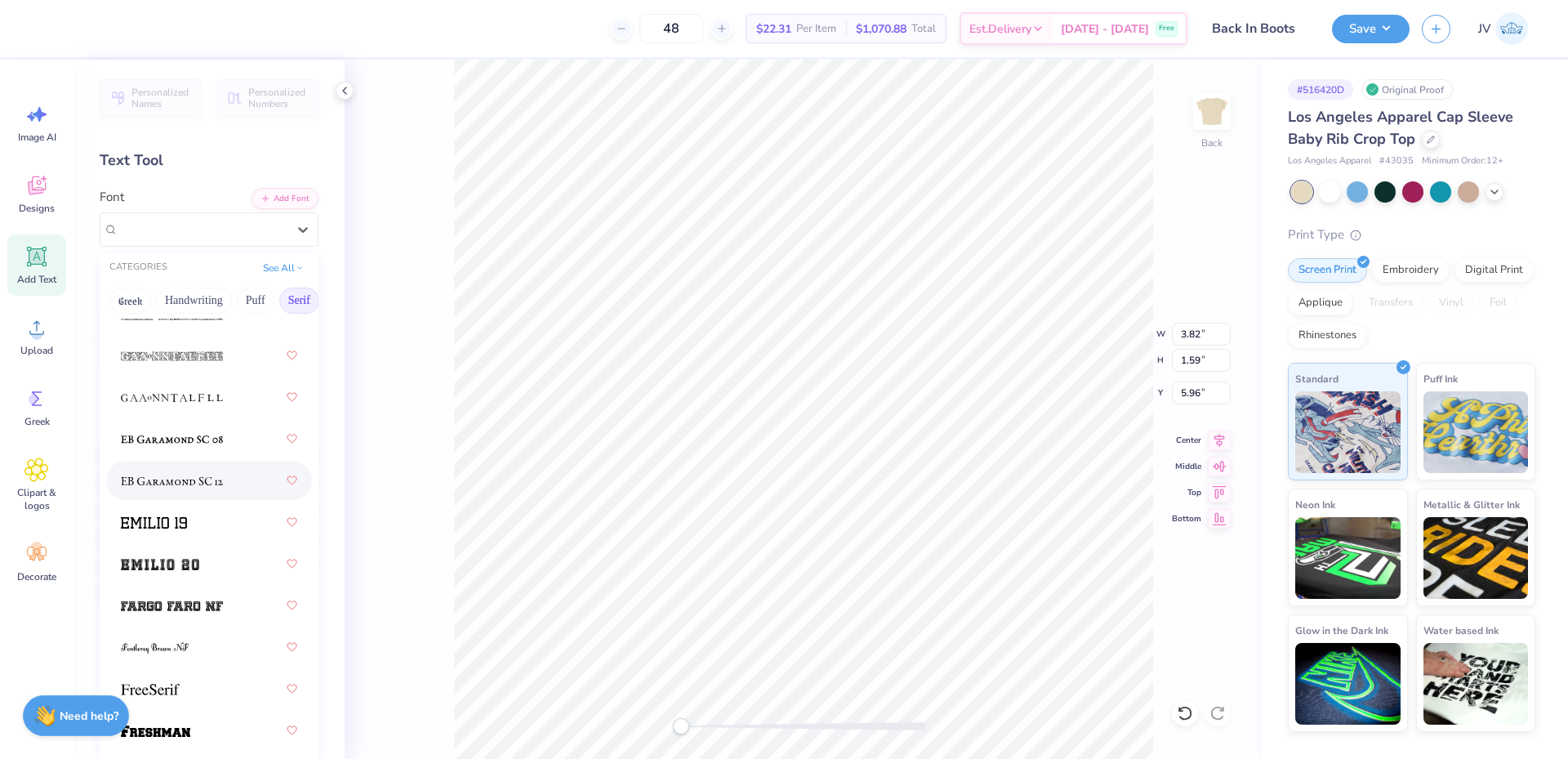
scroll to position [1906, 0]
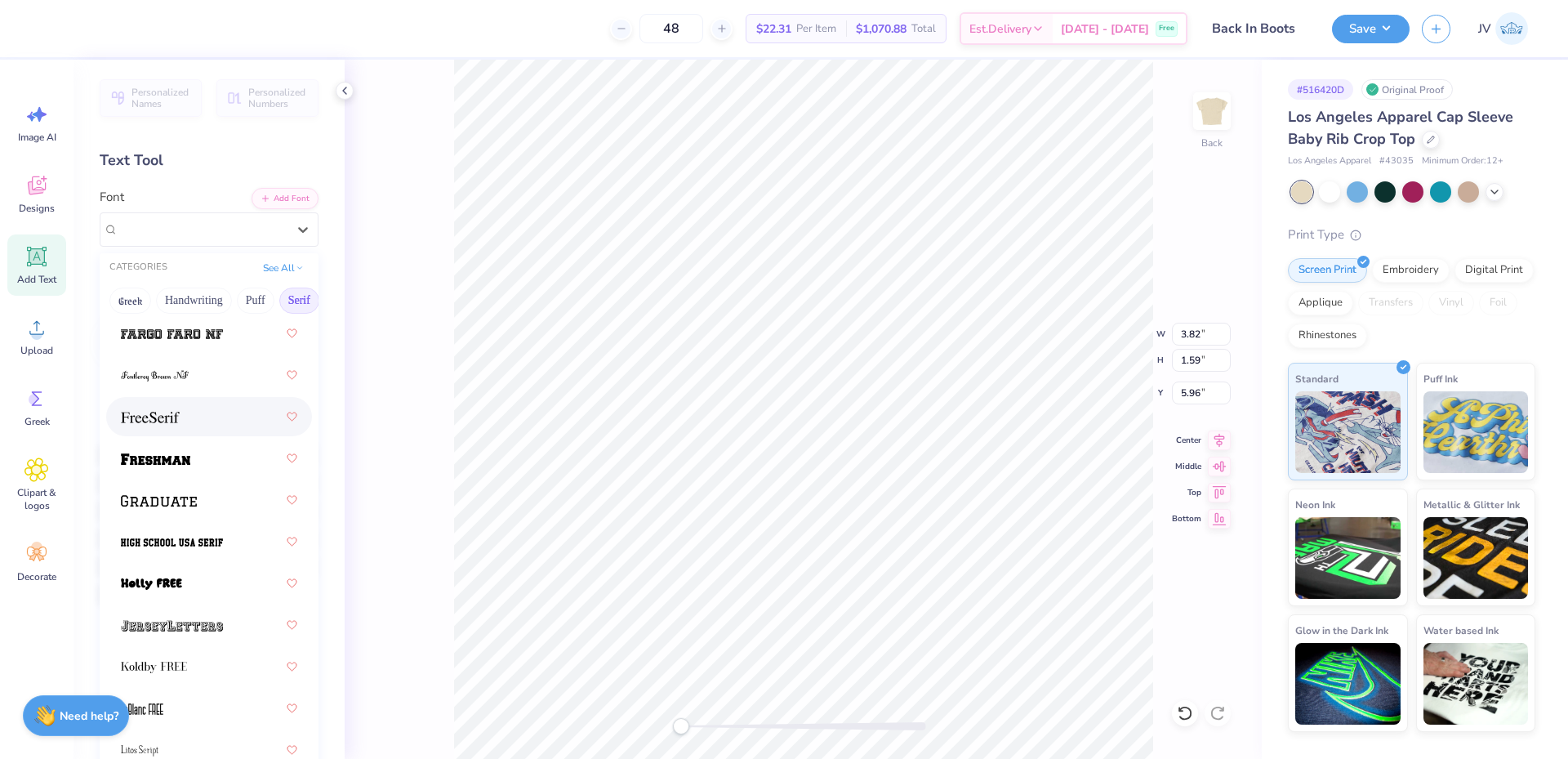
click at [185, 413] on div at bounding box center [209, 417] width 176 height 30
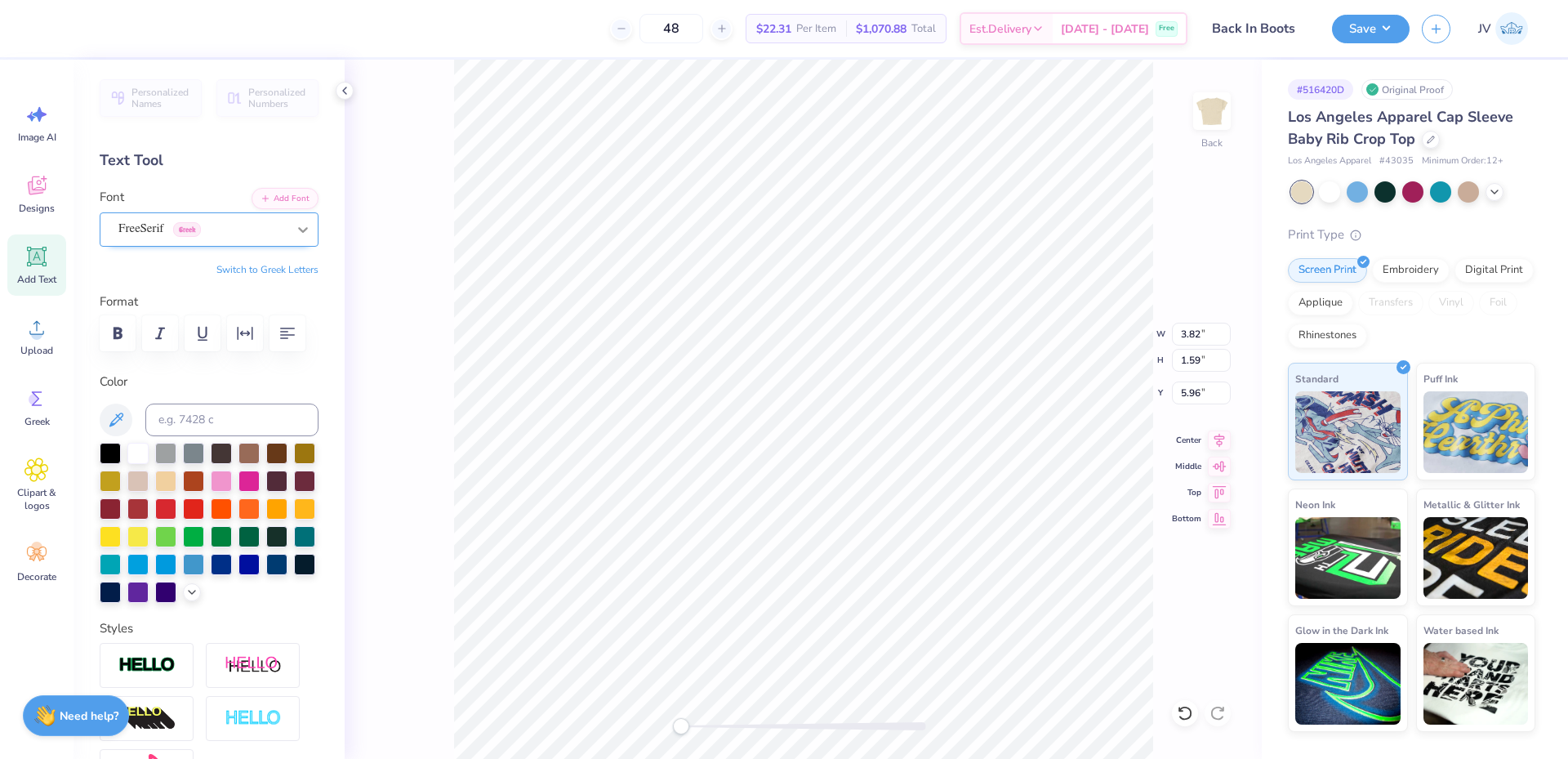
click at [298, 230] on icon at bounding box center [303, 230] width 10 height 6
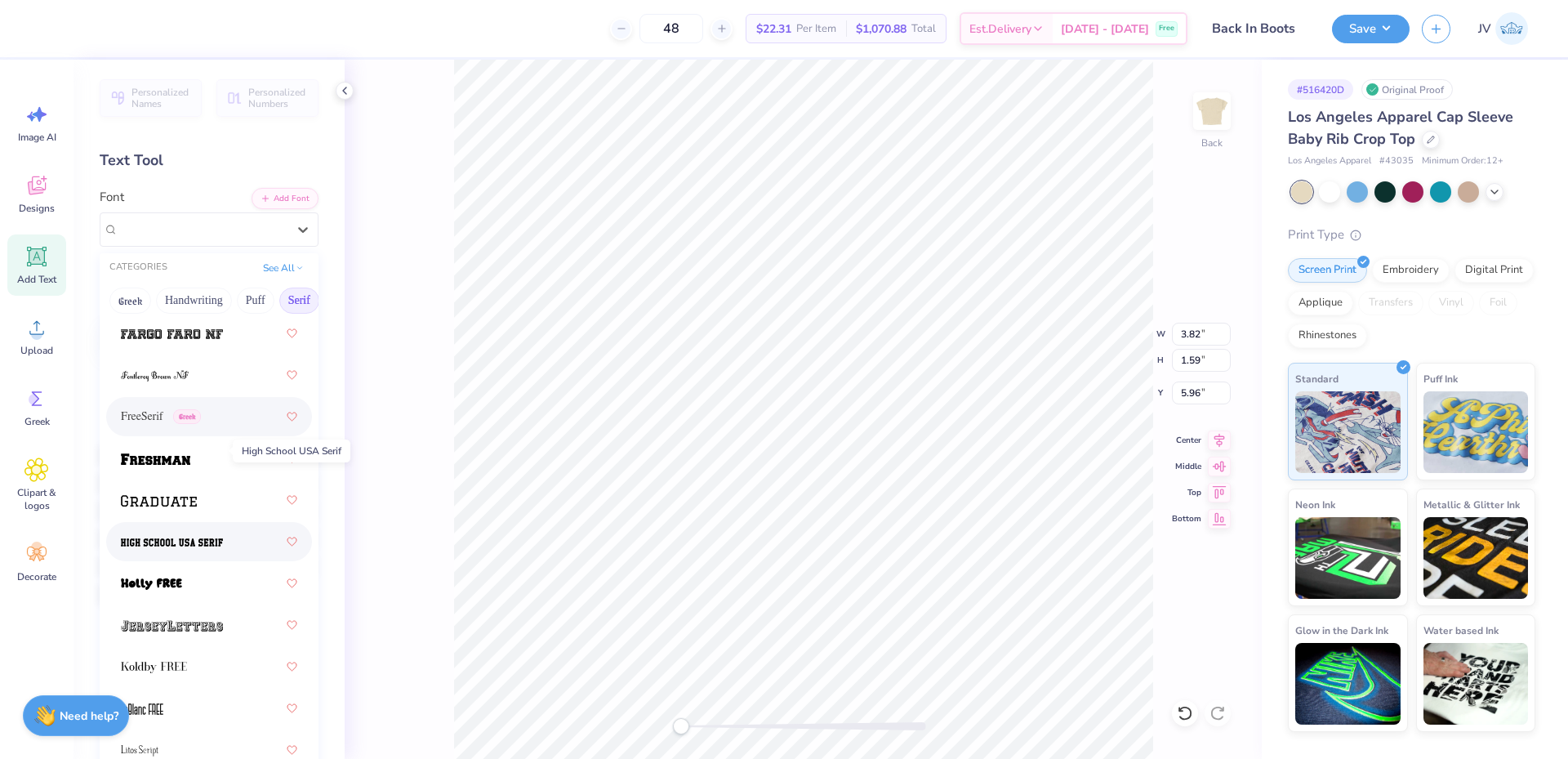
scroll to position [2179, 0]
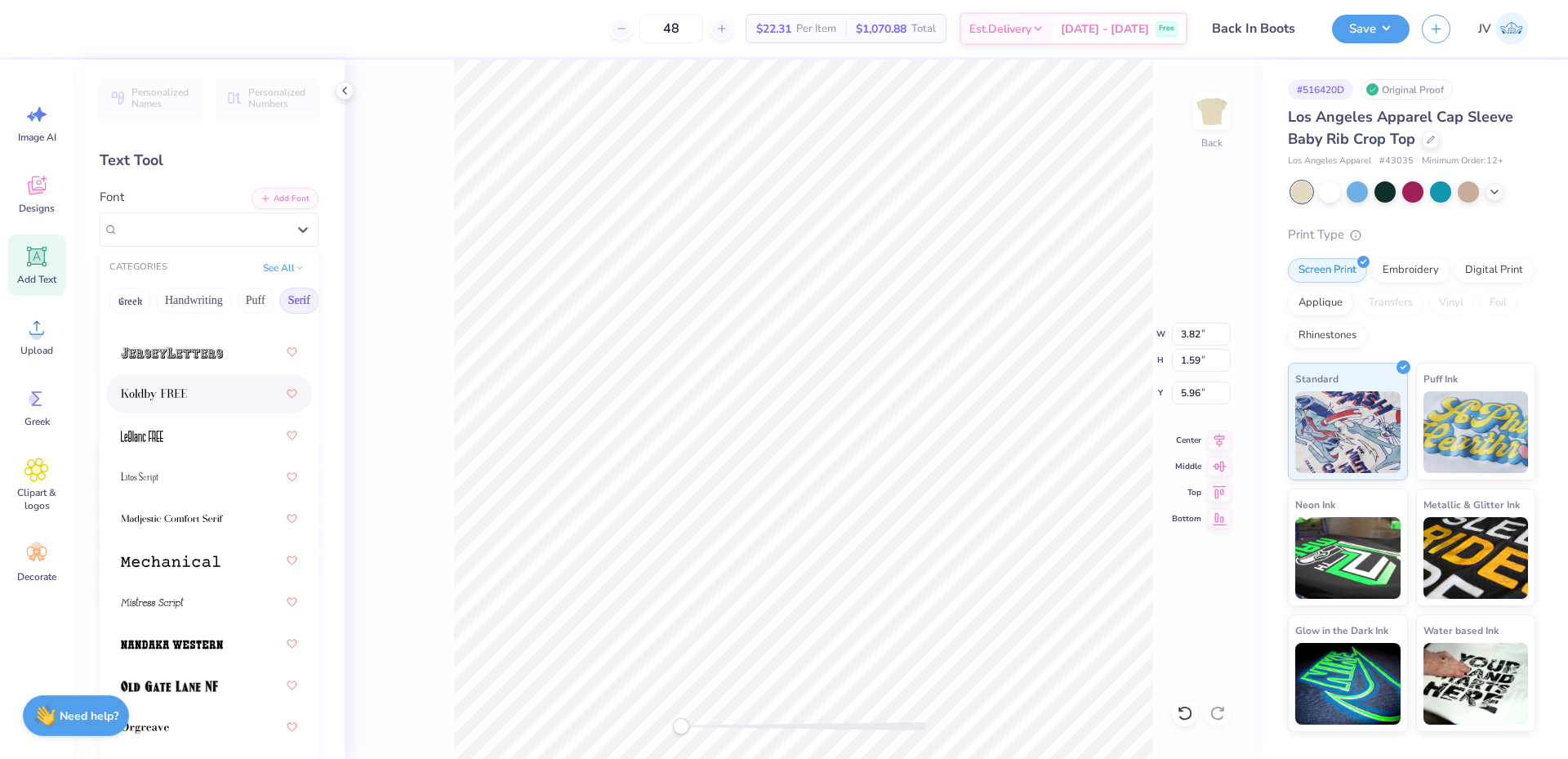
click at [180, 385] on span at bounding box center [154, 393] width 66 height 17
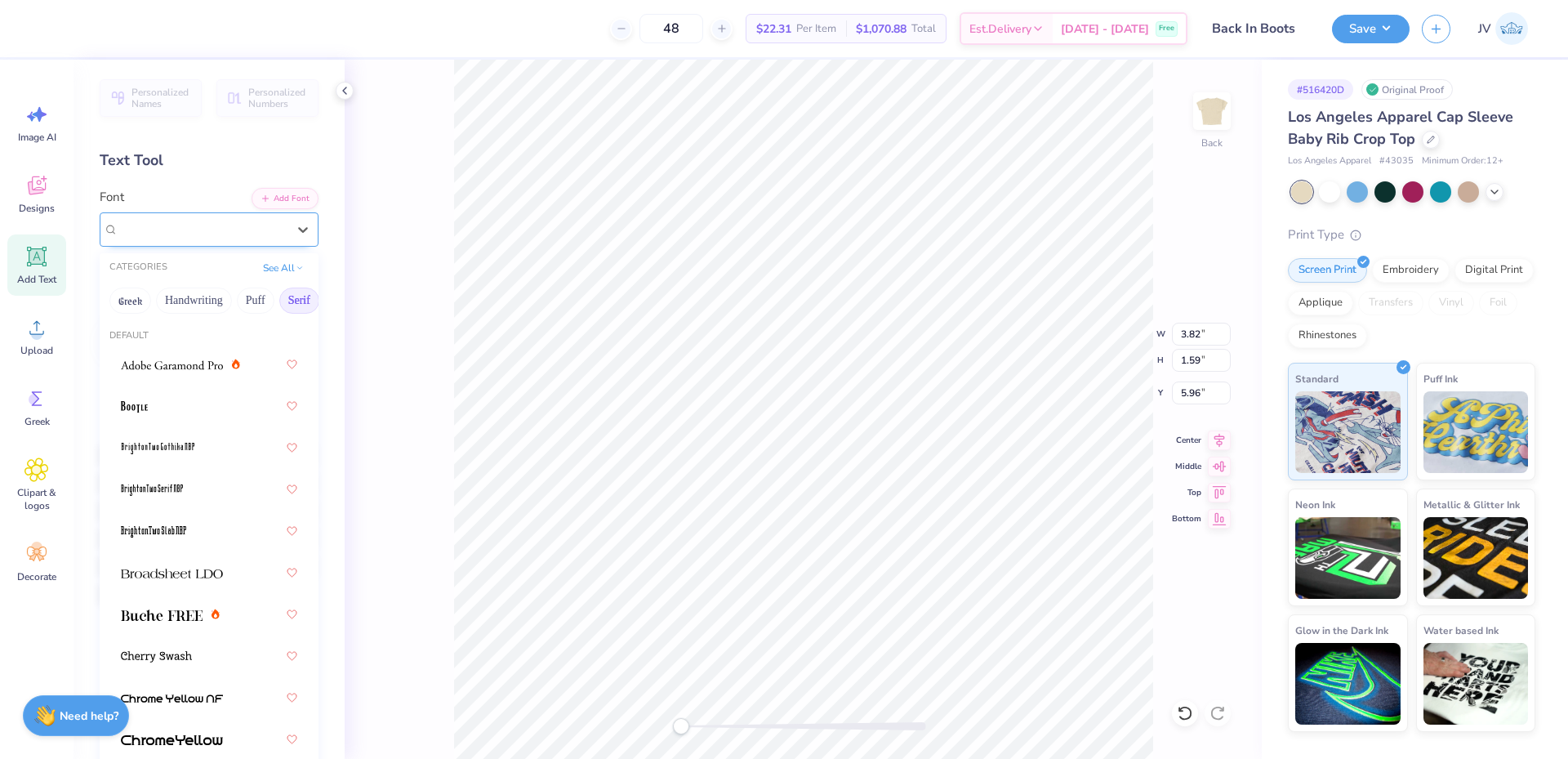
click at [269, 226] on div "Koldby FREE" at bounding box center [202, 230] width 171 height 26
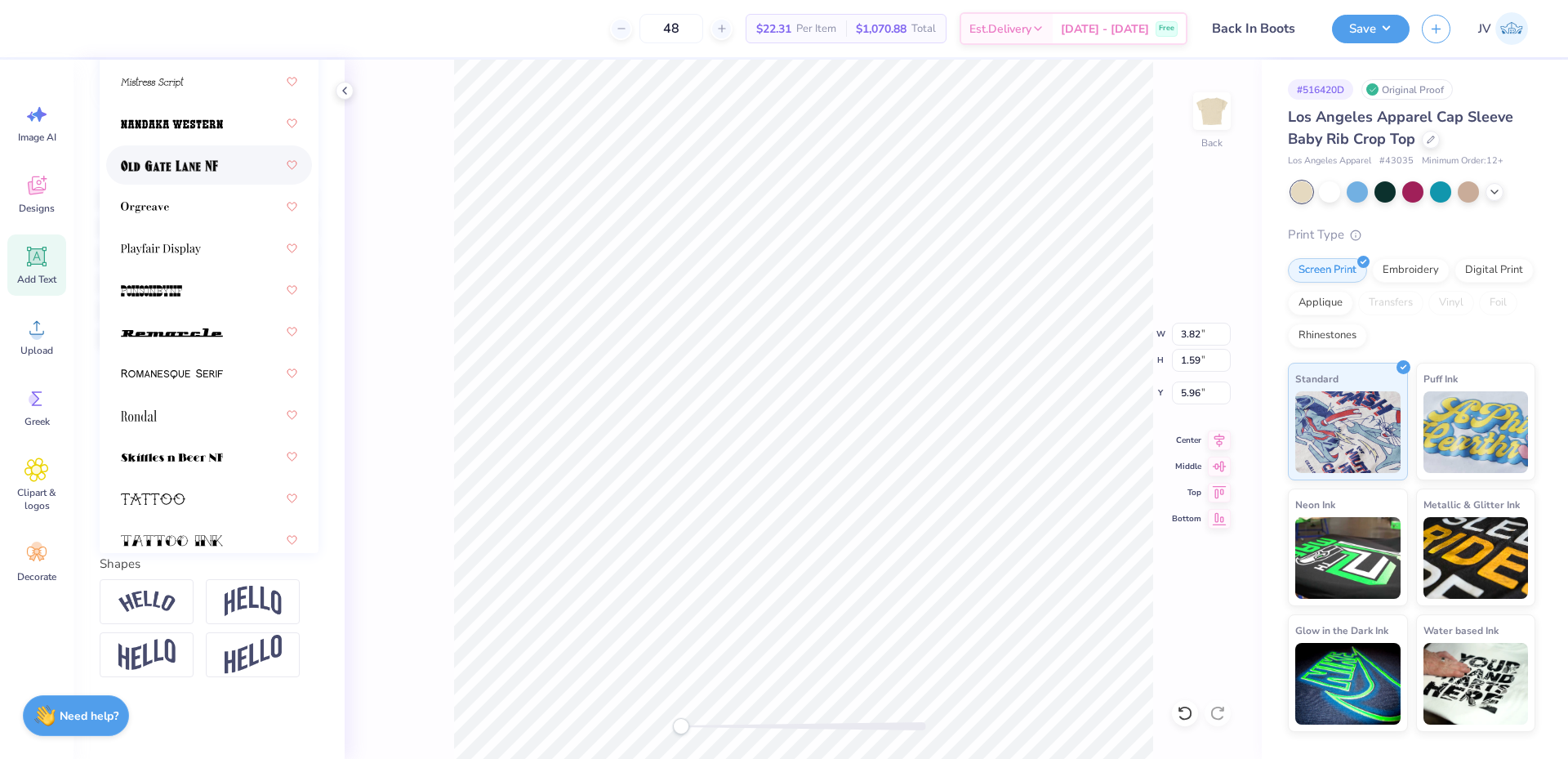
scroll to position [2566, 0]
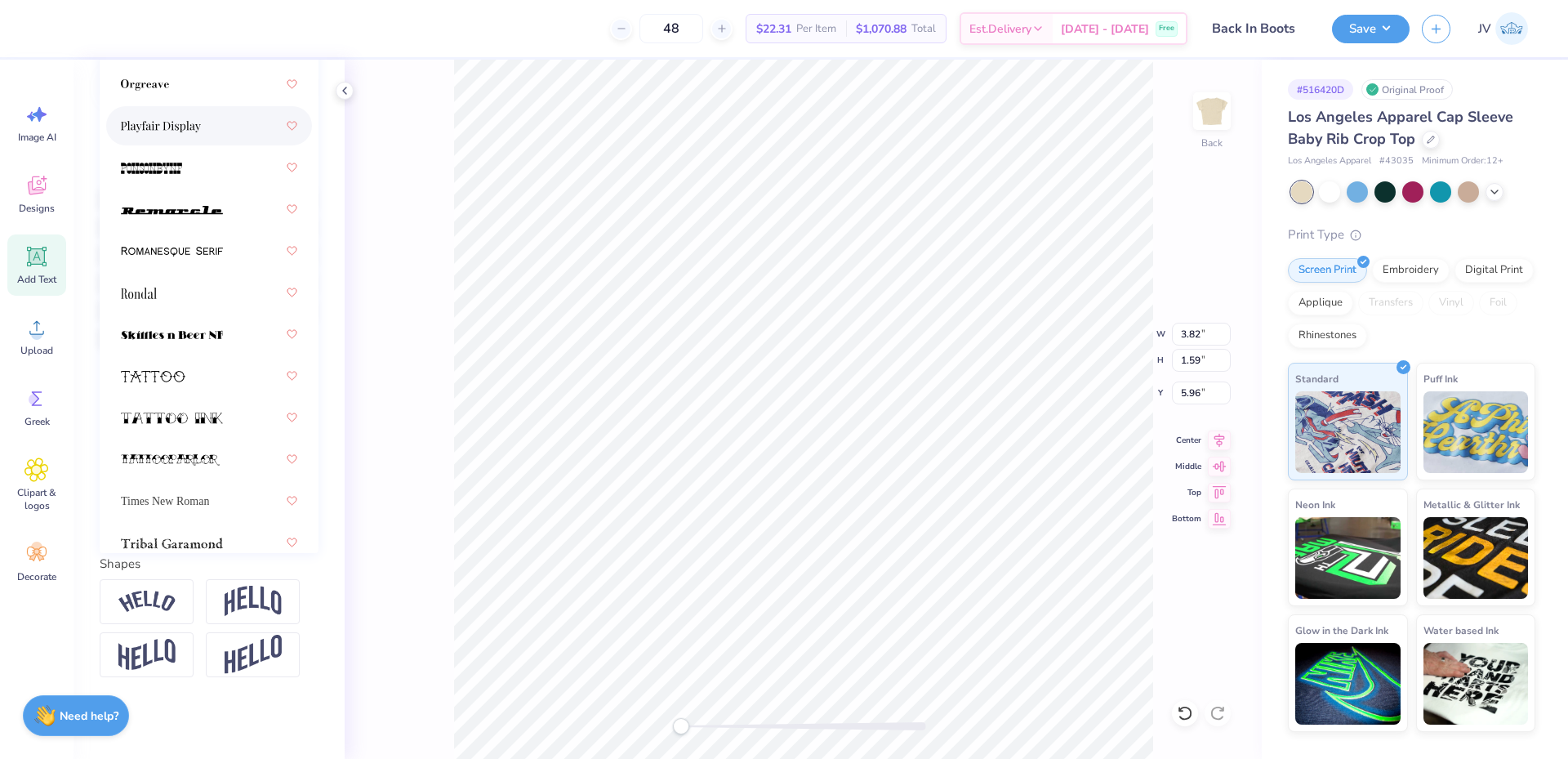
click at [170, 121] on img at bounding box center [160, 127] width 80 height 12
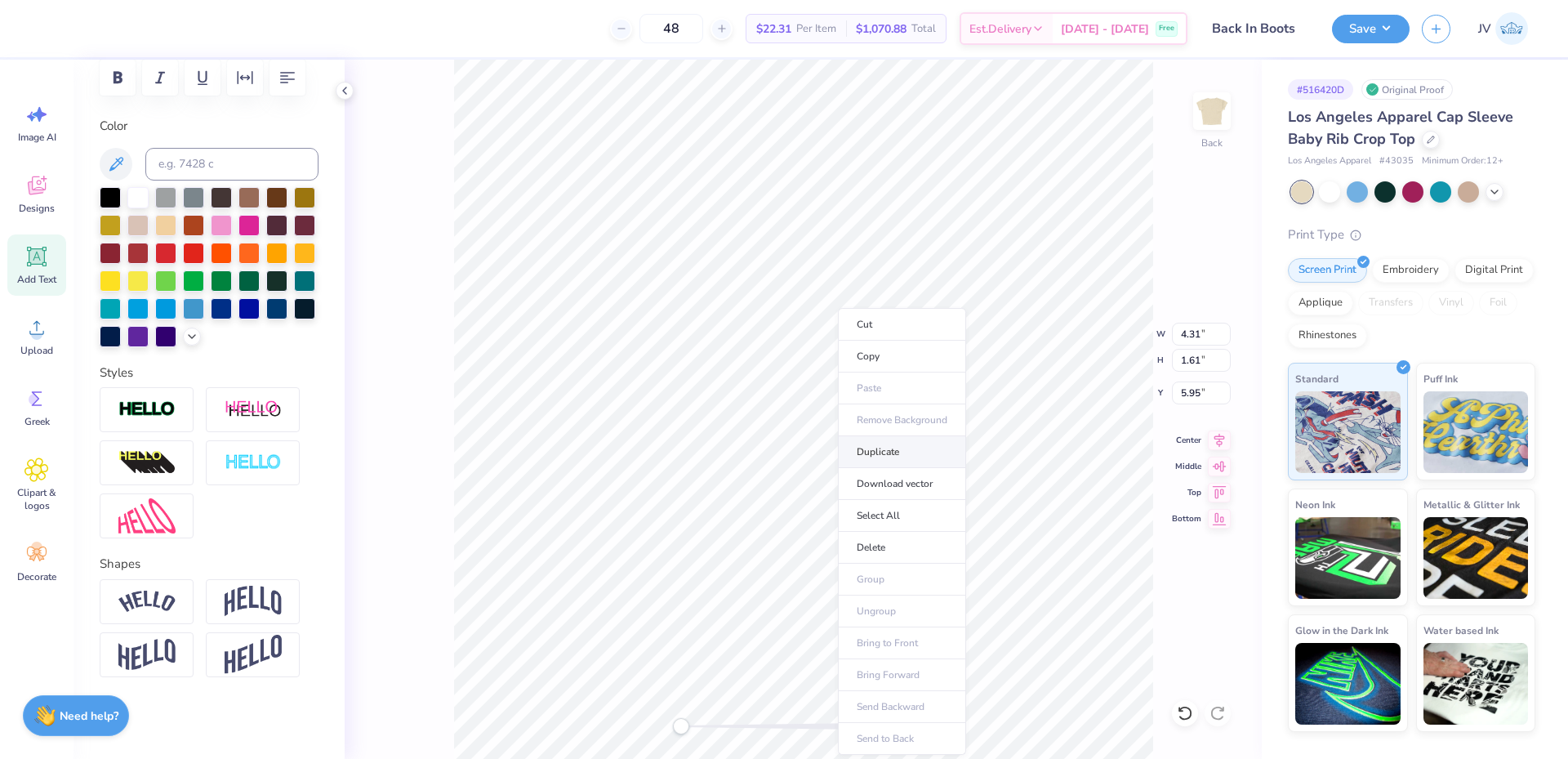
click at [870, 442] on li "Duplicate" at bounding box center [901, 452] width 128 height 32
type input "6.95"
type textarea "Omega"
type input "5.95"
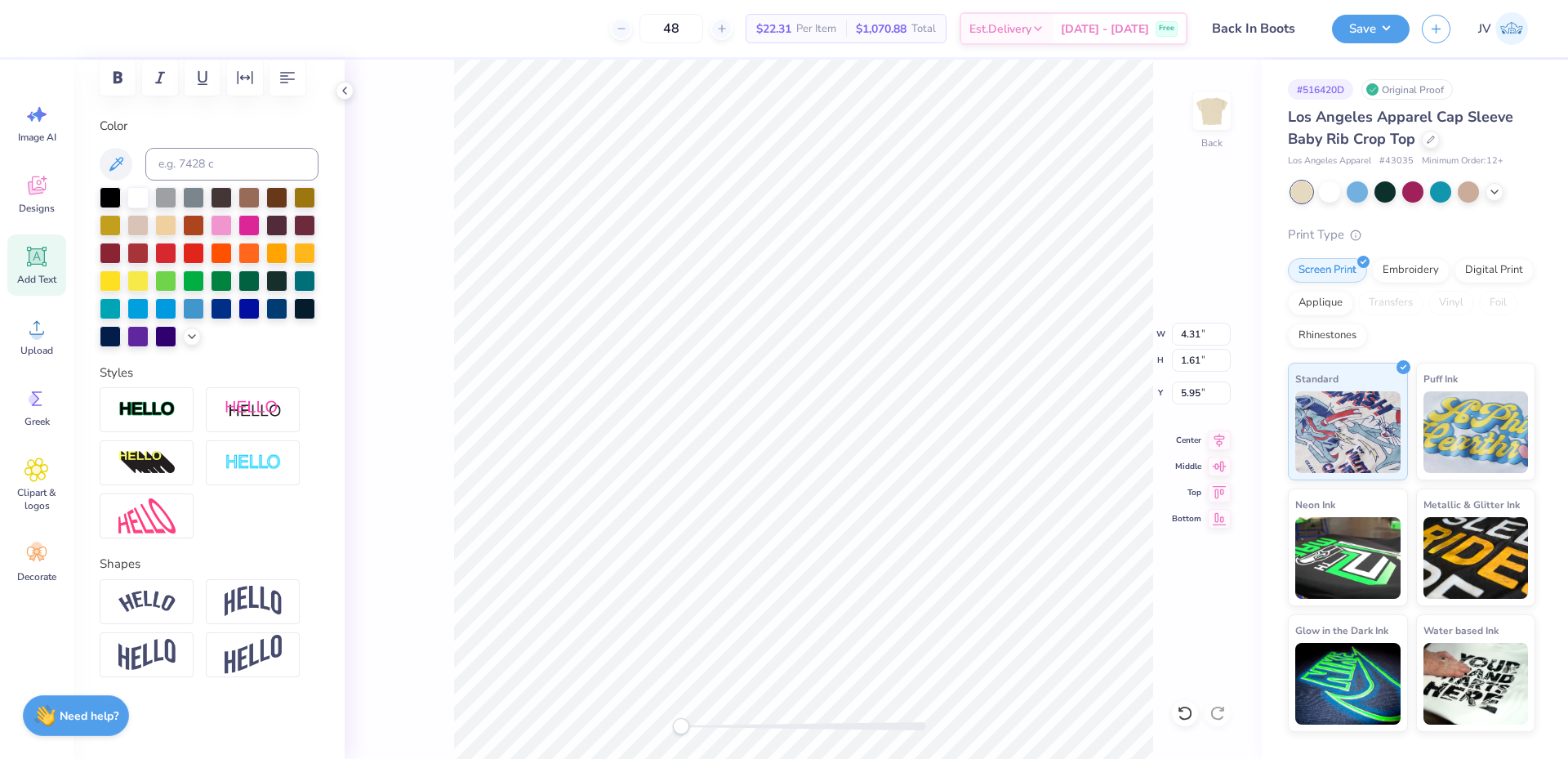
type textarea "Alpha Chi"
click at [823, 450] on li "Duplicate" at bounding box center [845, 452] width 128 height 32
type input "6.98"
type textarea "back in boots 2025"
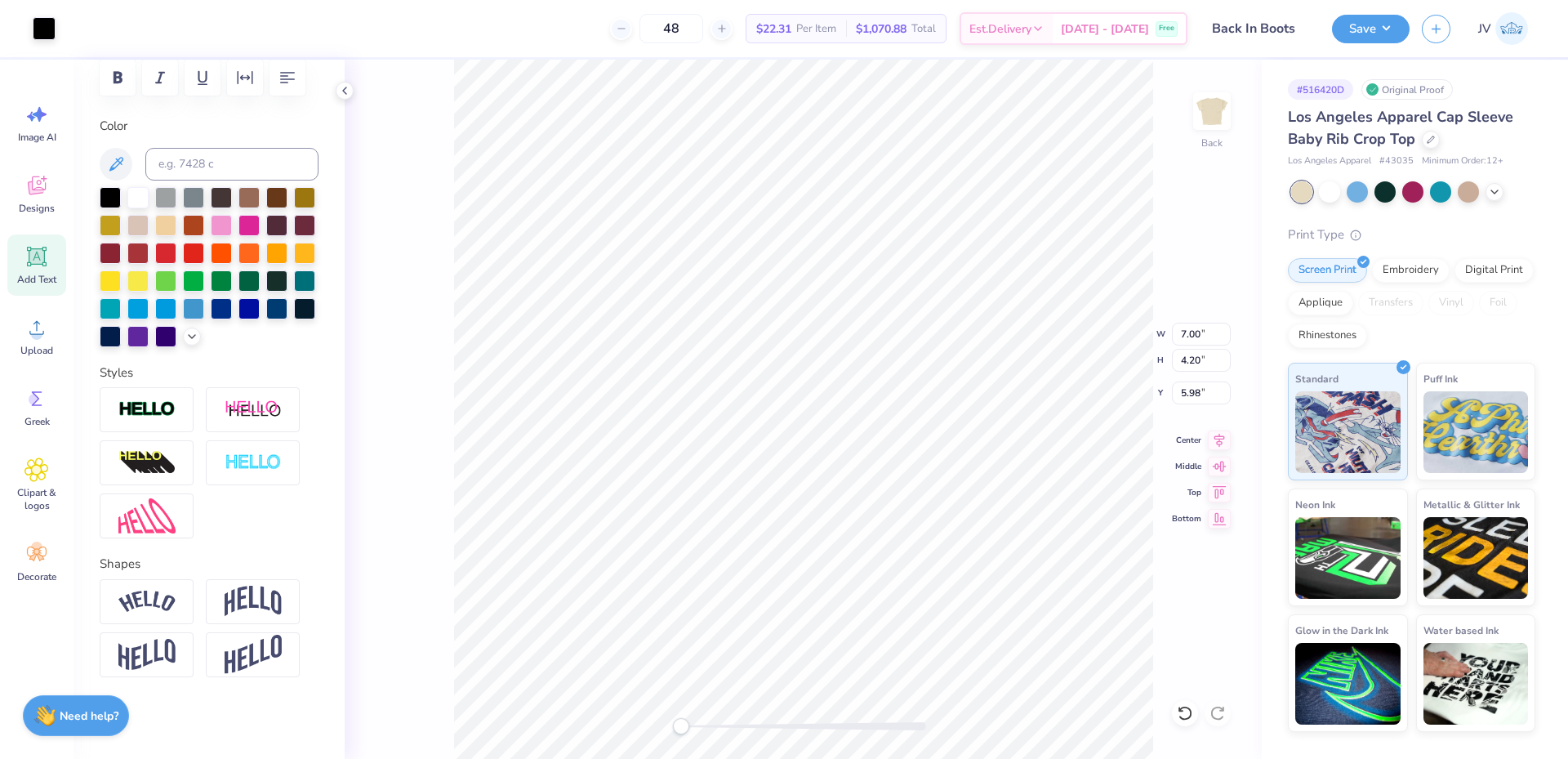
scroll to position [0, 0]
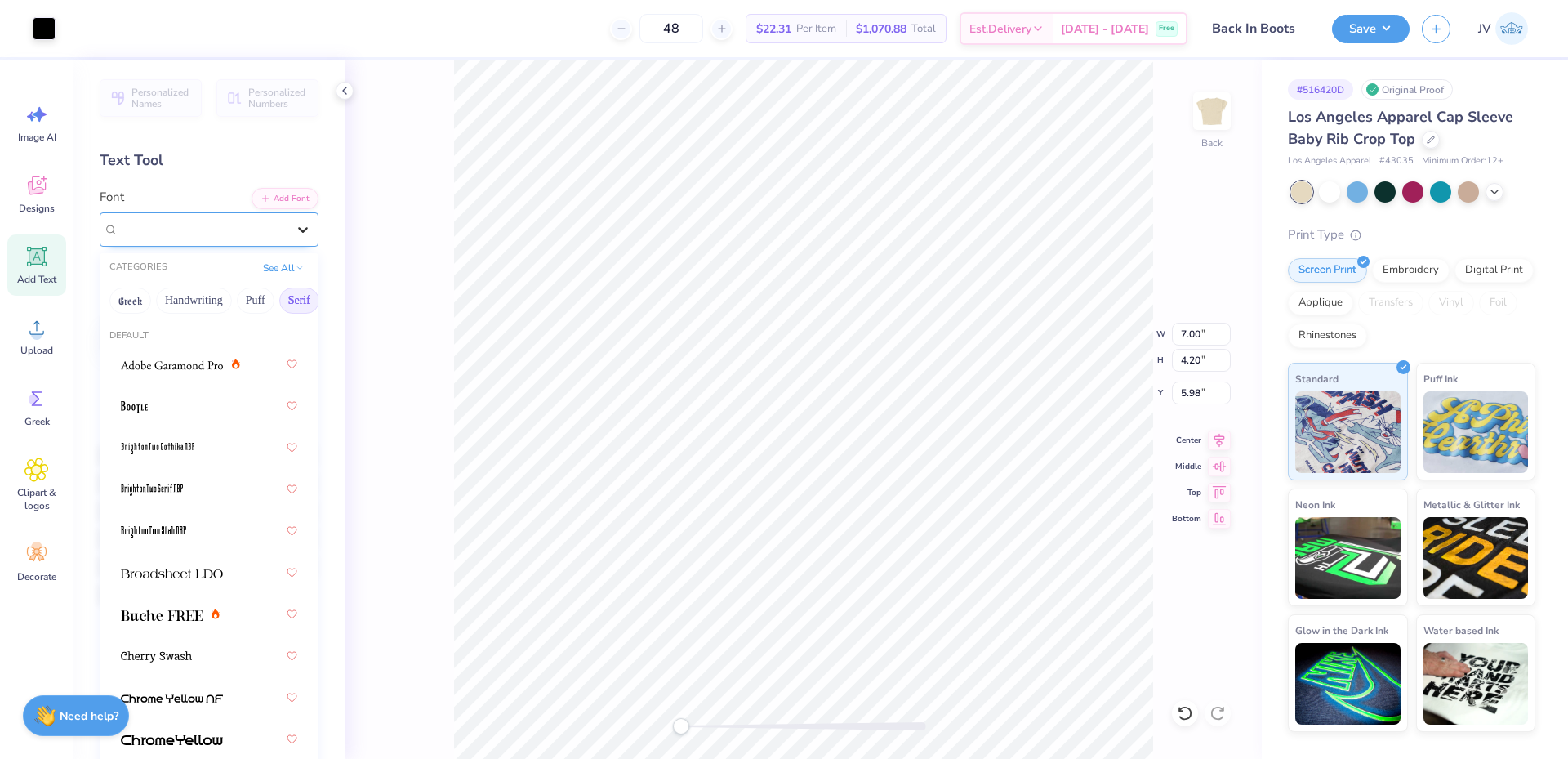
click at [288, 220] on div at bounding box center [303, 230] width 30 height 30
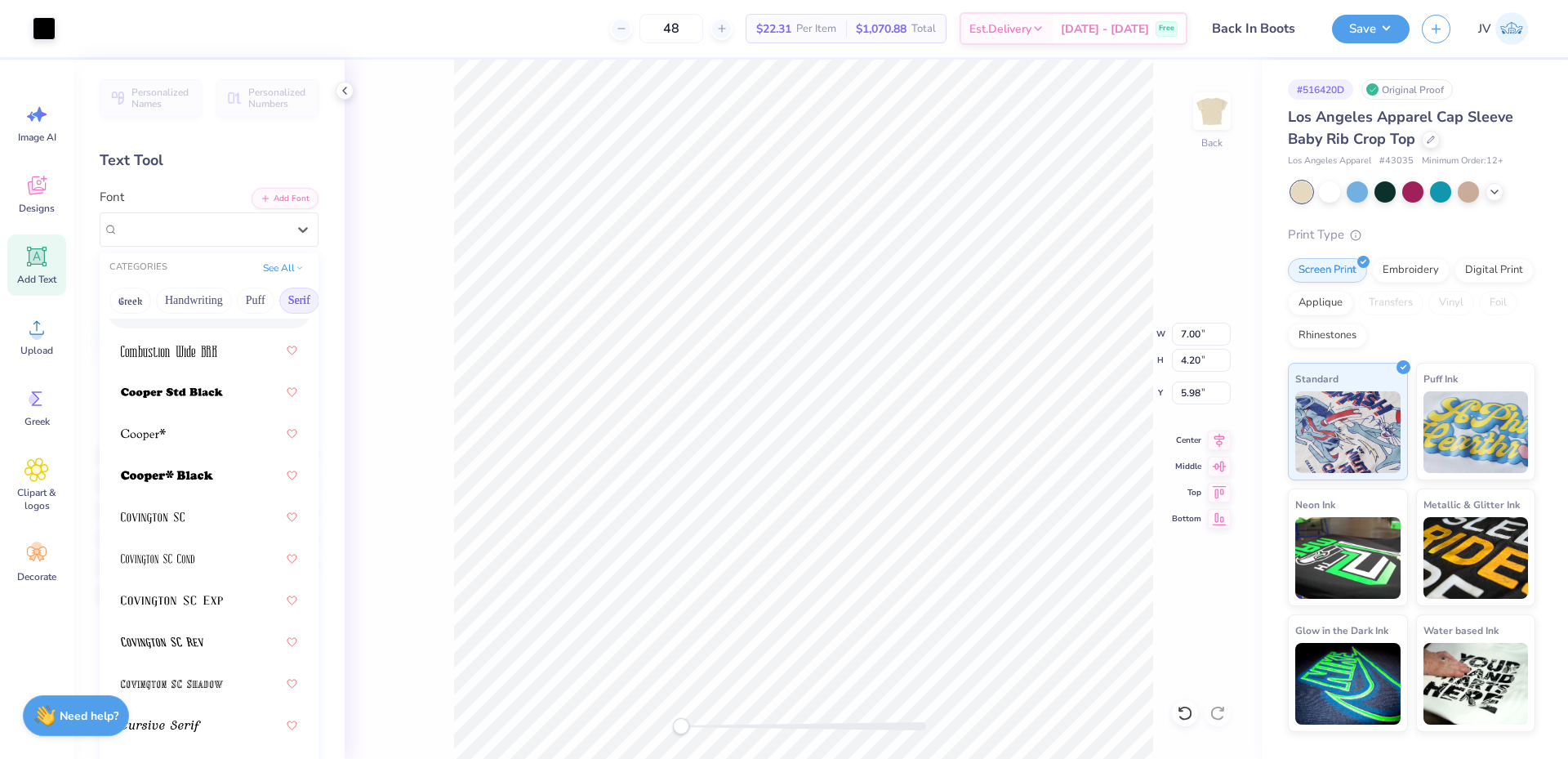
scroll to position [1089, 0]
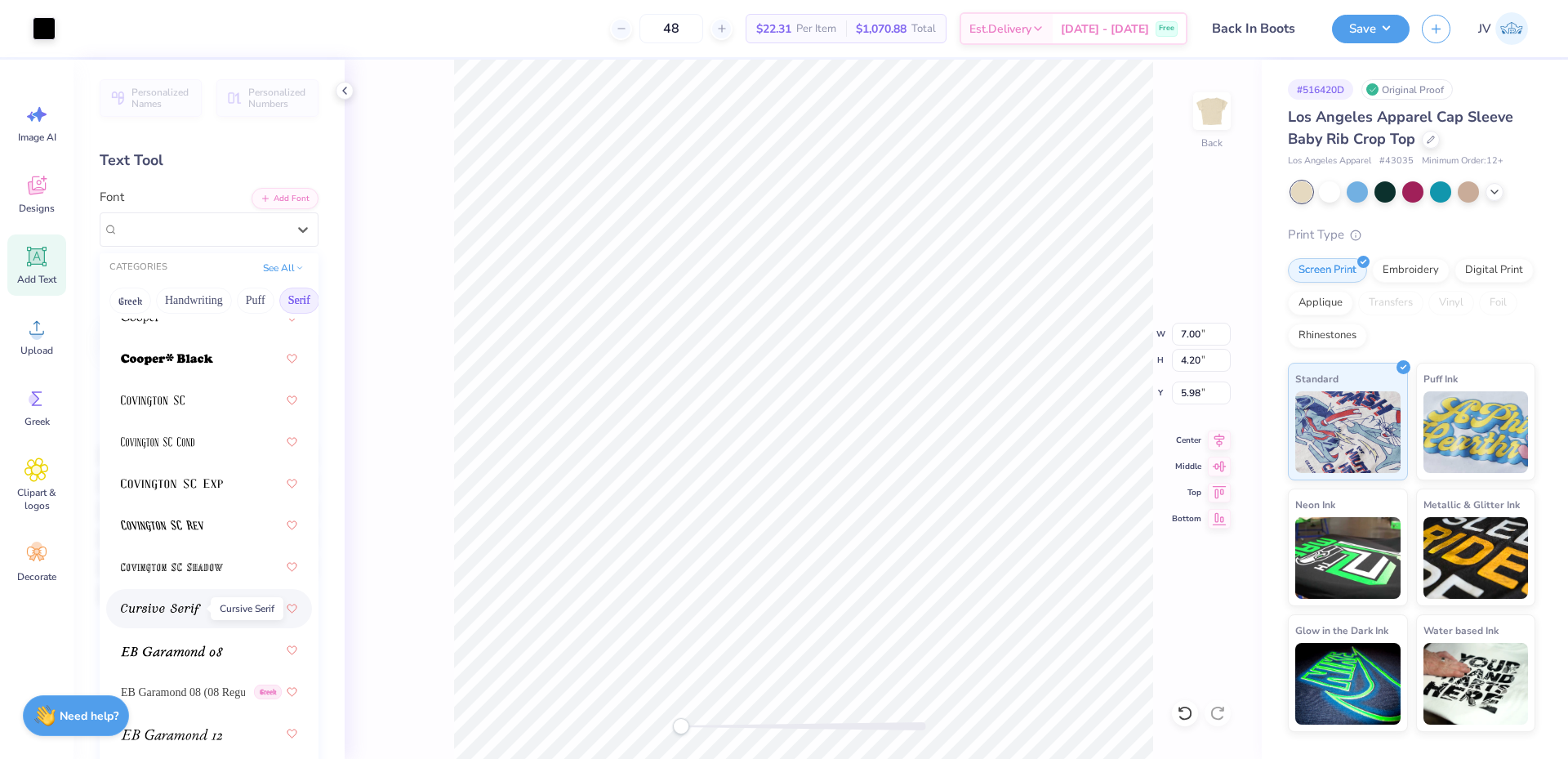
click at [156, 609] on img at bounding box center [160, 609] width 80 height 12
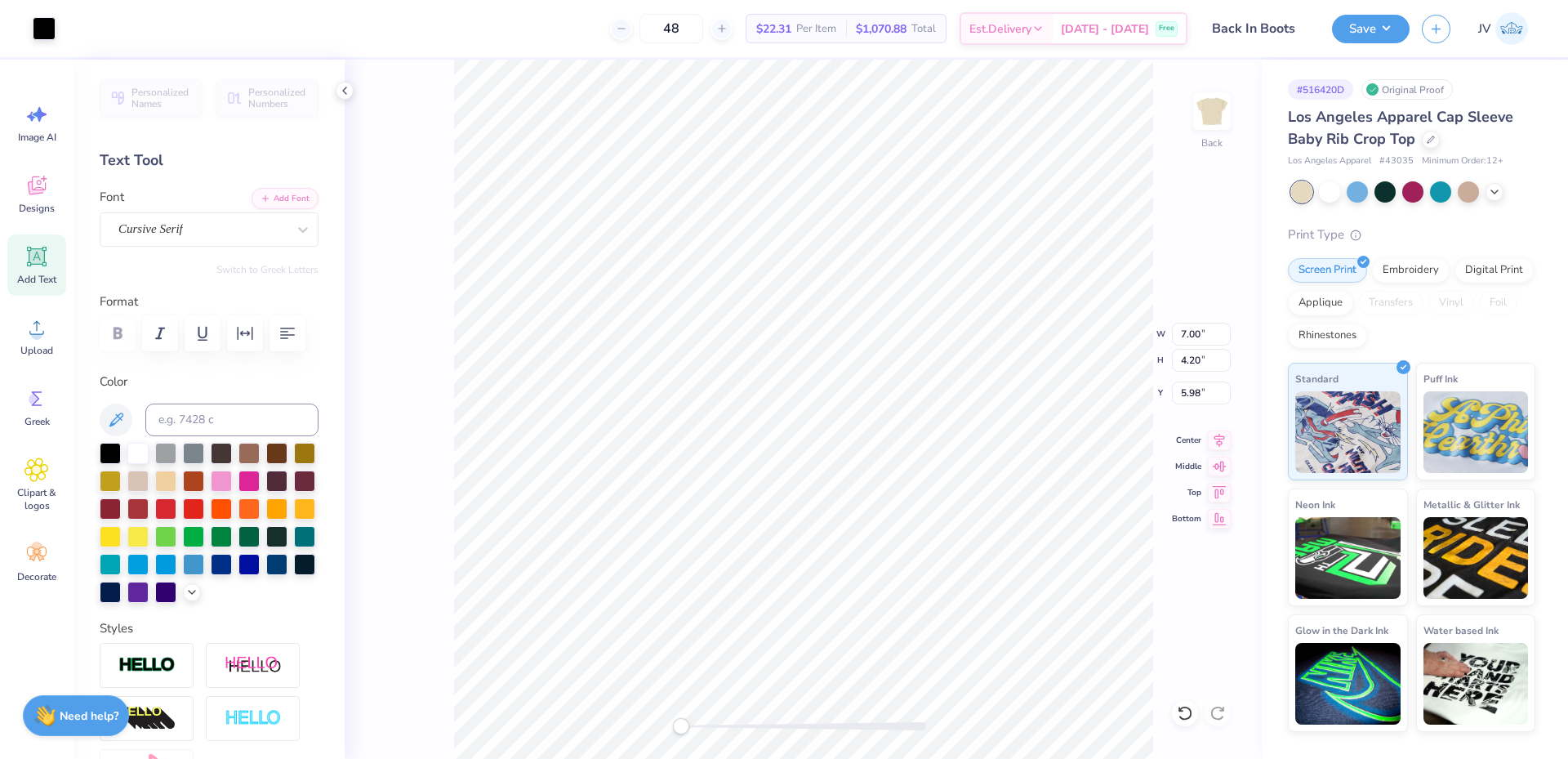
type input "3.06"
click at [157, 332] on icon "button" at bounding box center [160, 334] width 20 height 20
click at [190, 334] on button "button" at bounding box center [202, 333] width 36 height 36
click at [157, 332] on icon "button" at bounding box center [160, 334] width 20 height 20
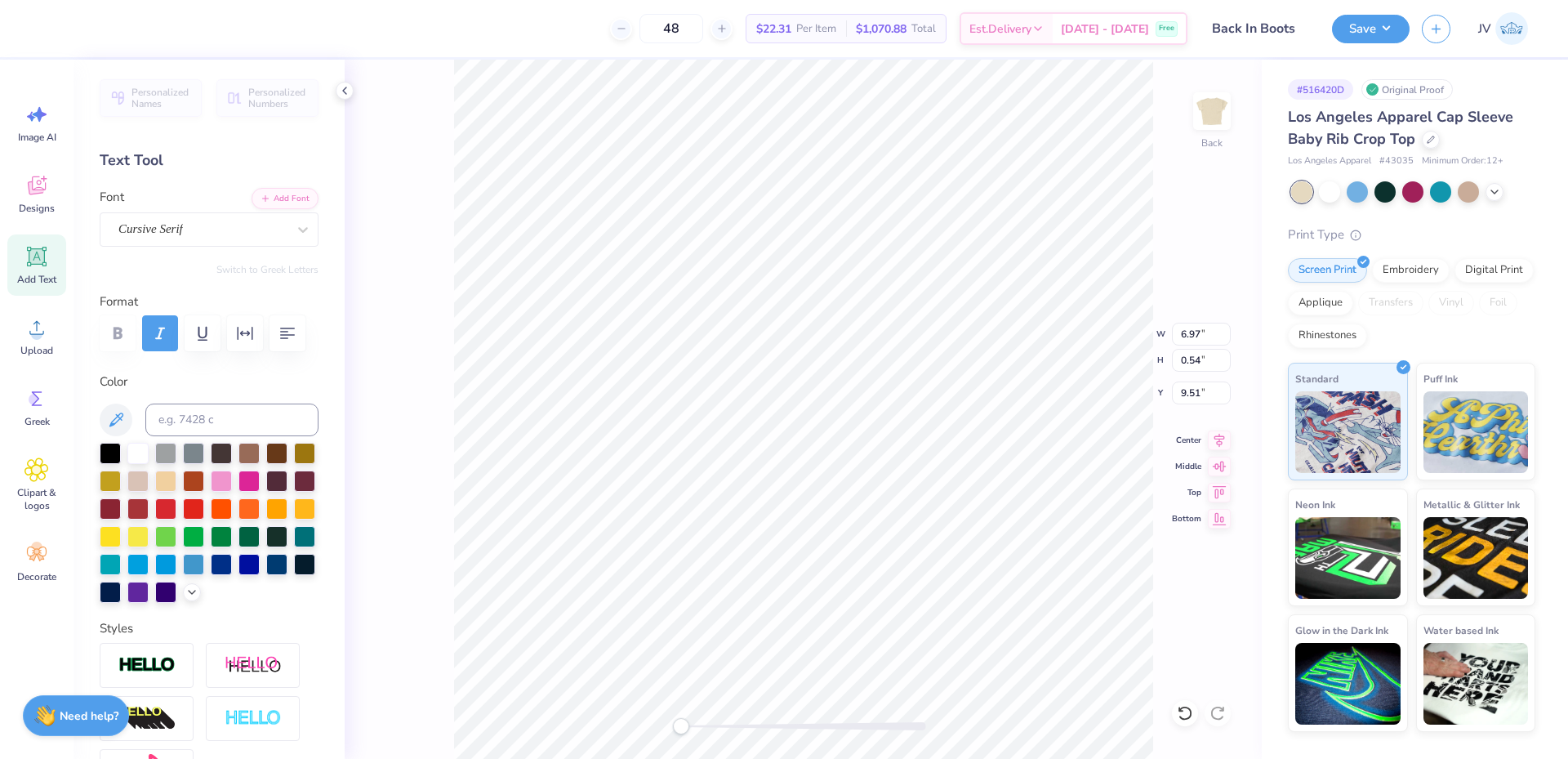
type input "5.16"
type input "1.52"
type input "7.52"
click at [288, 239] on div at bounding box center [303, 230] width 30 height 30
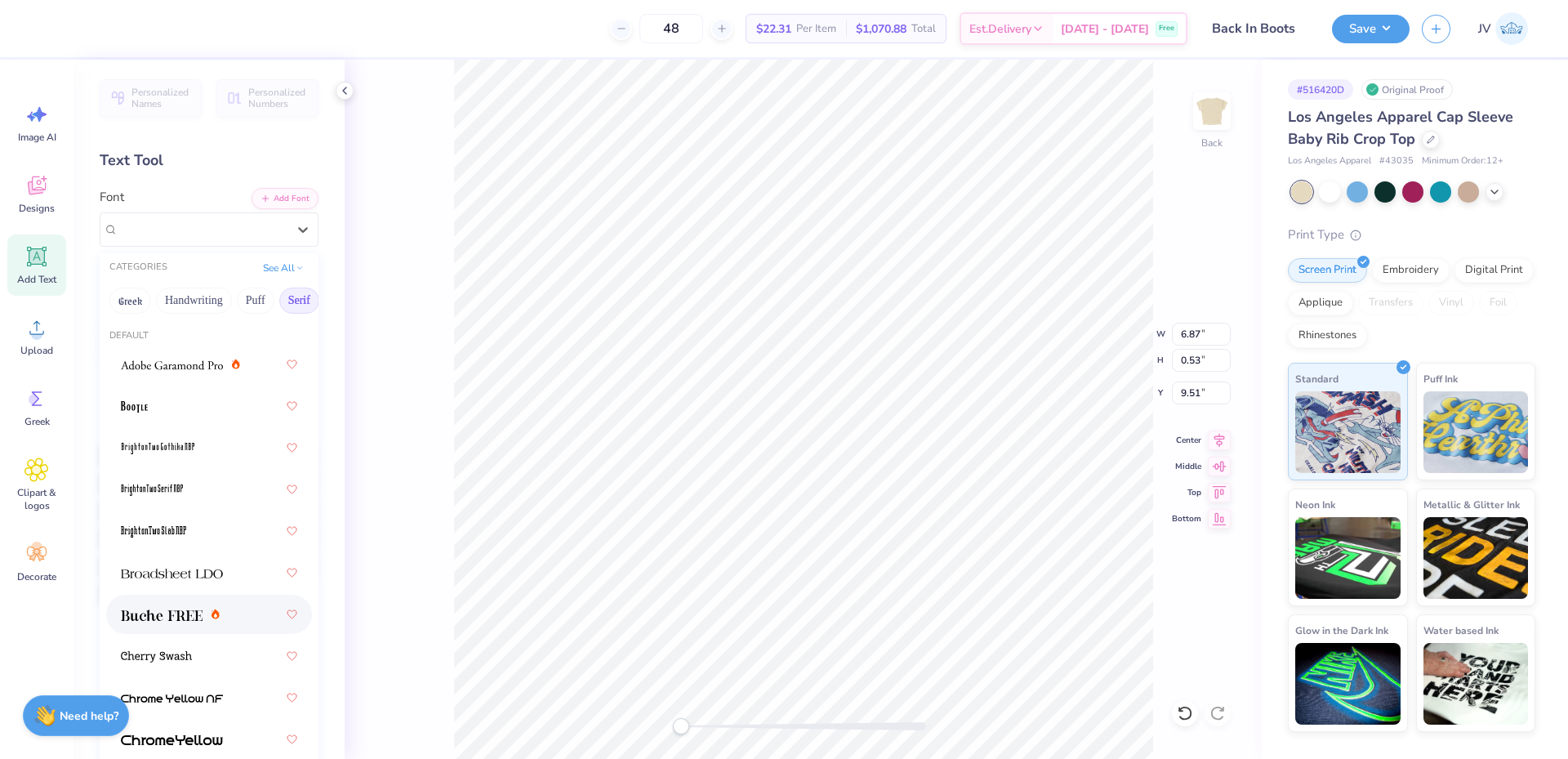
click at [191, 612] on img at bounding box center [161, 615] width 81 height 12
click at [288, 232] on div at bounding box center [303, 230] width 30 height 30
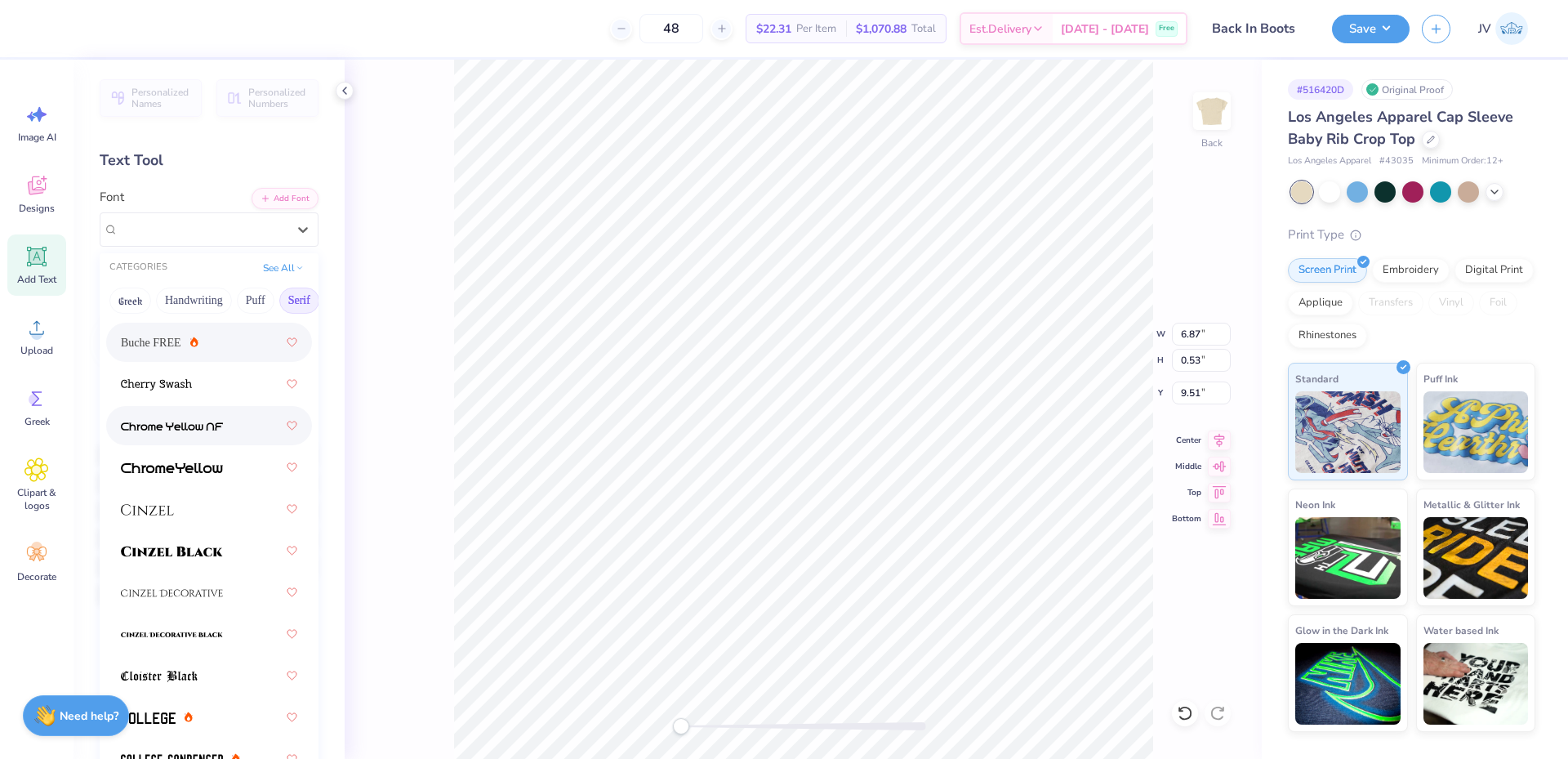
scroll to position [545, 0]
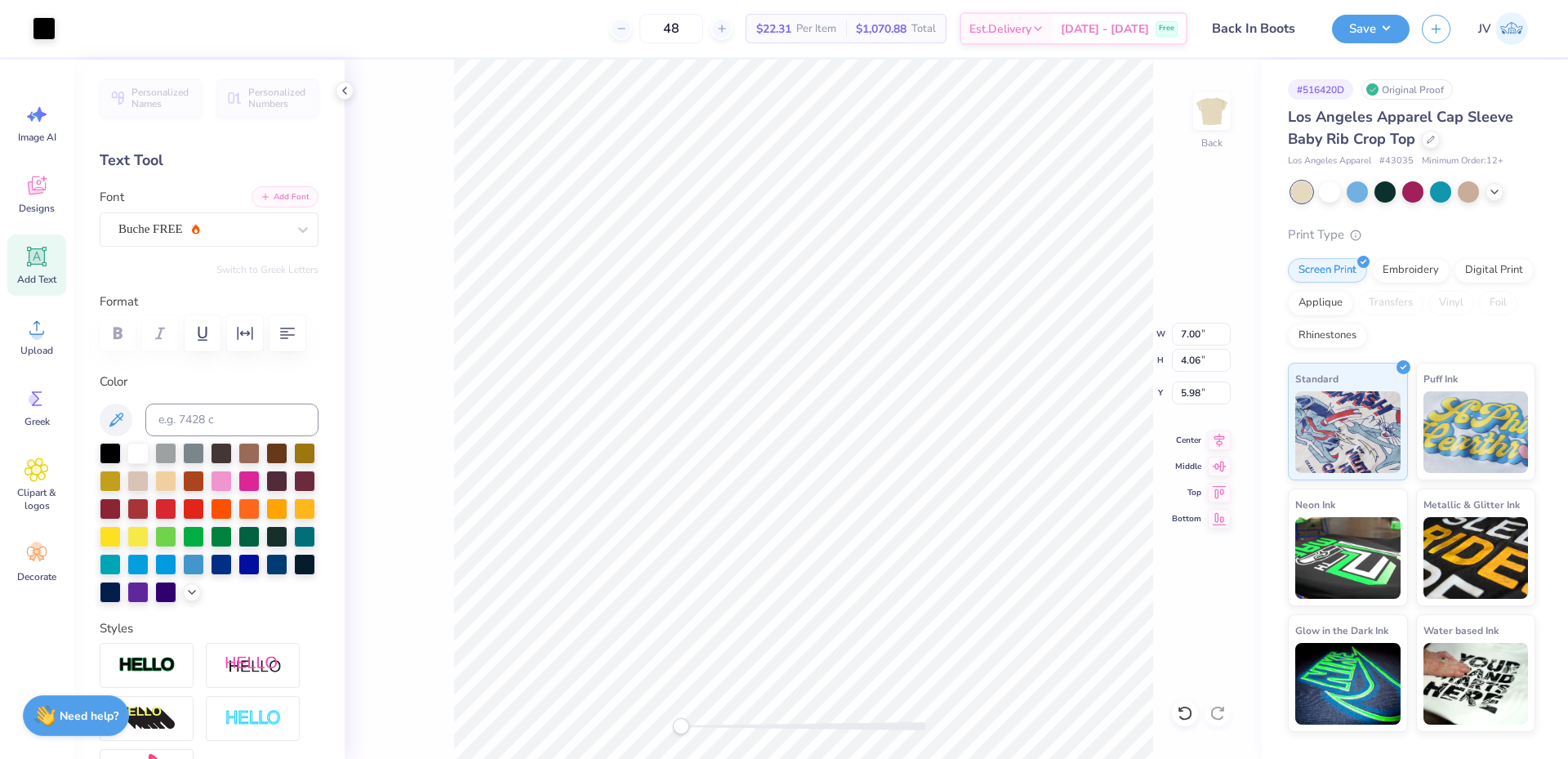
click at [291, 195] on button "Add Font" at bounding box center [285, 196] width 67 height 21
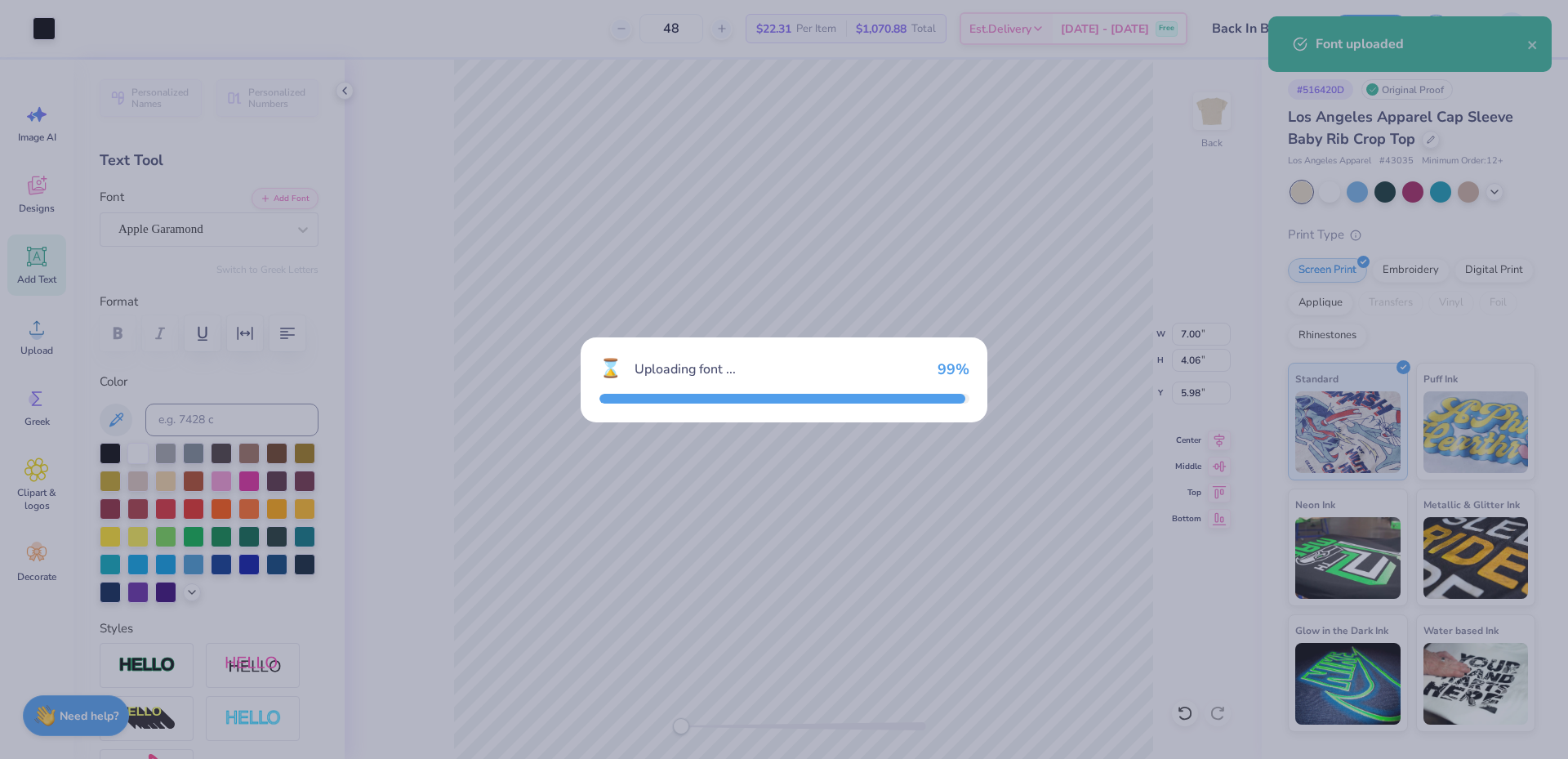
type input "3.06"
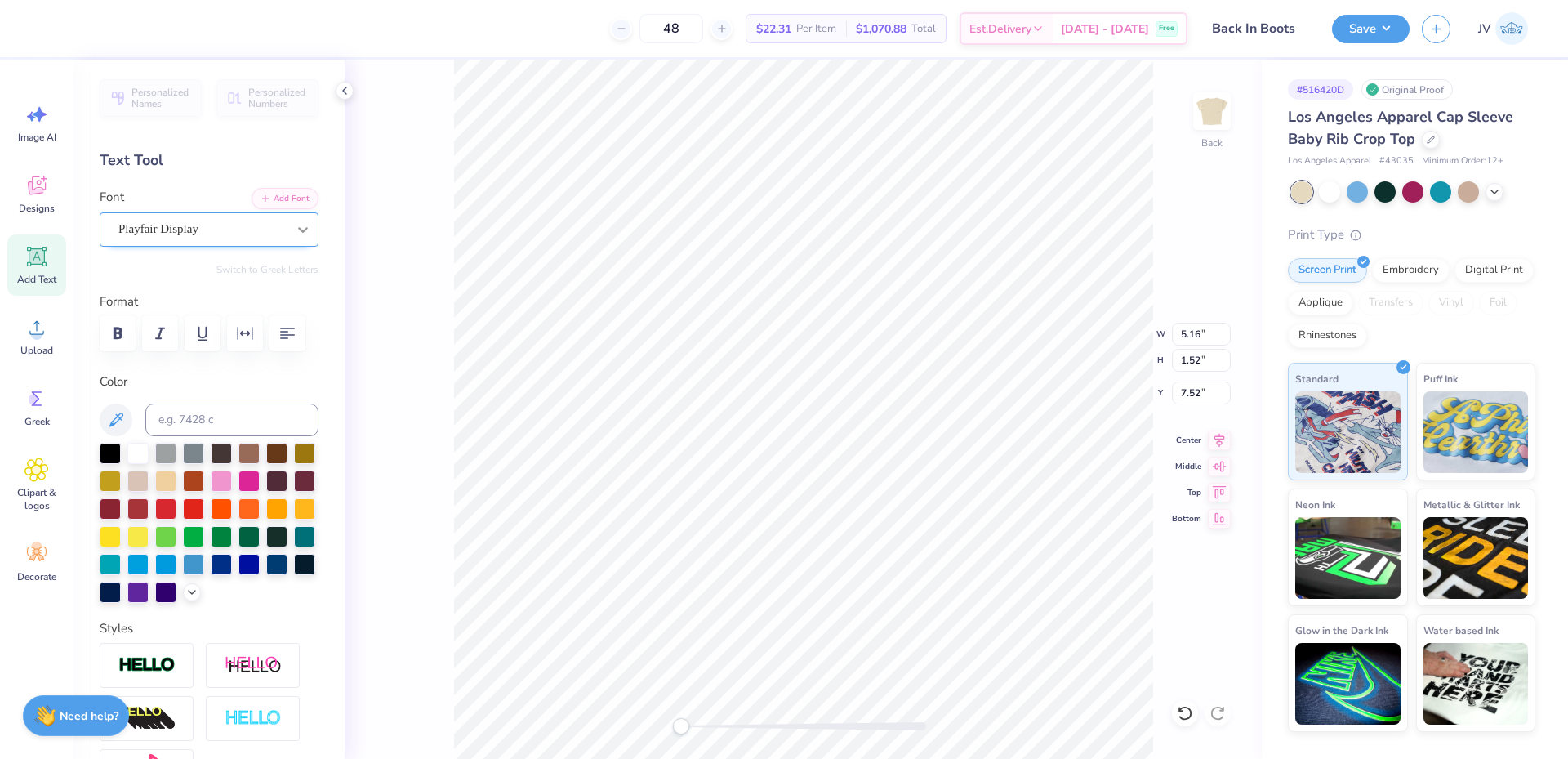
click at [288, 228] on div at bounding box center [303, 230] width 30 height 30
click at [282, 200] on button "Add Font" at bounding box center [285, 196] width 67 height 21
type input "6.97"
type input "1.54"
type input "5.98"
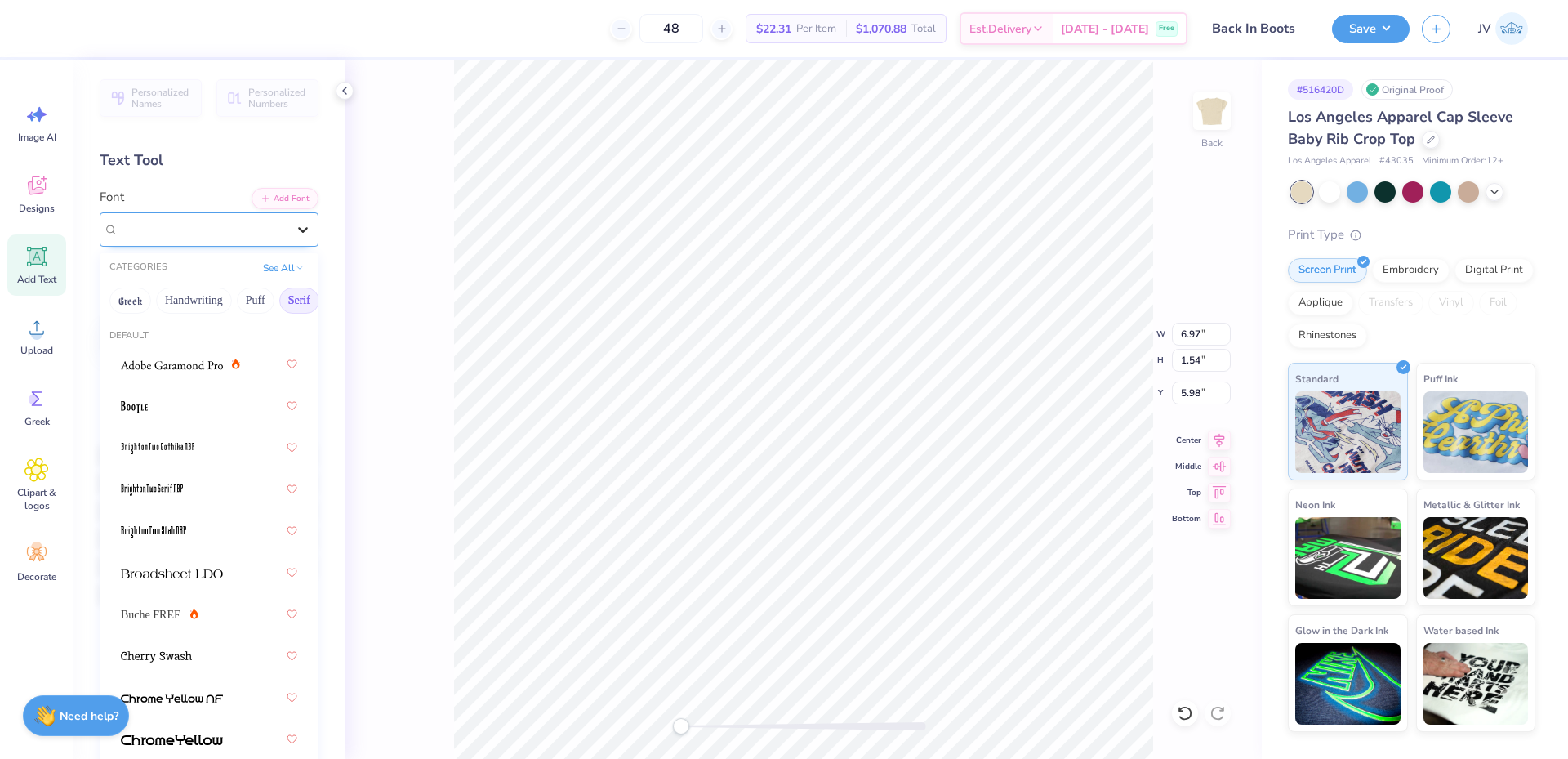
click at [289, 218] on div at bounding box center [303, 230] width 30 height 30
click at [281, 196] on button "Add Font" at bounding box center [285, 196] width 67 height 21
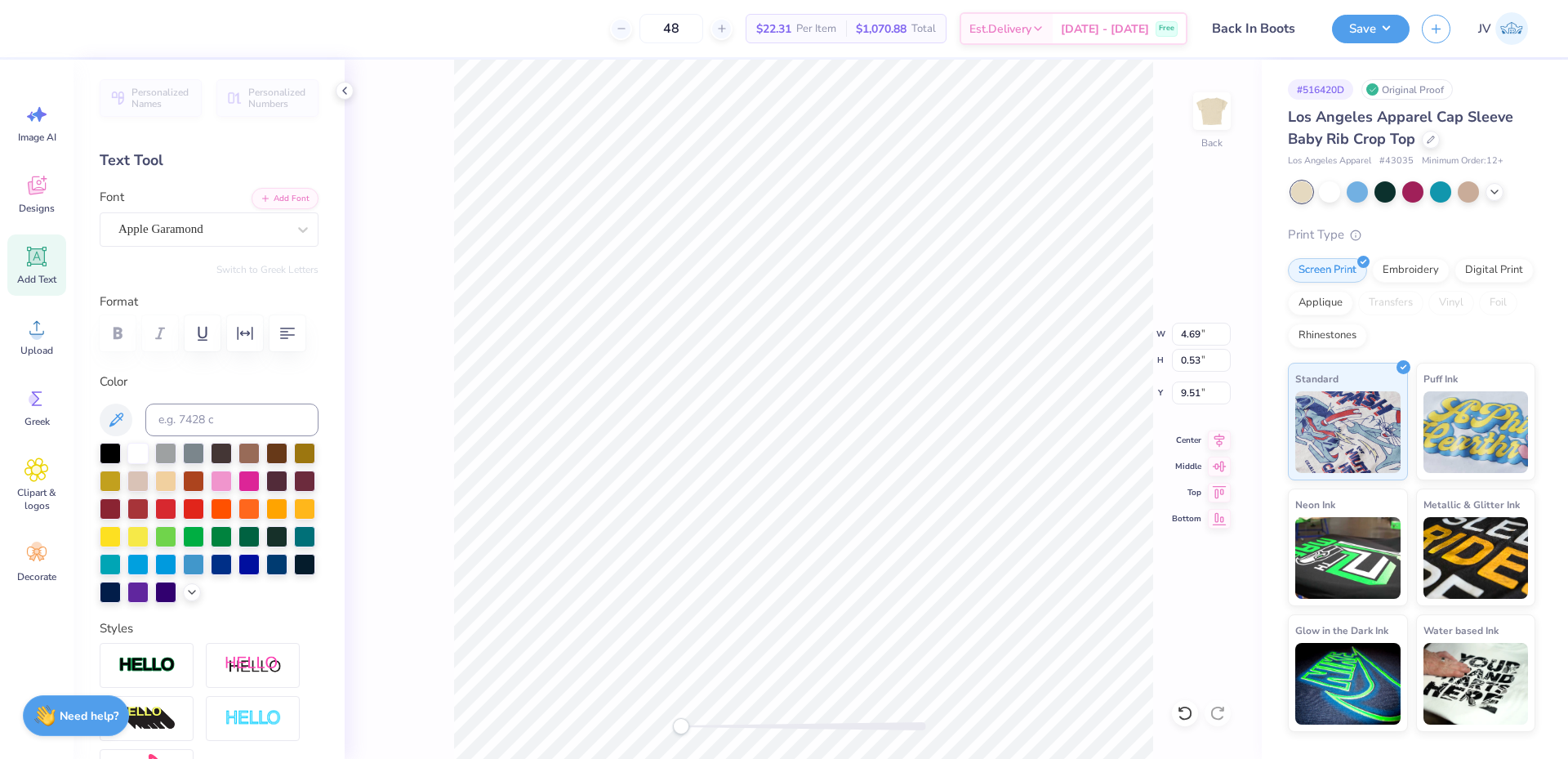
type input "5.55"
type input "1.46"
type input "6.02"
click at [873, 453] on li "Duplicate" at bounding box center [898, 452] width 128 height 32
type input "7.12"
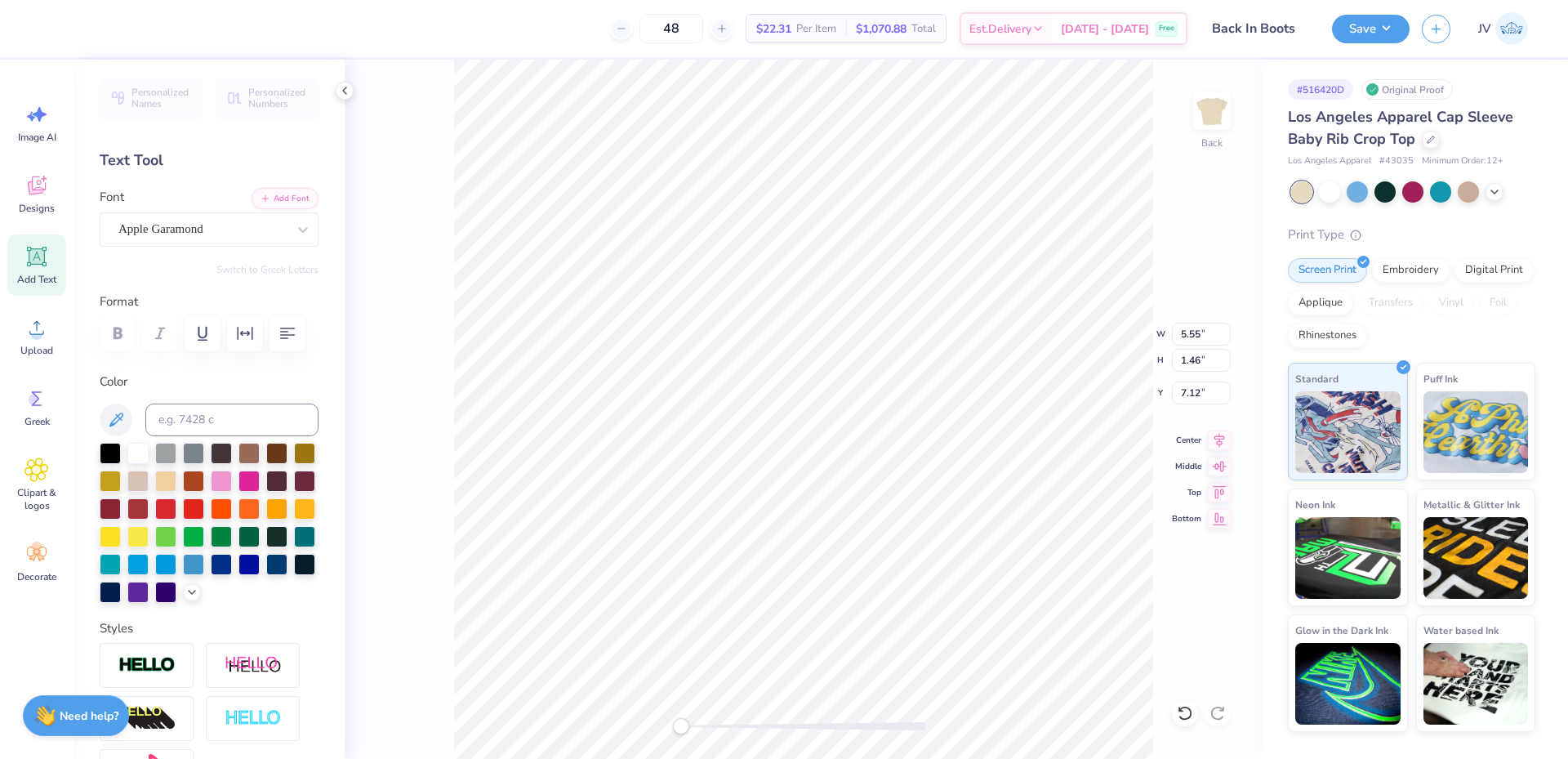
scroll to position [14, 2]
type textarea "Omega"
type input "2.71"
click at [189, 424] on input at bounding box center [232, 419] width 173 height 33
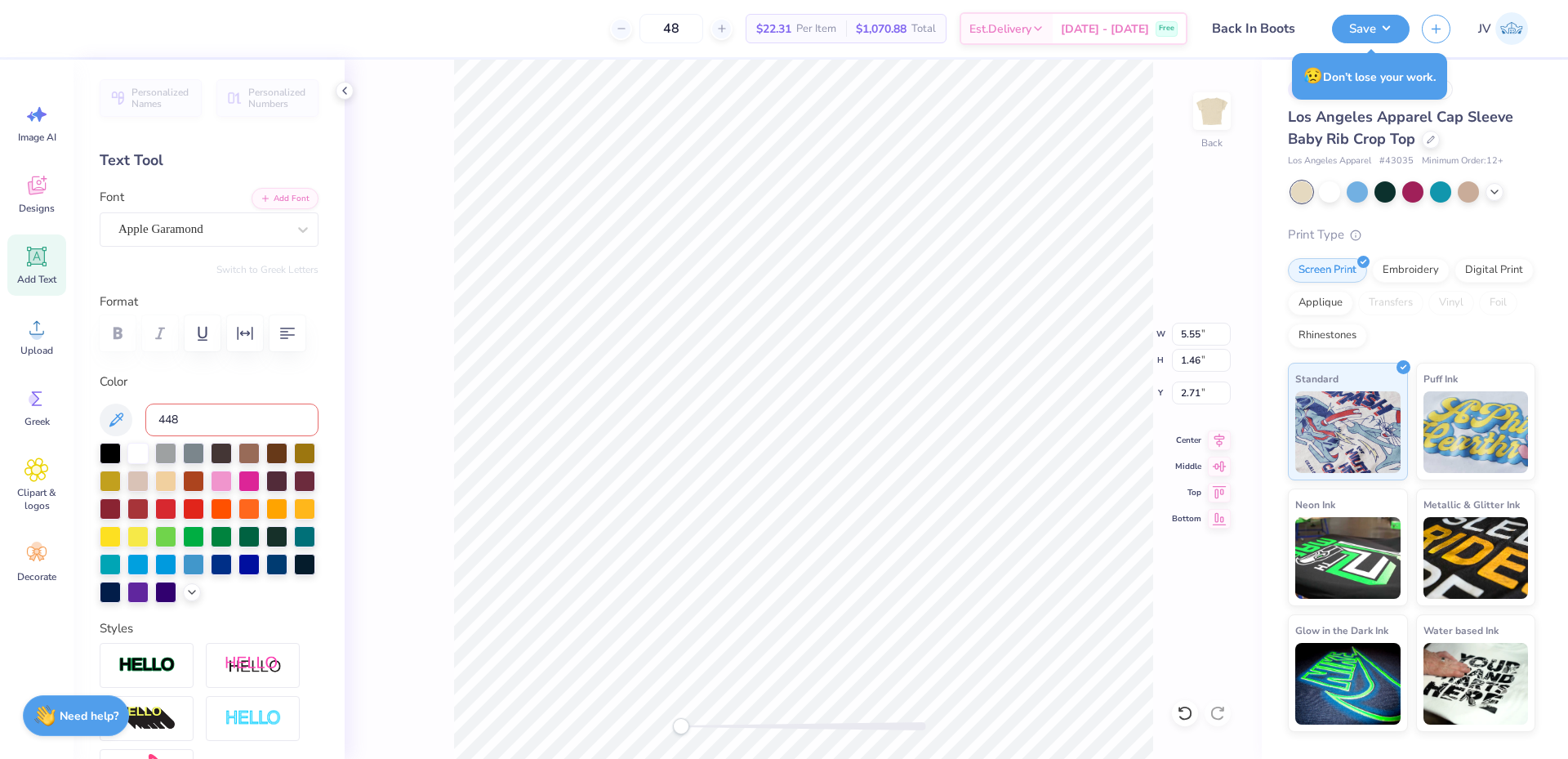
type input "448"
click at [279, 421] on input at bounding box center [232, 419] width 173 height 33
type input "448"
click at [223, 413] on input at bounding box center [232, 419] width 173 height 33
click at [263, 419] on input "ss8 c" at bounding box center [232, 419] width 173 height 33
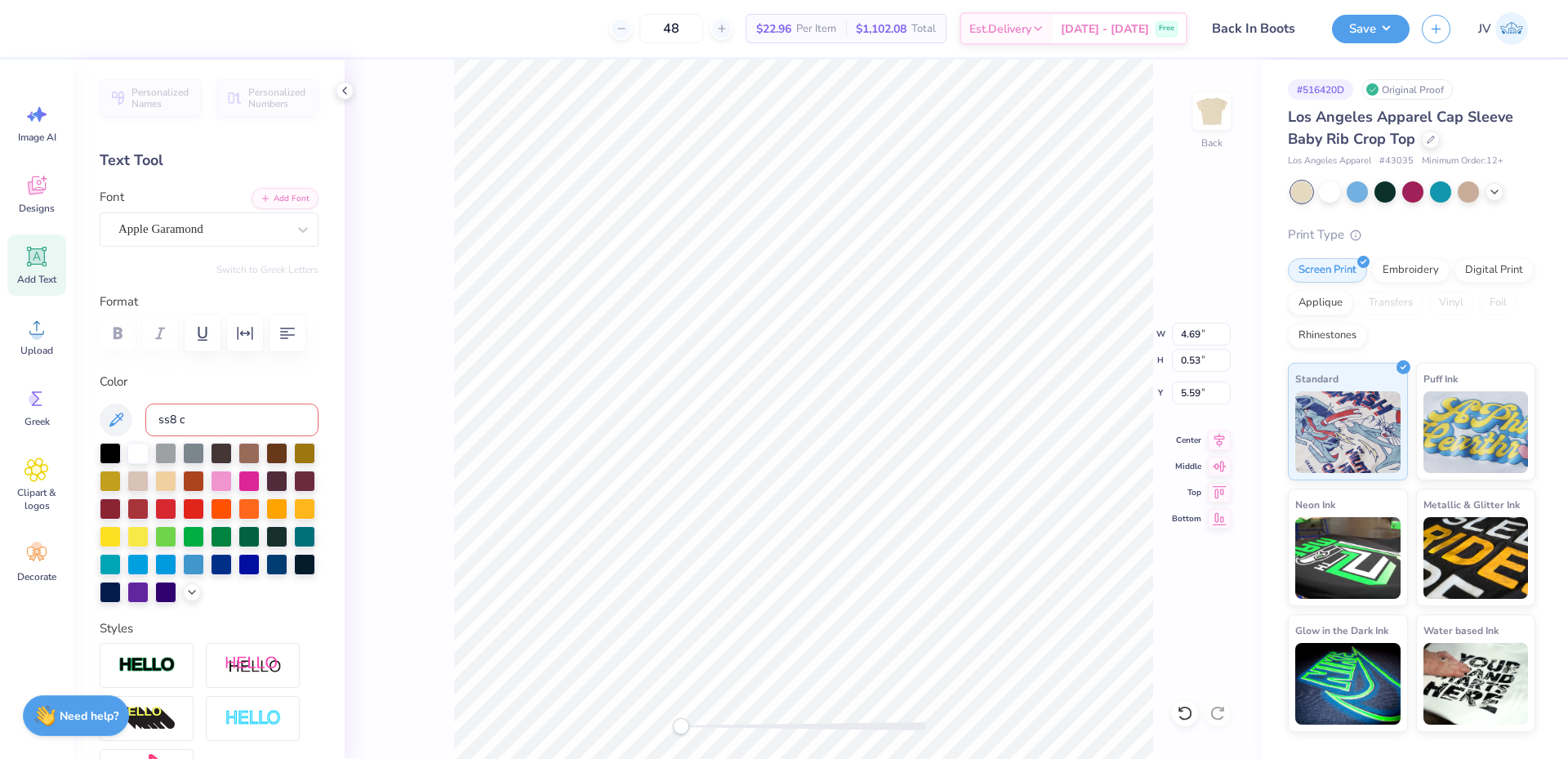
click at [263, 419] on input "ss8 c" at bounding box center [232, 419] width 173 height 33
type input "448"
click at [780, 572] on li "Group" at bounding box center [790, 580] width 128 height 32
click at [45, 321] on icon at bounding box center [37, 327] width 25 height 25
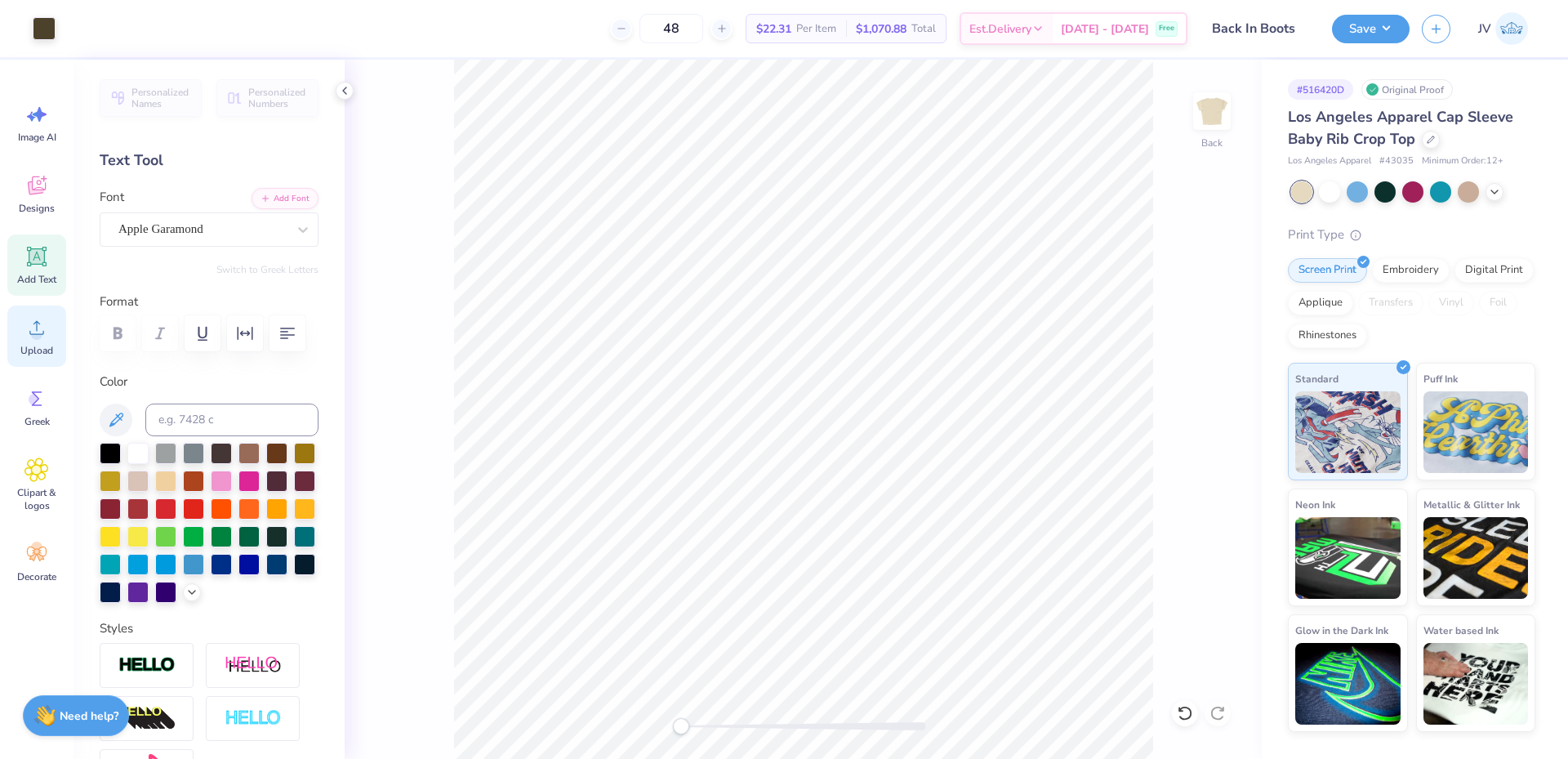
click at [39, 342] on div "Upload" at bounding box center [36, 336] width 58 height 61
click at [32, 339] on icon at bounding box center [37, 327] width 25 height 25
type input "3.01"
type input "1.85"
type input "4.28"
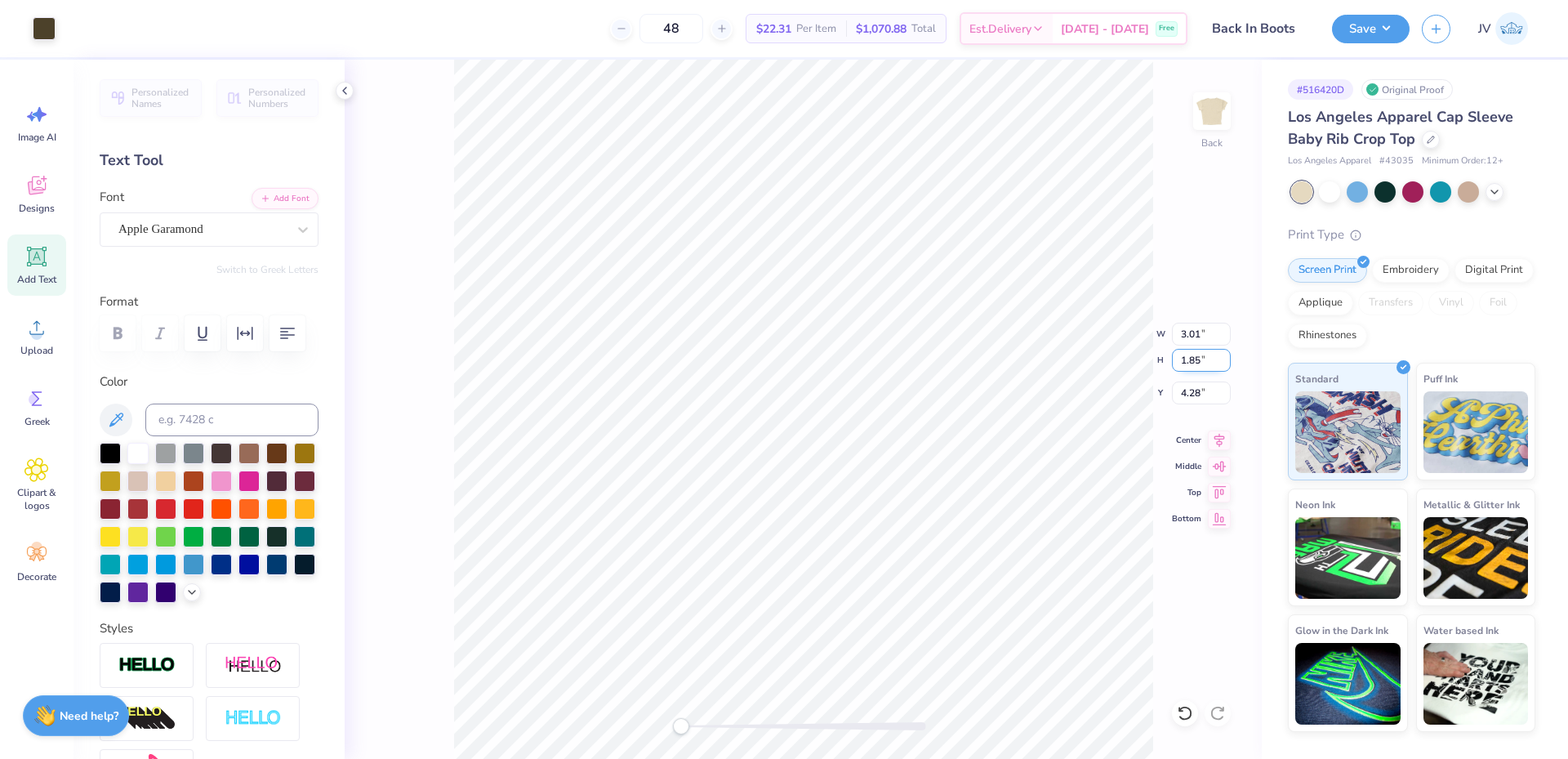
click at [1190, 370] on input "1.85" at bounding box center [1201, 360] width 58 height 23
type input "2"
type input "3.67"
type input "2.91"
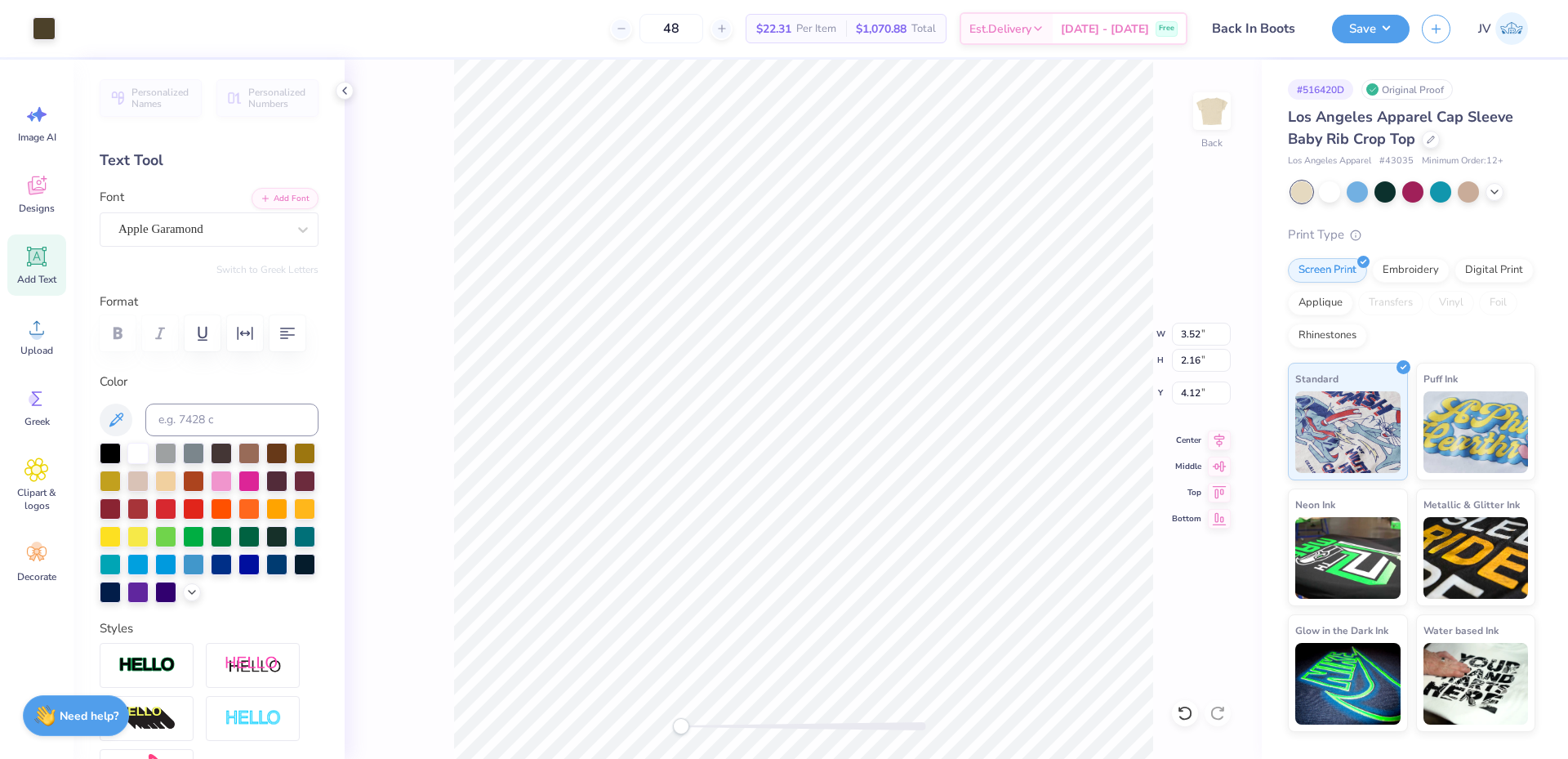
type input "6.60"
click at [1181, 360] on input "2.91" at bounding box center [1201, 360] width 58 height 23
type input "2.16"
click at [1217, 123] on img at bounding box center [1212, 111] width 65 height 65
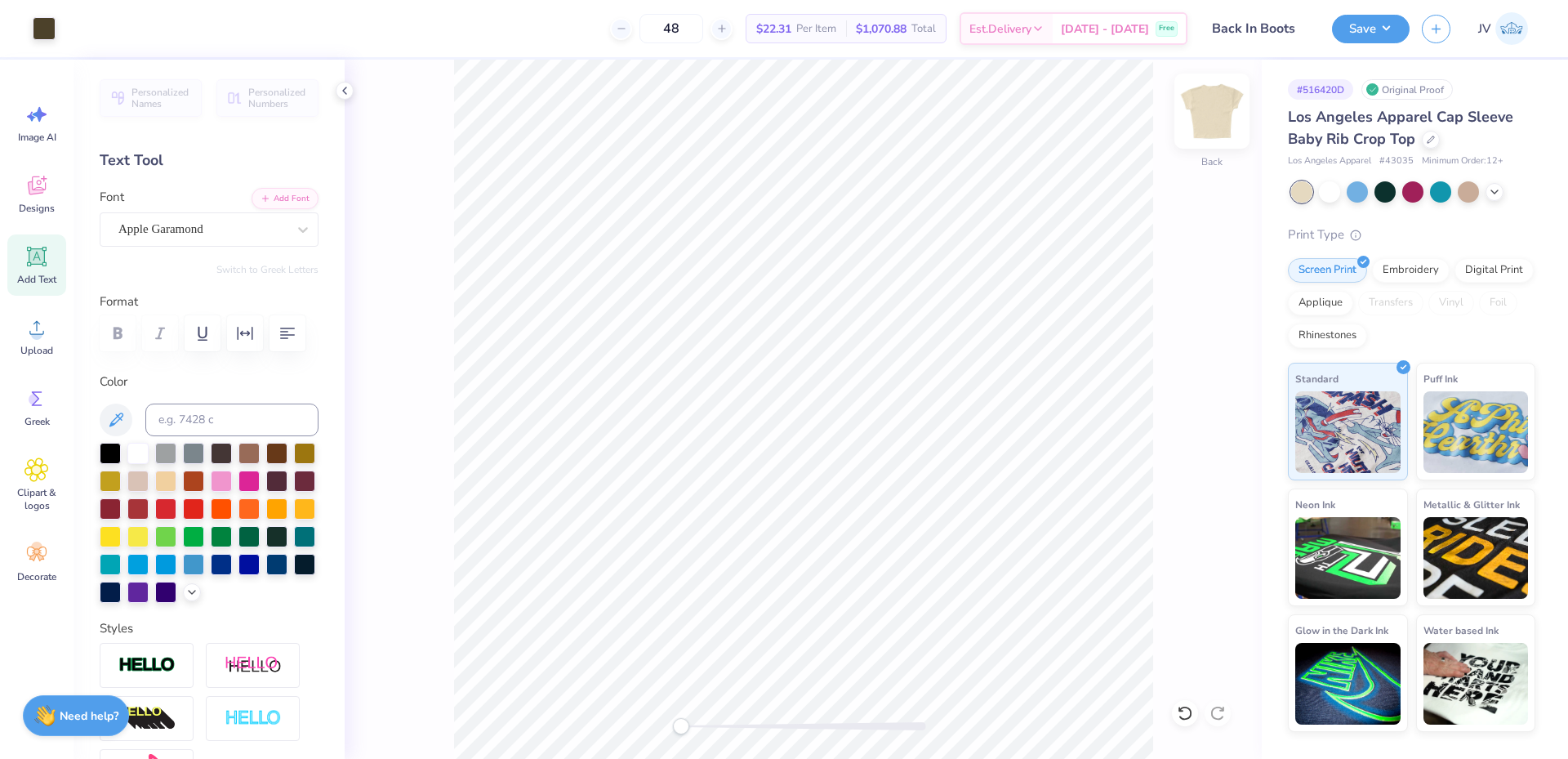
click at [1208, 116] on img at bounding box center [1212, 111] width 65 height 65
click at [647, 734] on div "Front" at bounding box center [803, 409] width 917 height 700
click at [341, 91] on icon at bounding box center [344, 90] width 13 height 13
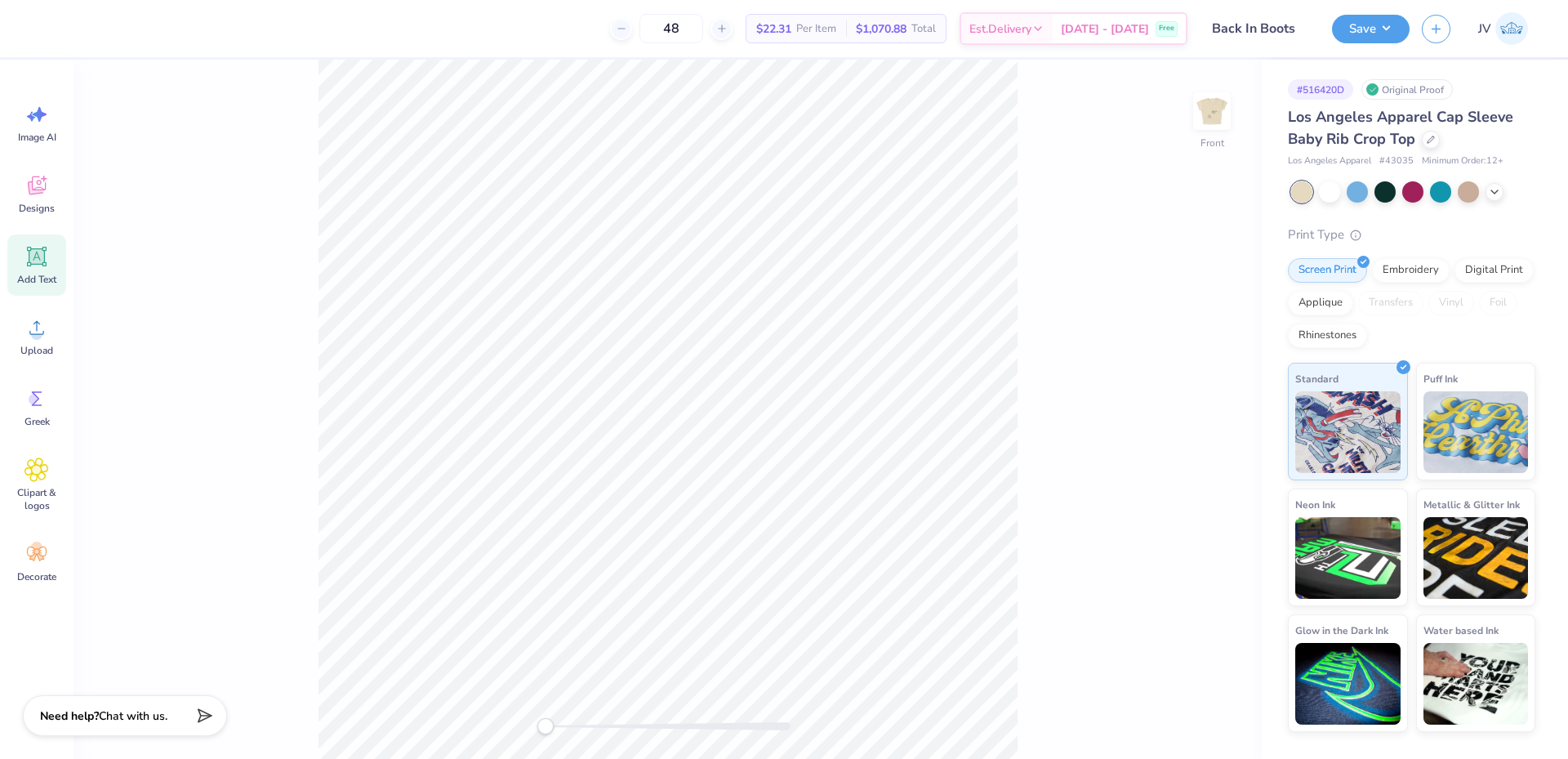
click at [505, 735] on div "Front" at bounding box center [668, 409] width 1189 height 700
click at [1219, 113] on img at bounding box center [1212, 111] width 65 height 65
drag, startPoint x: 544, startPoint y: 730, endPoint x: 561, endPoint y: 730, distance: 17.0
click at [561, 730] on div "Accessibility label" at bounding box center [561, 726] width 16 height 16
type input "2.72"
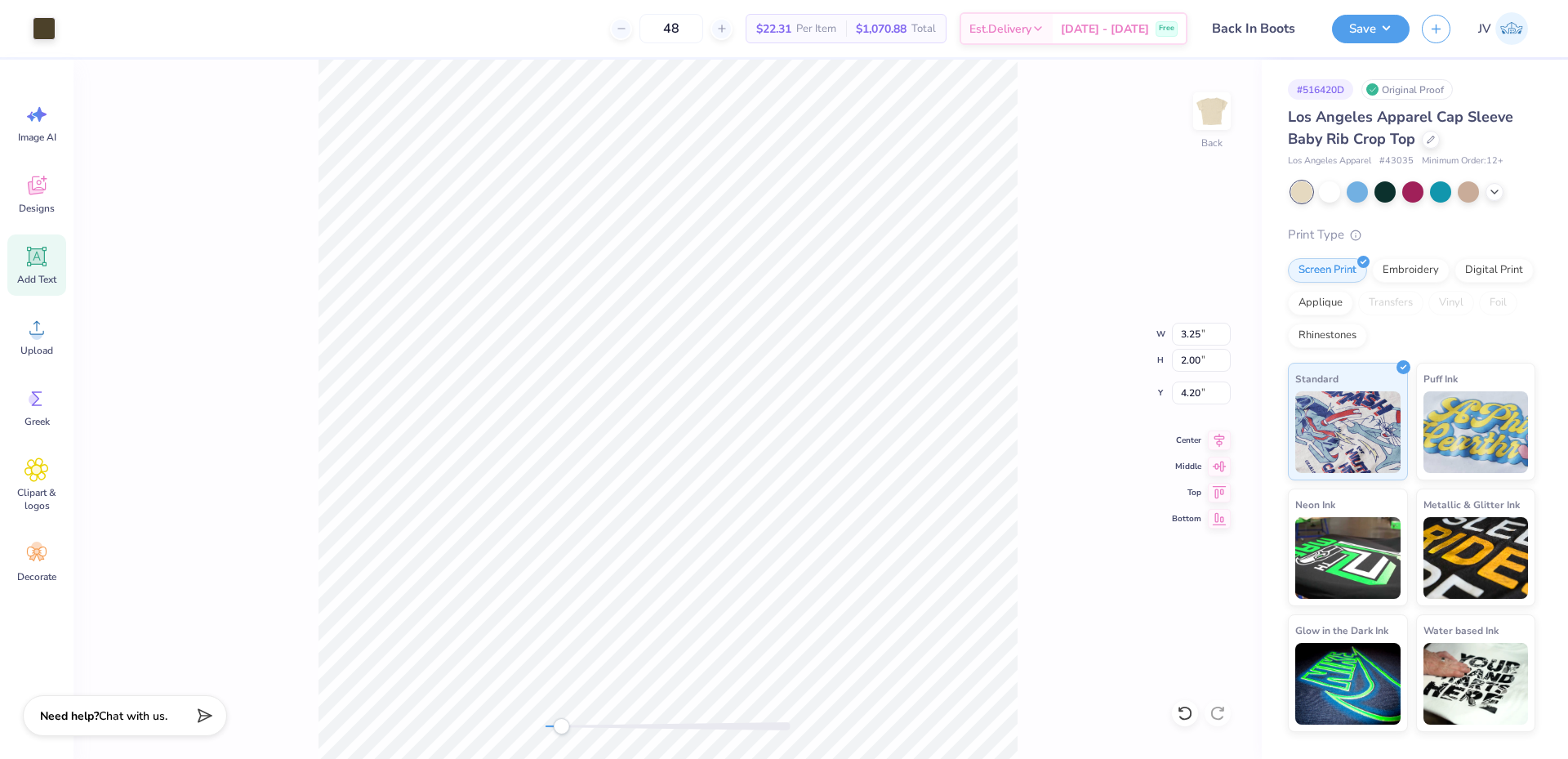
type input "2.16"
type input "4.04"
click at [1190, 356] on input "2.16" at bounding box center [1201, 360] width 58 height 23
type input "0"
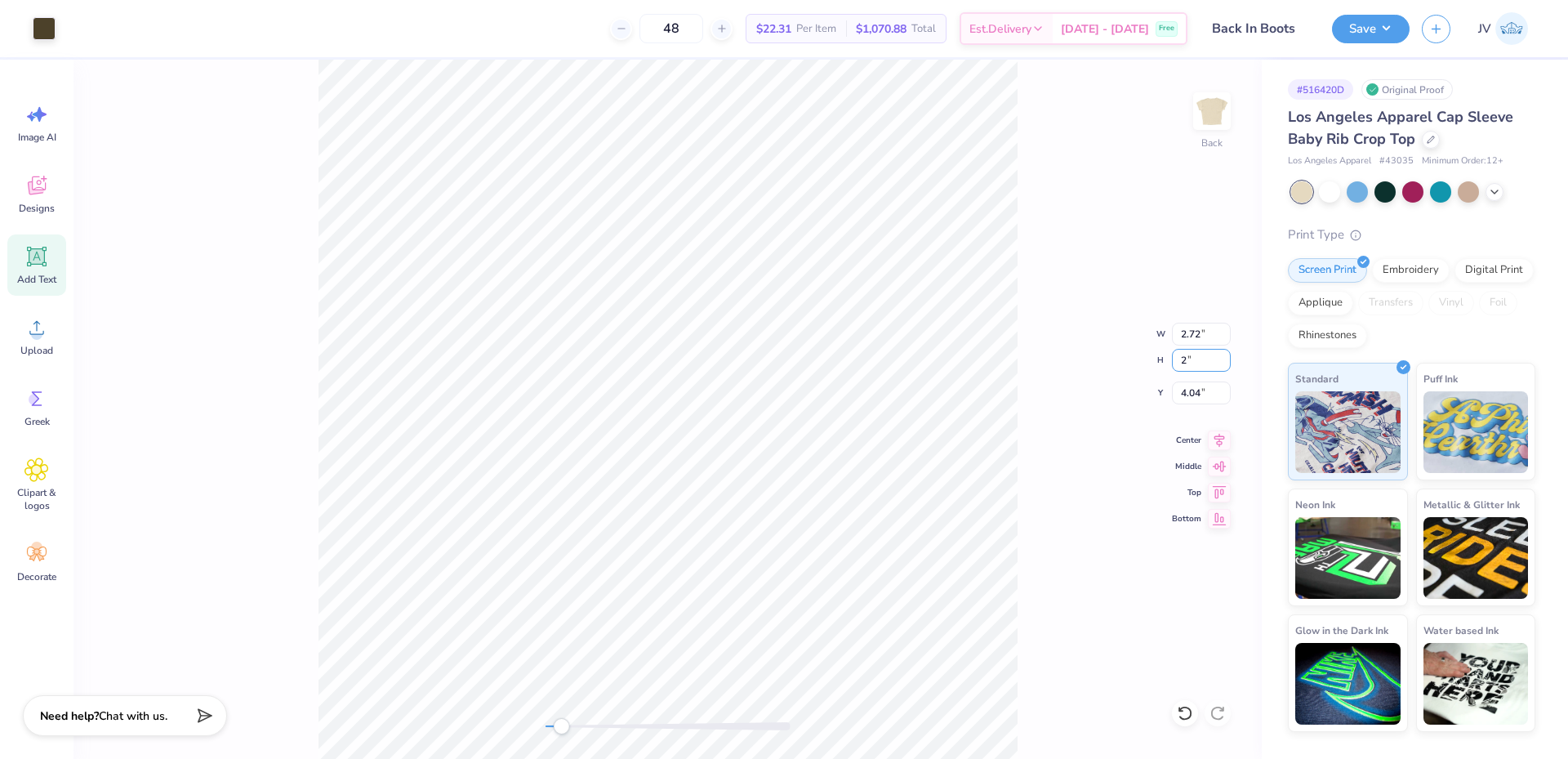
type input "2"
click at [1215, 124] on img at bounding box center [1212, 111] width 65 height 65
click at [1214, 128] on img at bounding box center [1211, 111] width 33 height 33
click at [1214, 111] on img at bounding box center [1212, 111] width 65 height 65
type input "3.25"
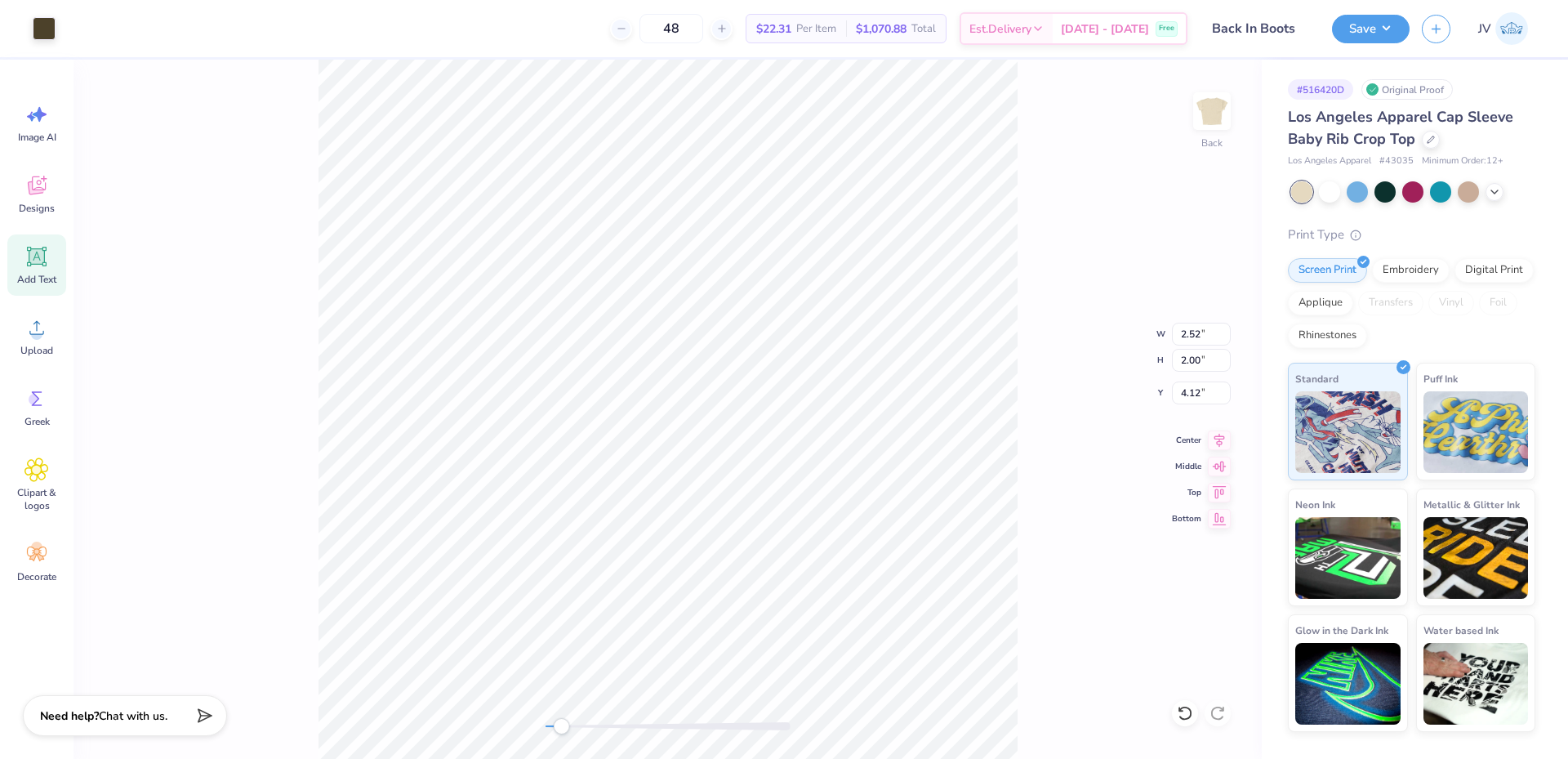
type input "4.20"
type input "2.52"
type input "4.12"
click at [38, 331] on circle at bounding box center [37, 334] width 12 height 12
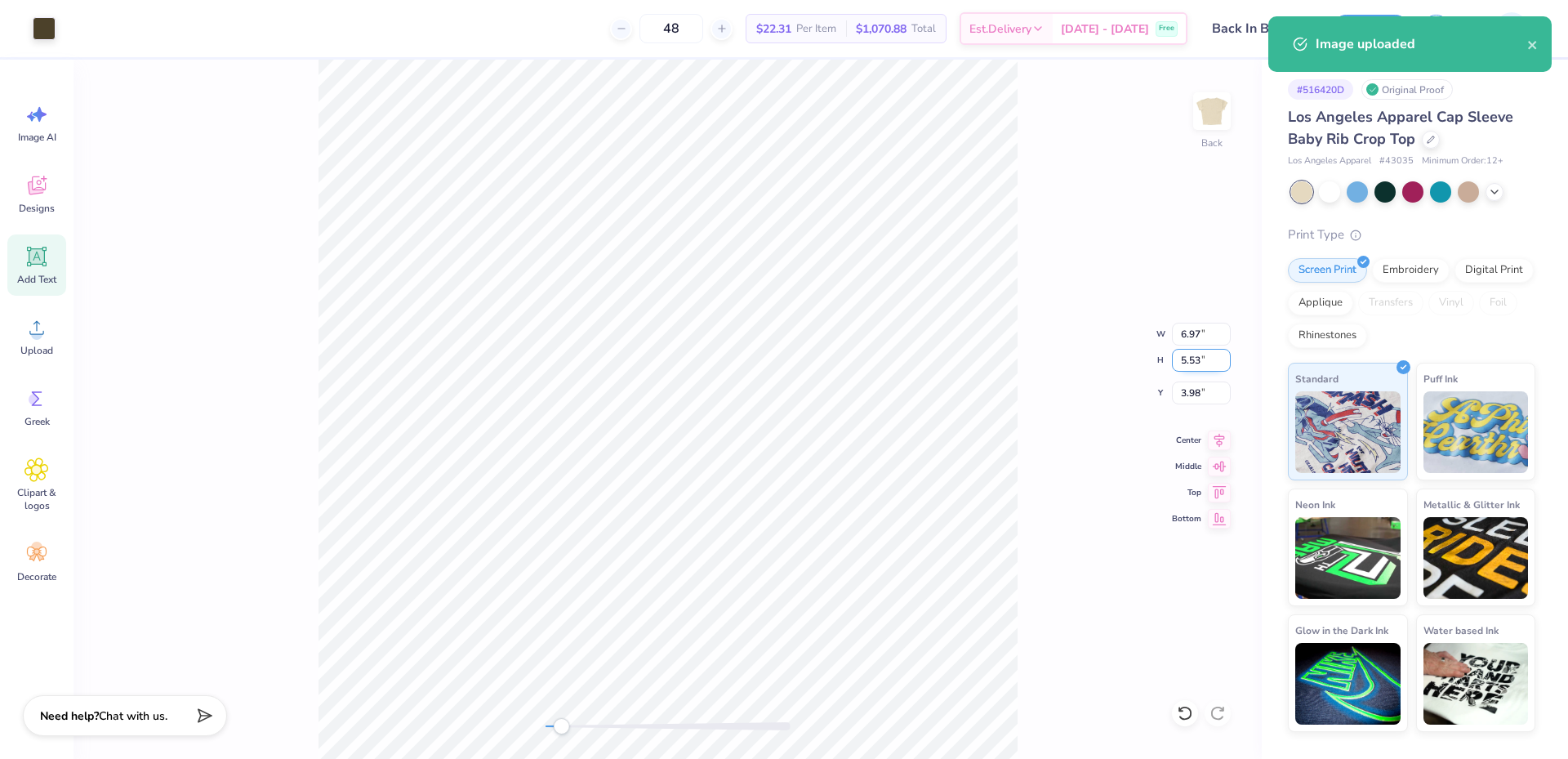
click at [1190, 359] on input "5.53" at bounding box center [1201, 360] width 58 height 23
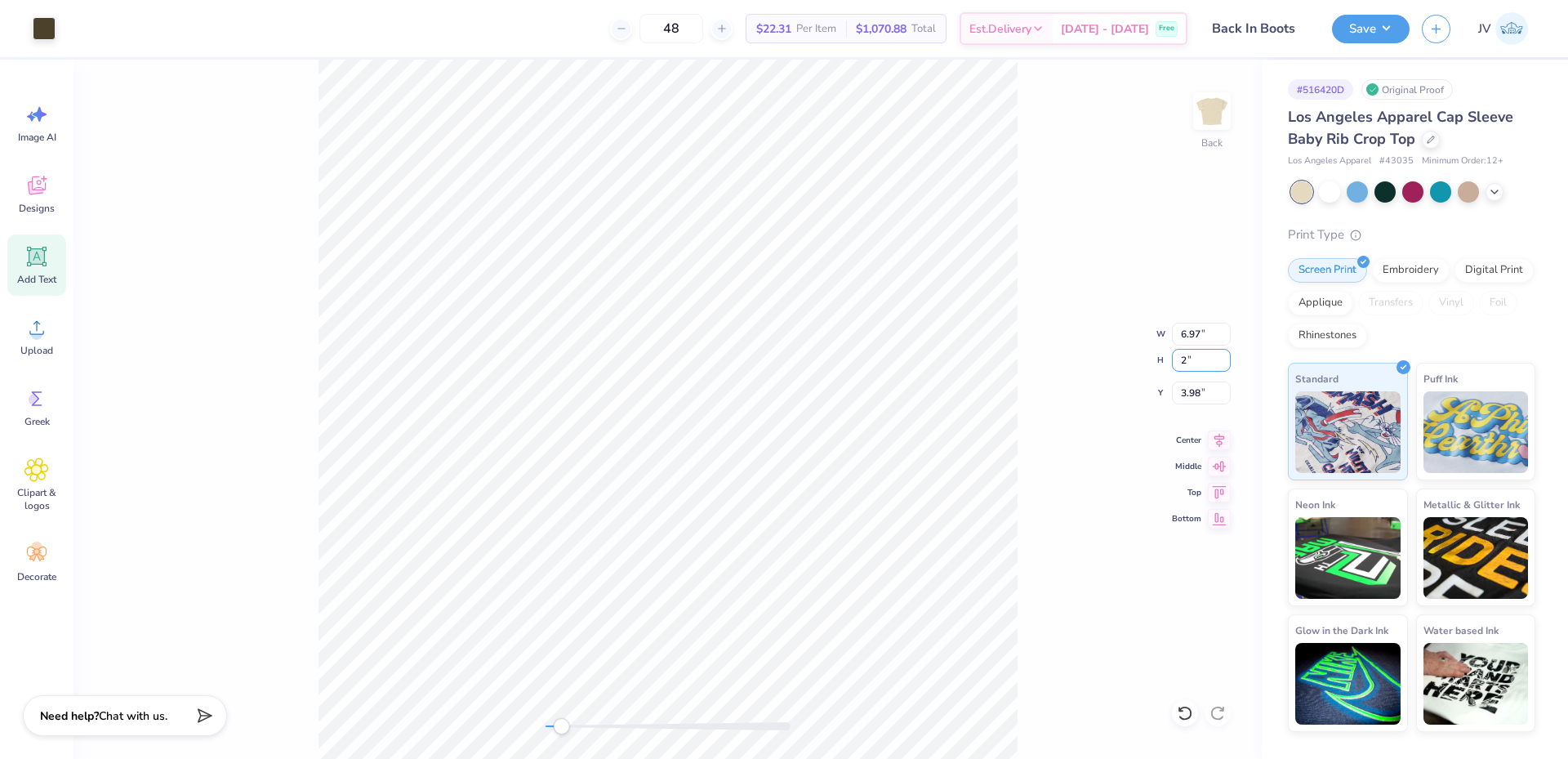
type input "2"
click at [1203, 109] on img at bounding box center [1212, 111] width 65 height 65
click at [667, 575] on li "Group" at bounding box center [674, 580] width 128 height 32
click at [1184, 359] on input "2.00" at bounding box center [1201, 360] width 58 height 23
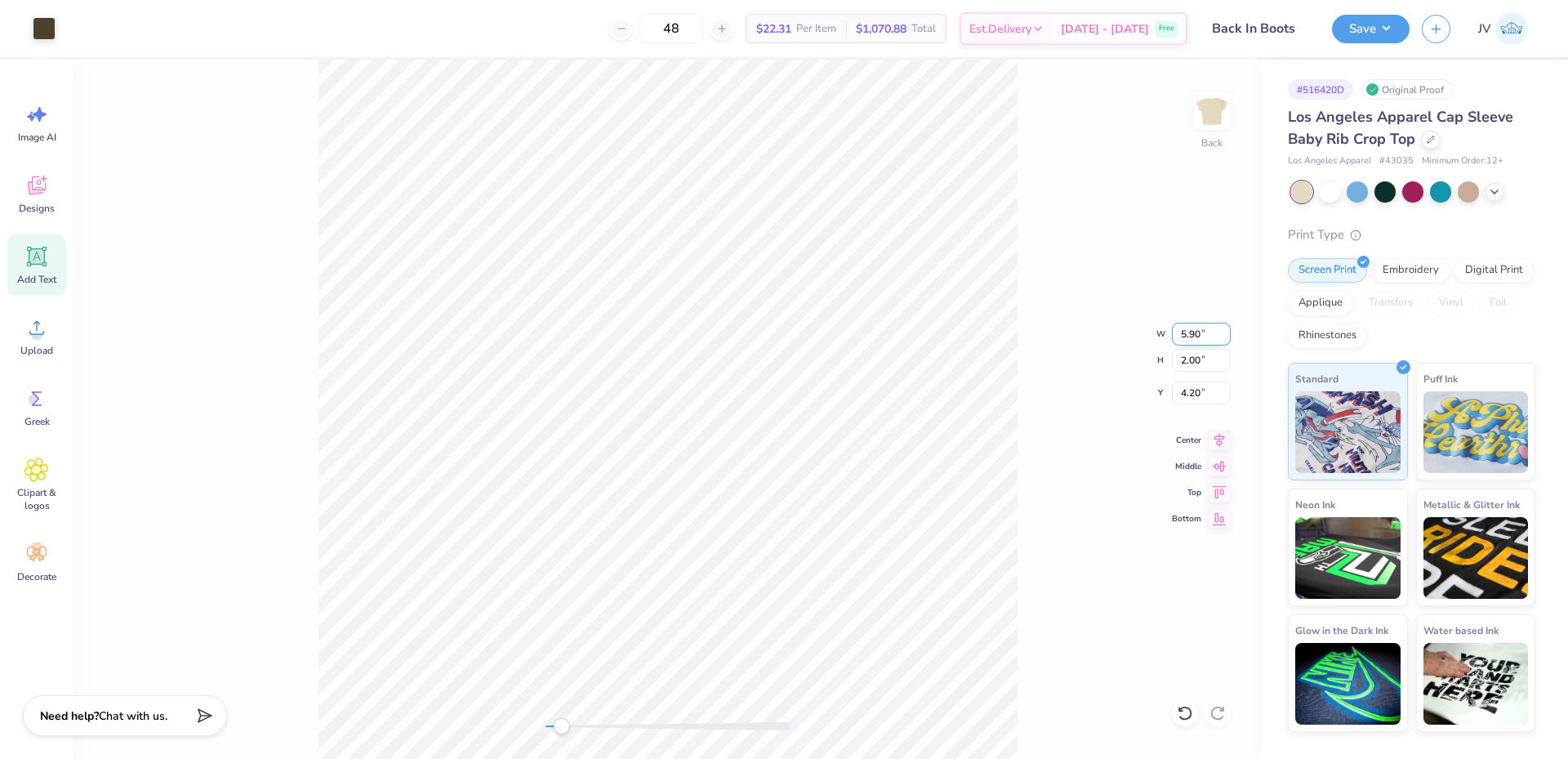
click at [1185, 333] on input "5.90" at bounding box center [1201, 334] width 58 height 23
type input "7"
click at [1228, 114] on img at bounding box center [1212, 111] width 65 height 65
click at [1210, 125] on img at bounding box center [1211, 111] width 33 height 33
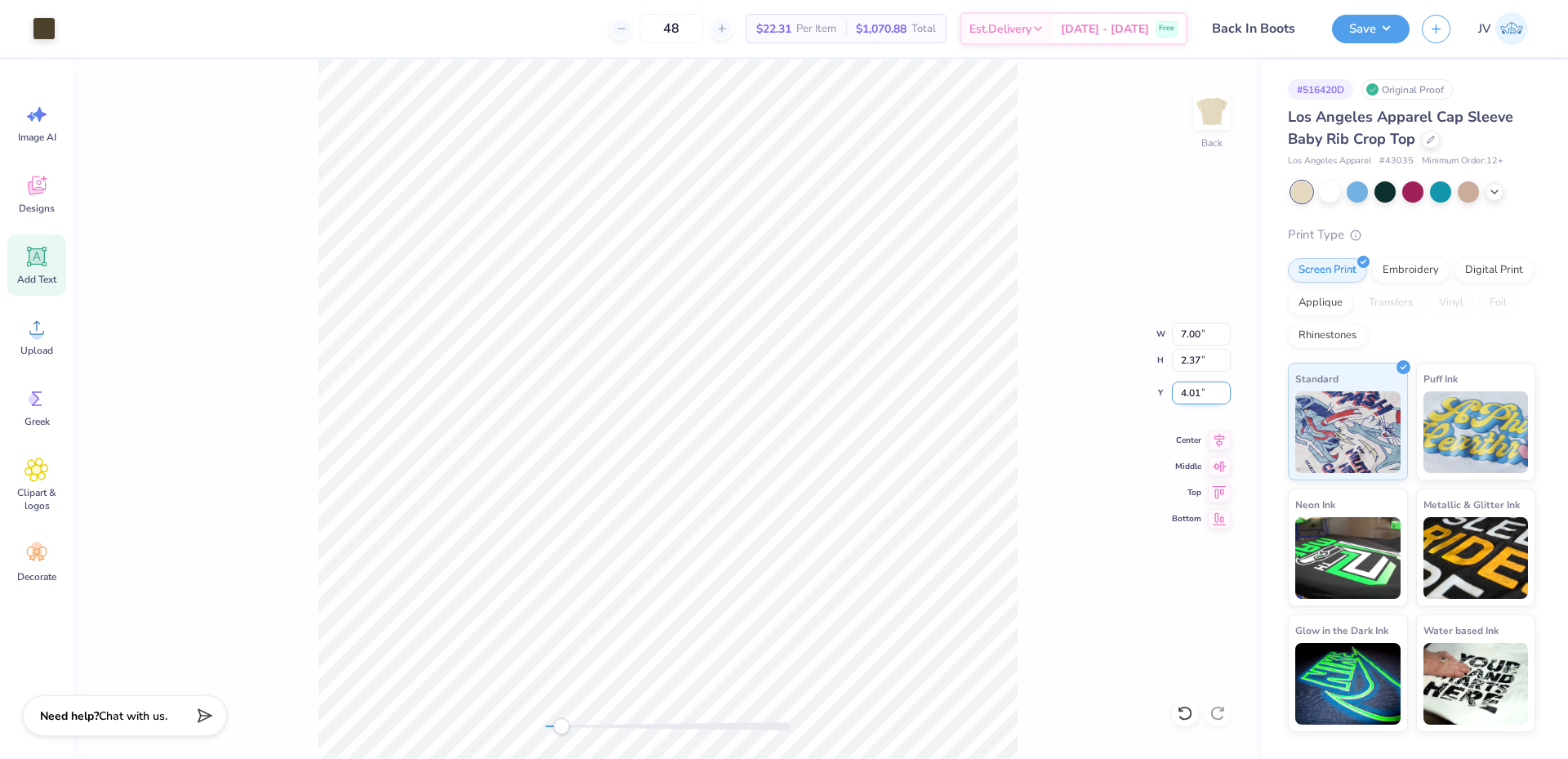
click at [1193, 396] on input "4.01" at bounding box center [1201, 392] width 58 height 23
type input "2"
click at [453, 724] on div "Back" at bounding box center [668, 409] width 1189 height 700
click at [1378, 19] on div "Save" at bounding box center [1371, 29] width 77 height 29
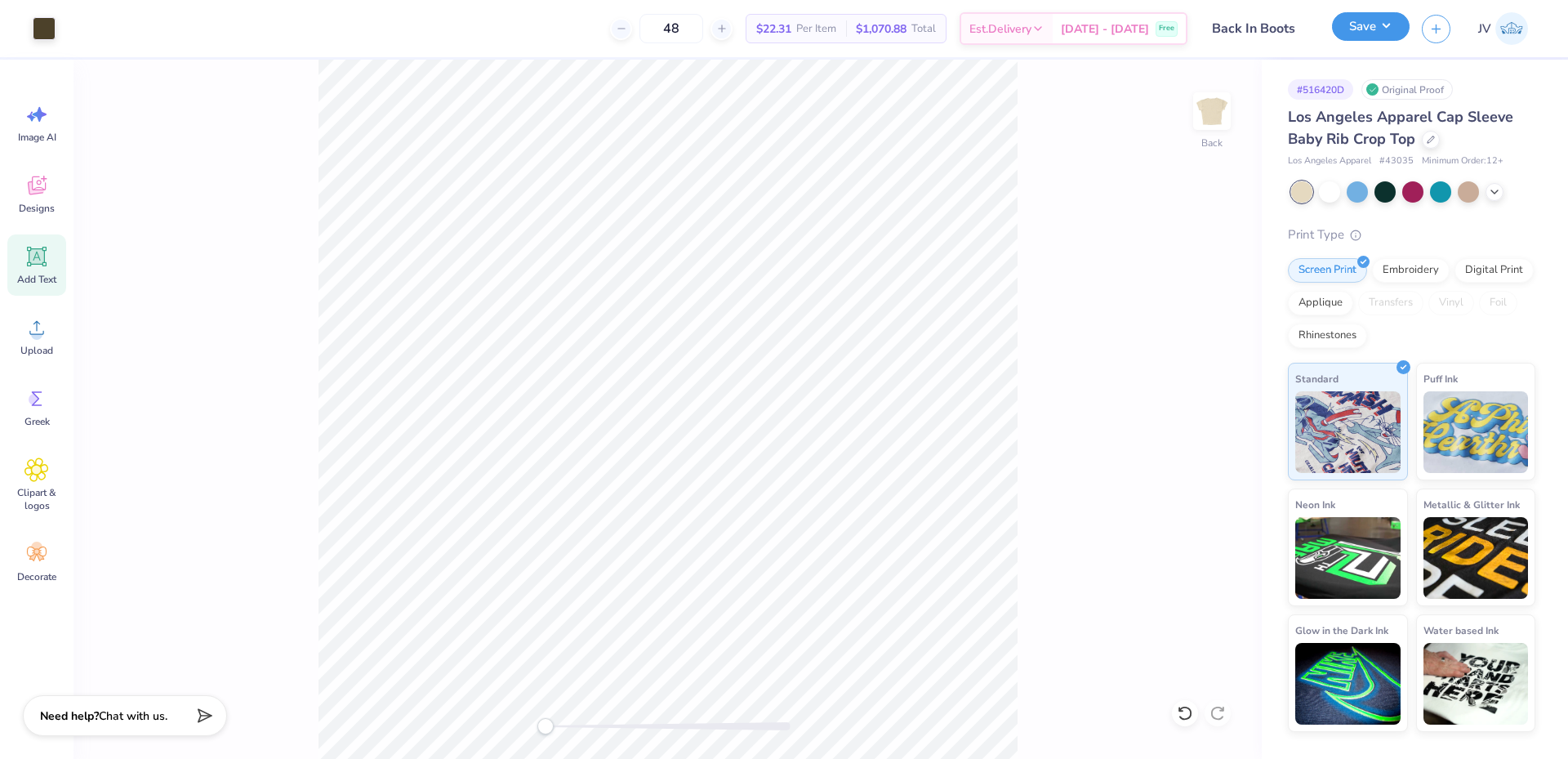
click at [1372, 17] on button "Save" at bounding box center [1371, 26] width 77 height 29
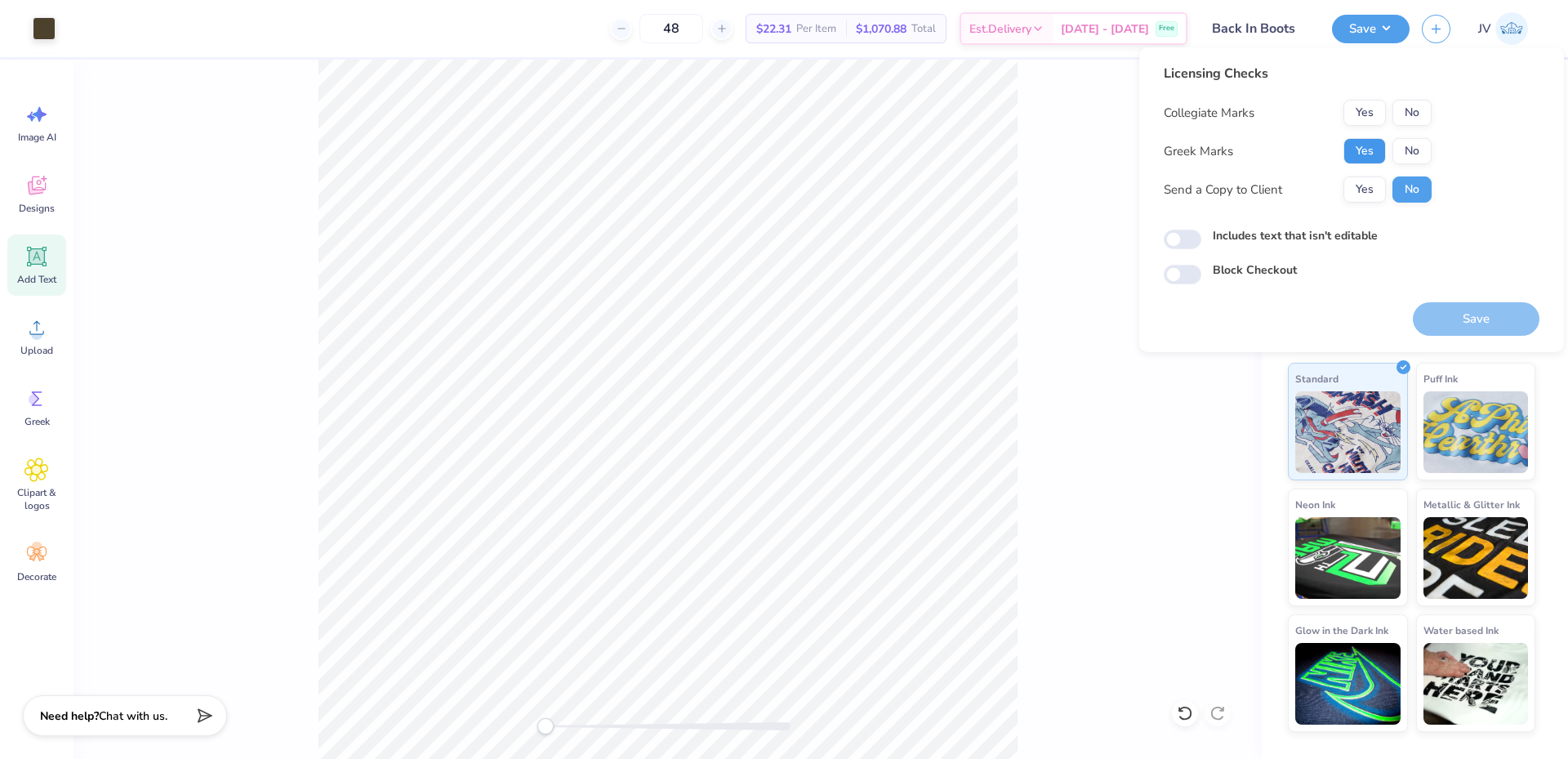
click at [1357, 141] on button "Yes" at bounding box center [1364, 151] width 43 height 26
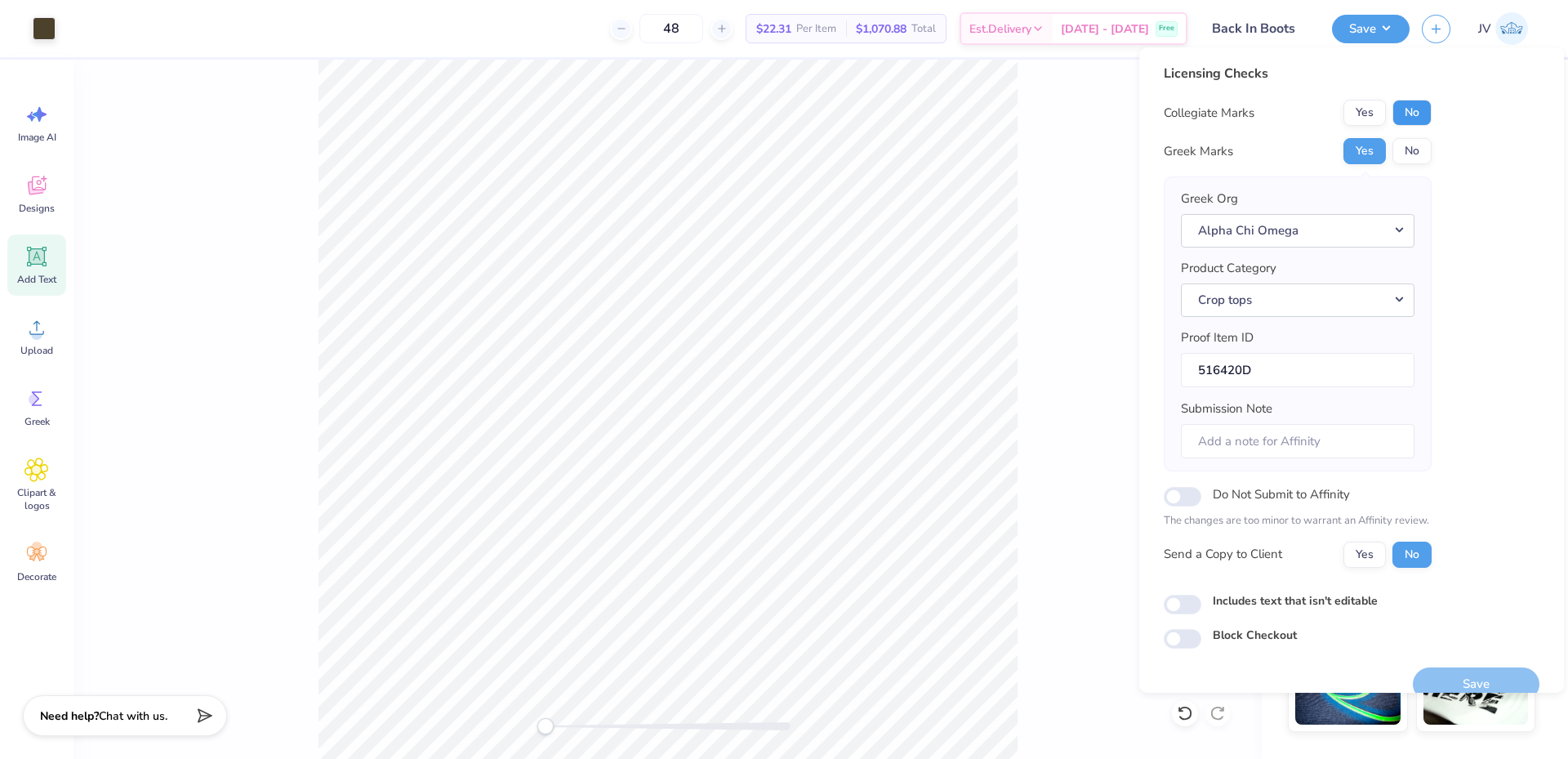
click at [1416, 109] on button "No" at bounding box center [1412, 113] width 40 height 26
click at [1459, 681] on button "Save" at bounding box center [1476, 685] width 127 height 34
